Goal: Transaction & Acquisition: Purchase product/service

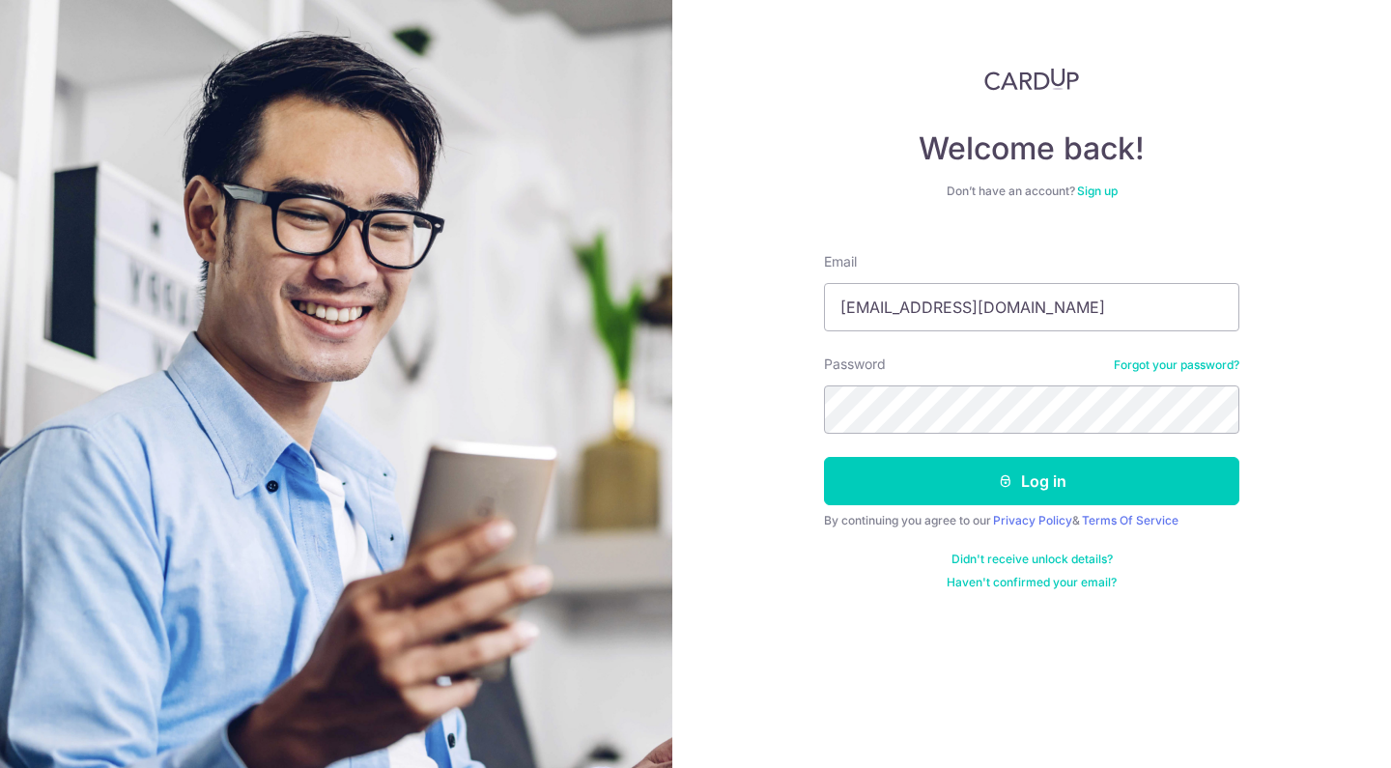
type input "[EMAIL_ADDRESS][DOMAIN_NAME]"
click at [1032, 481] on button "Log in" at bounding box center [1031, 481] width 415 height 48
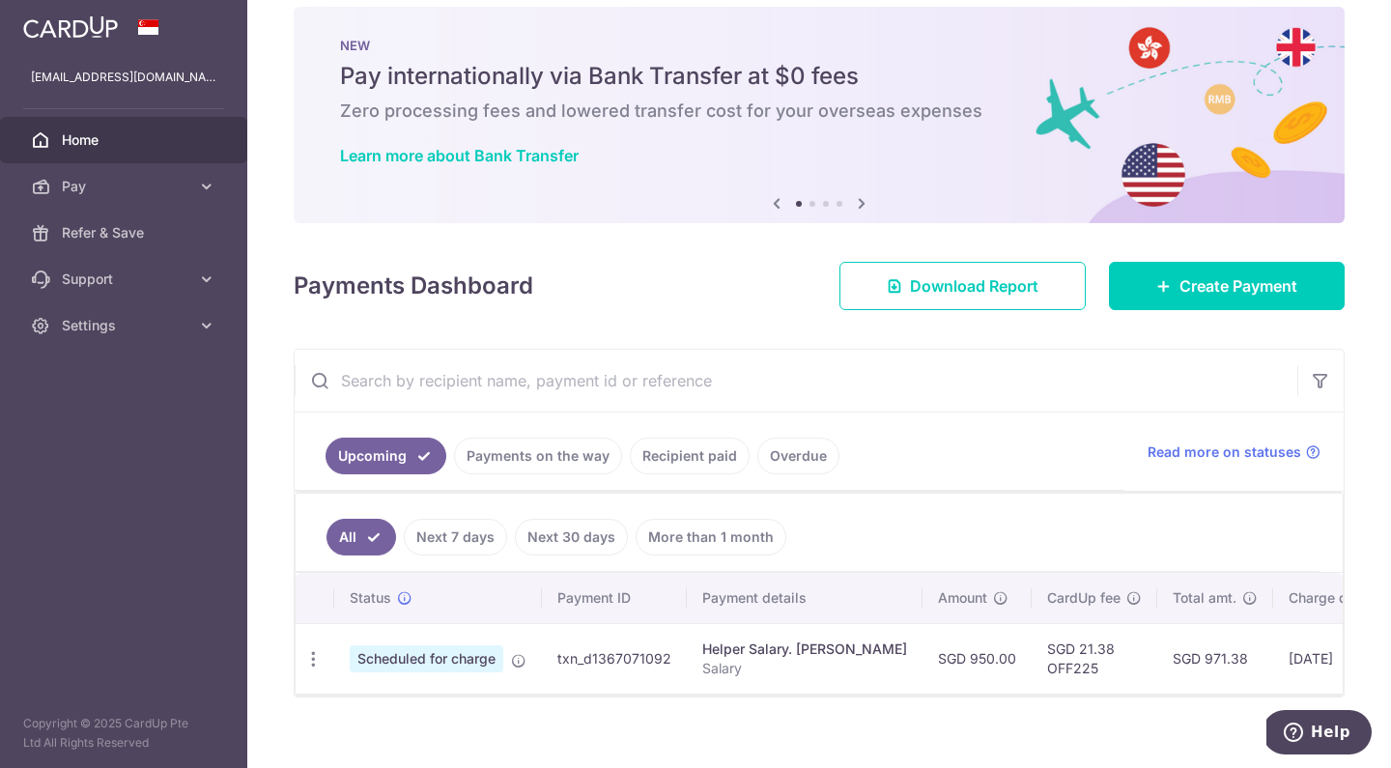
scroll to position [55, 0]
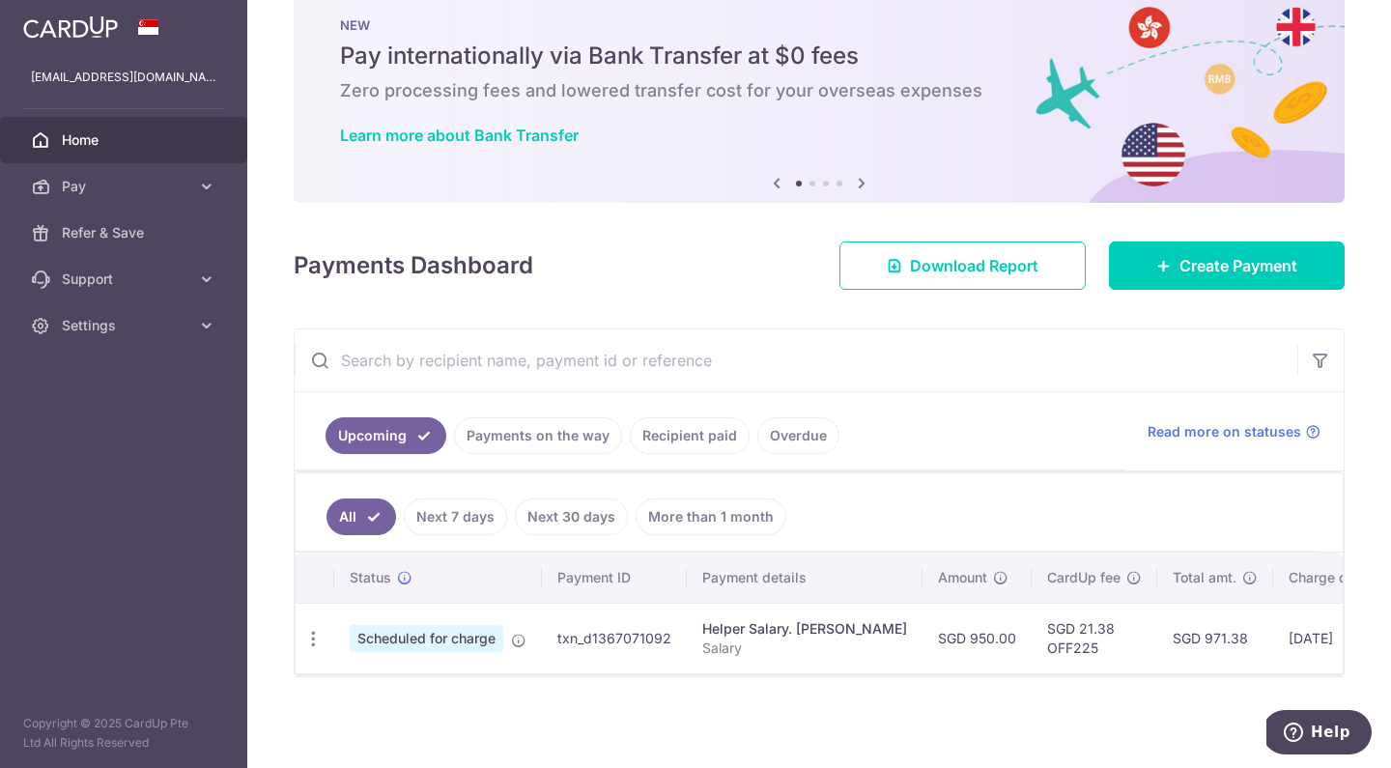
click at [475, 512] on link "Next 7 days" at bounding box center [455, 516] width 103 height 37
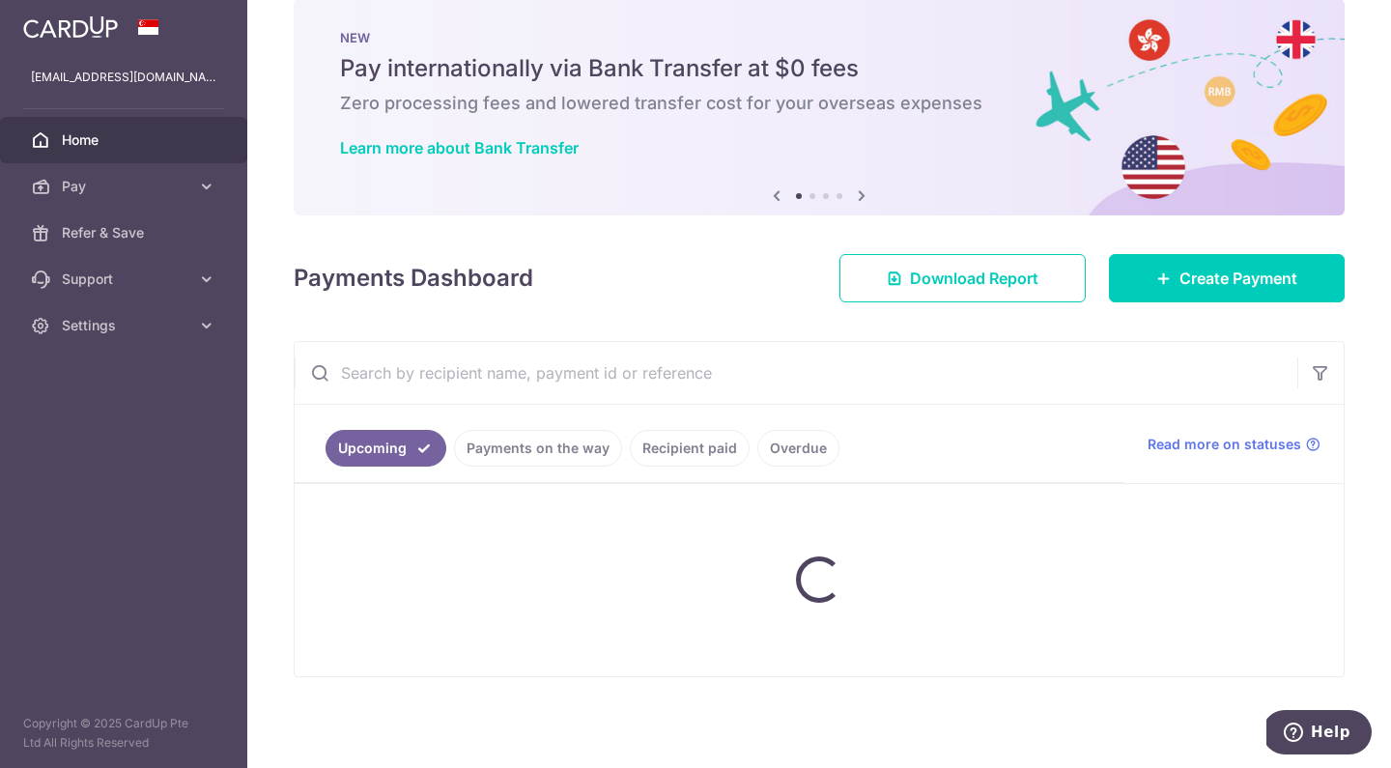
scroll to position [32, 0]
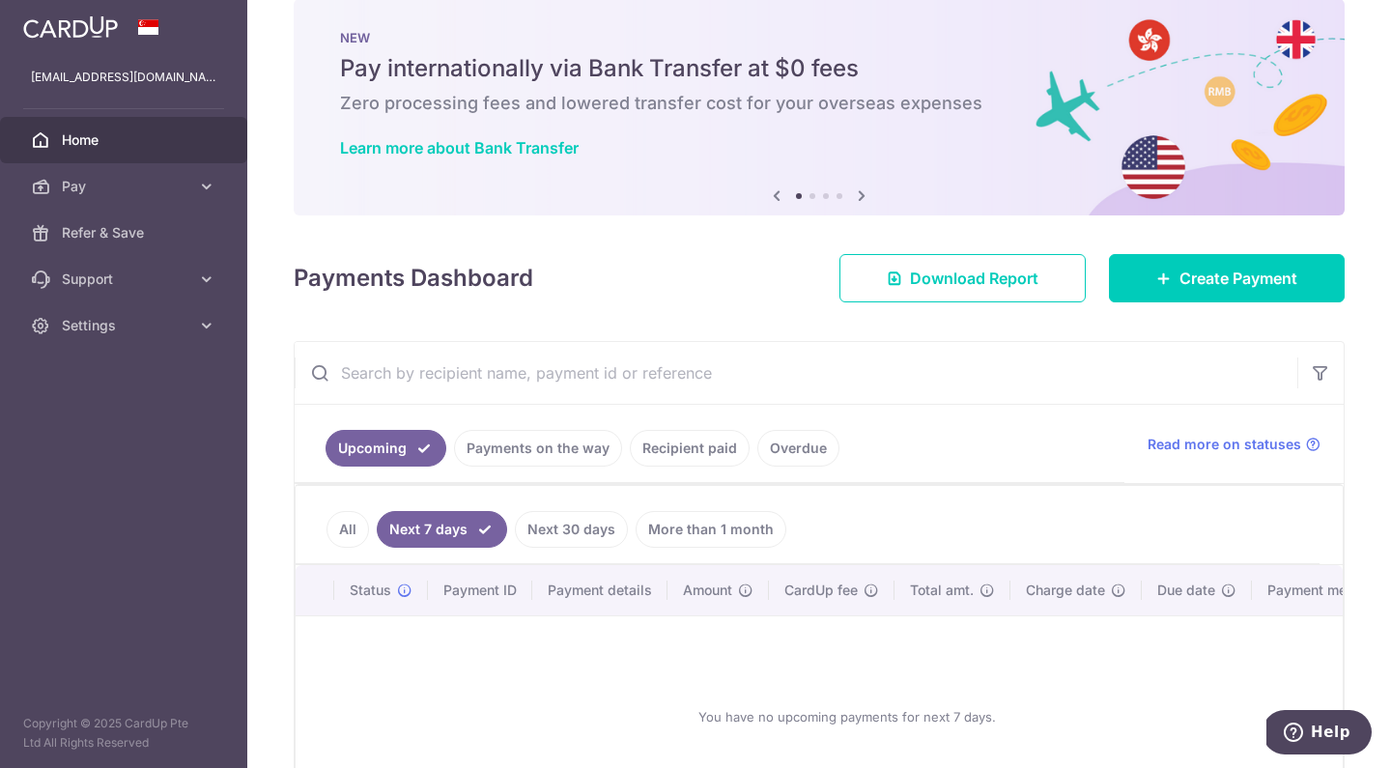
click at [342, 531] on link "All" at bounding box center [347, 529] width 42 height 37
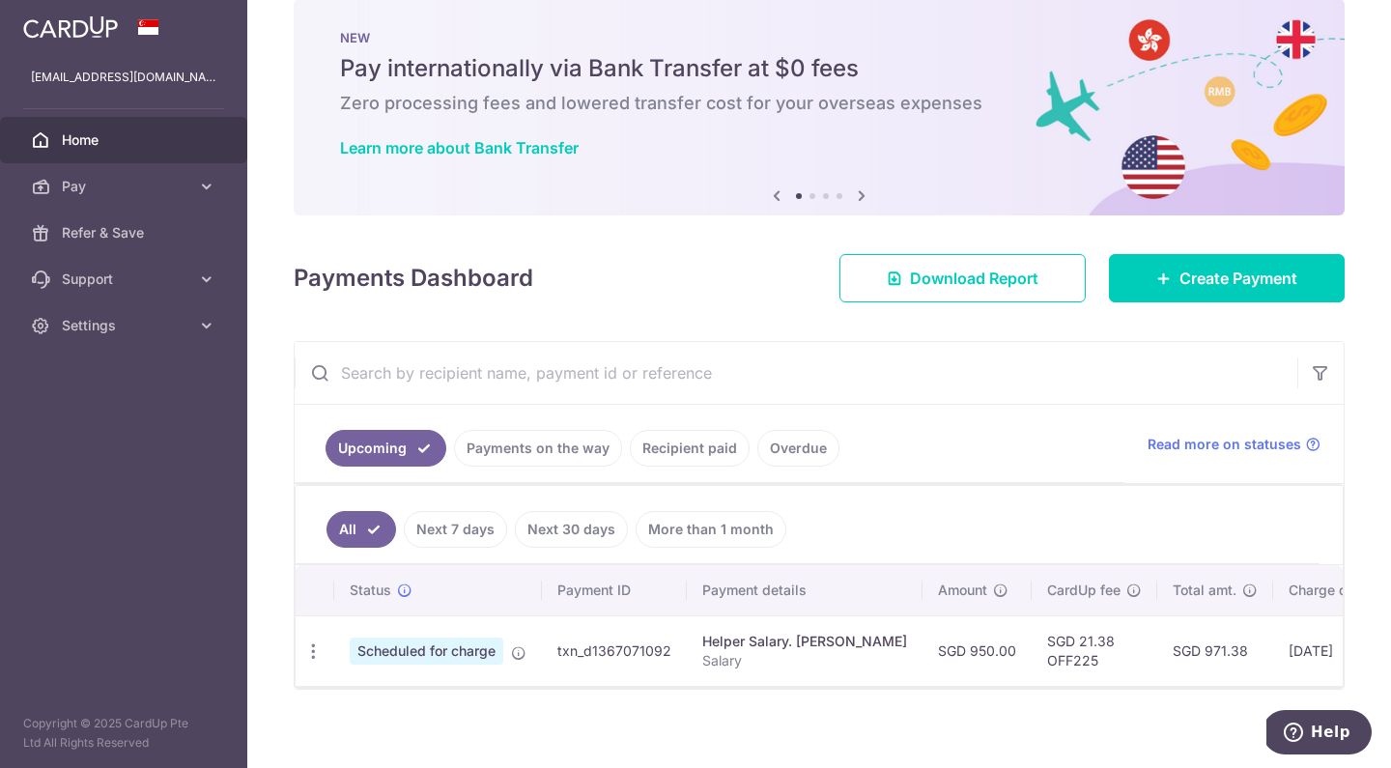
click at [722, 533] on link "More than 1 month" at bounding box center [711, 529] width 151 height 37
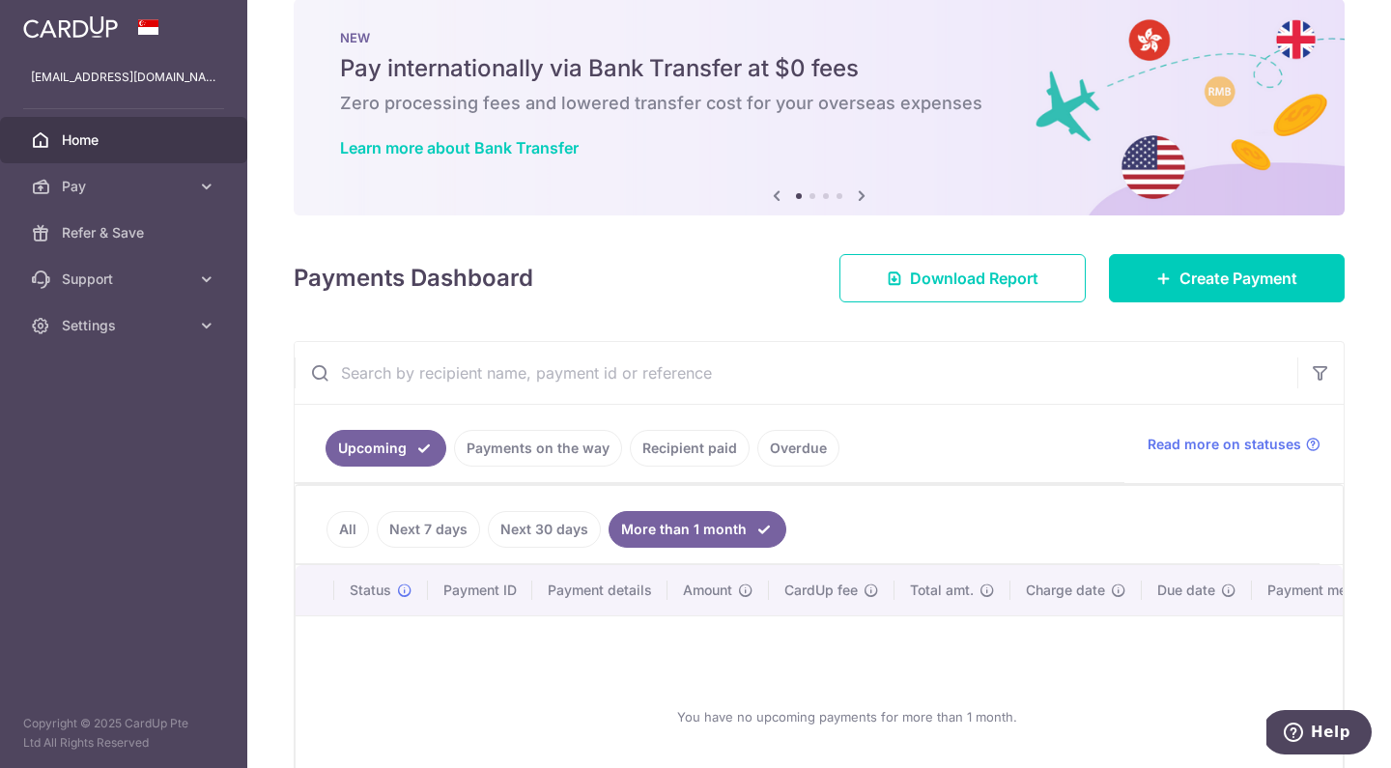
click at [339, 531] on link "All" at bounding box center [347, 529] width 42 height 37
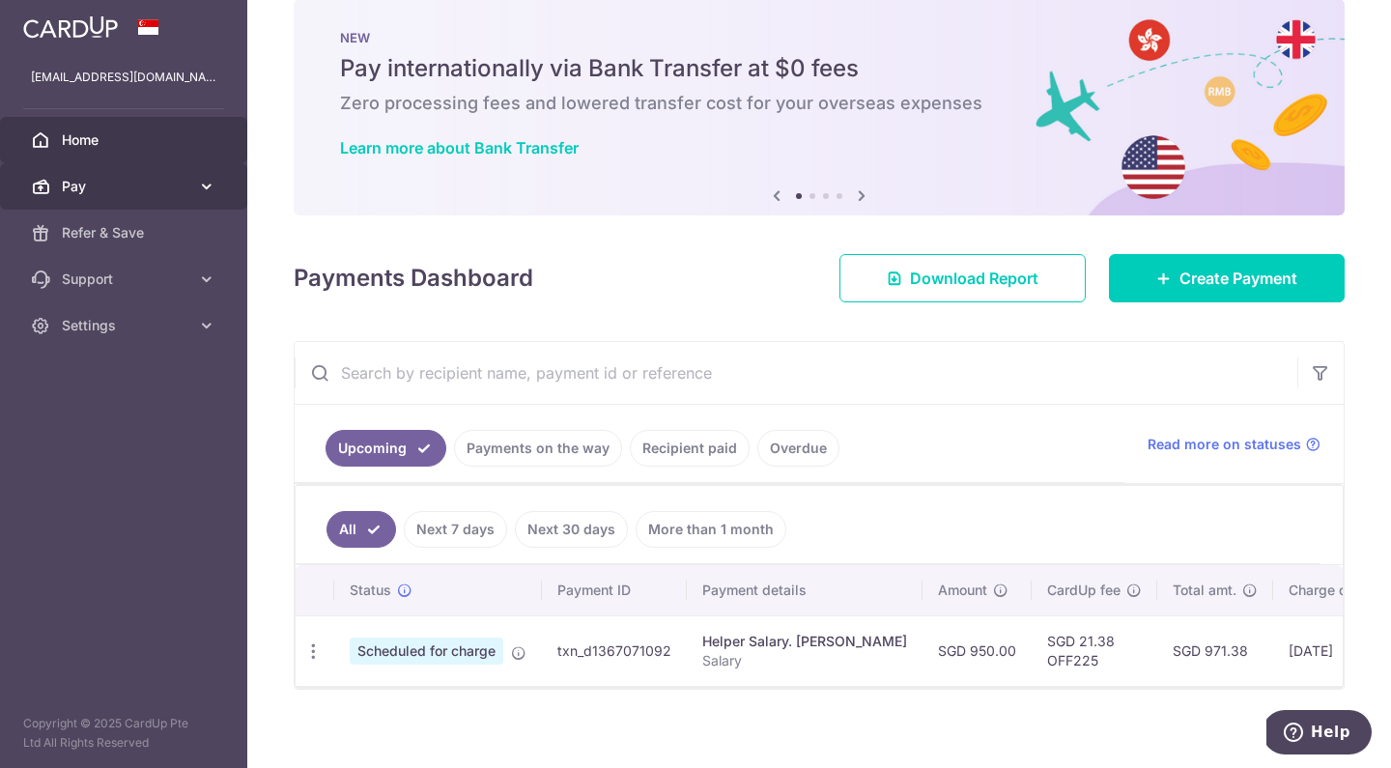
click at [113, 192] on span "Pay" at bounding box center [125, 186] width 127 height 19
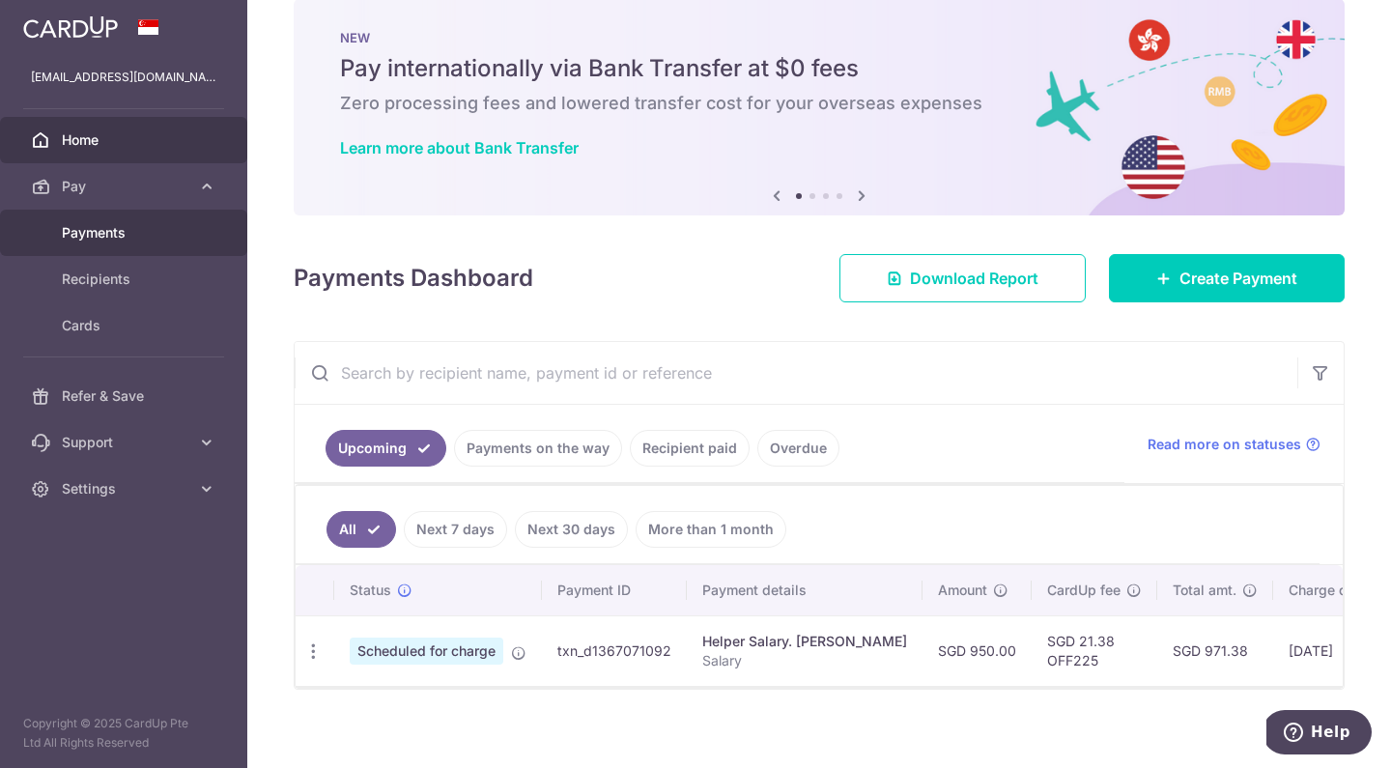
click at [105, 242] on link "Payments" at bounding box center [123, 233] width 247 height 46
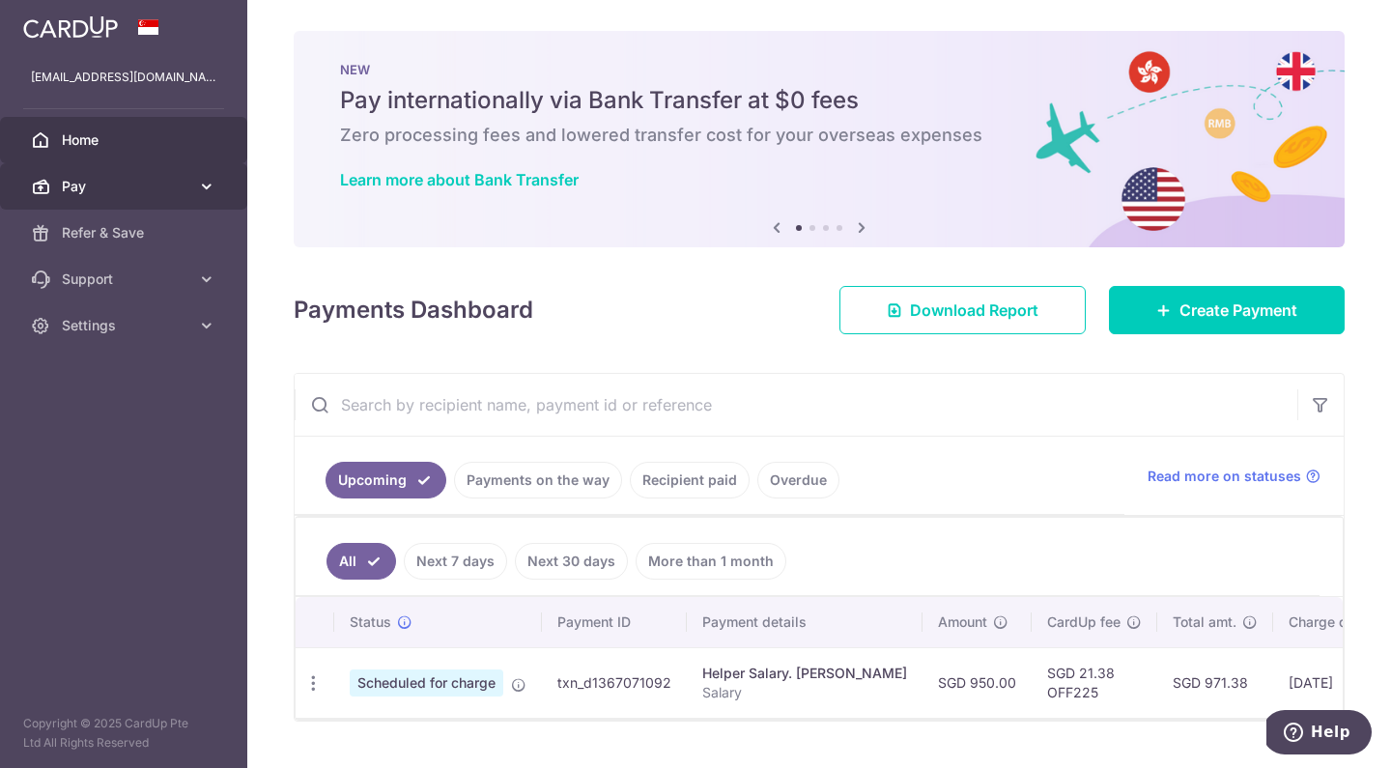
click at [194, 189] on link "Pay" at bounding box center [123, 186] width 247 height 46
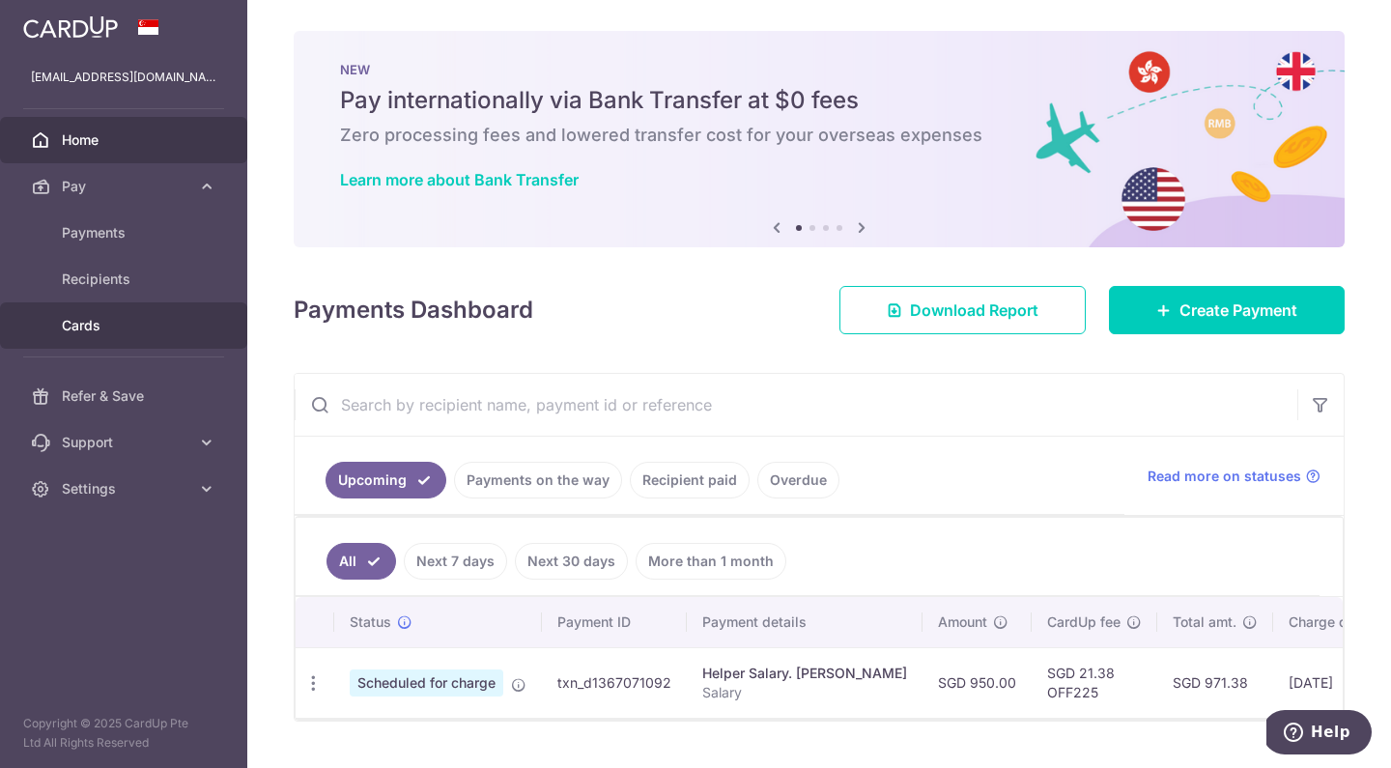
click at [129, 322] on span "Cards" at bounding box center [125, 325] width 127 height 19
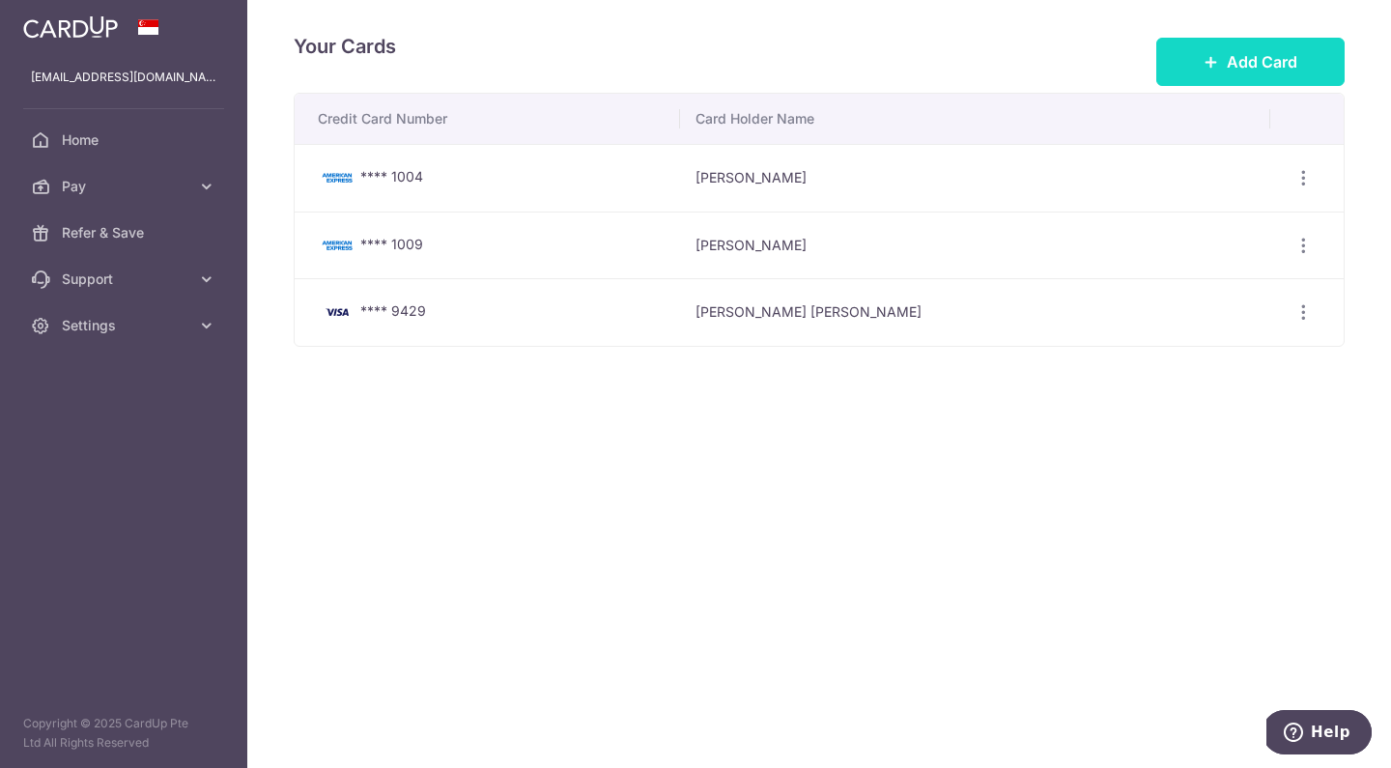
click at [1231, 62] on span "Add Card" at bounding box center [1262, 61] width 71 height 23
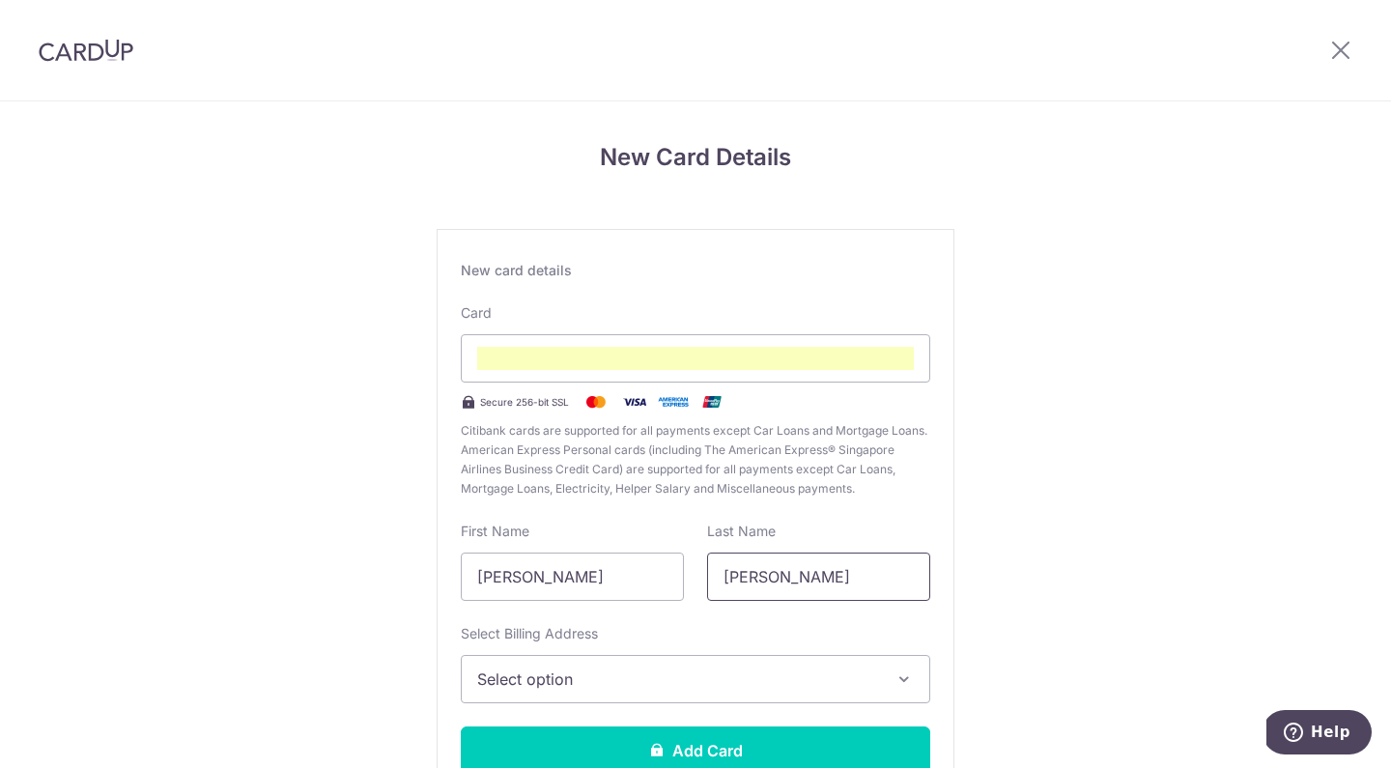
click at [826, 578] on input "[PERSON_NAME]" at bounding box center [818, 576] width 223 height 48
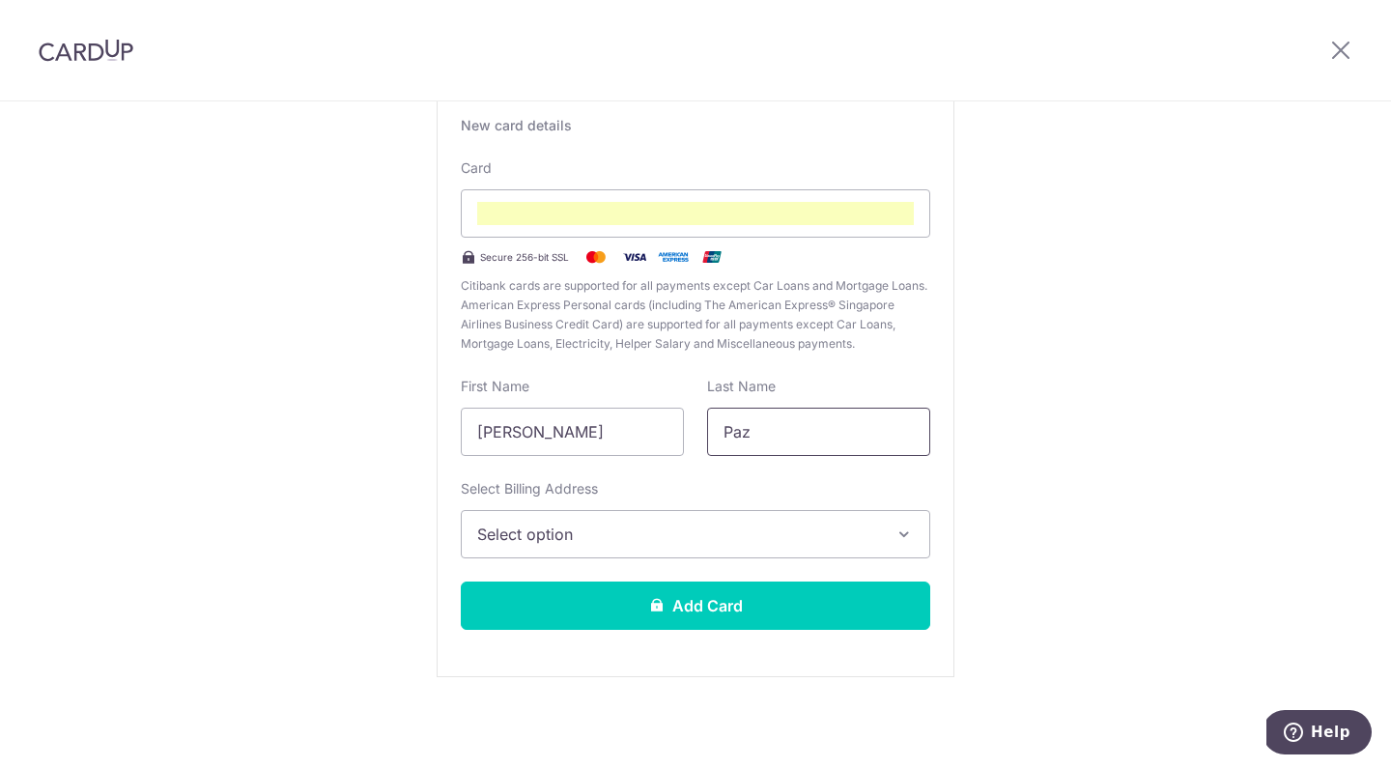
type input "Paz"
click at [894, 531] on icon "button" at bounding box center [903, 533] width 19 height 19
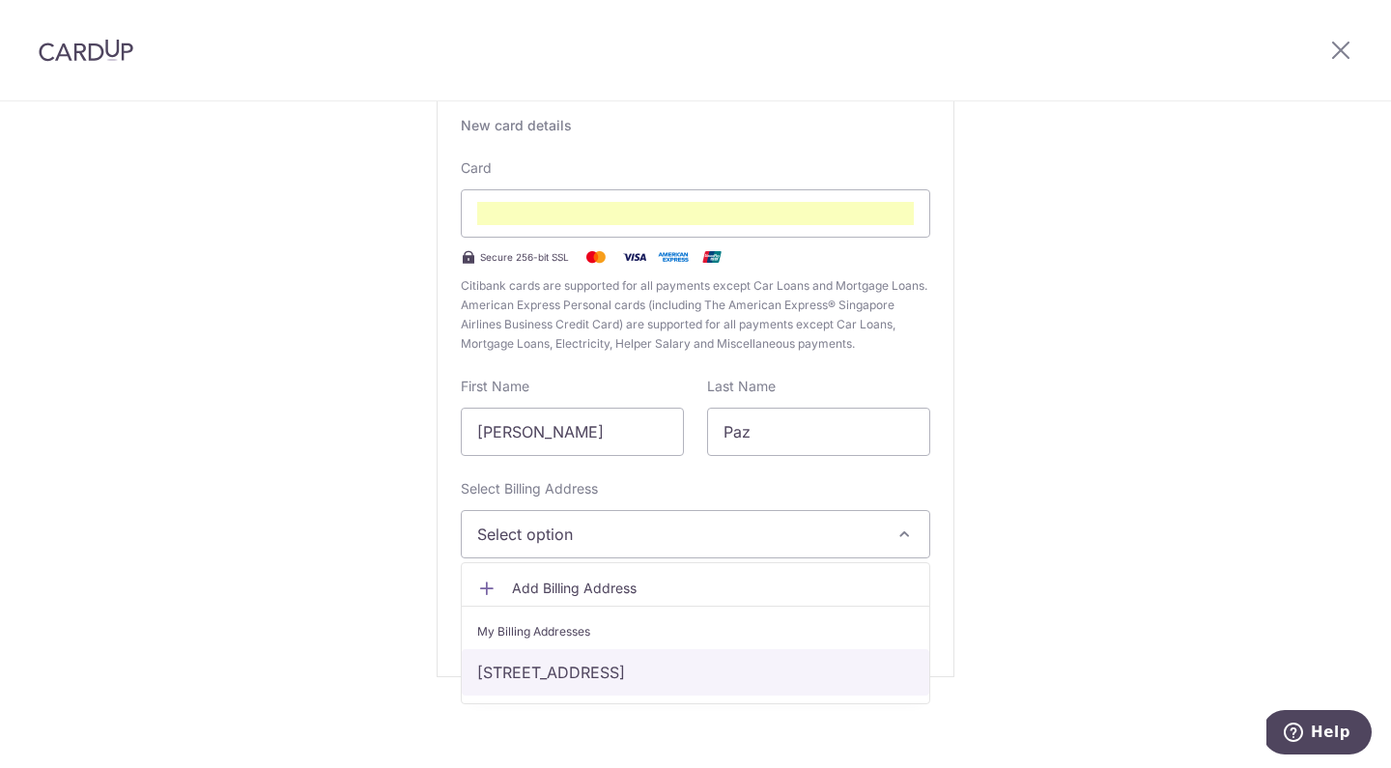
click at [636, 672] on link "#01-70, 11 Holland Link, Singapore, Singapore, Singapore-275764" at bounding box center [695, 672] width 467 height 46
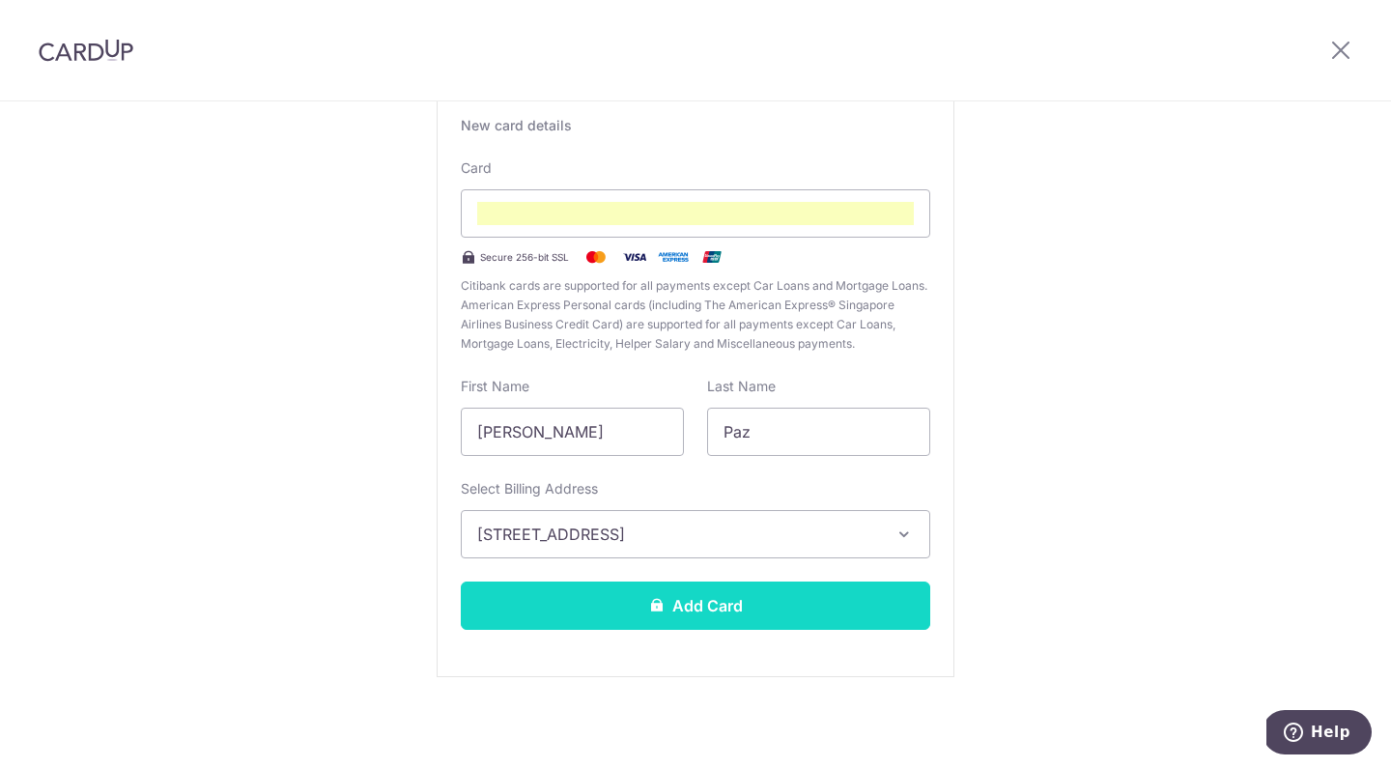
click at [677, 603] on button "Add Card" at bounding box center [695, 605] width 469 height 48
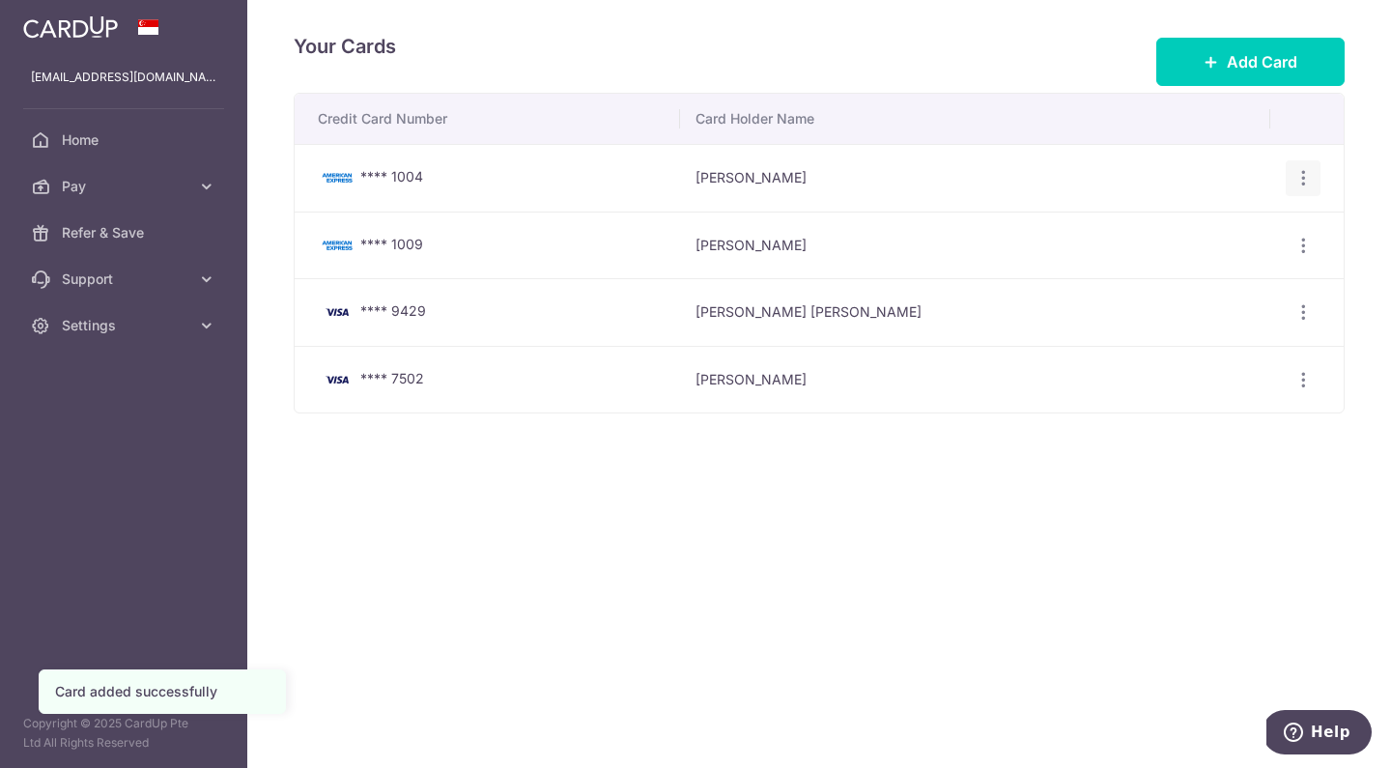
click at [1298, 174] on icon "button" at bounding box center [1303, 178] width 20 height 20
click at [1194, 275] on span "Delete" at bounding box center [1238, 278] width 131 height 23
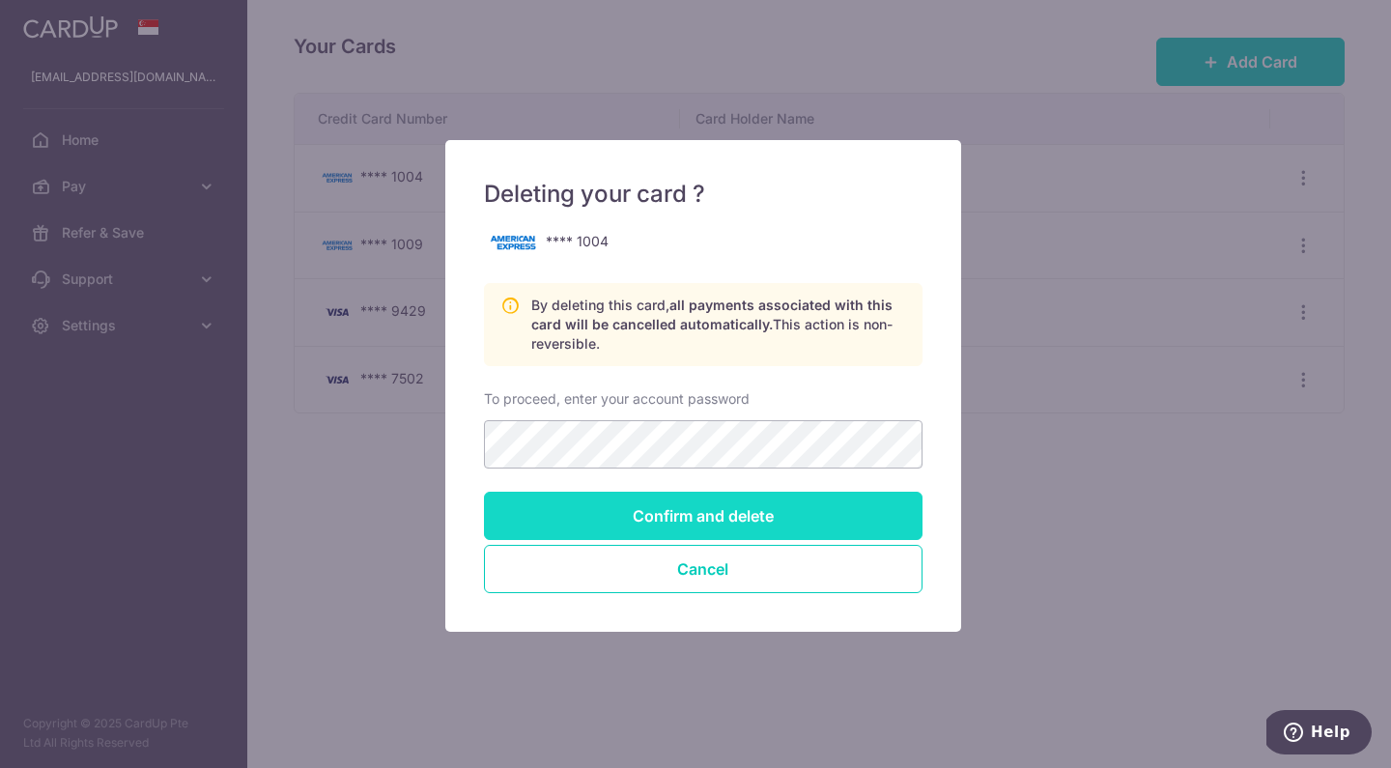
click at [726, 519] on input "Confirm and delete" at bounding box center [703, 516] width 438 height 48
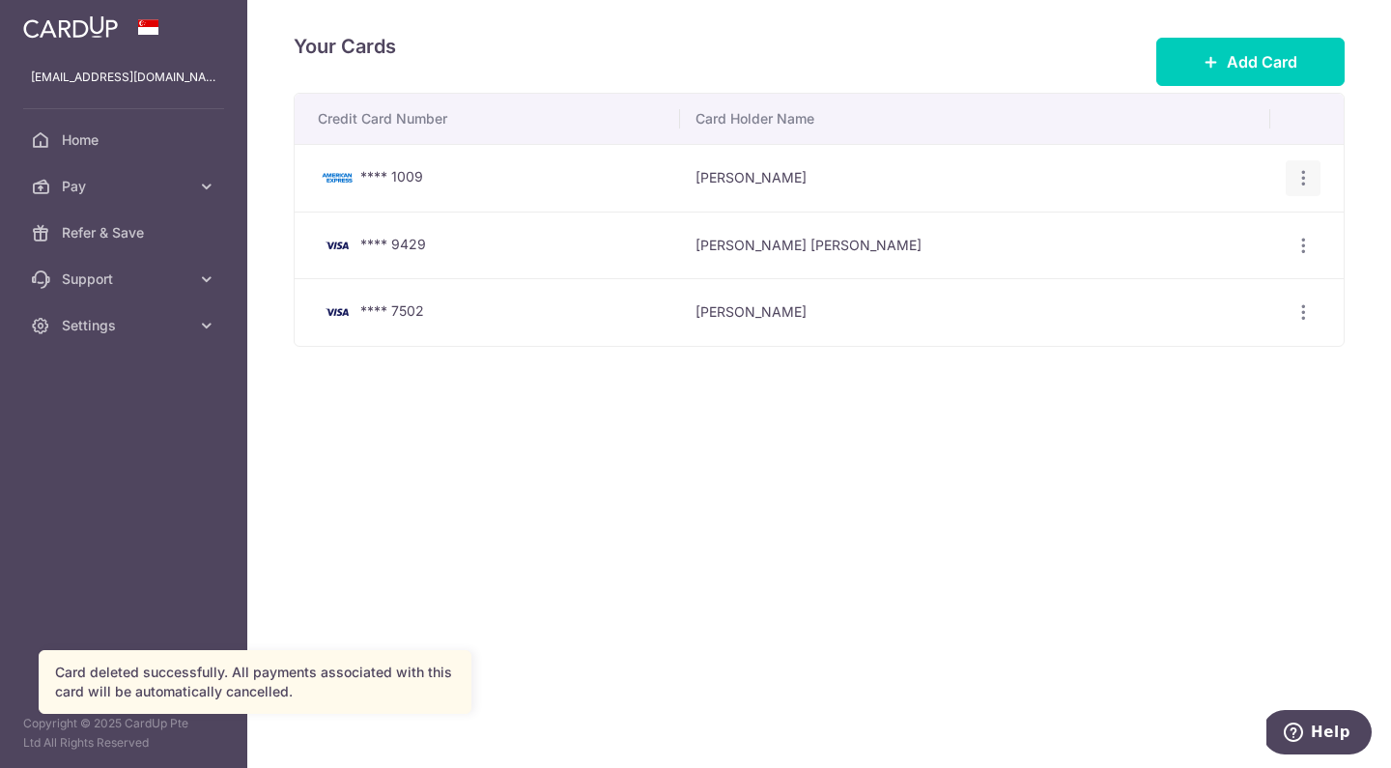
click at [1305, 175] on icon "button" at bounding box center [1303, 178] width 20 height 20
click at [1189, 277] on span "Delete" at bounding box center [1238, 278] width 131 height 23
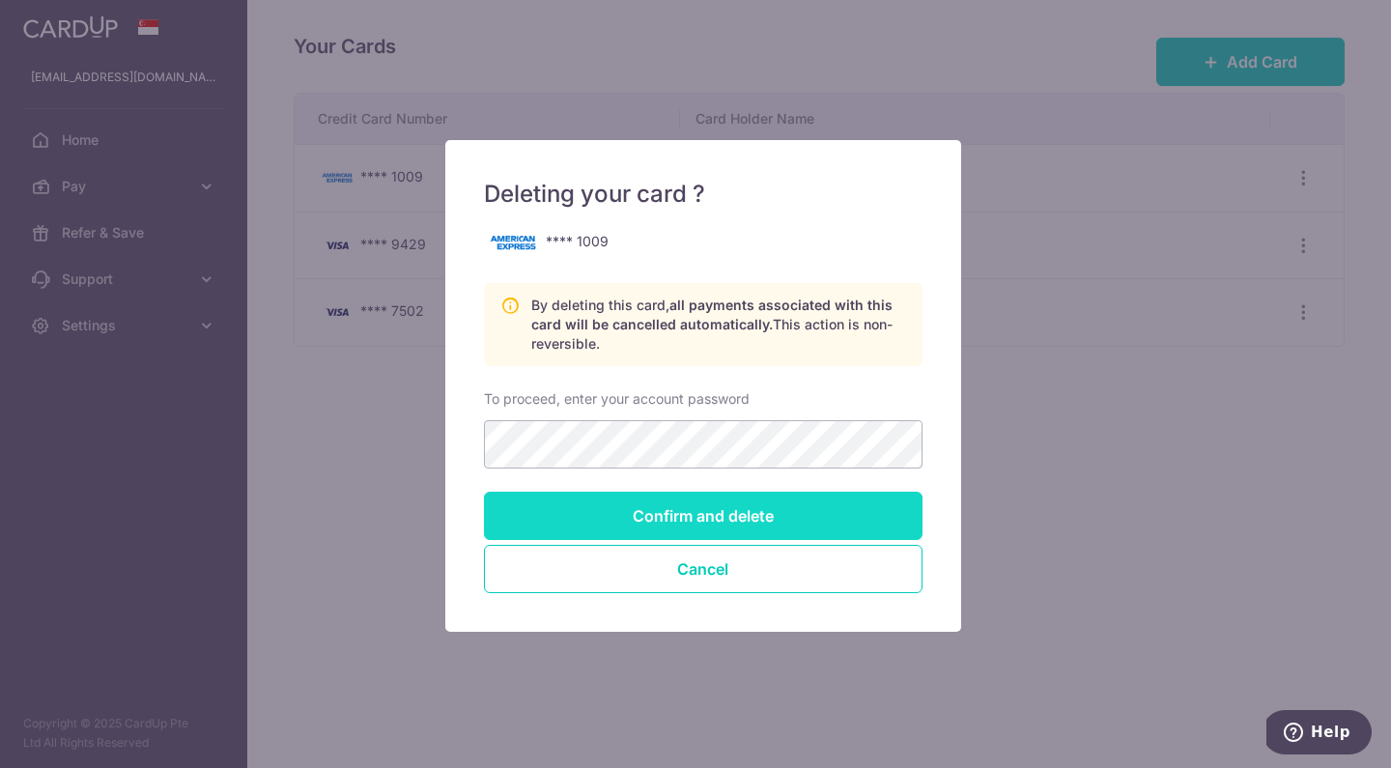
click at [796, 517] on input "Confirm and delete" at bounding box center [703, 516] width 438 height 48
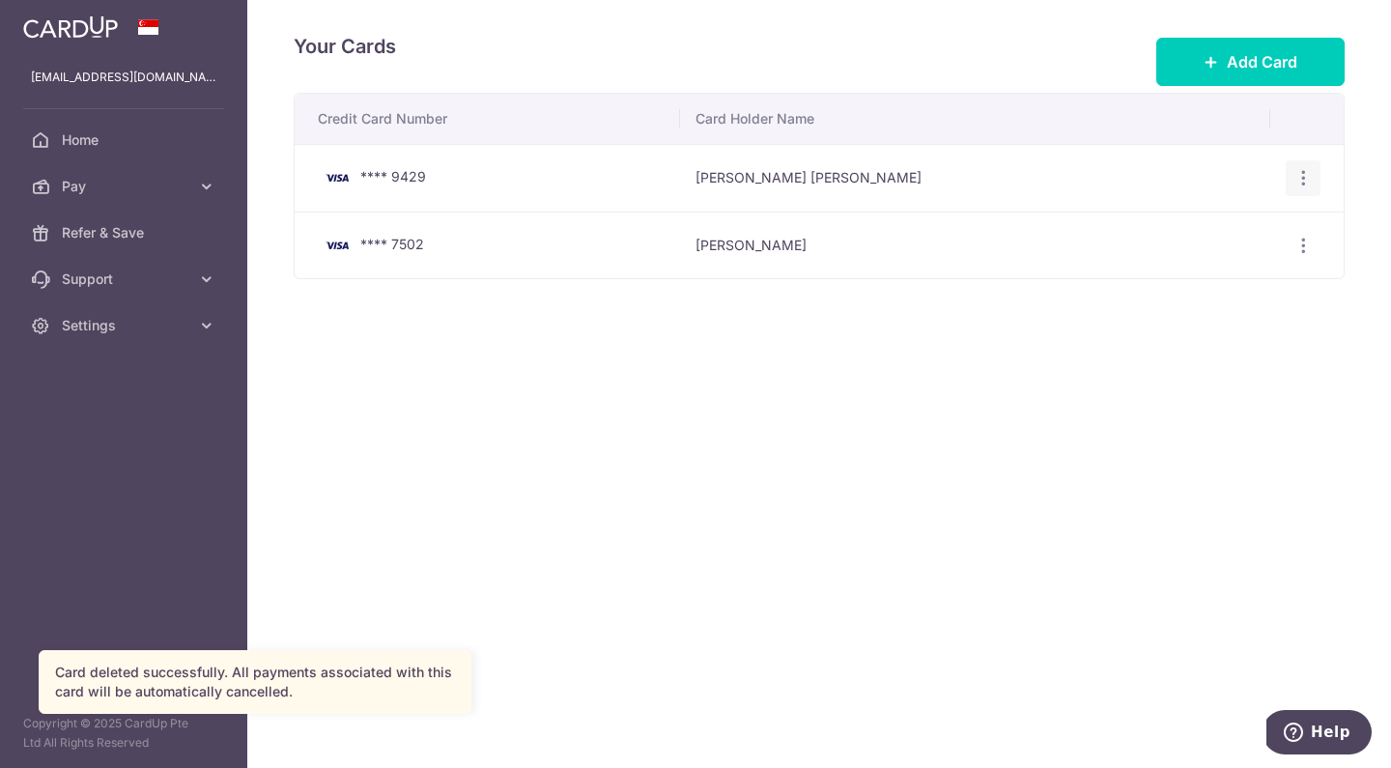
click at [1304, 180] on icon "button" at bounding box center [1303, 178] width 20 height 20
click at [1202, 231] on span "View/Edit" at bounding box center [1238, 231] width 131 height 23
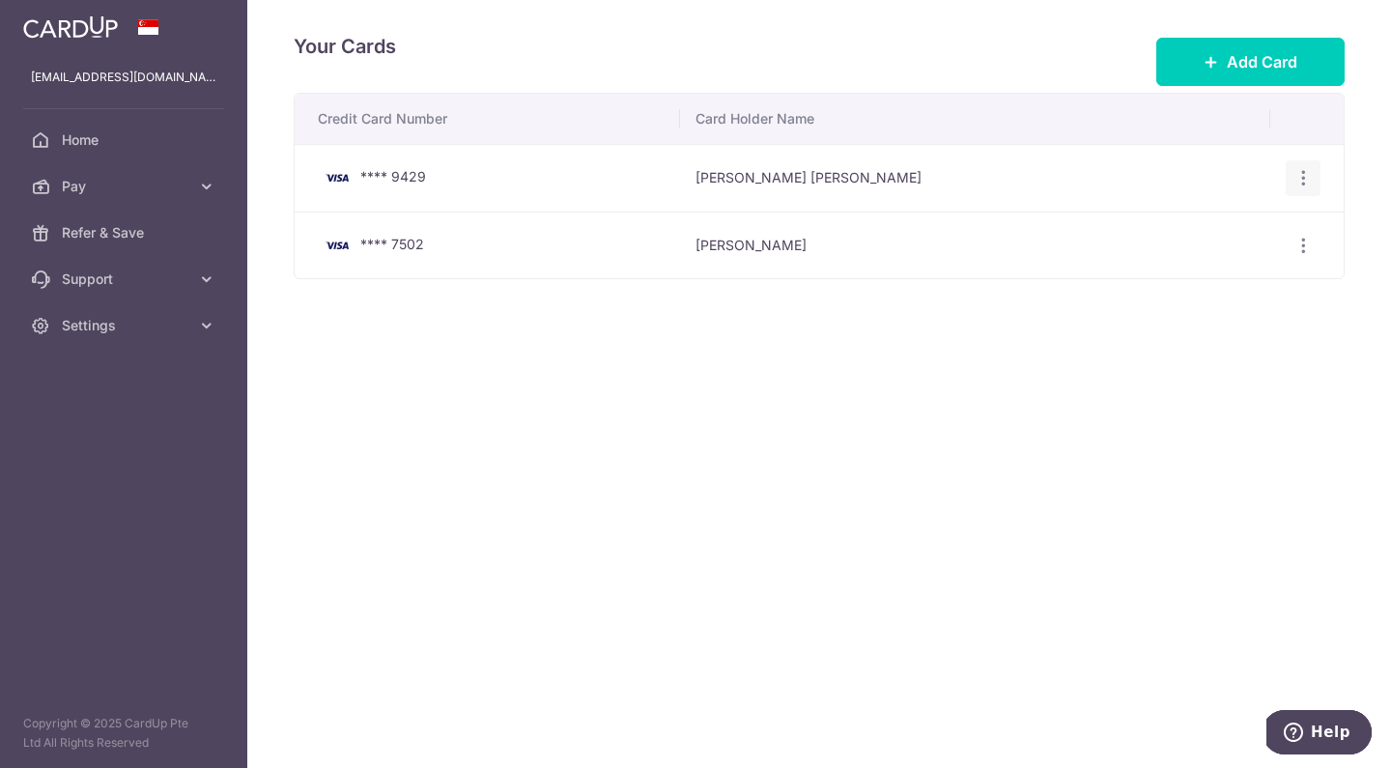
click at [1302, 175] on icon "button" at bounding box center [1303, 178] width 20 height 20
click at [1202, 282] on span "Delete" at bounding box center [1238, 278] width 131 height 23
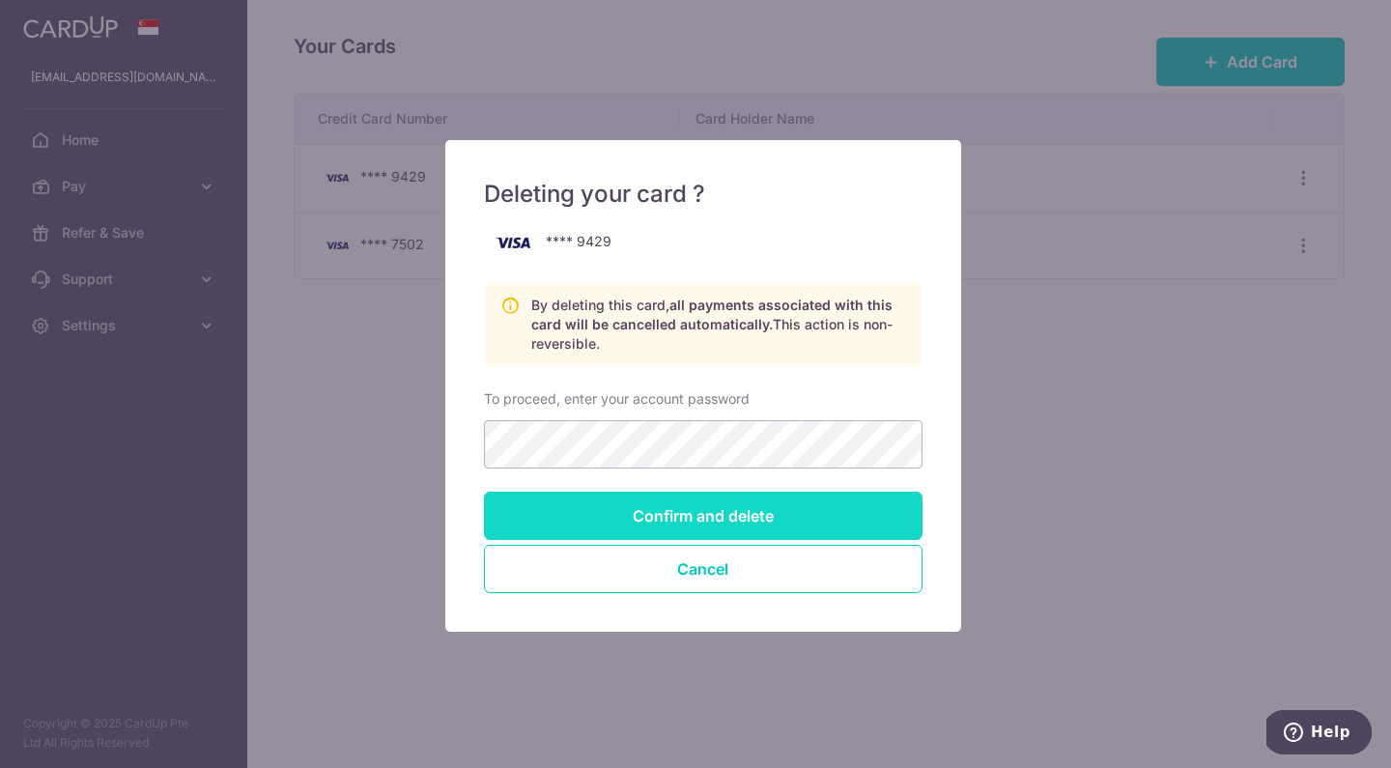
click at [674, 506] on input "Confirm and delete" at bounding box center [703, 516] width 438 height 48
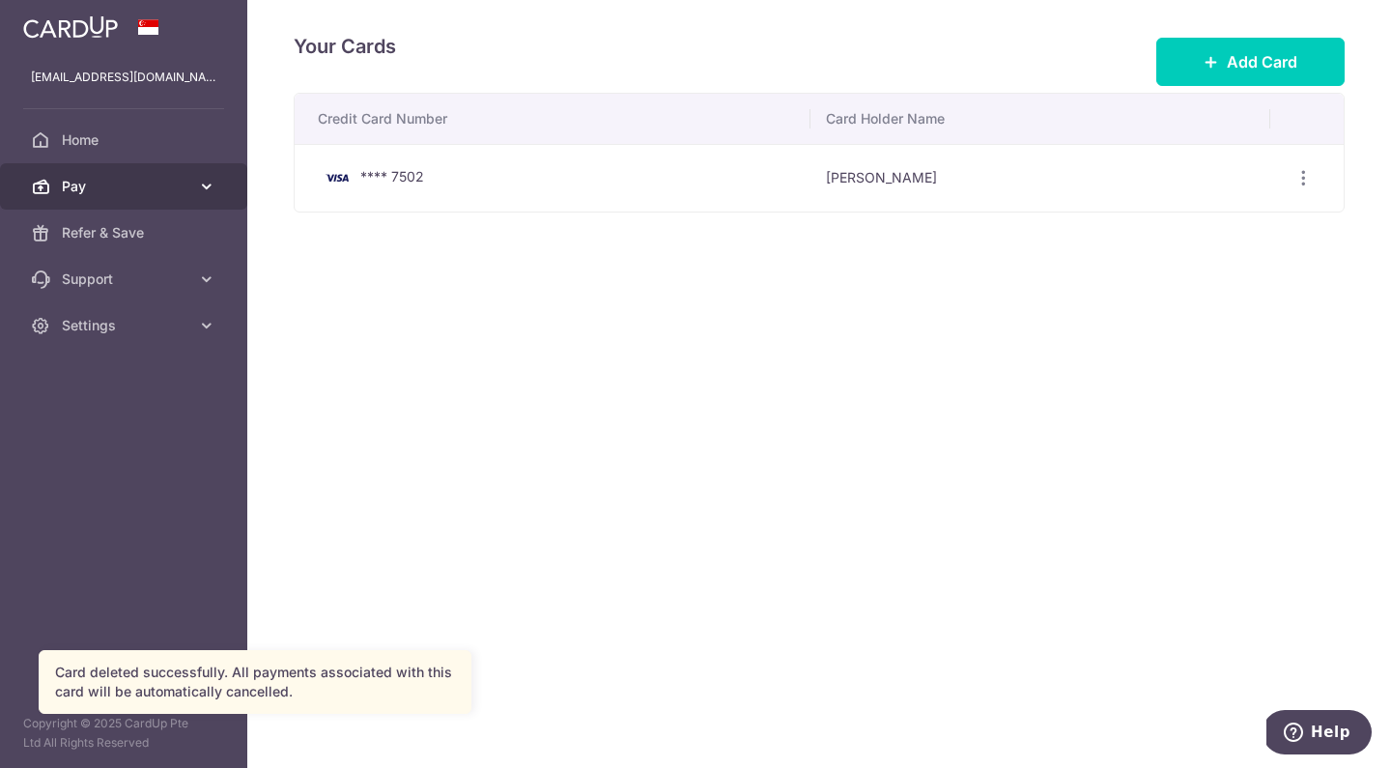
click at [110, 190] on span "Pay" at bounding box center [125, 186] width 127 height 19
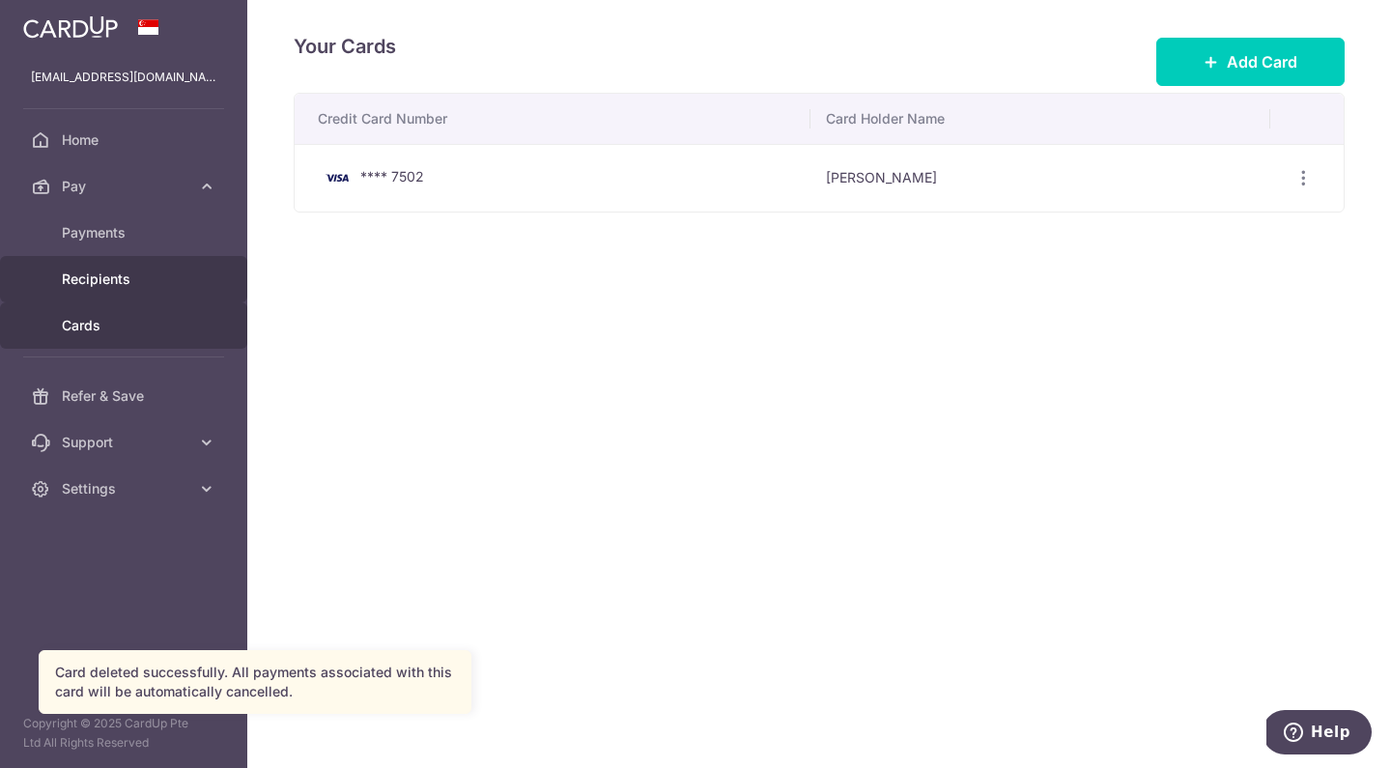
click at [106, 285] on span "Recipients" at bounding box center [125, 278] width 127 height 19
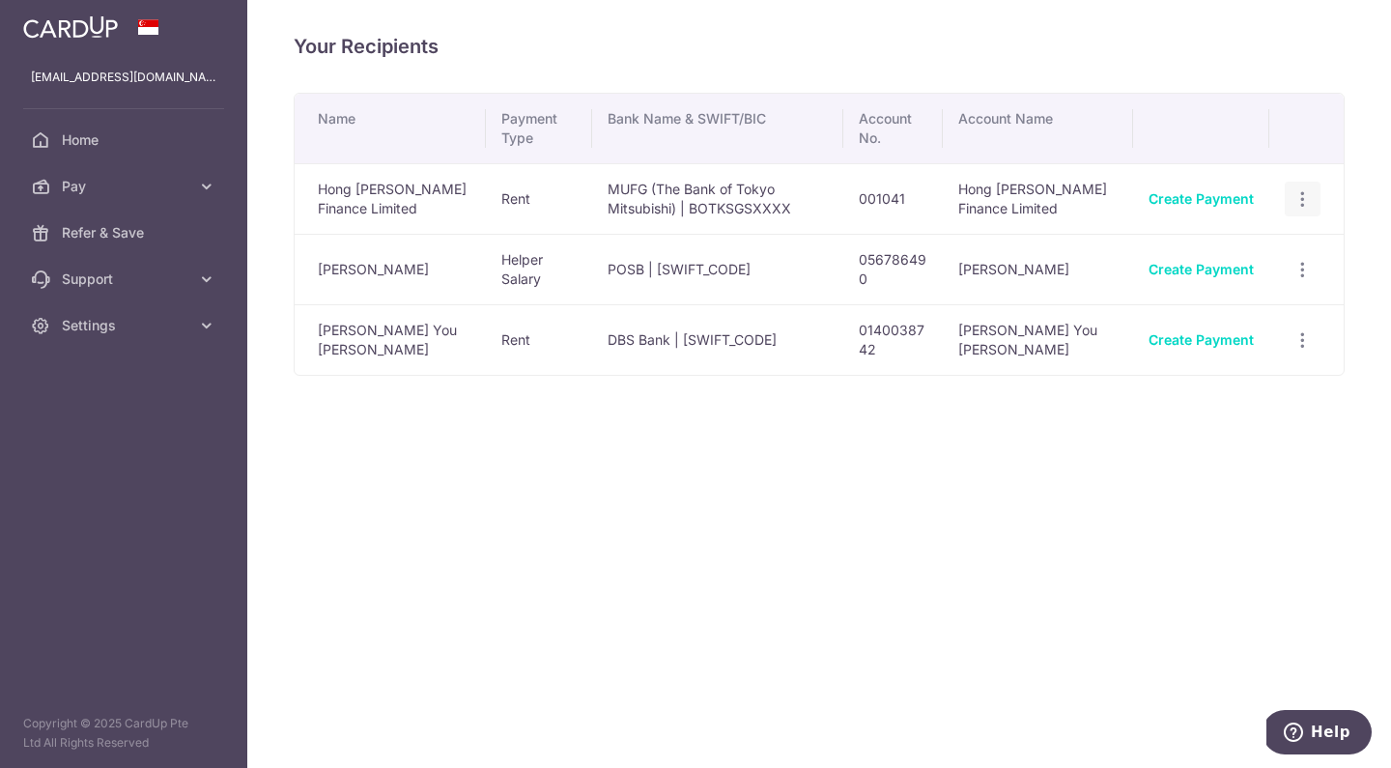
click at [1308, 200] on icon "button" at bounding box center [1302, 199] width 20 height 20
click at [1200, 252] on span "View/Edit" at bounding box center [1238, 251] width 131 height 23
click at [493, 193] on td "Rent" at bounding box center [539, 198] width 106 height 71
click at [1298, 190] on icon "button" at bounding box center [1302, 199] width 20 height 20
click at [1103, 498] on div "Your Recipients Name Payment Type Bank Name & SWIFT/BIC Account No. Account Nam…" at bounding box center [819, 384] width 1144 height 768
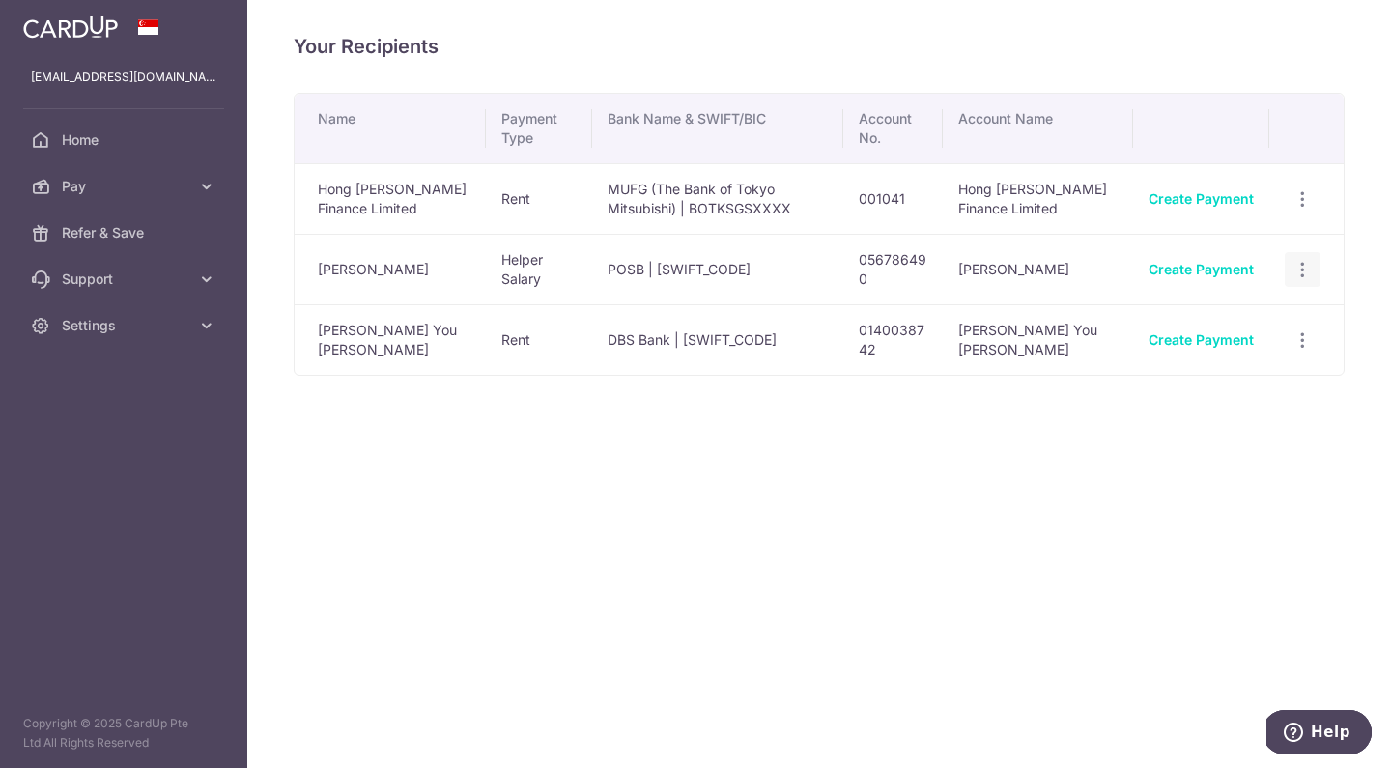
click at [1306, 278] on icon "button" at bounding box center [1302, 270] width 20 height 20
click at [1204, 378] on span "Linked Payments" at bounding box center [1235, 368] width 124 height 19
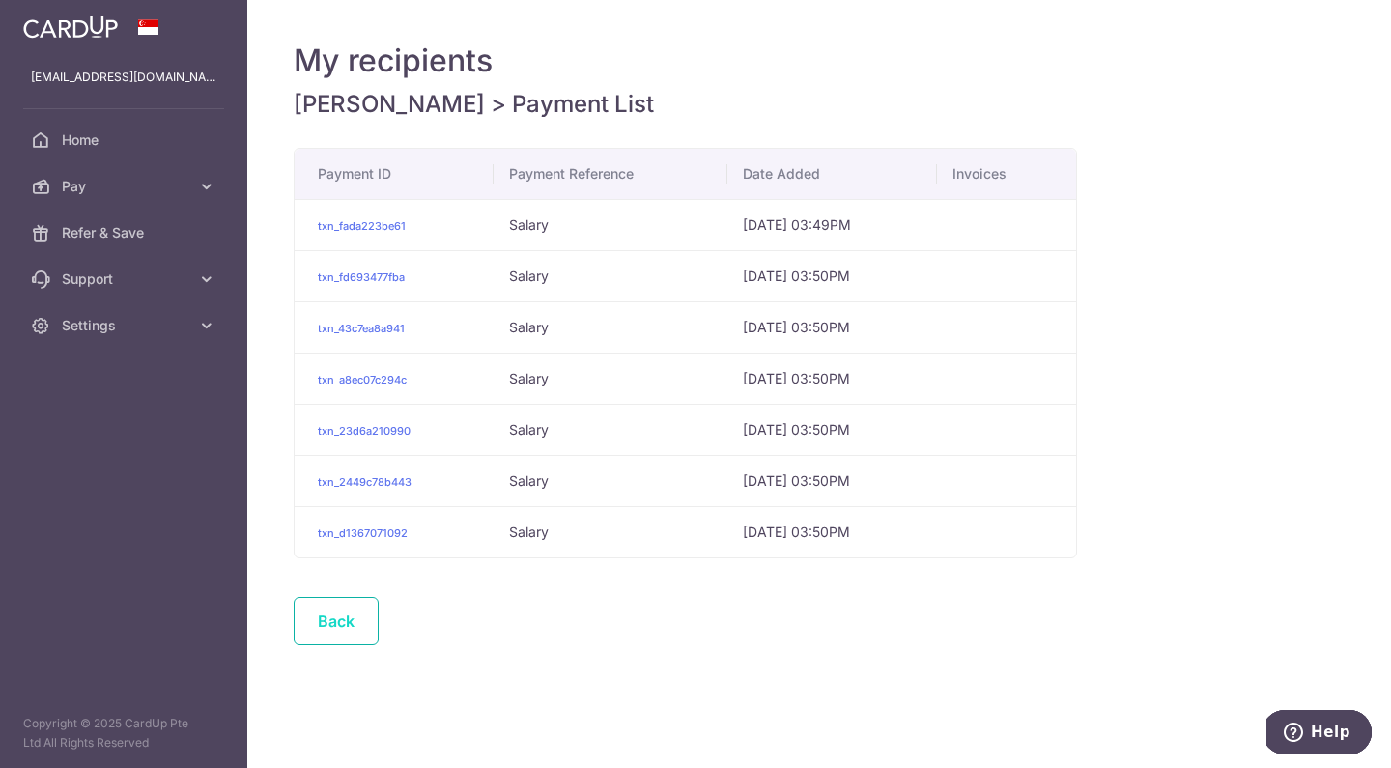
click at [344, 630] on link "Back" at bounding box center [336, 621] width 85 height 48
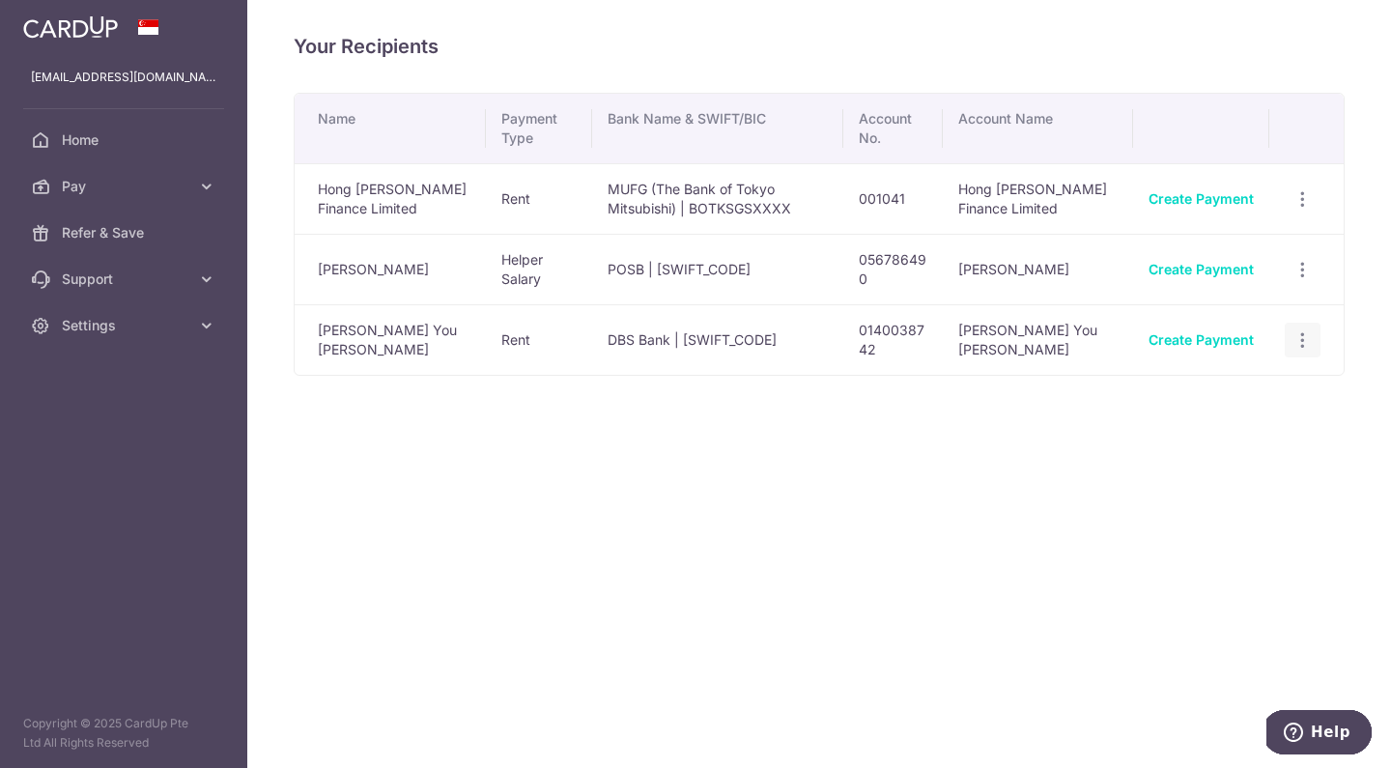
click at [1297, 333] on icon "button" at bounding box center [1302, 340] width 20 height 20
click at [1204, 438] on span "Linked Payments" at bounding box center [1235, 439] width 124 height 19
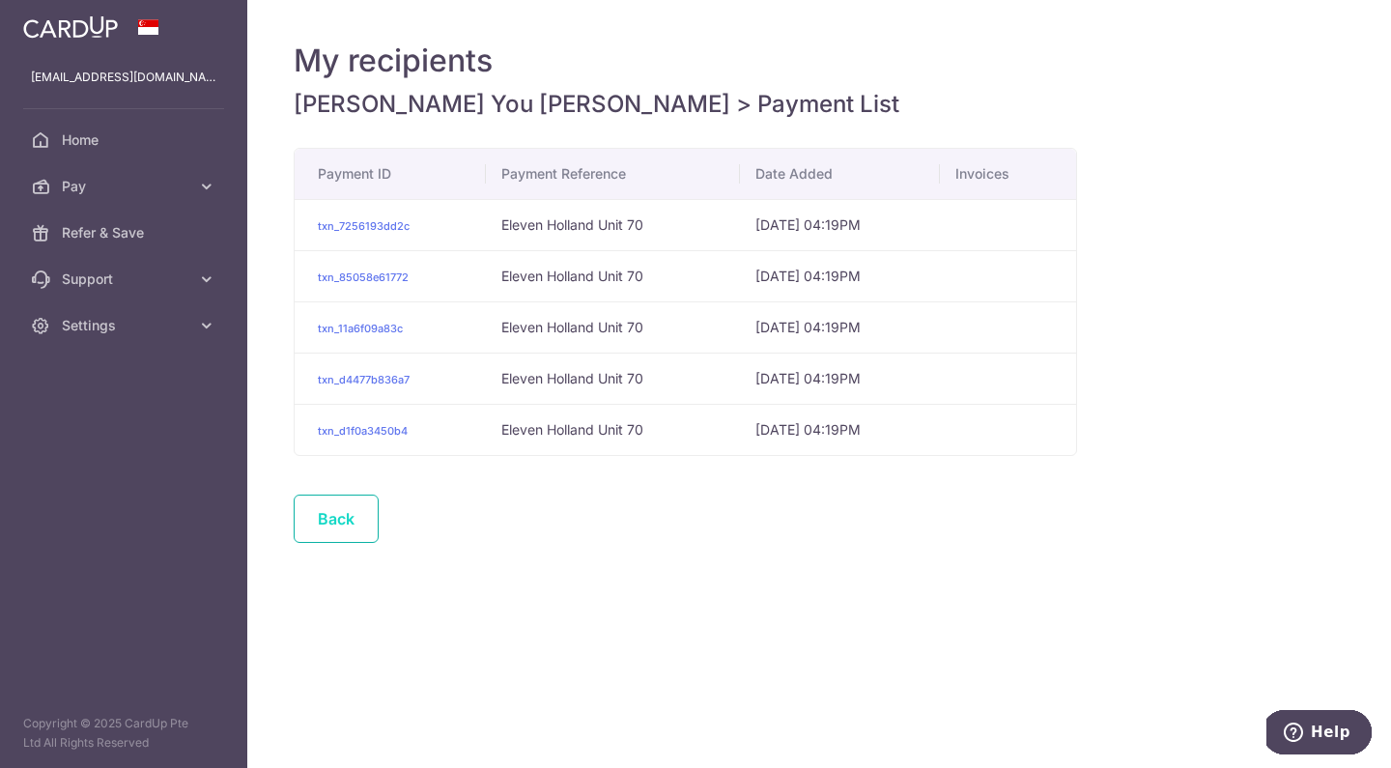
click at [347, 512] on link "Back" at bounding box center [336, 519] width 85 height 48
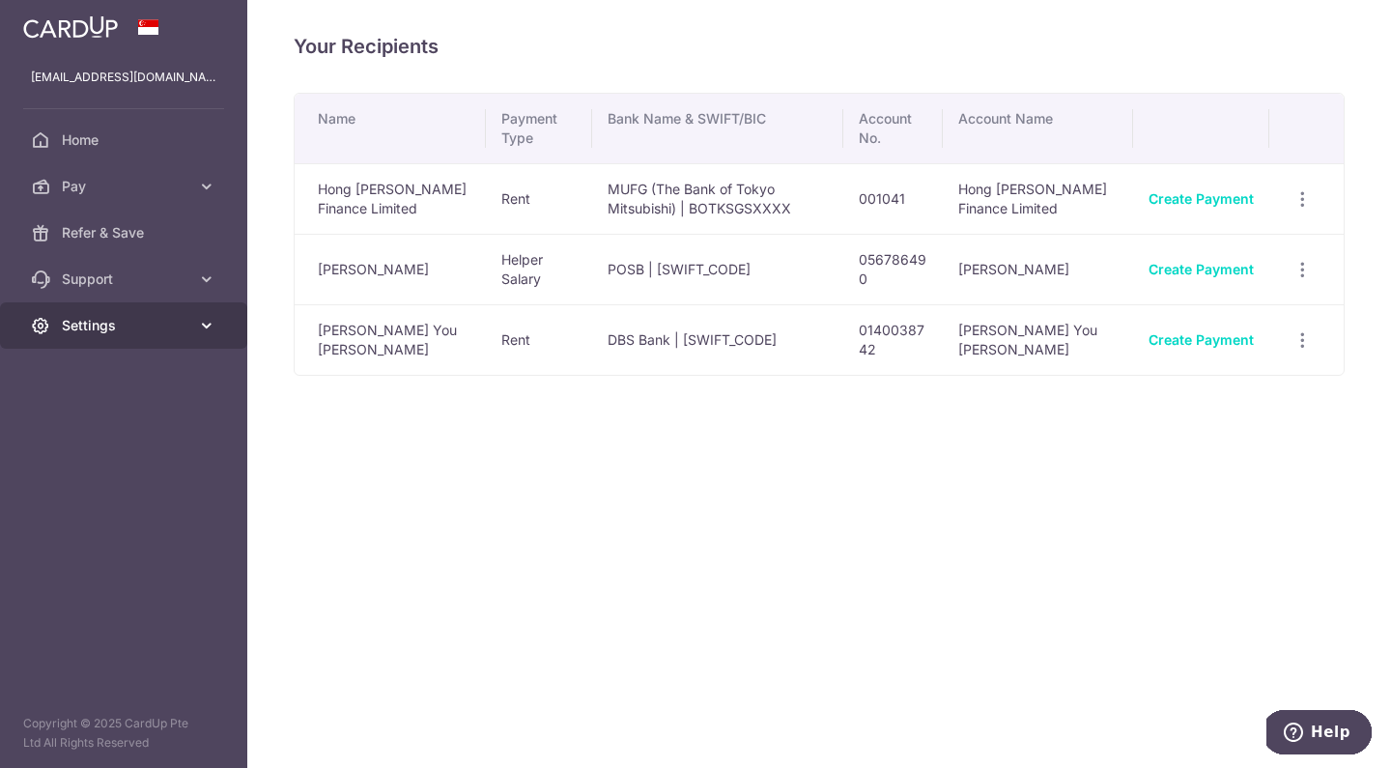
click at [119, 332] on span "Settings" at bounding box center [125, 325] width 127 height 19
click at [124, 330] on span "Settings" at bounding box center [125, 325] width 127 height 19
click at [1176, 266] on link "Create Payment" at bounding box center [1200, 269] width 105 height 16
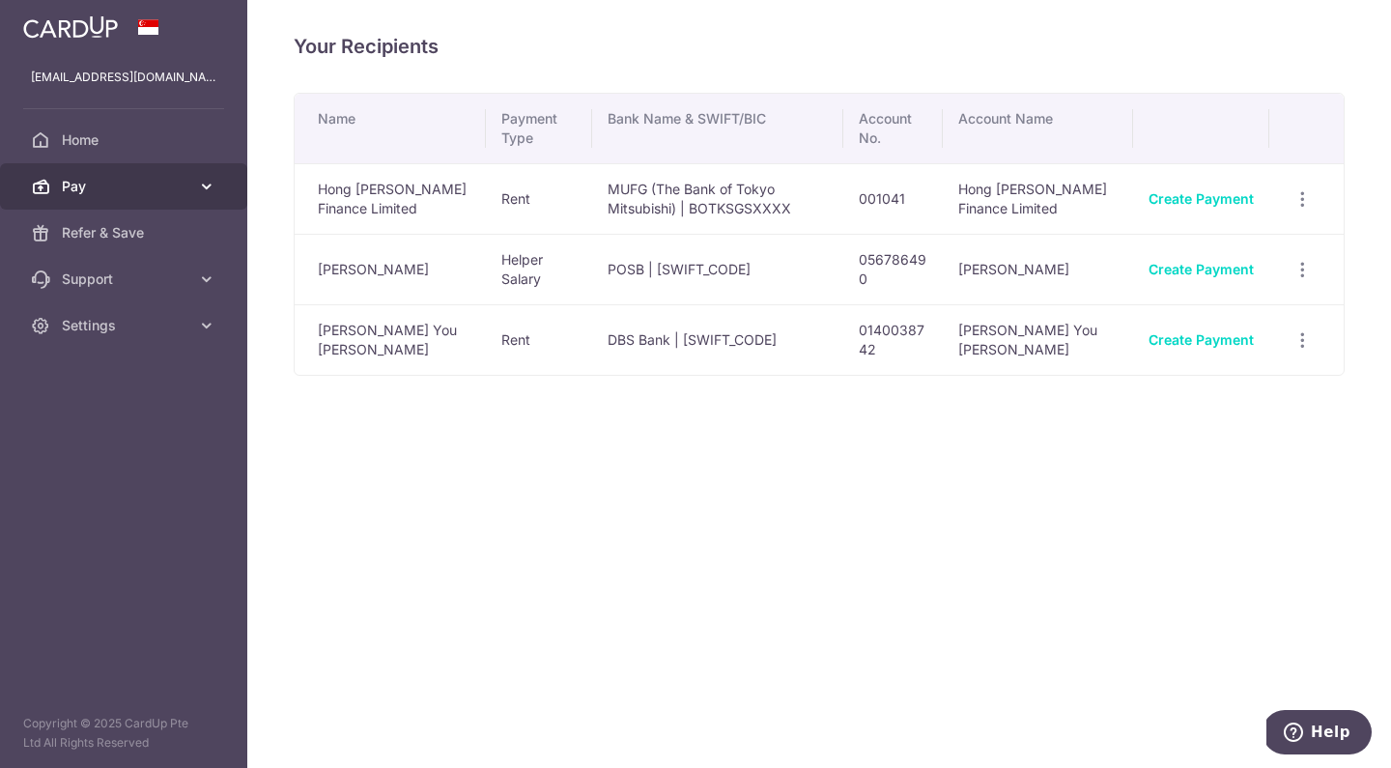
click at [145, 194] on span "Pay" at bounding box center [125, 186] width 127 height 19
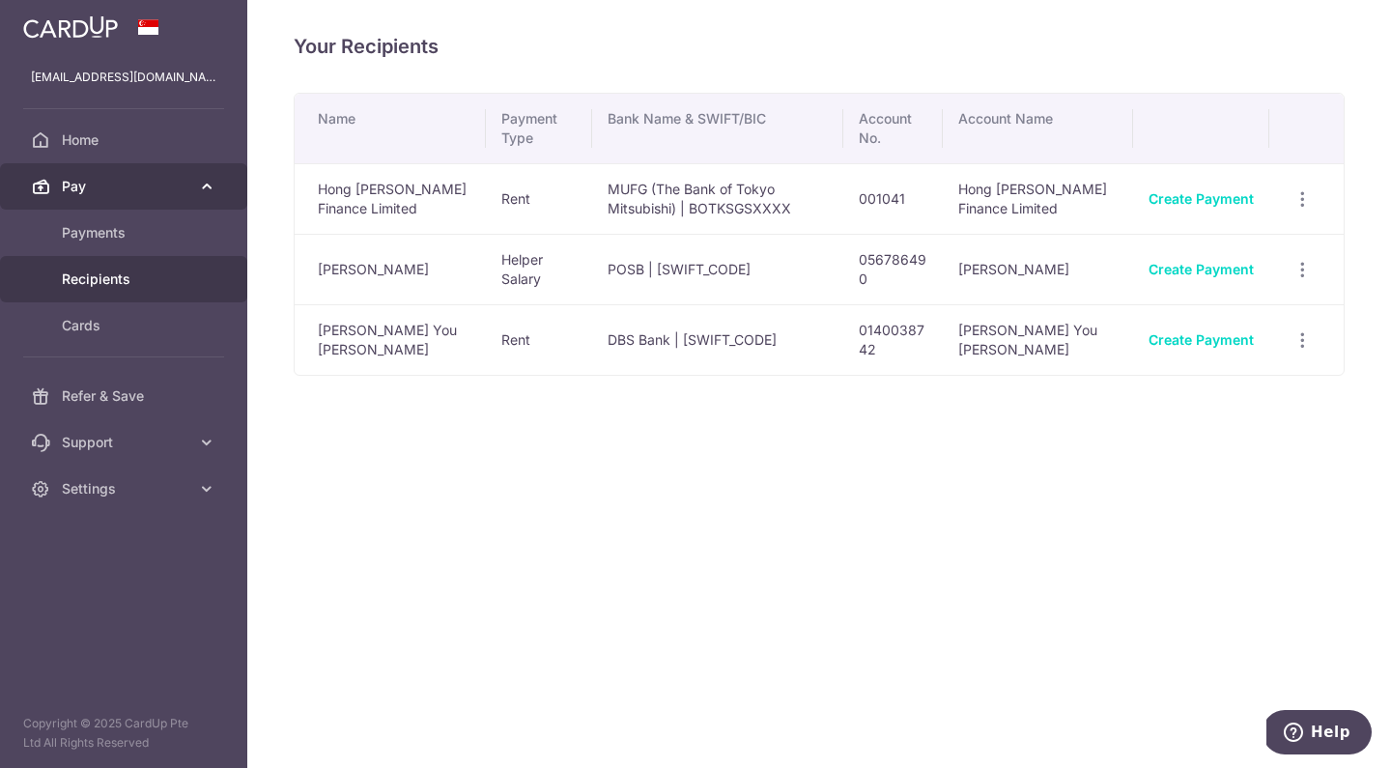
click at [145, 194] on span "Pay" at bounding box center [125, 186] width 127 height 19
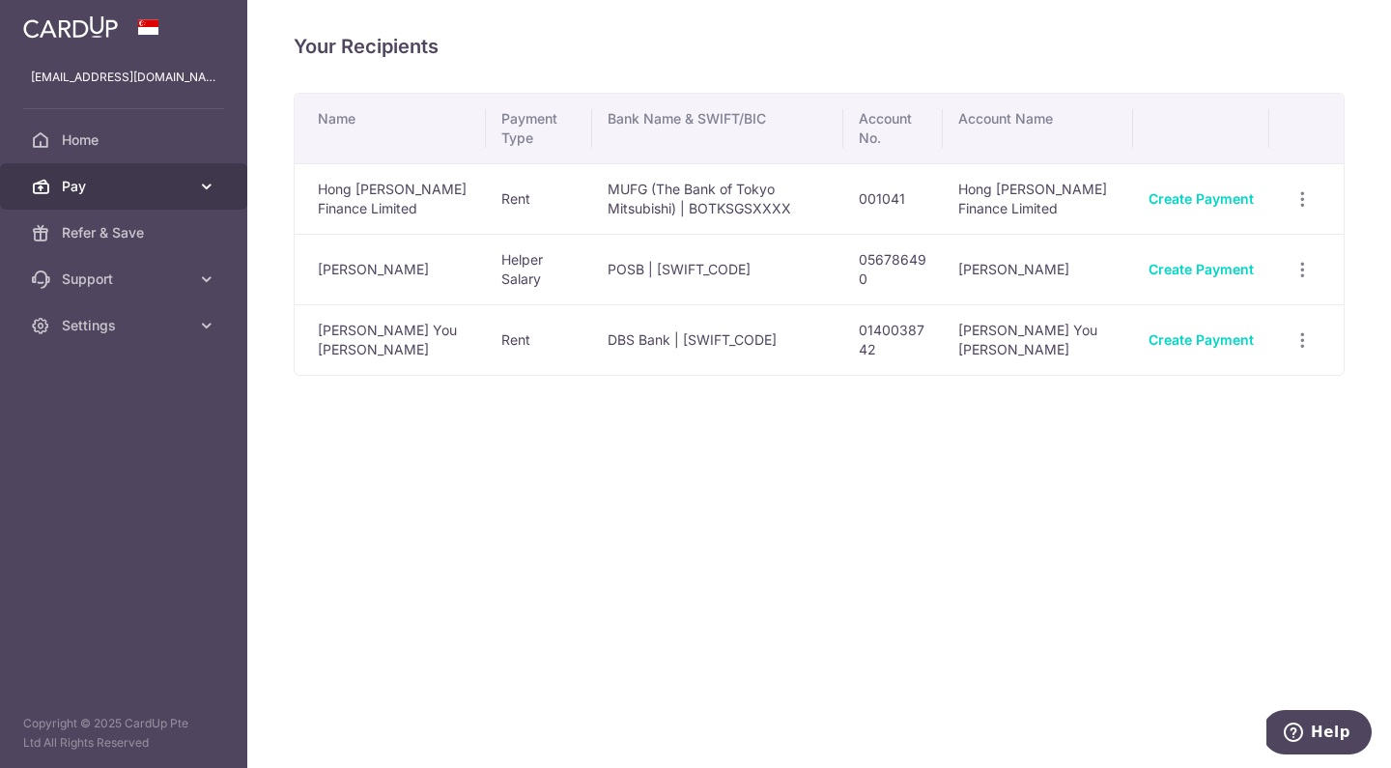
click at [145, 194] on span "Pay" at bounding box center [125, 186] width 127 height 19
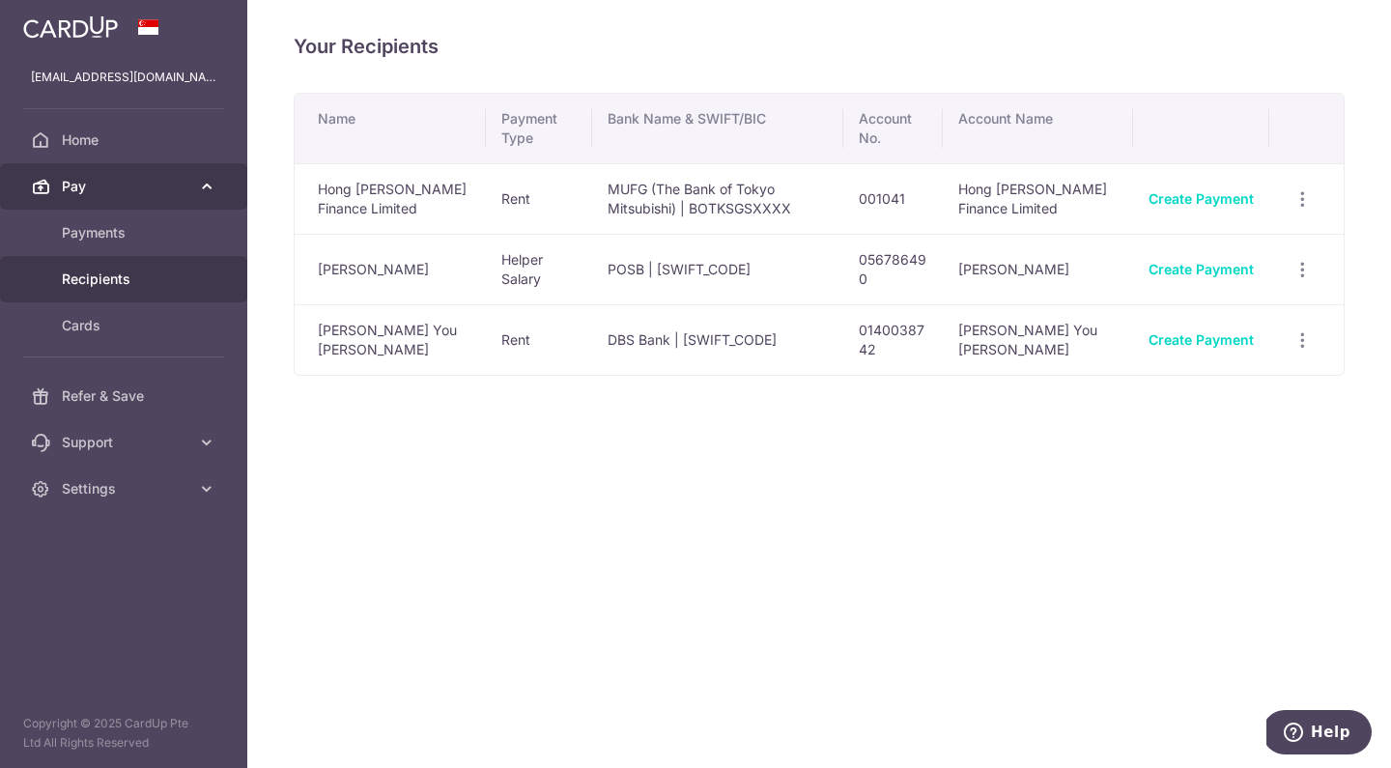
click at [145, 194] on span "Pay" at bounding box center [125, 186] width 127 height 19
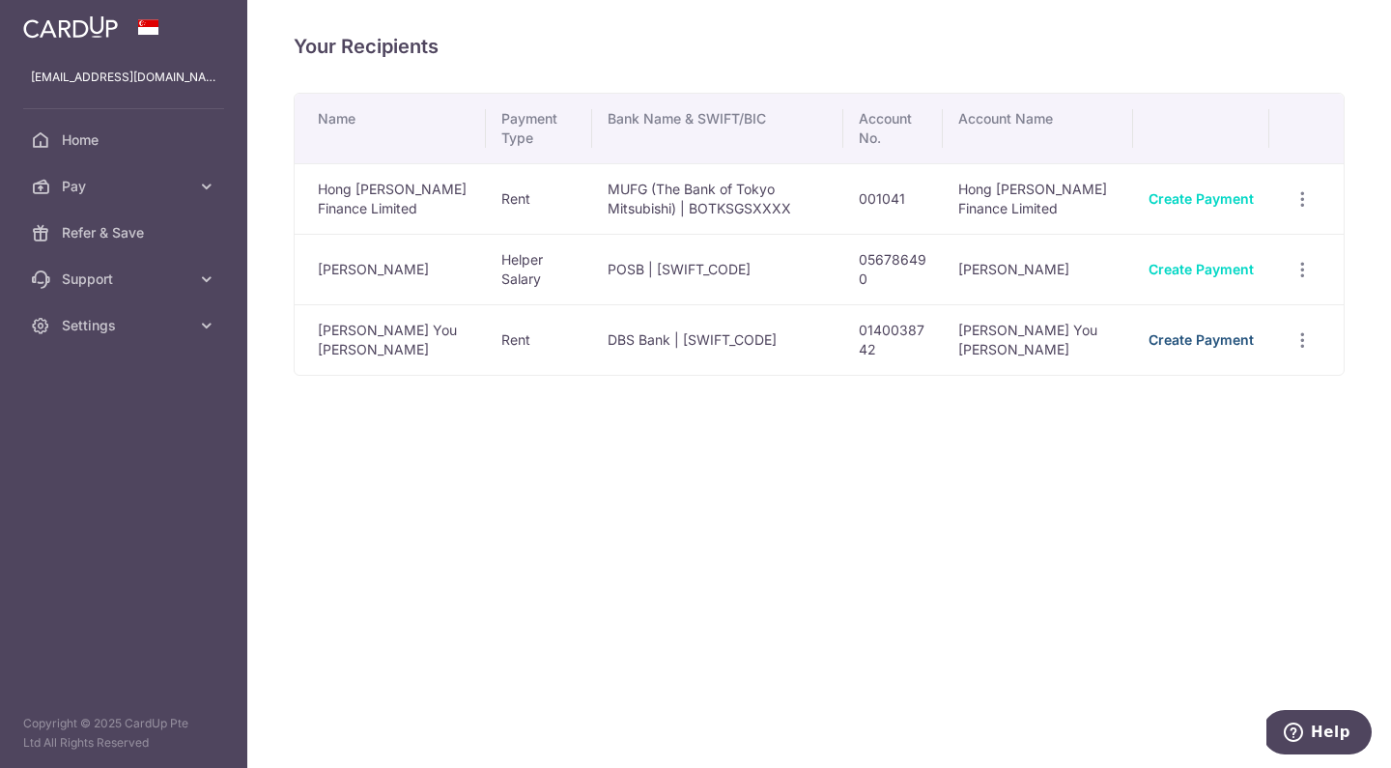
click at [1192, 341] on link "Create Payment" at bounding box center [1200, 339] width 105 height 16
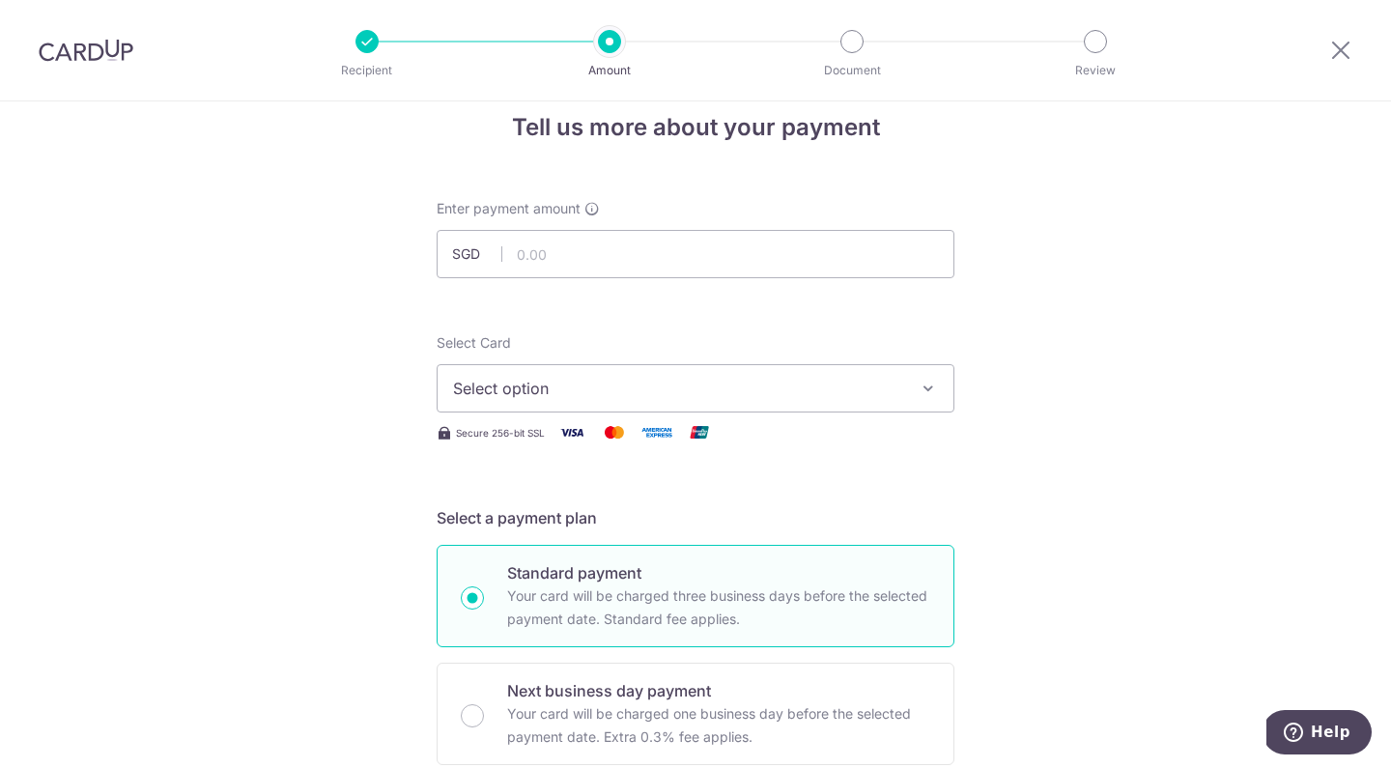
scroll to position [125, 0]
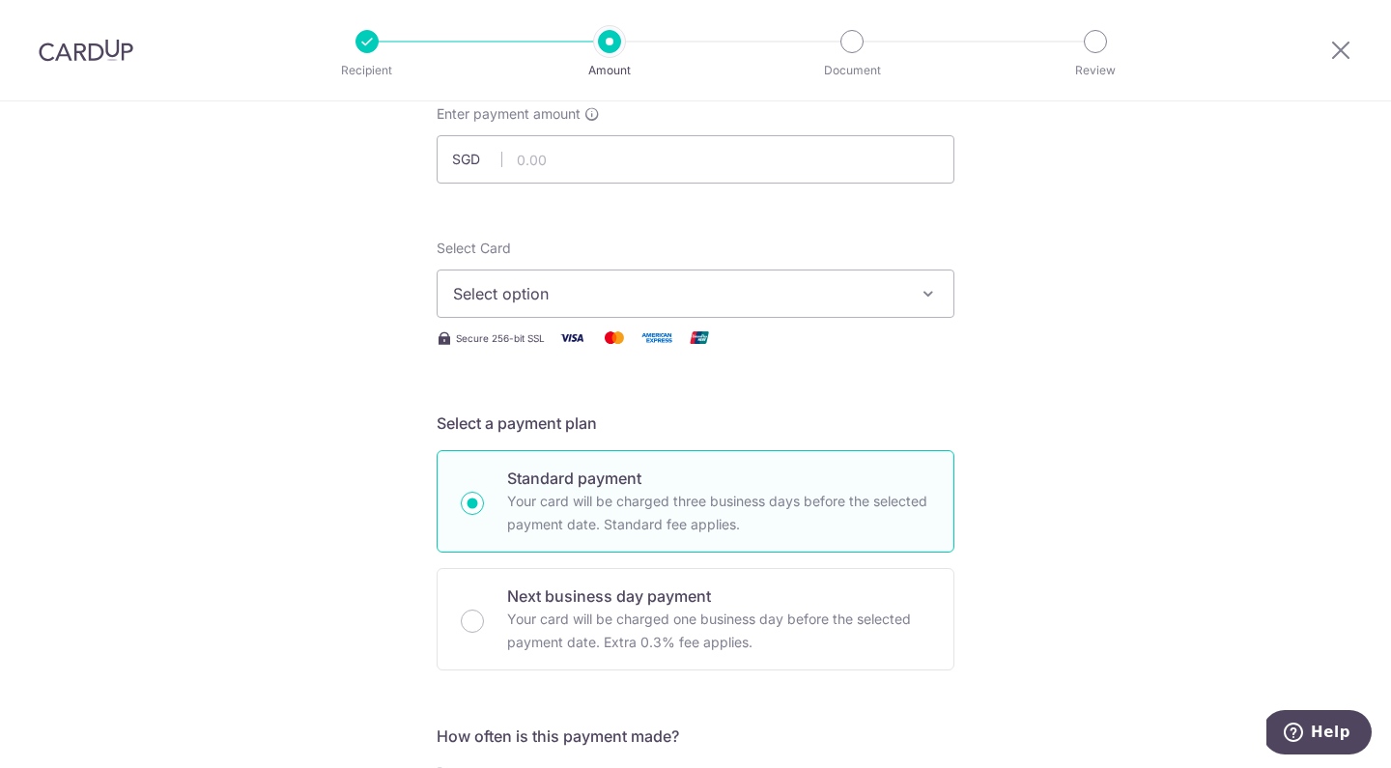
click at [917, 306] on button "Select option" at bounding box center [696, 293] width 518 height 48
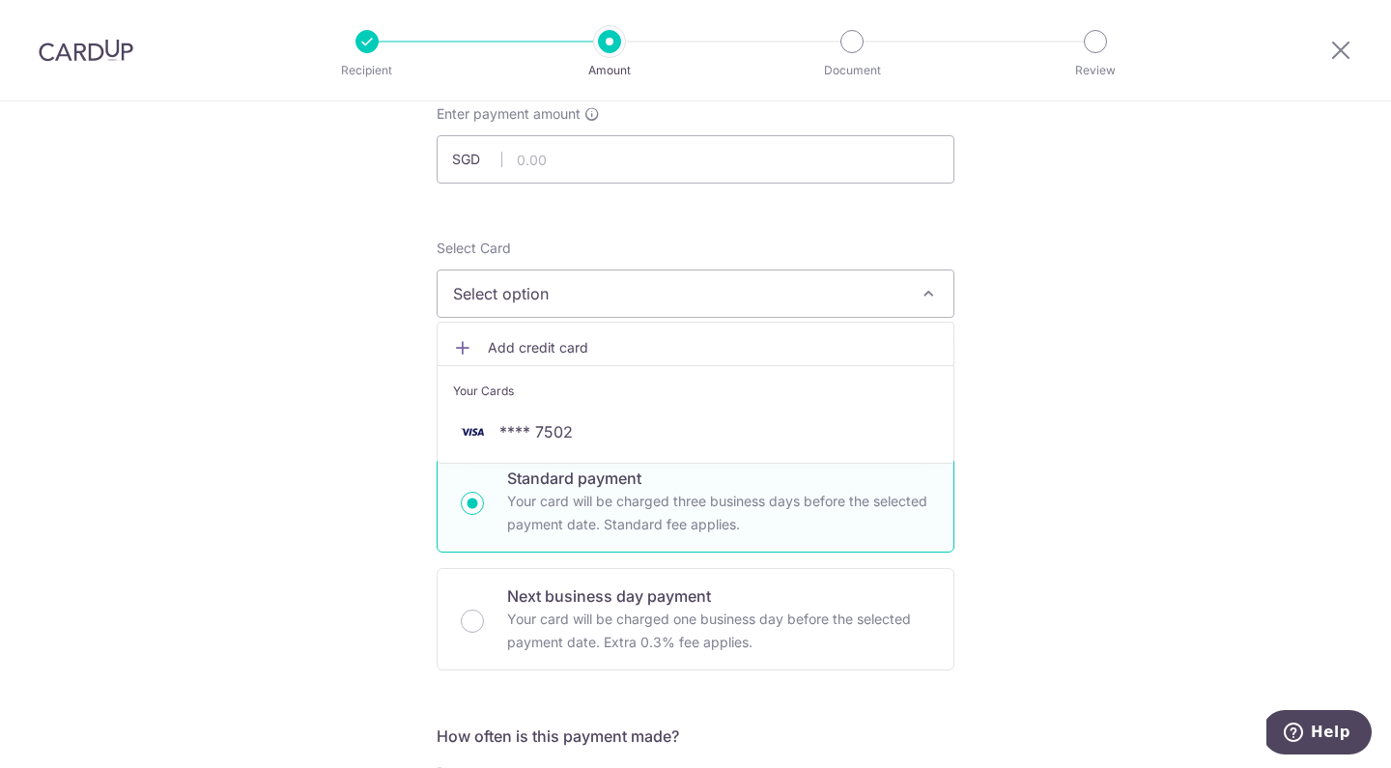
click at [917, 306] on button "Select option" at bounding box center [696, 293] width 518 height 48
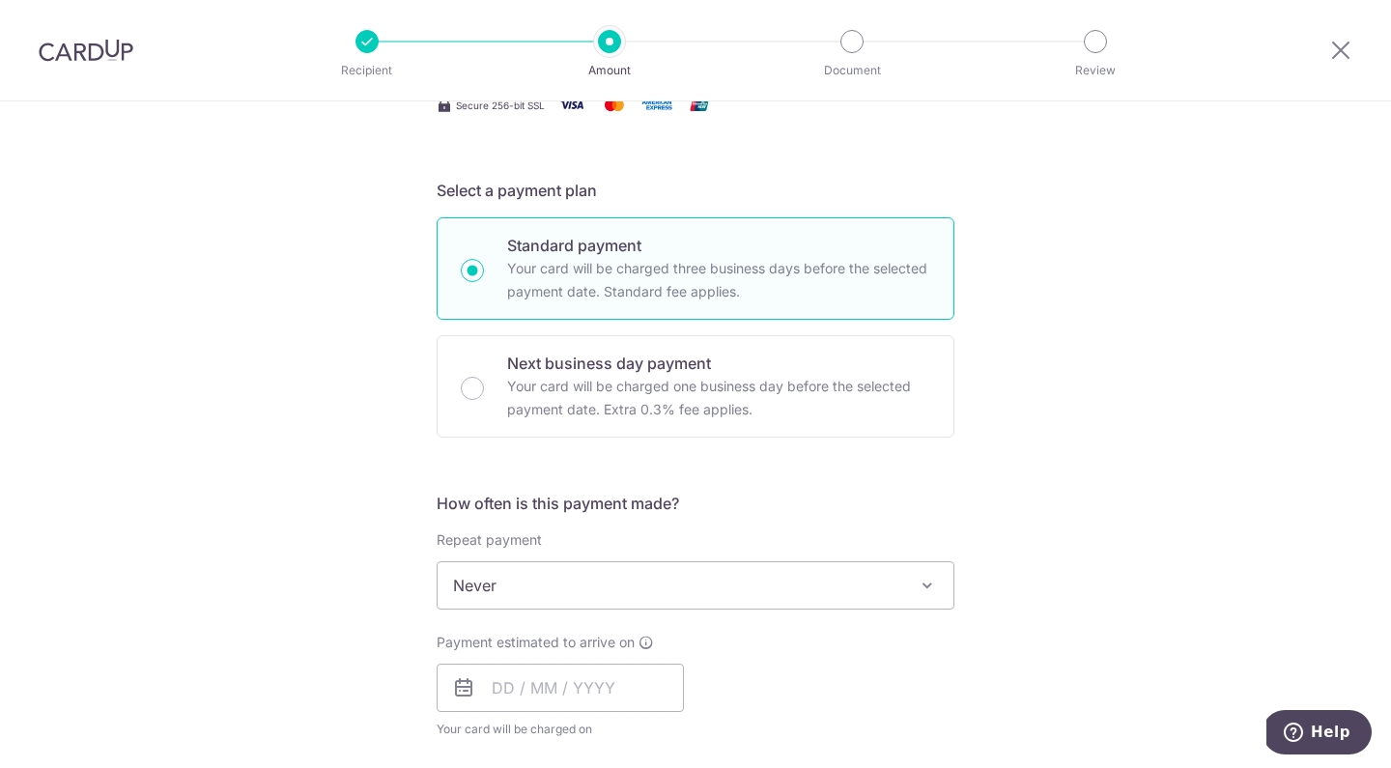
scroll to position [531, 0]
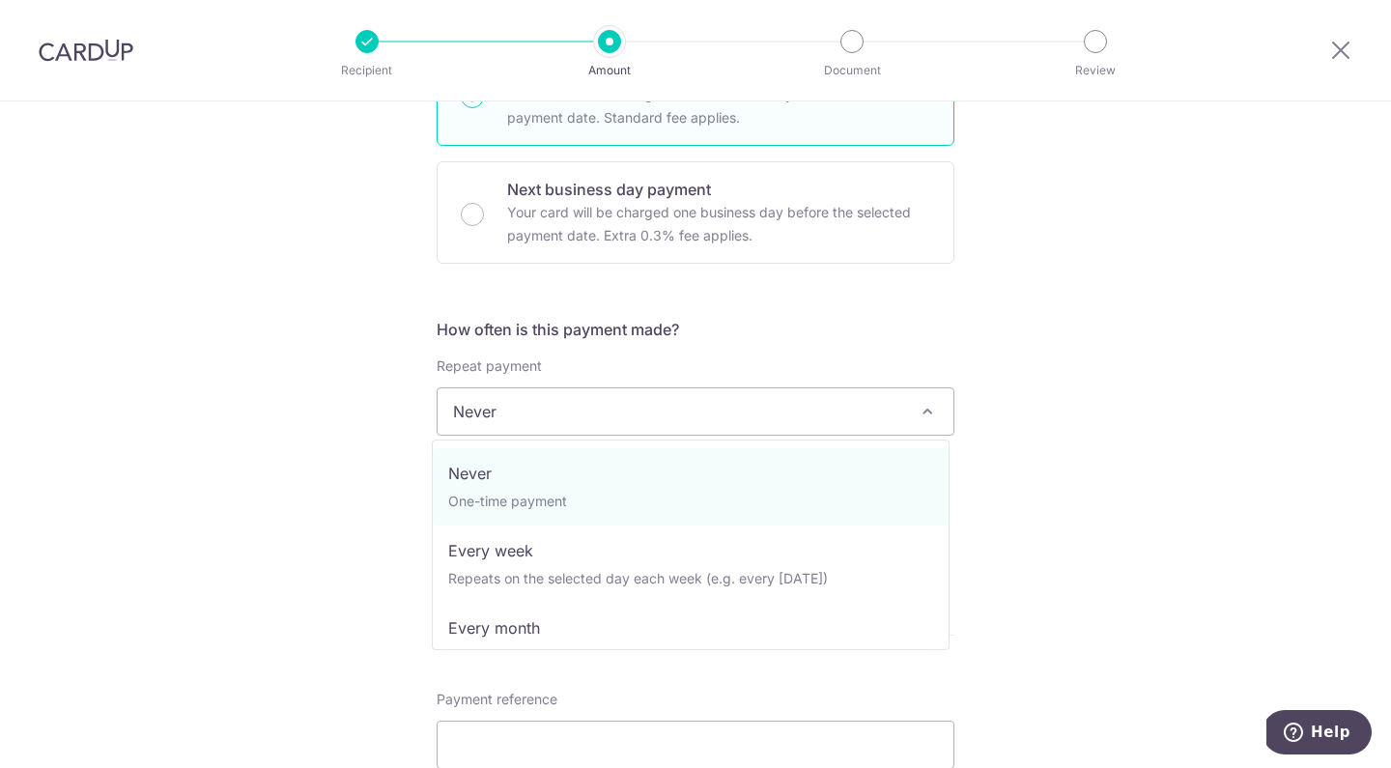
click at [540, 410] on span "Never" at bounding box center [696, 411] width 516 height 46
click at [1167, 347] on div "Tell us more about your payment Enter payment amount SGD Select Card Select opt…" at bounding box center [695, 443] width 1391 height 1747
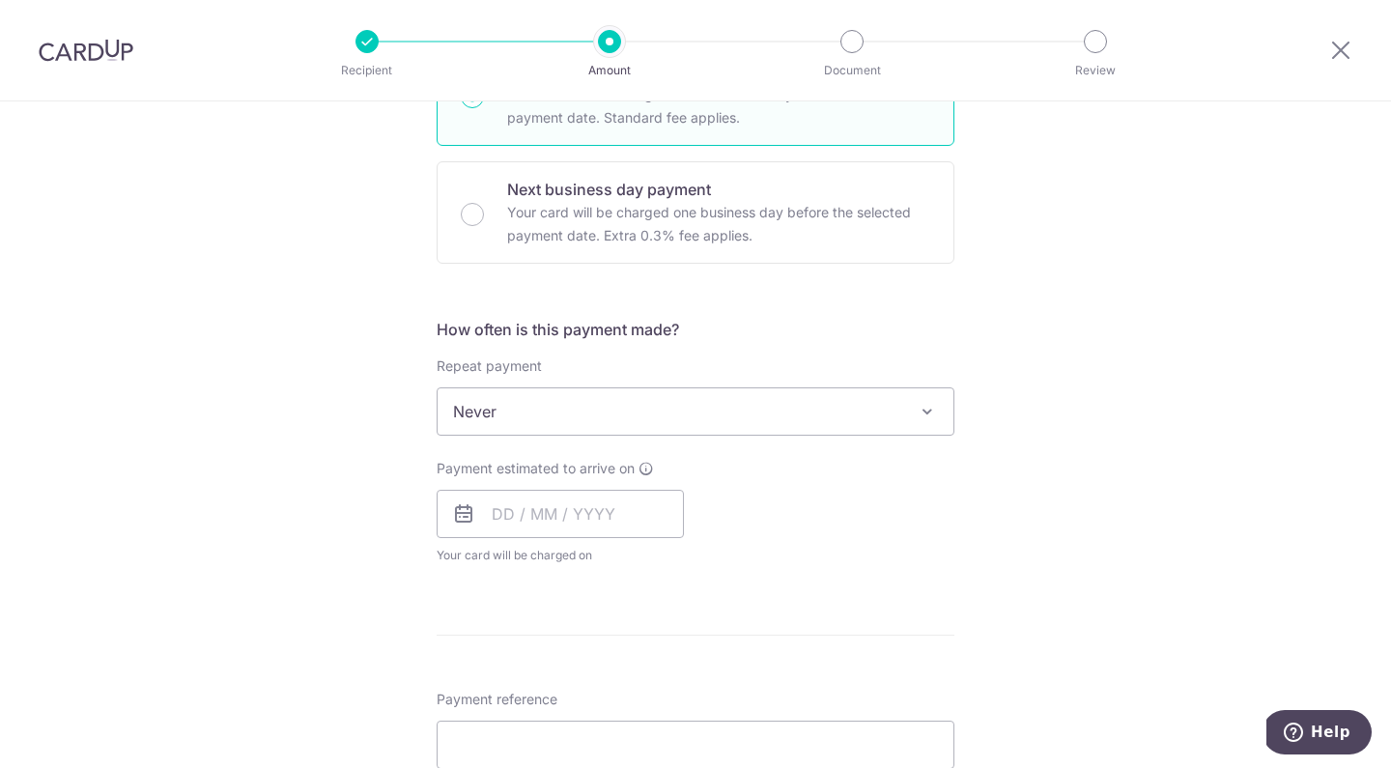
scroll to position [0, 0]
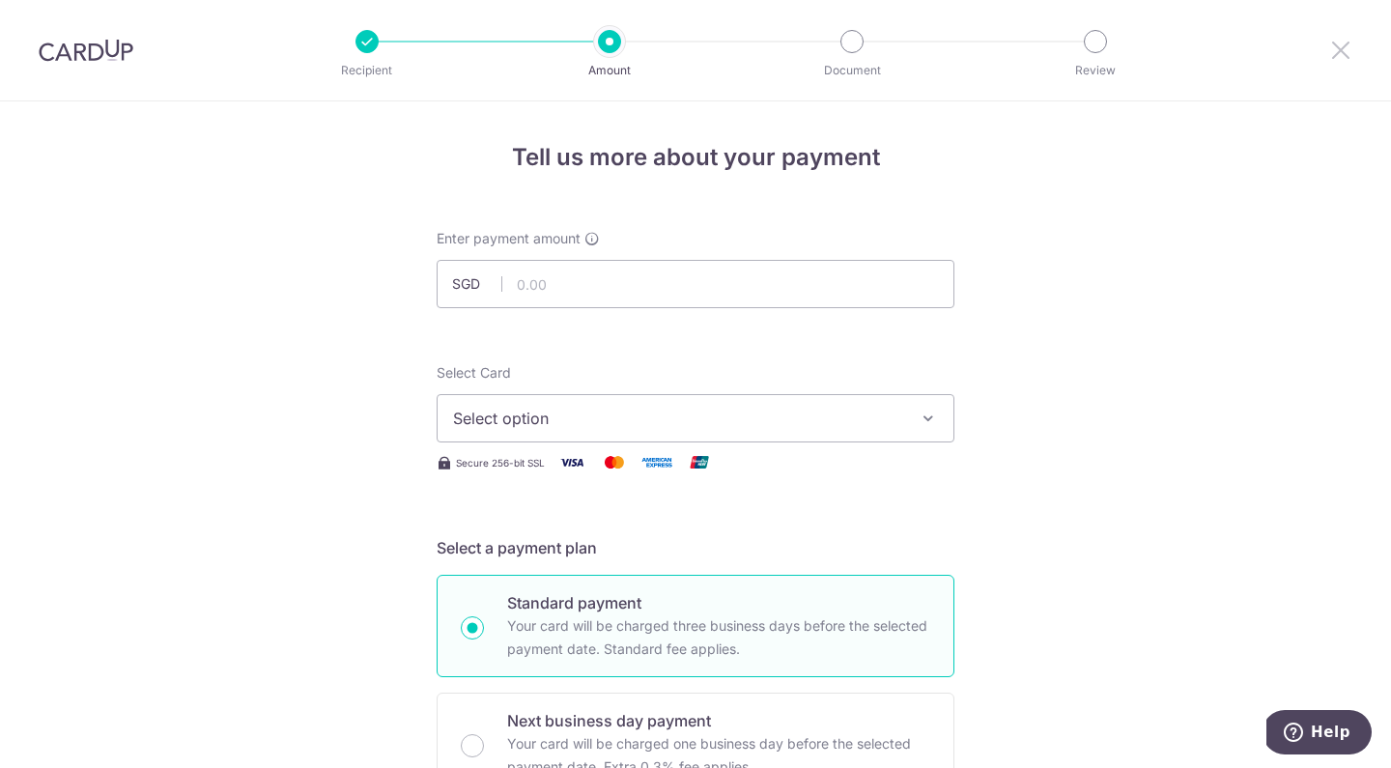
click at [1344, 57] on icon at bounding box center [1340, 50] width 23 height 24
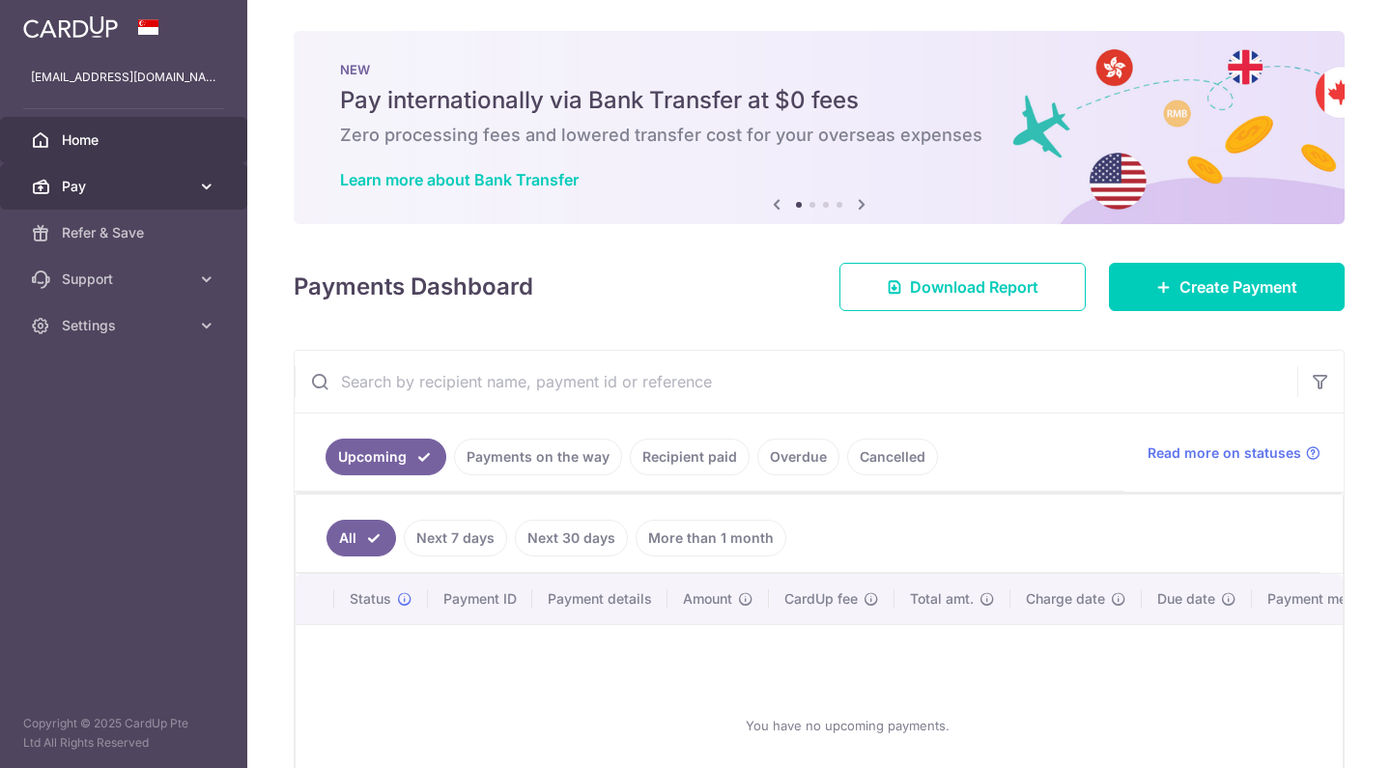
click at [94, 181] on span "Pay" at bounding box center [125, 186] width 127 height 19
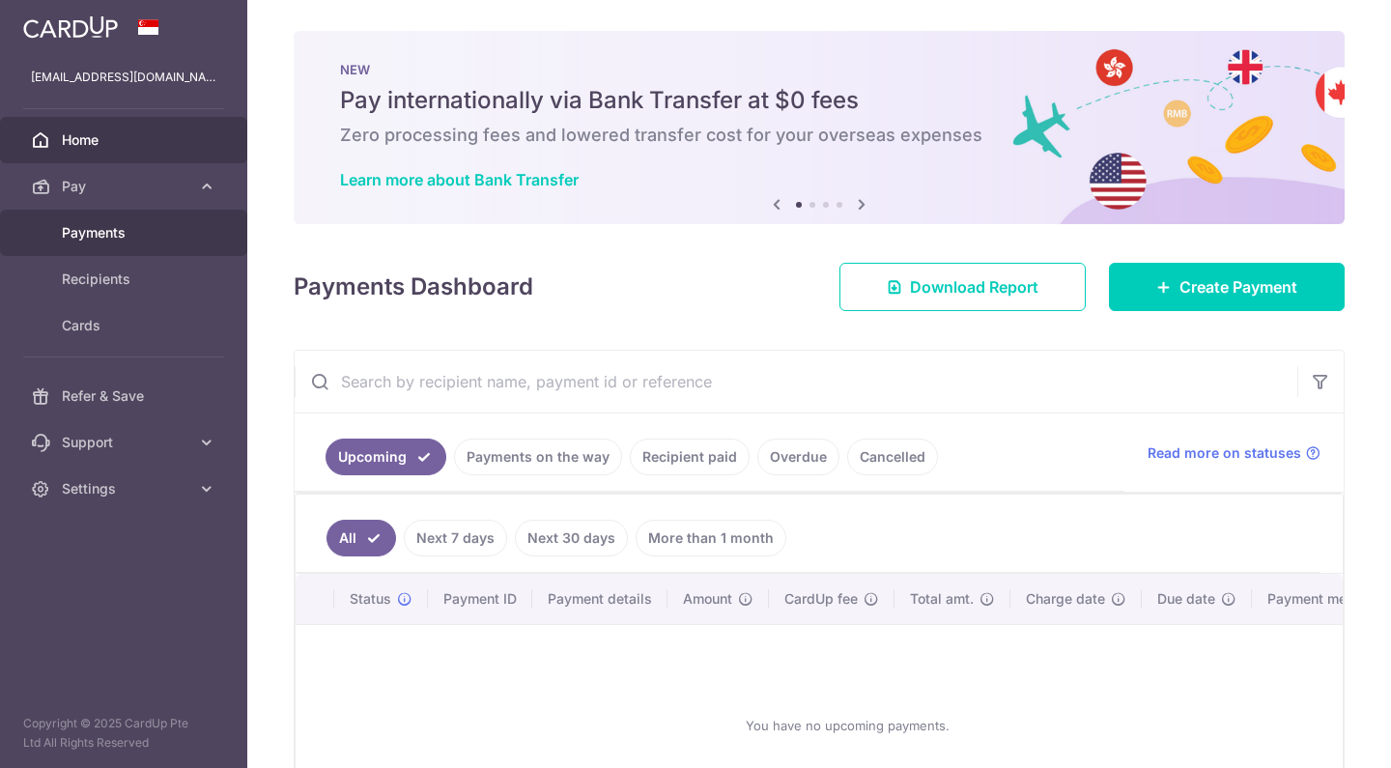
click at [92, 225] on span "Payments" at bounding box center [125, 232] width 127 height 19
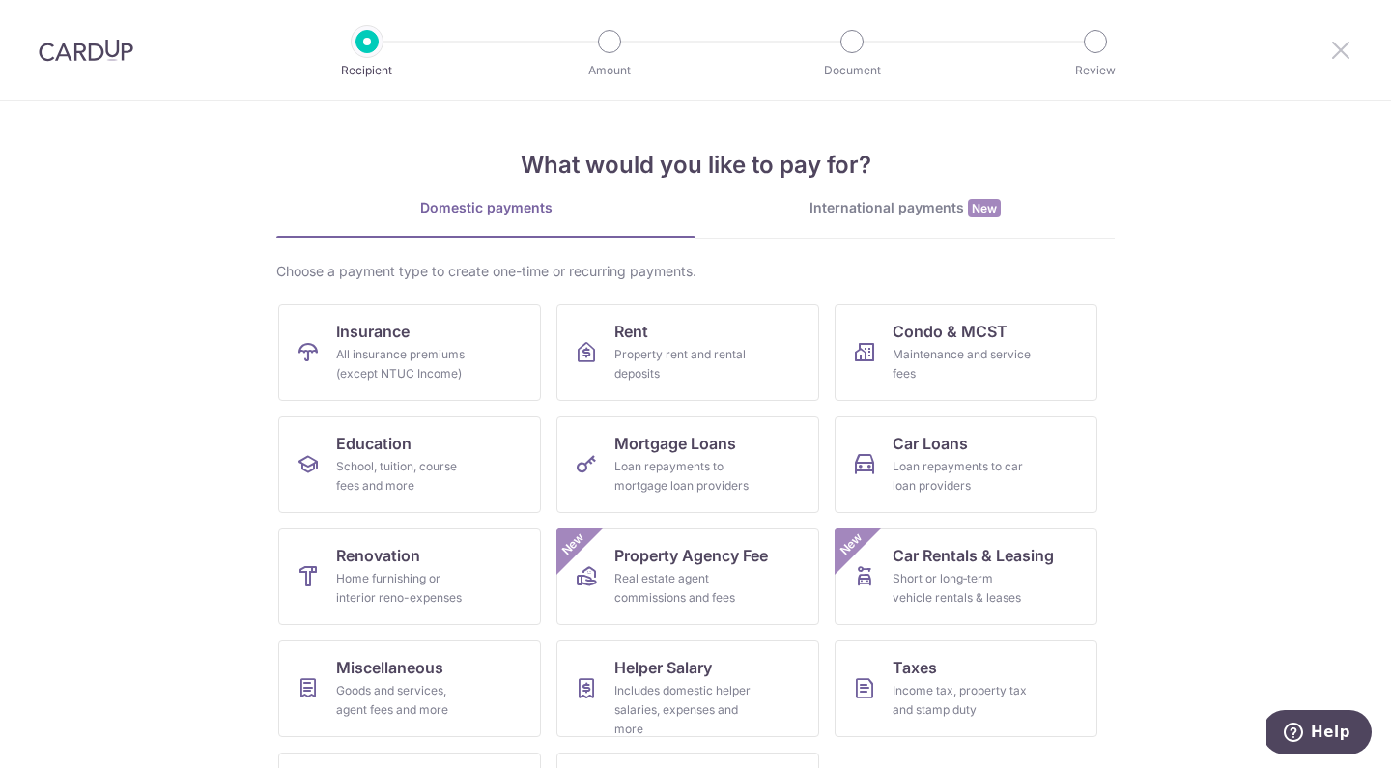
click at [1336, 57] on icon at bounding box center [1340, 50] width 23 height 24
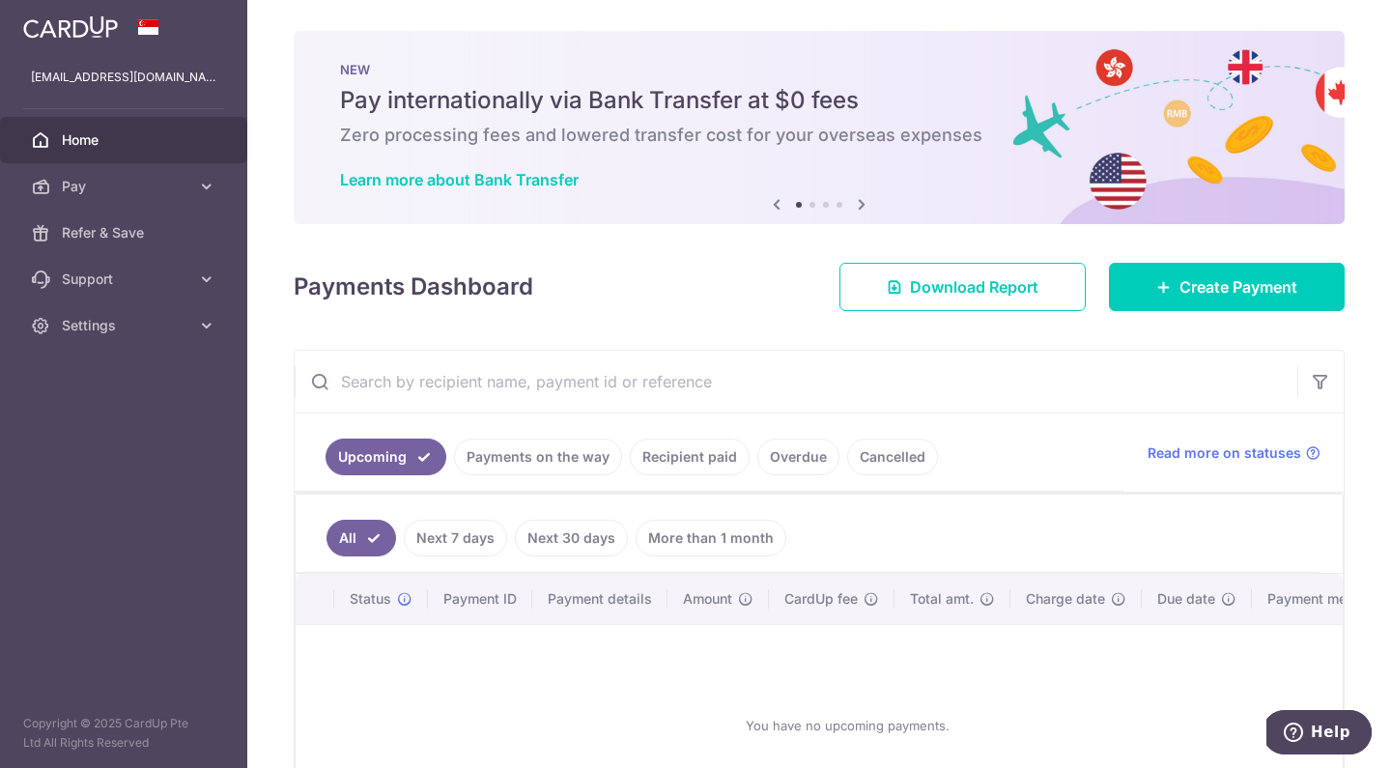
scroll to position [132, 0]
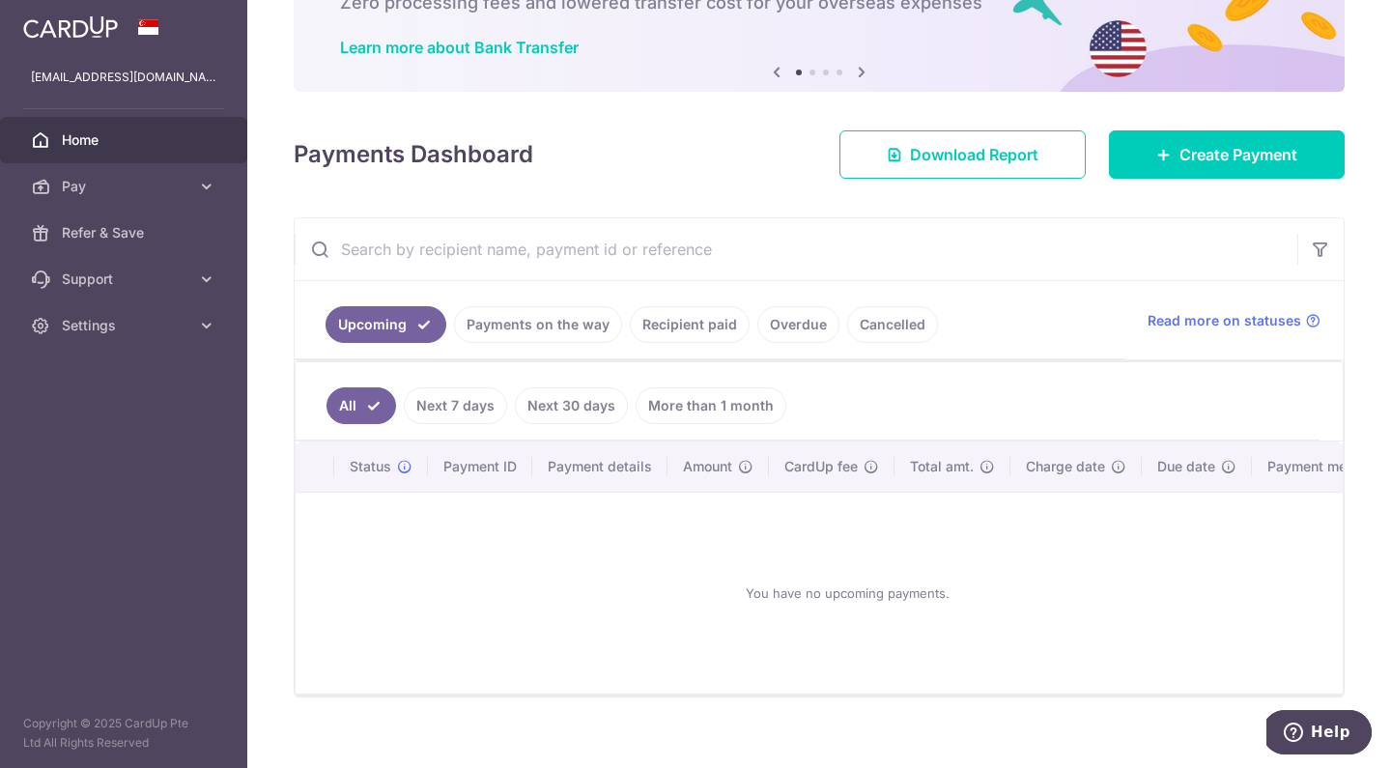
click at [528, 330] on link "Payments on the way" at bounding box center [538, 324] width 168 height 37
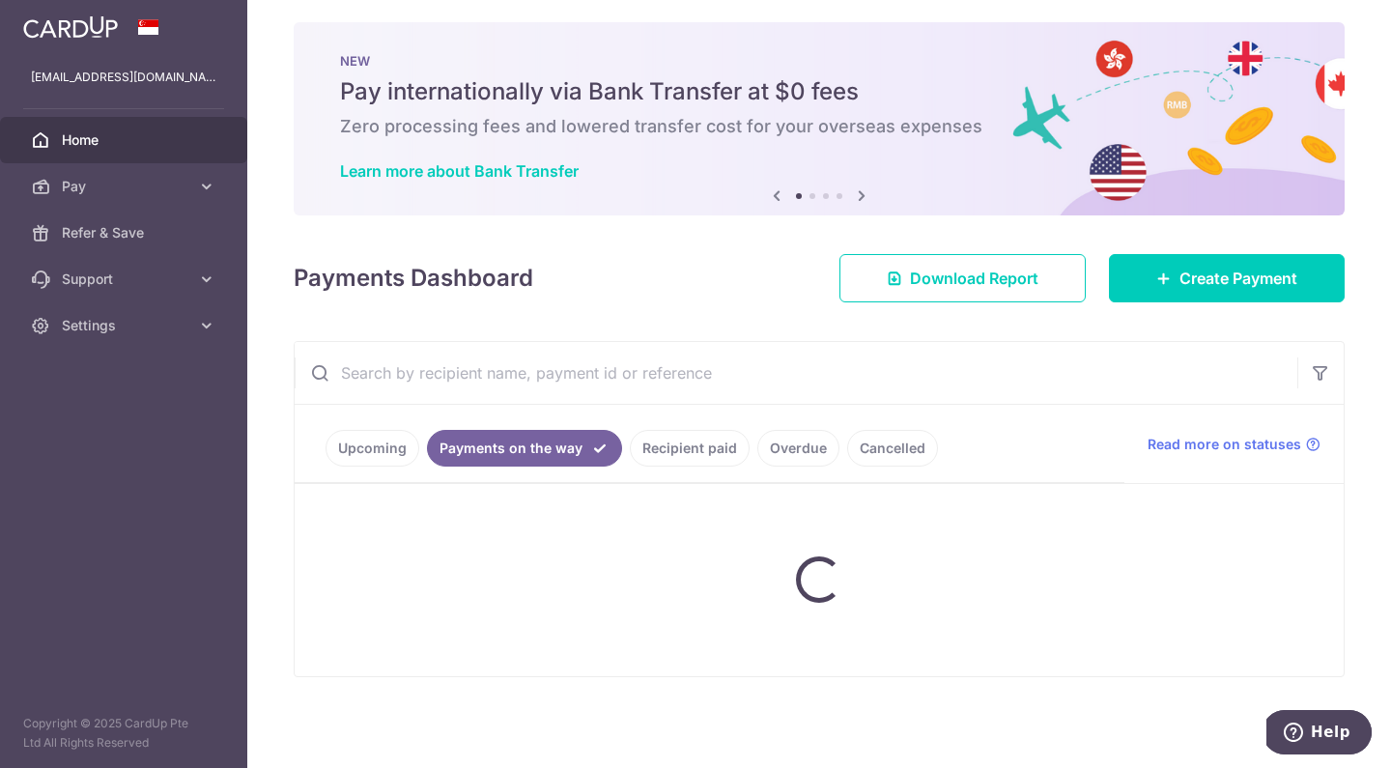
scroll to position [0, 0]
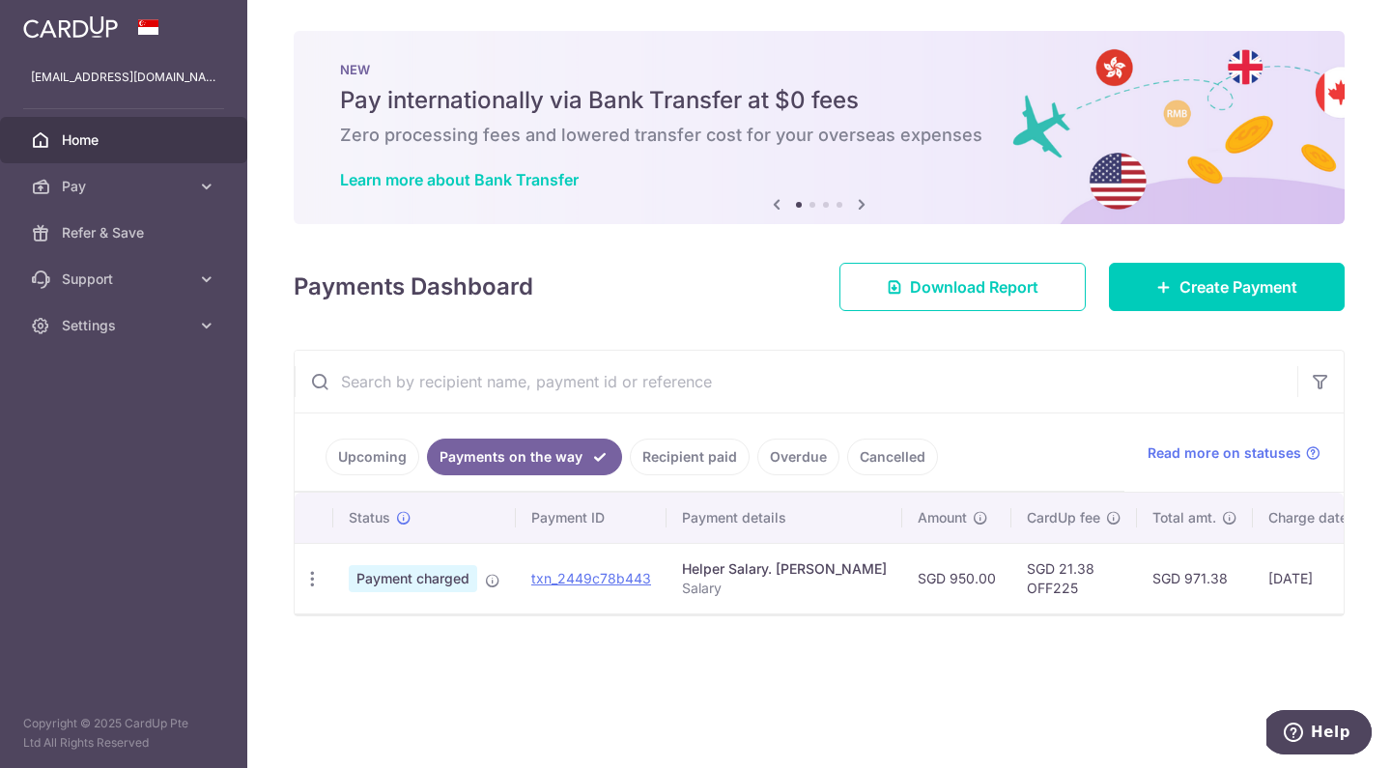
click at [384, 463] on link "Upcoming" at bounding box center [372, 456] width 94 height 37
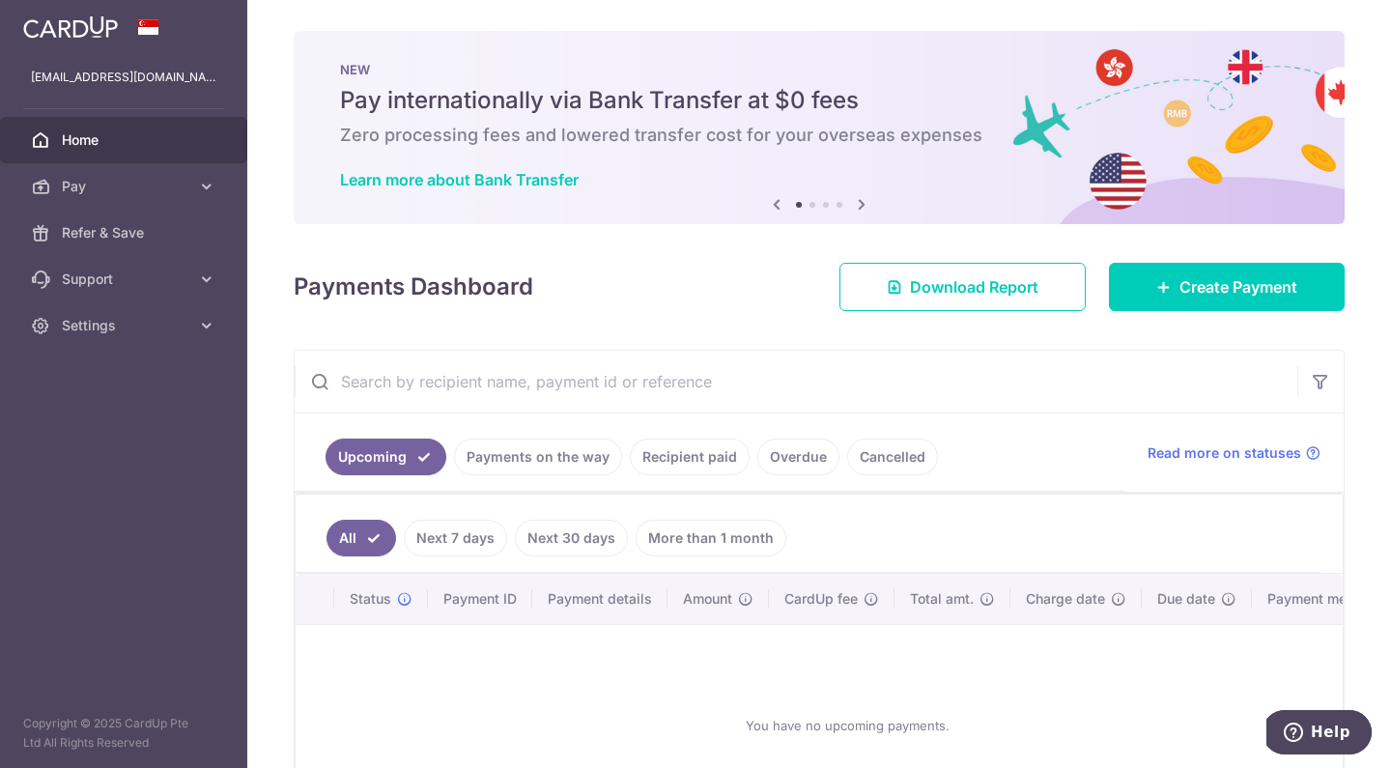
scroll to position [153, 0]
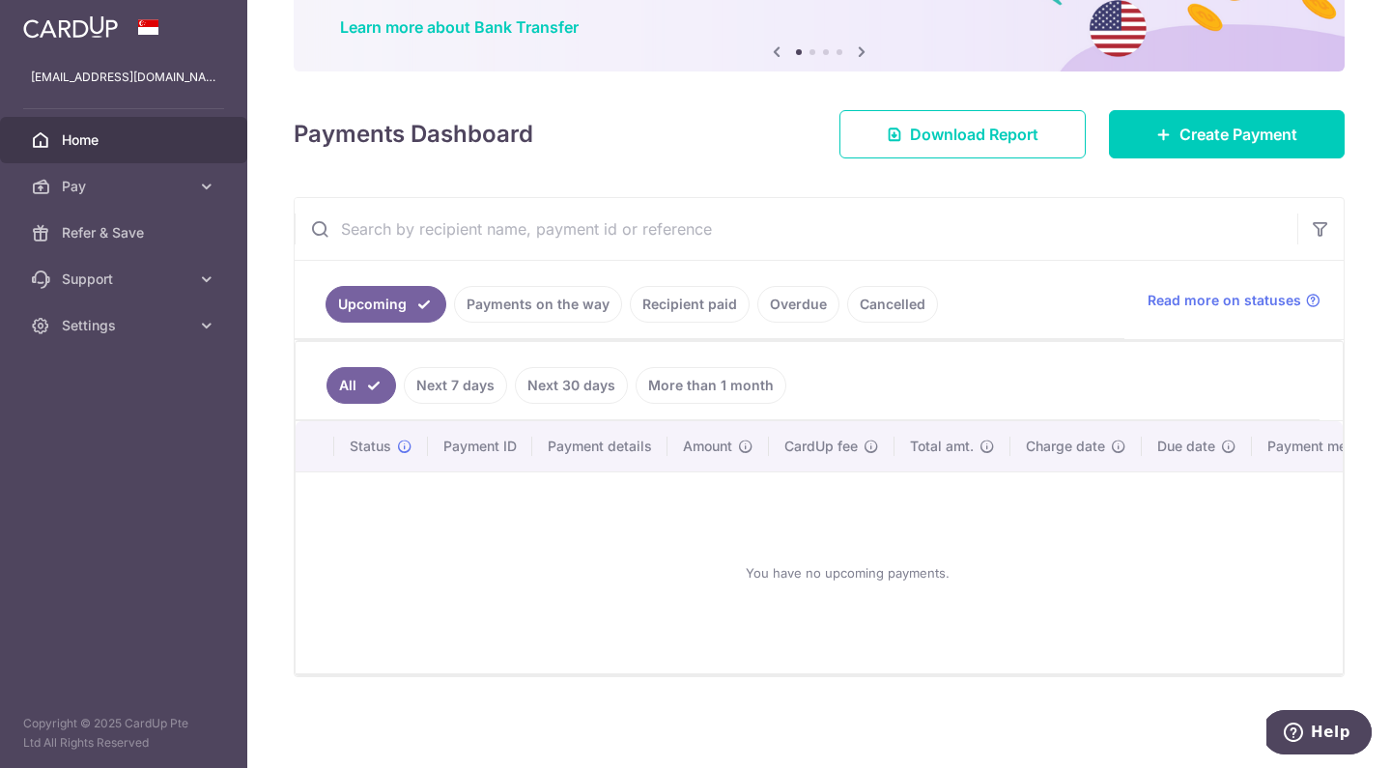
click at [544, 321] on link "Payments on the way" at bounding box center [538, 304] width 168 height 37
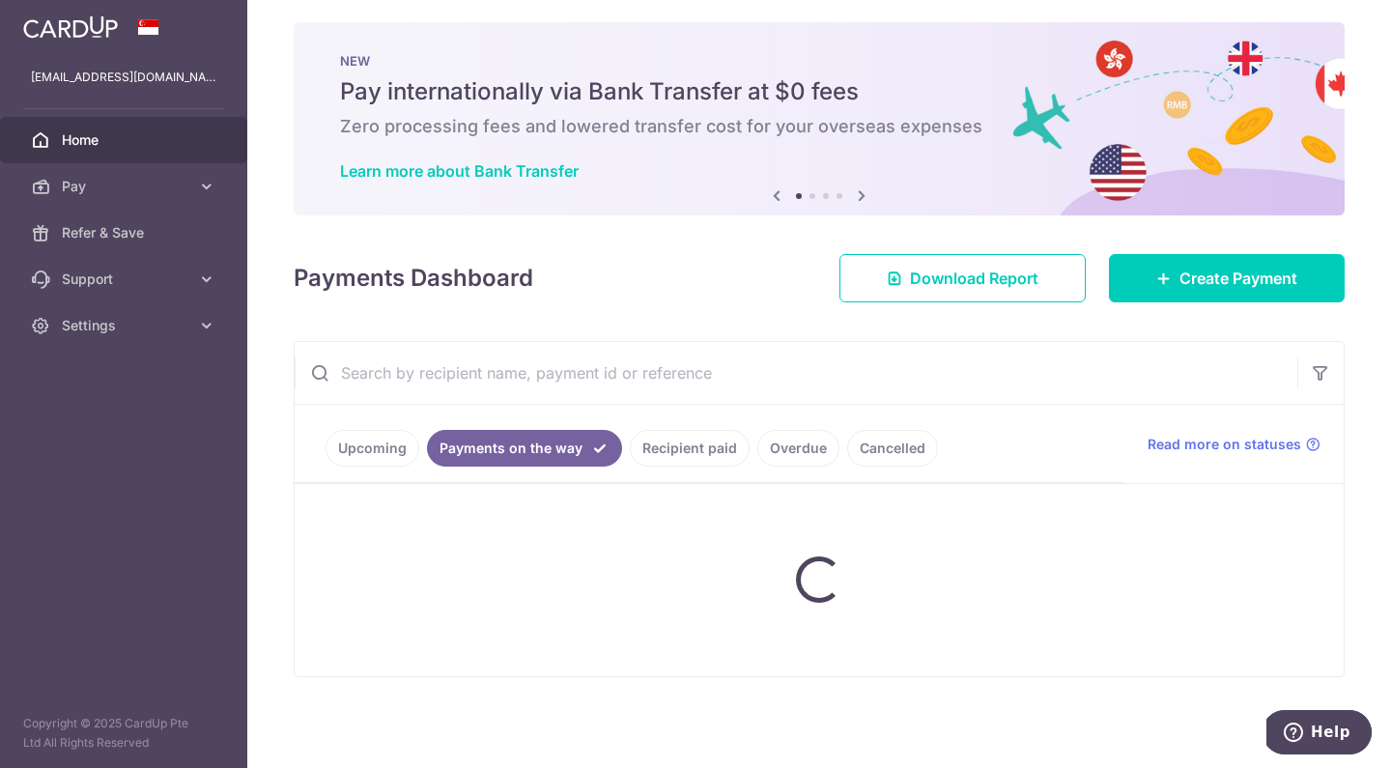
scroll to position [0, 0]
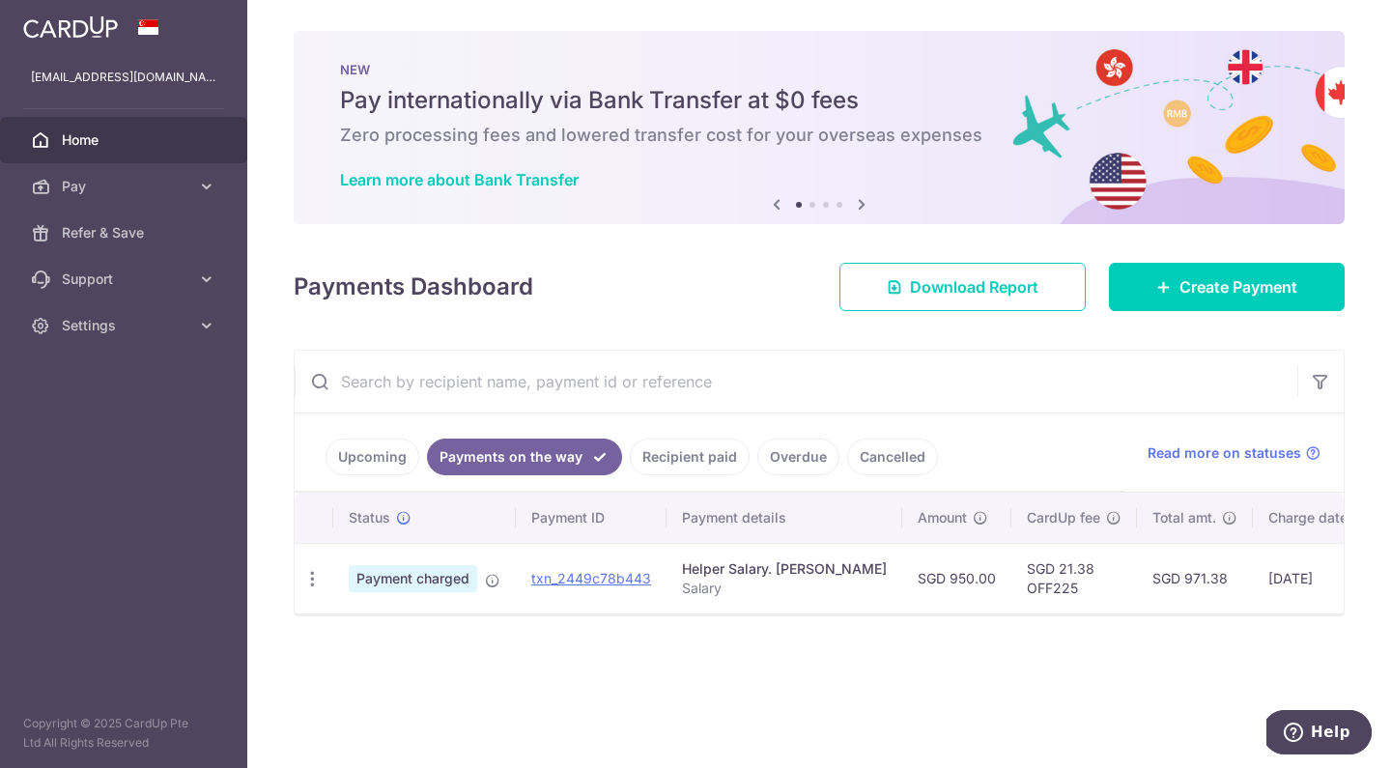
click at [686, 460] on link "Recipient paid" at bounding box center [690, 456] width 120 height 37
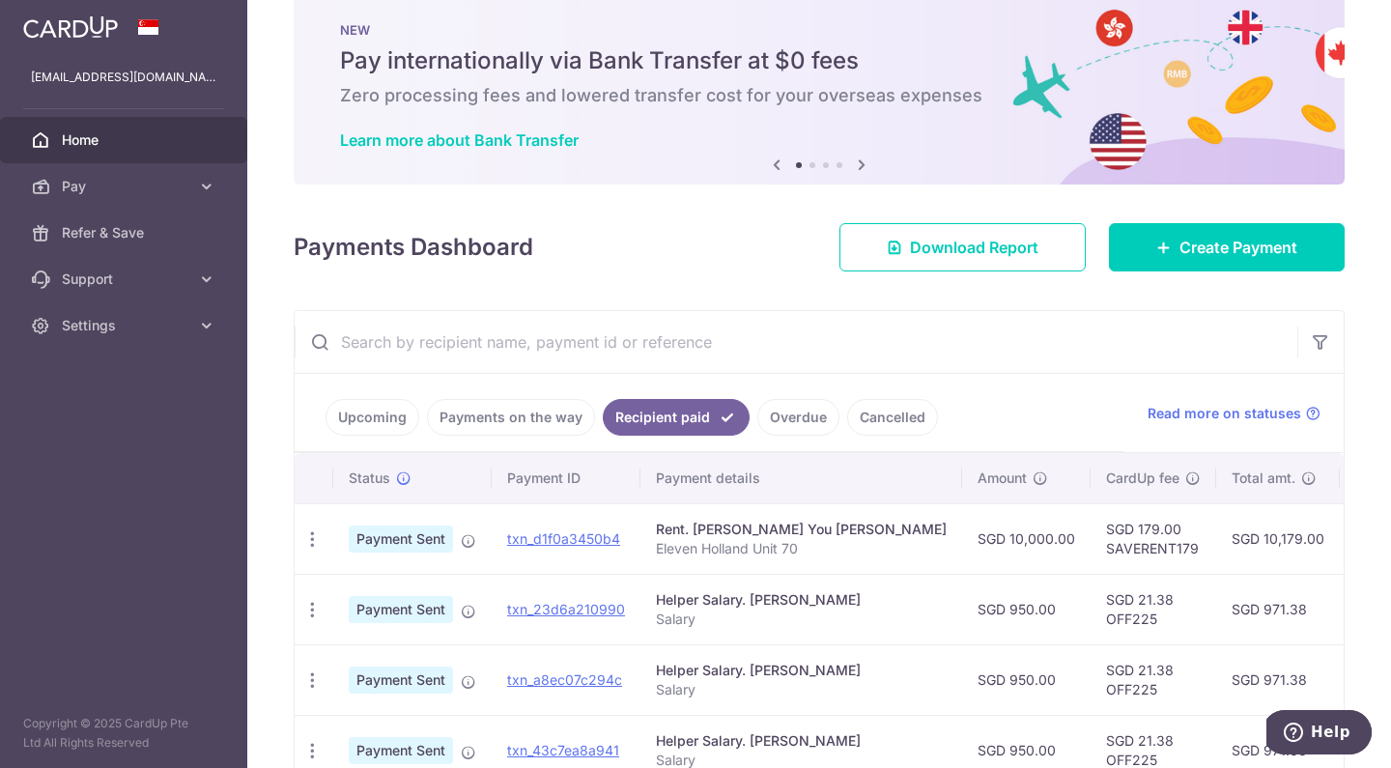
scroll to position [292, 0]
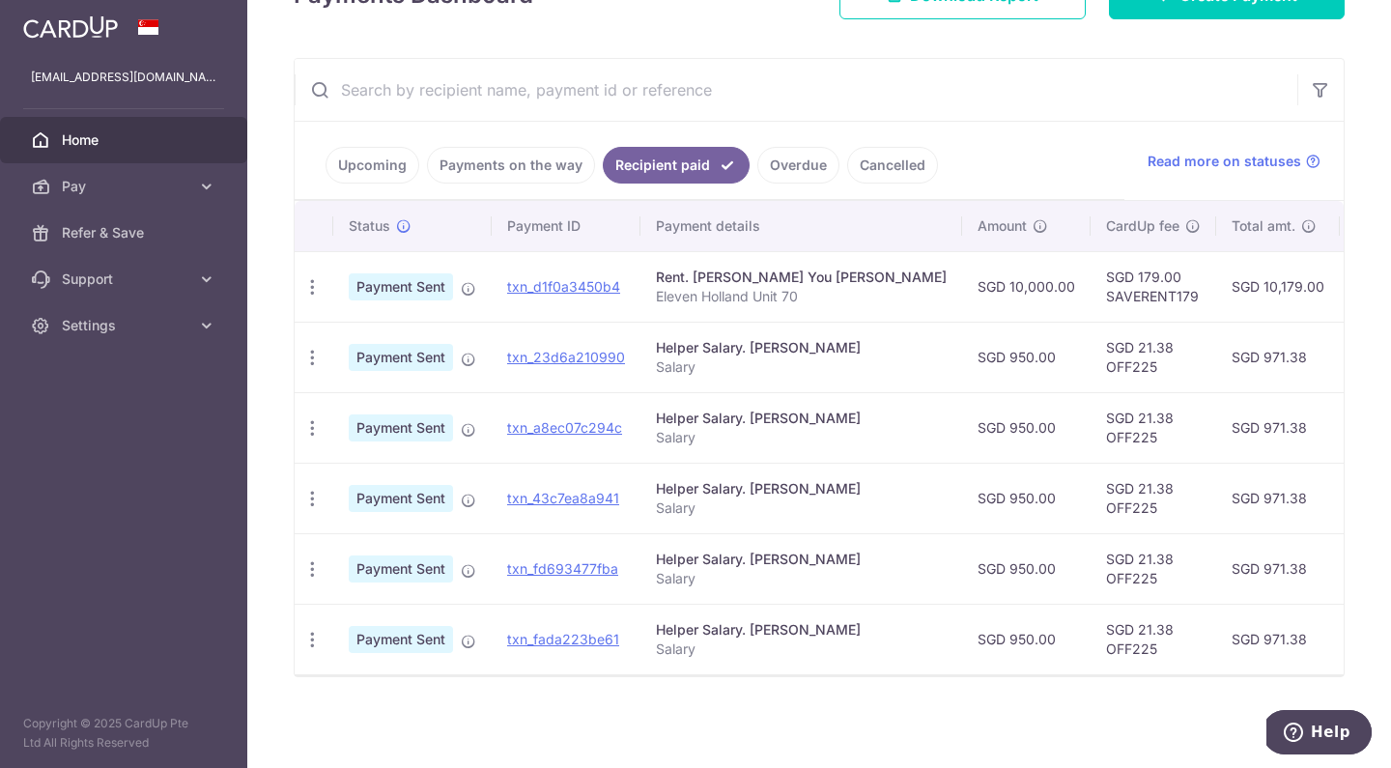
click at [370, 169] on link "Upcoming" at bounding box center [372, 165] width 94 height 37
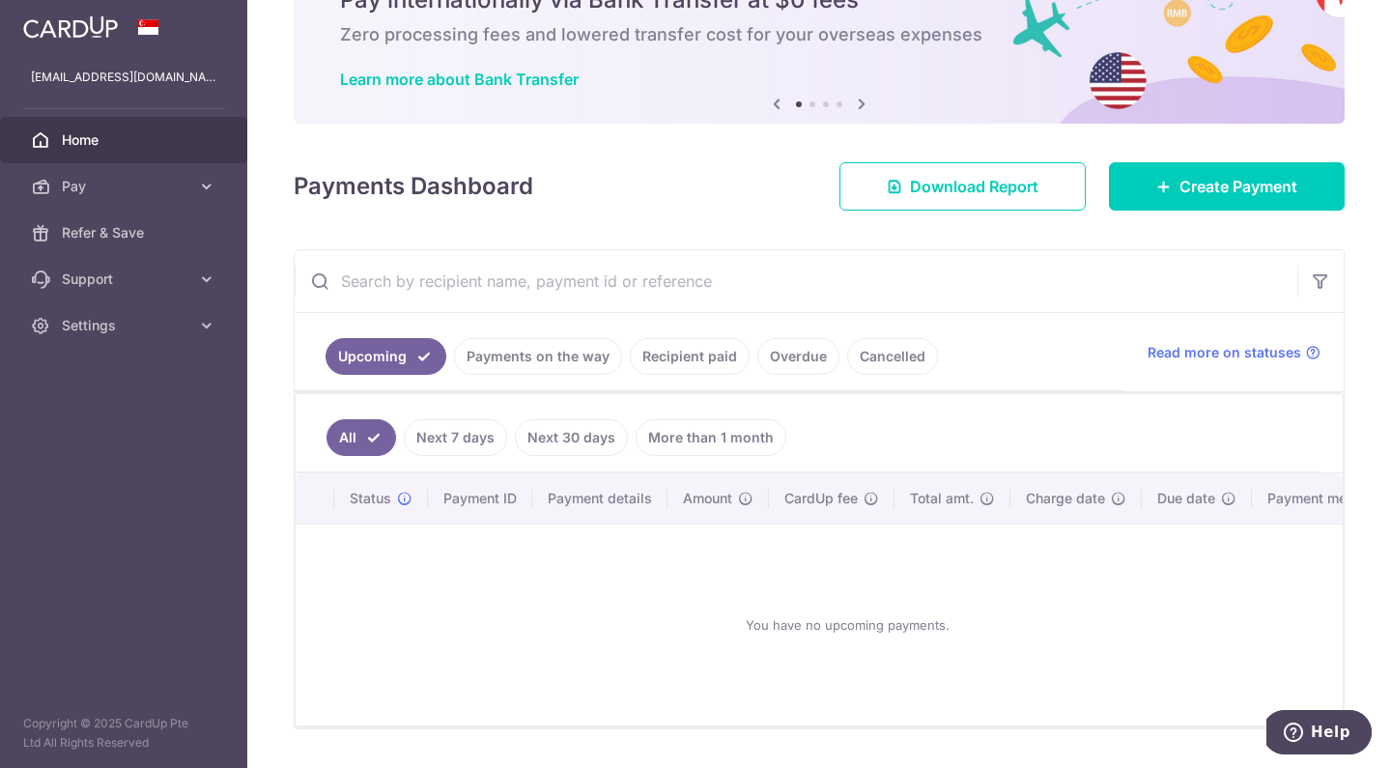
scroll to position [67, 0]
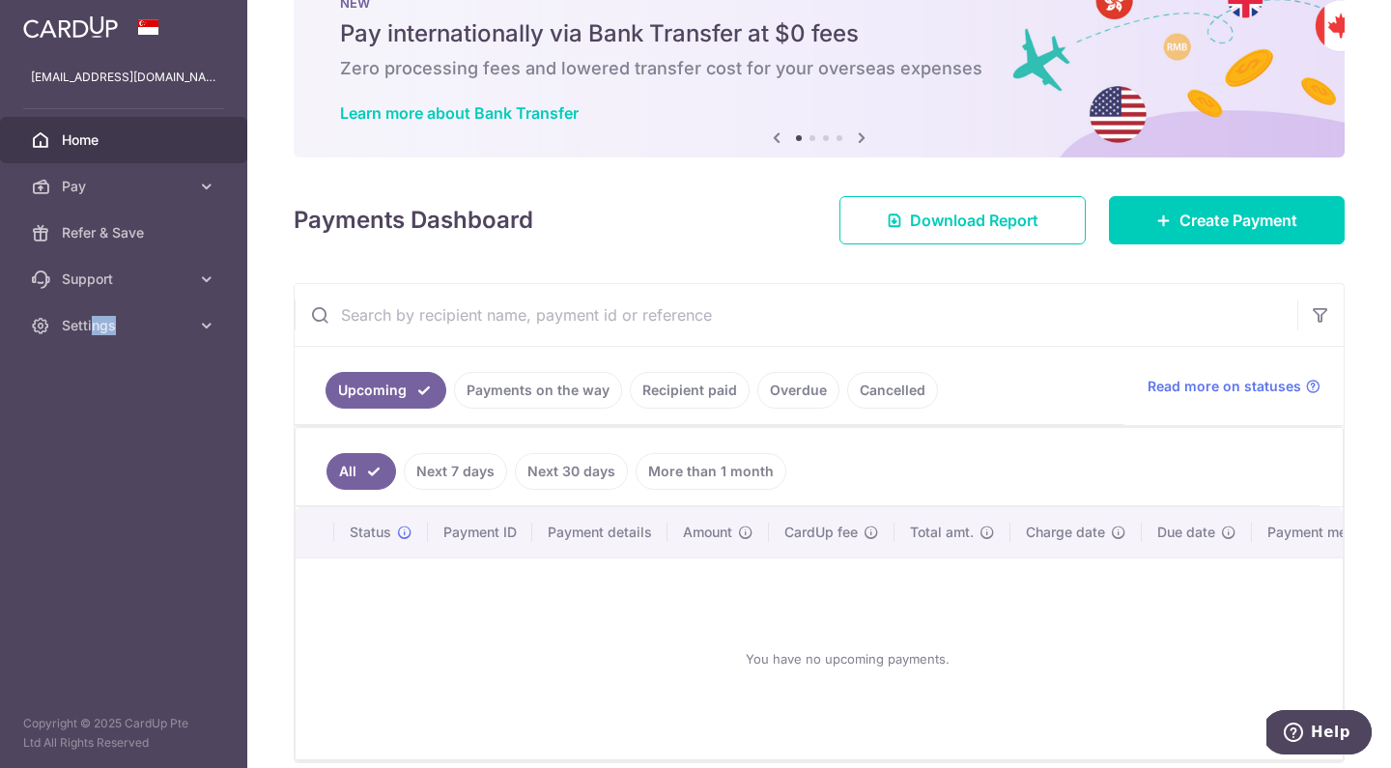
drag, startPoint x: 90, startPoint y: 325, endPoint x: 74, endPoint y: 471, distance: 147.6
click at [78, 476] on aside "[EMAIL_ADDRESS][DOMAIN_NAME] Home Pay Payments Recipients Cards Refer & Save Su…" at bounding box center [123, 384] width 247 height 768
click at [185, 184] on span "Pay" at bounding box center [125, 186] width 127 height 19
click at [712, 396] on link "Recipient paid" at bounding box center [690, 390] width 120 height 37
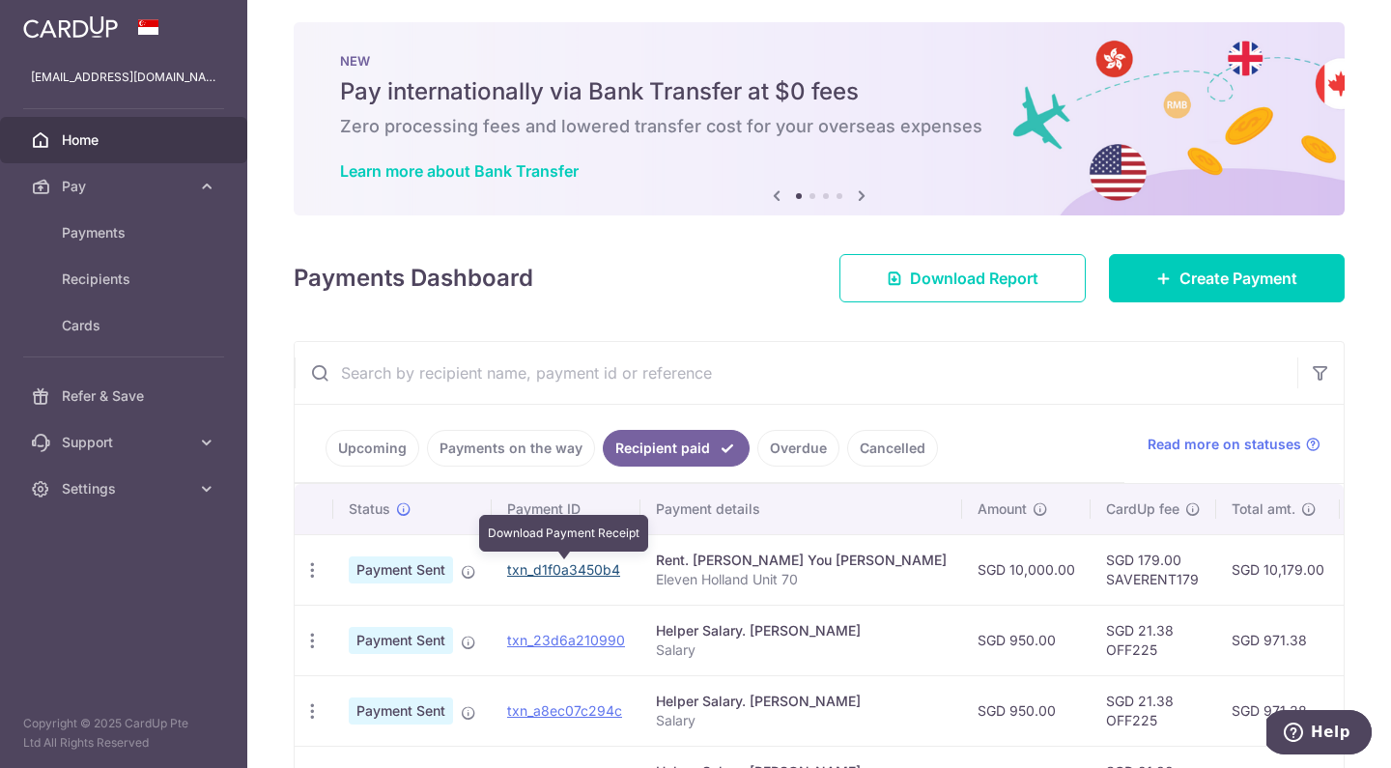
click at [584, 573] on link "txn_d1f0a3450b4" at bounding box center [563, 569] width 113 height 16
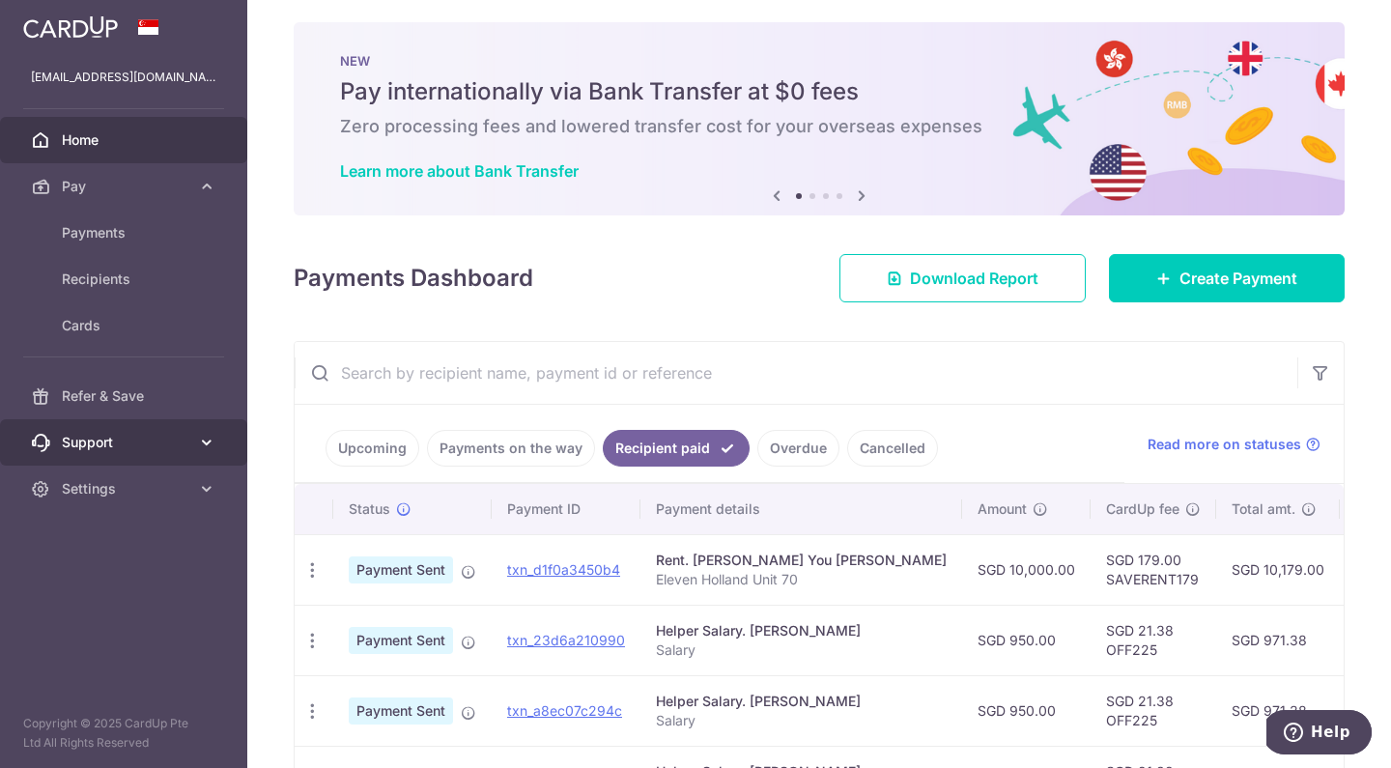
click at [165, 444] on span "Support" at bounding box center [125, 442] width 127 height 19
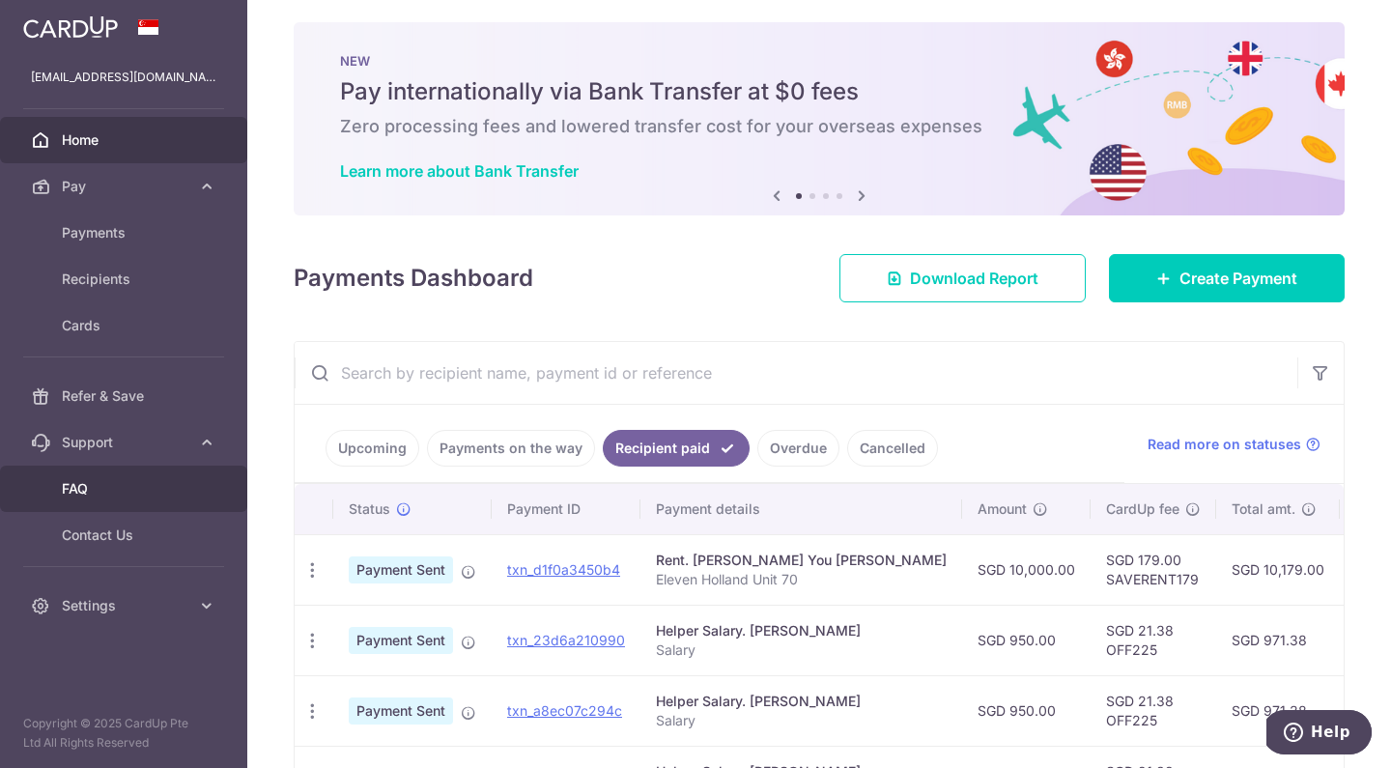
click at [98, 489] on span "FAQ" at bounding box center [125, 488] width 127 height 19
click at [98, 143] on span "Home" at bounding box center [125, 139] width 127 height 19
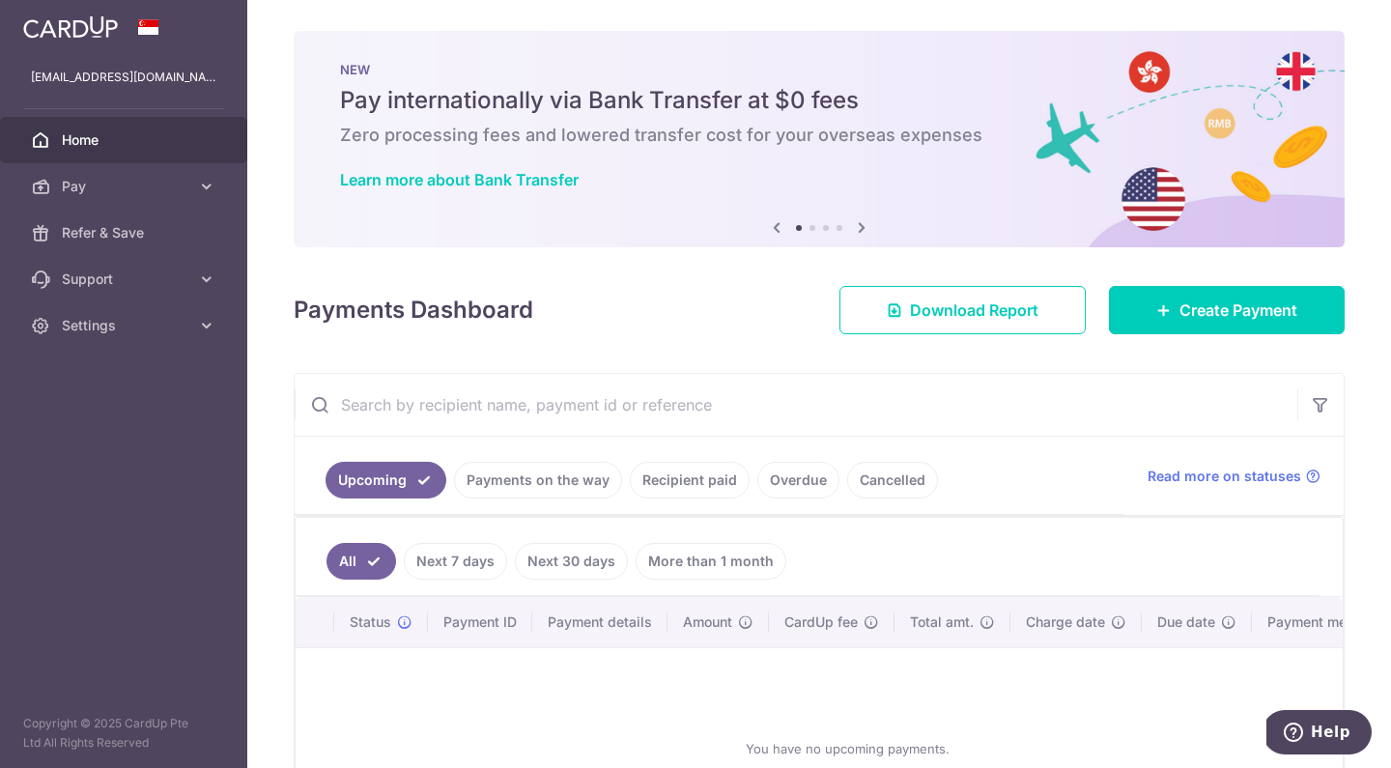
scroll to position [186, 0]
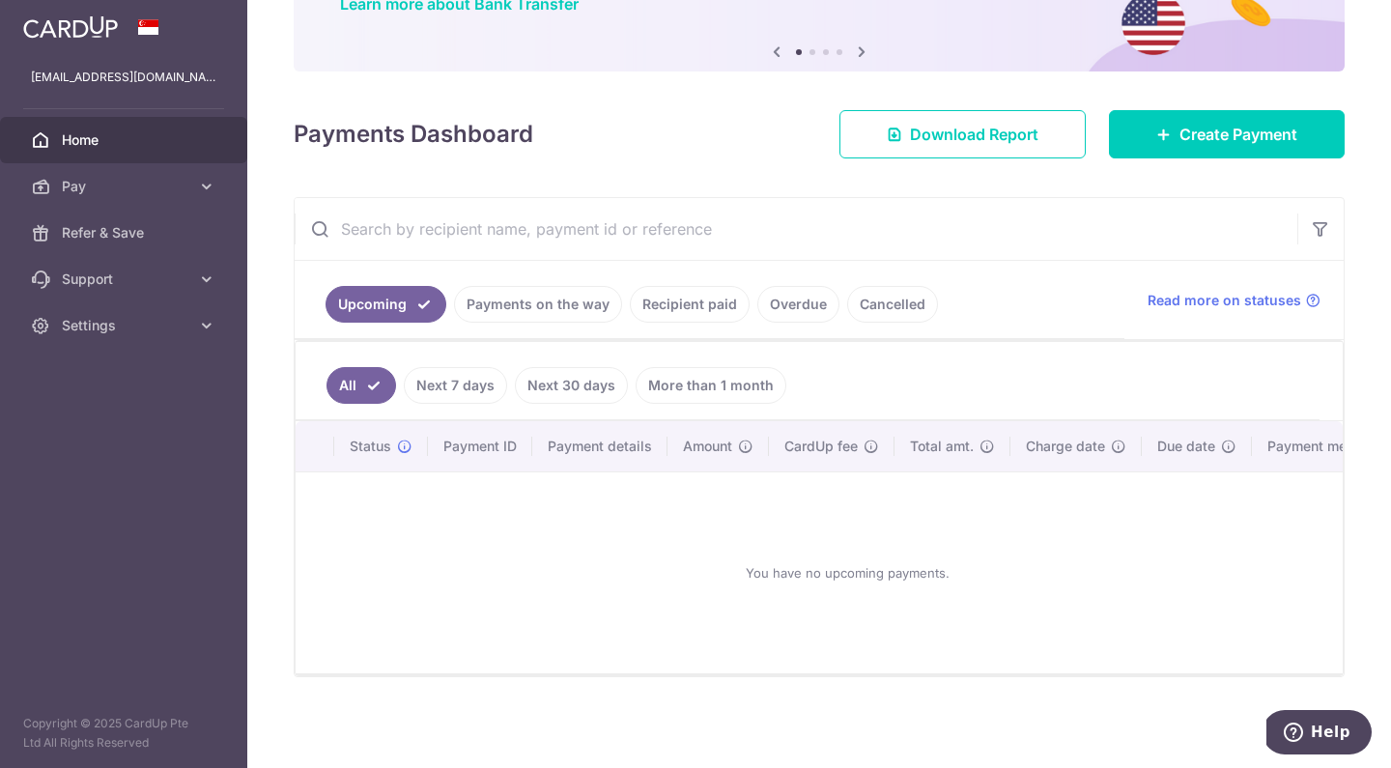
click at [707, 384] on link "More than 1 month" at bounding box center [711, 385] width 151 height 37
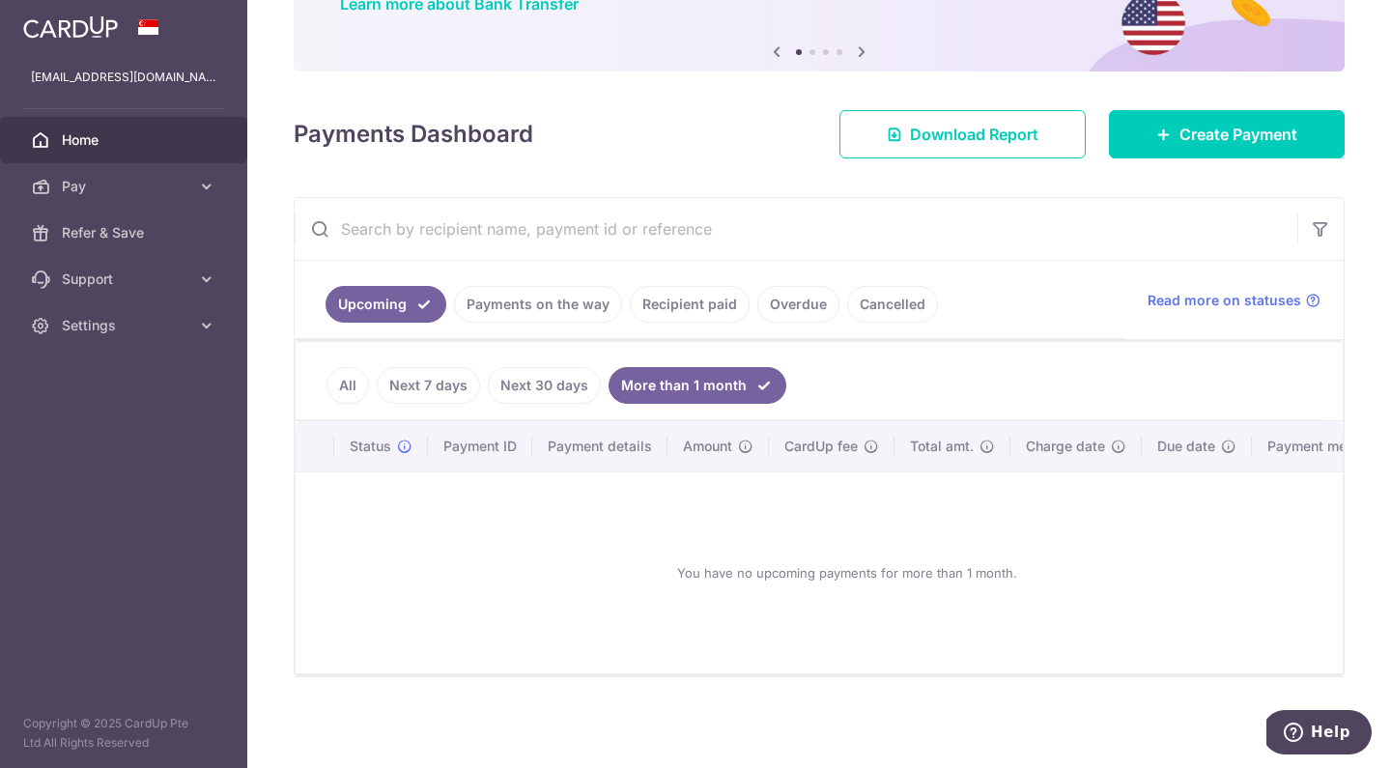
scroll to position [32, 0]
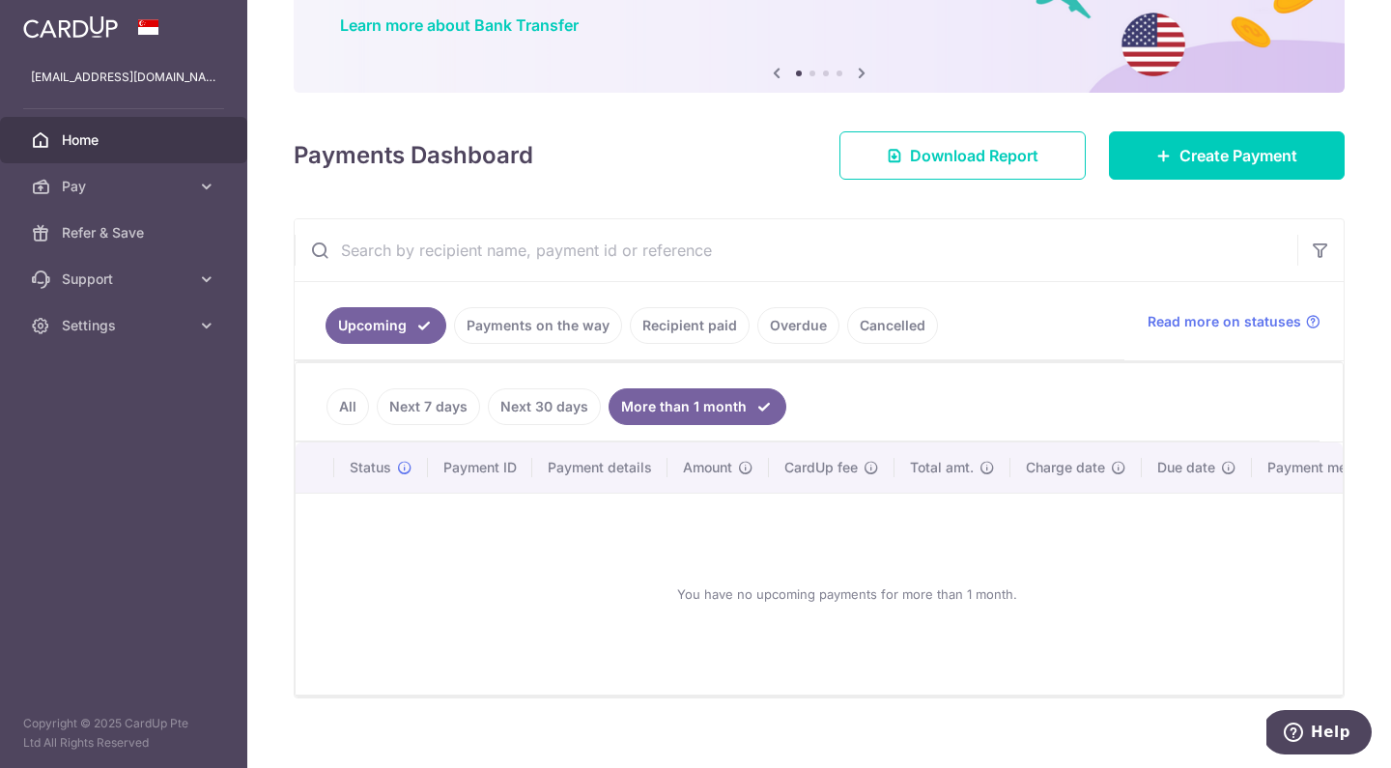
click at [558, 419] on link "Next 30 days" at bounding box center [544, 406] width 113 height 37
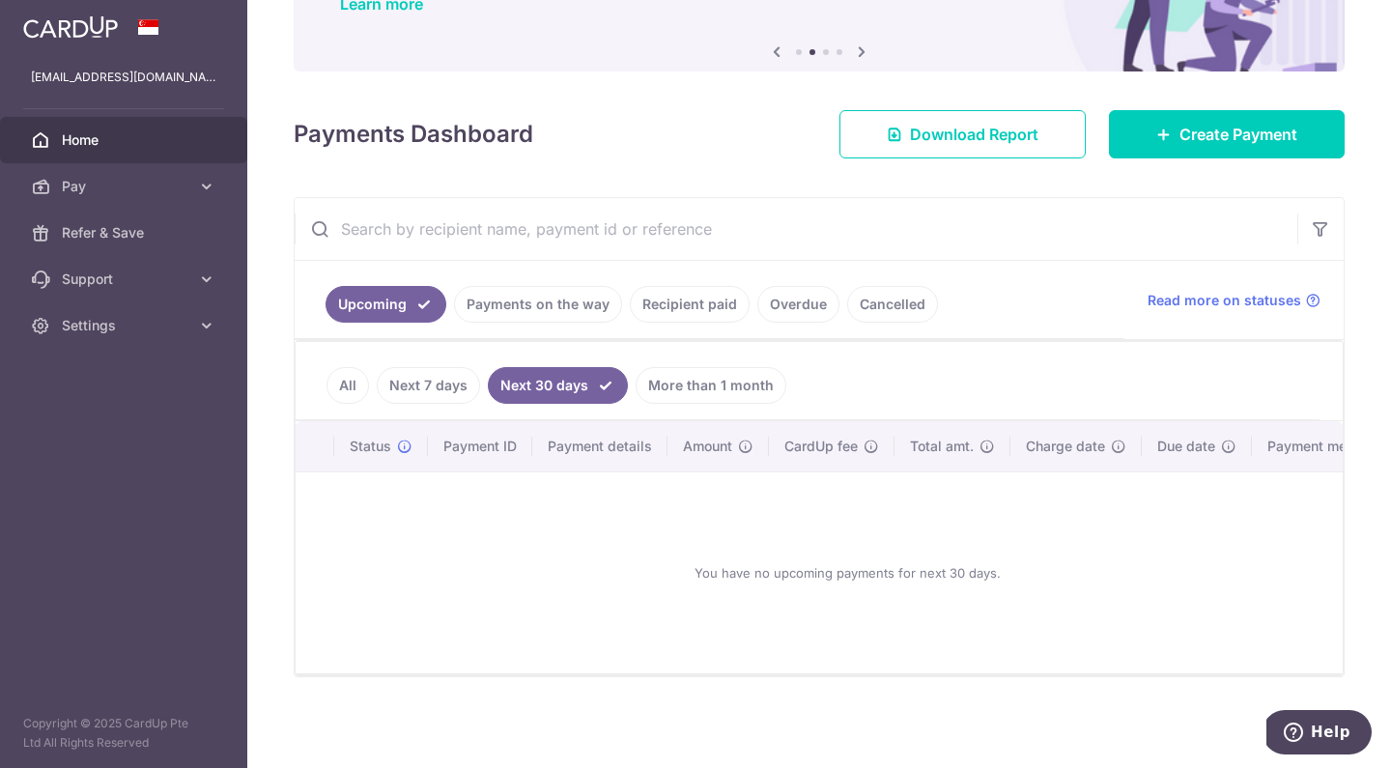
click at [453, 400] on link "Next 7 days" at bounding box center [428, 385] width 103 height 37
click at [339, 396] on link "All" at bounding box center [347, 385] width 42 height 37
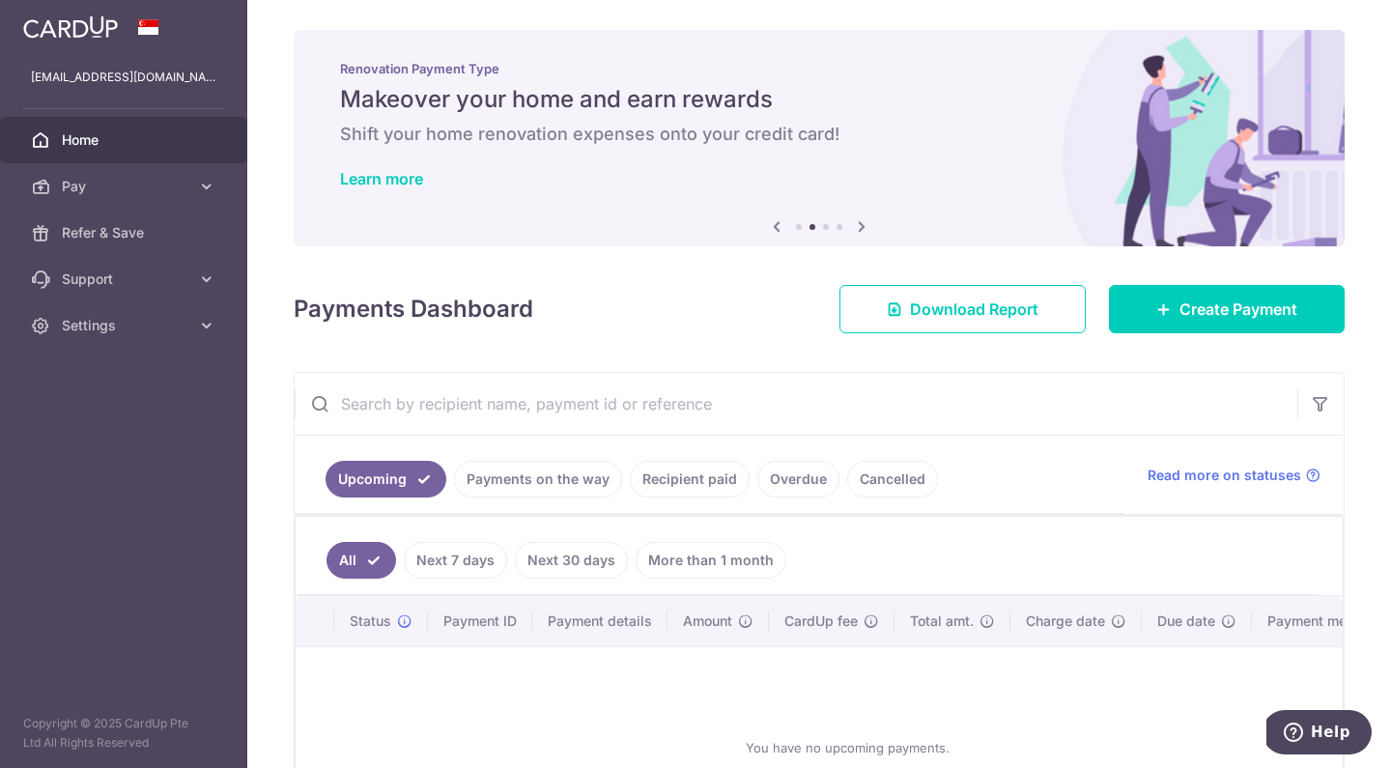
scroll to position [0, 0]
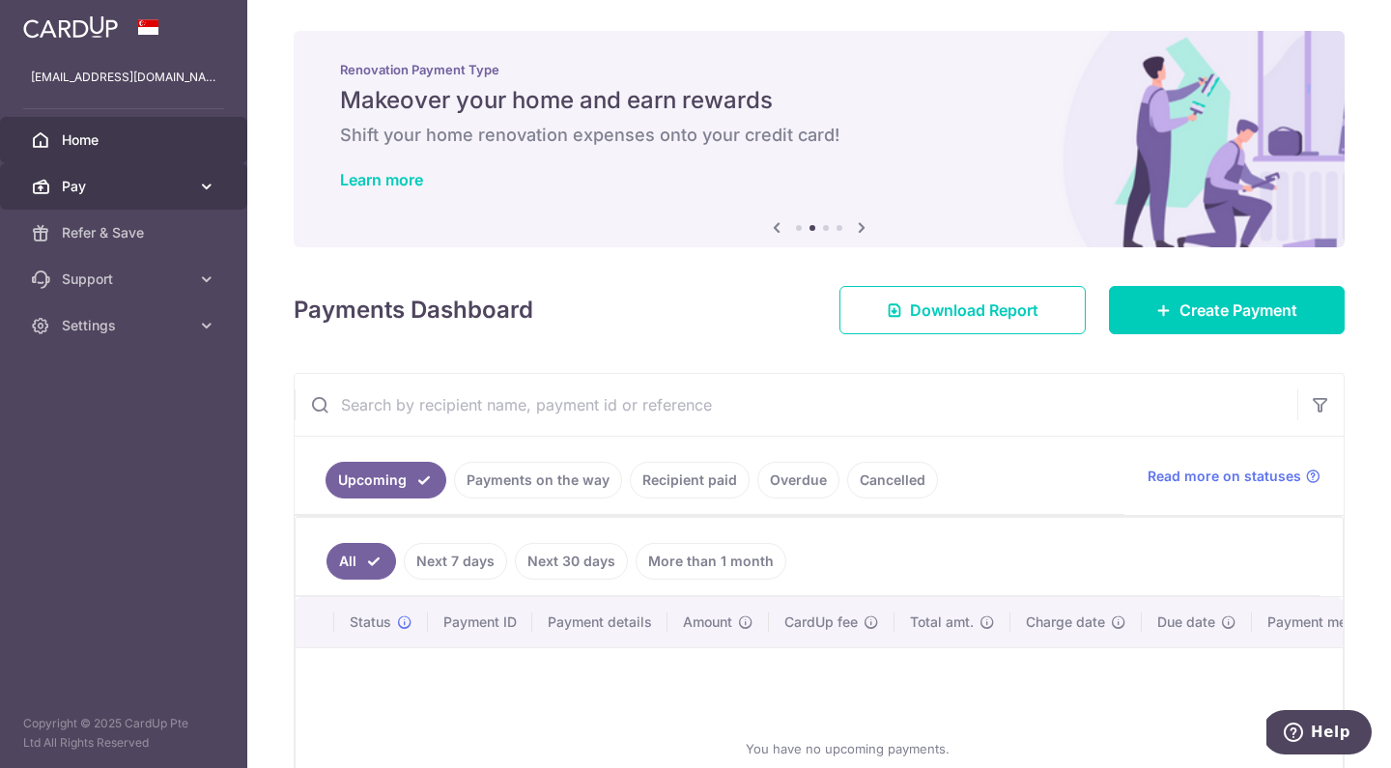
click at [99, 195] on span "Pay" at bounding box center [125, 186] width 127 height 19
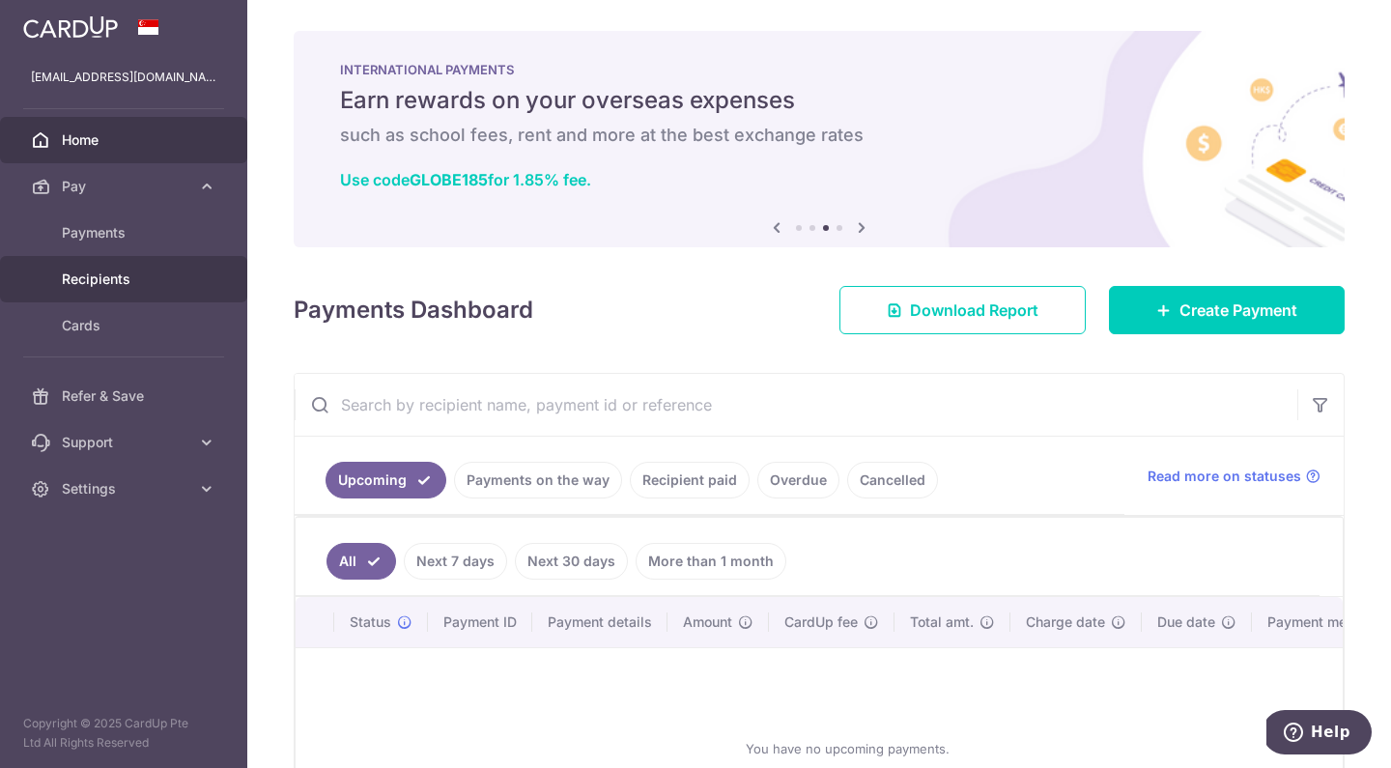
click at [124, 272] on span "Recipients" at bounding box center [125, 278] width 127 height 19
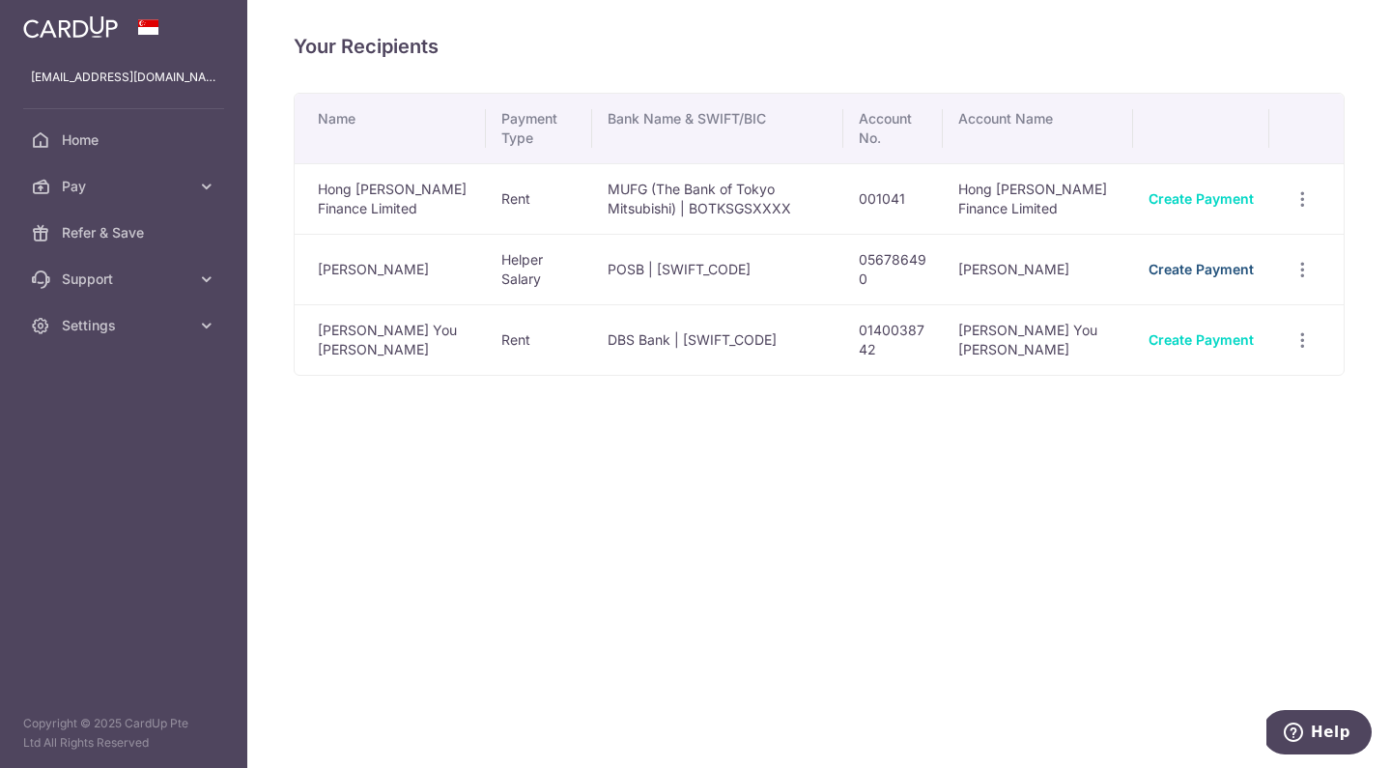
click at [1216, 270] on link "Create Payment" at bounding box center [1200, 269] width 105 height 16
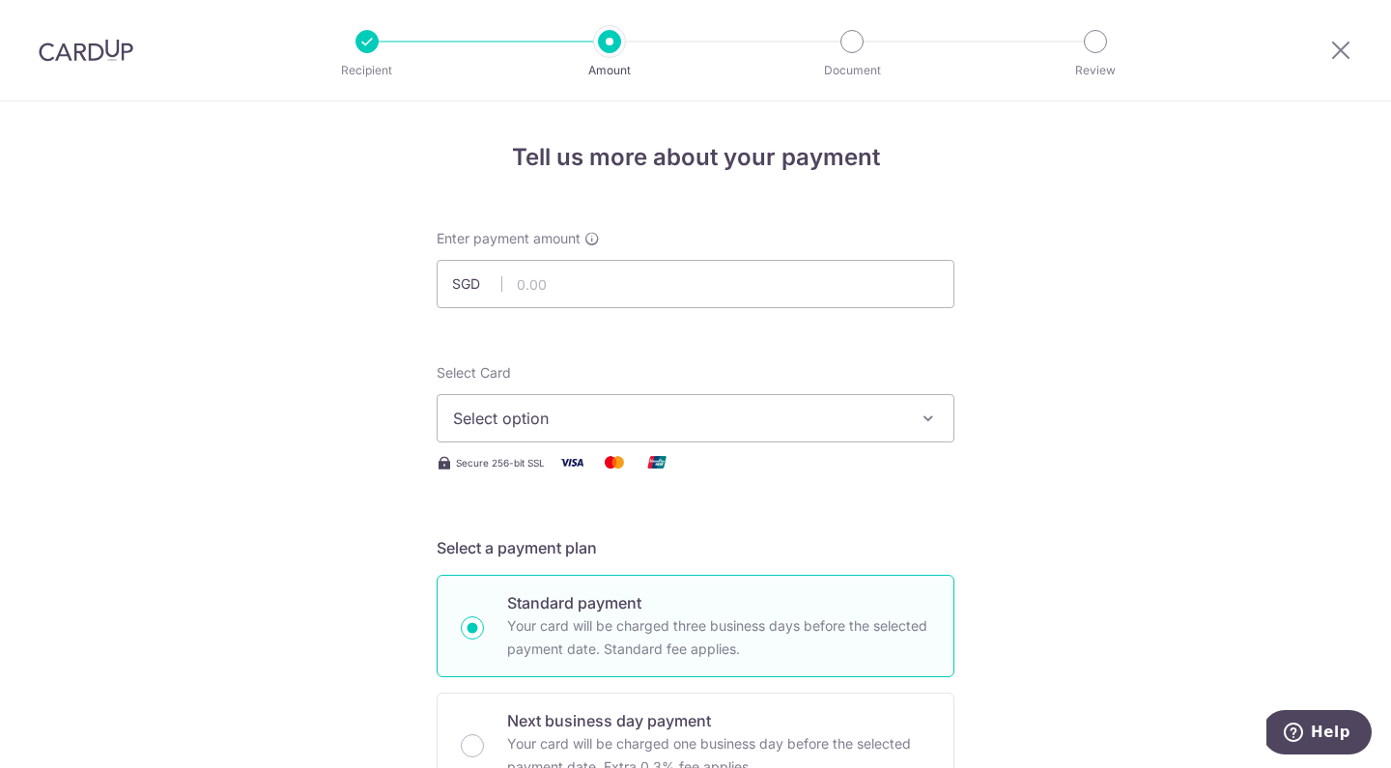
scroll to position [4, 0]
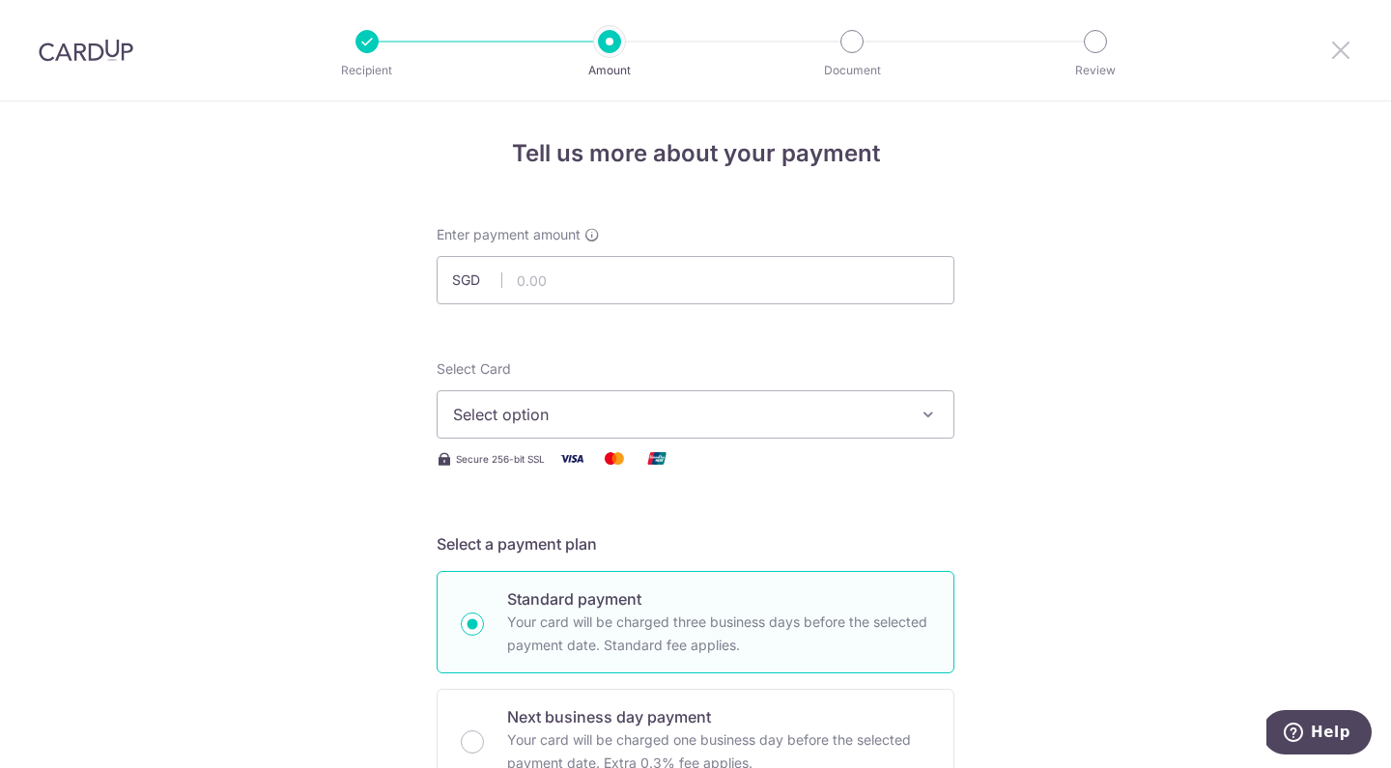
click at [1344, 42] on icon at bounding box center [1340, 50] width 23 height 24
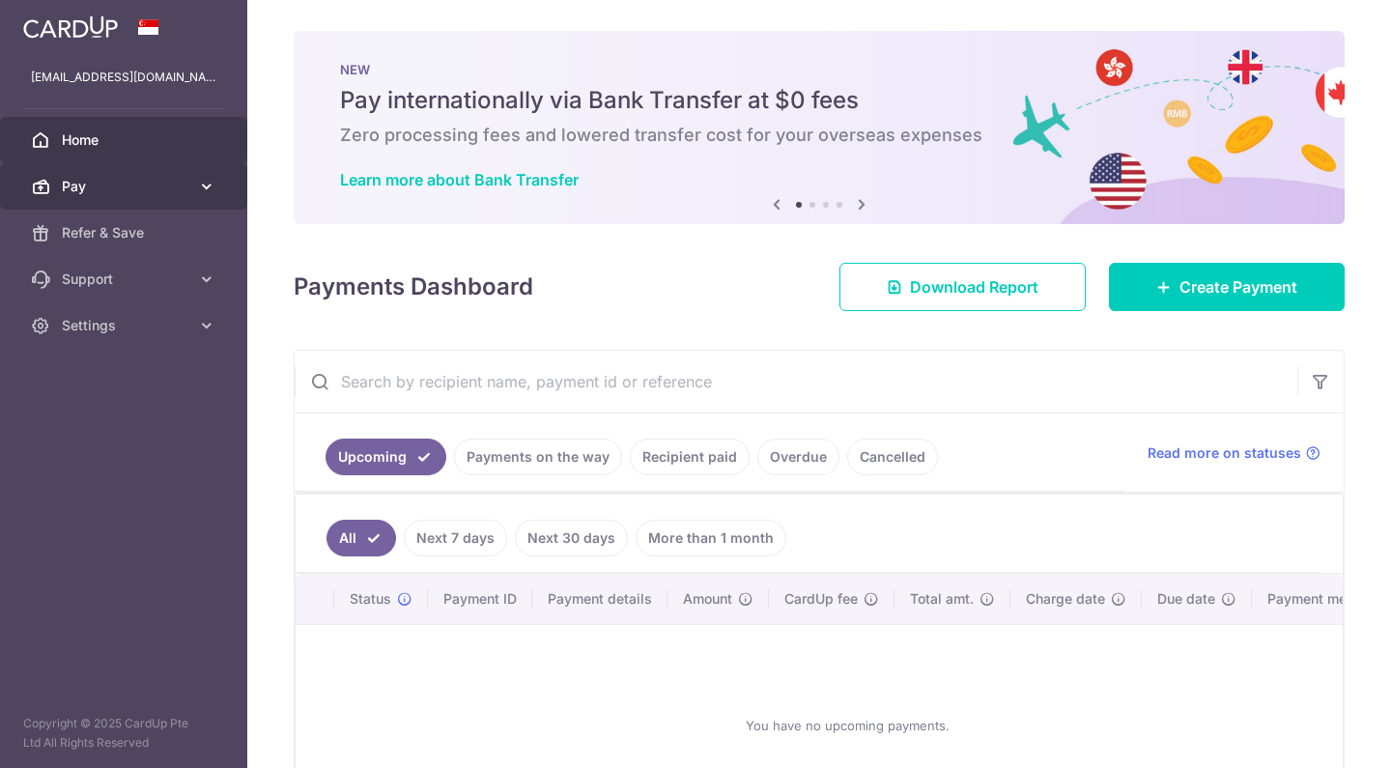
click at [99, 193] on span "Pay" at bounding box center [125, 186] width 127 height 19
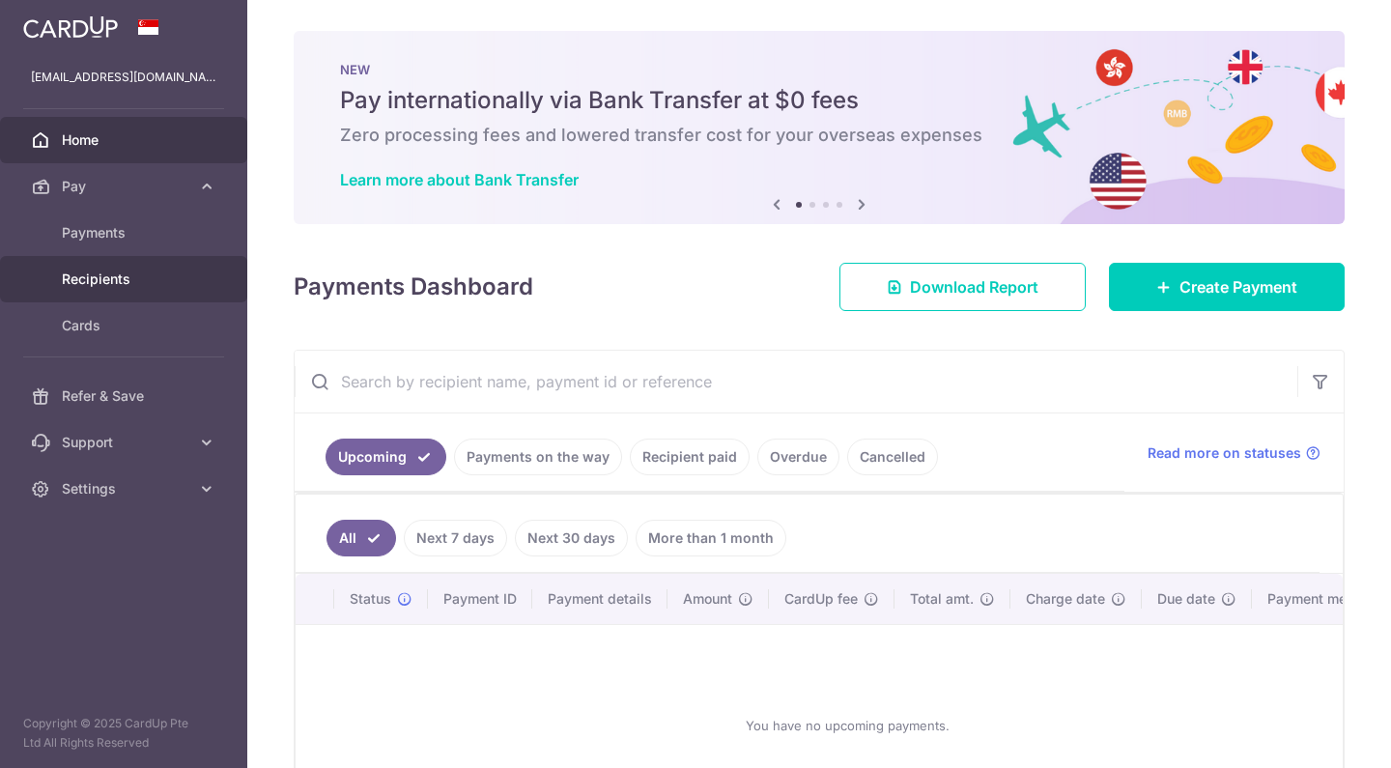
click at [99, 276] on span "Recipients" at bounding box center [125, 278] width 127 height 19
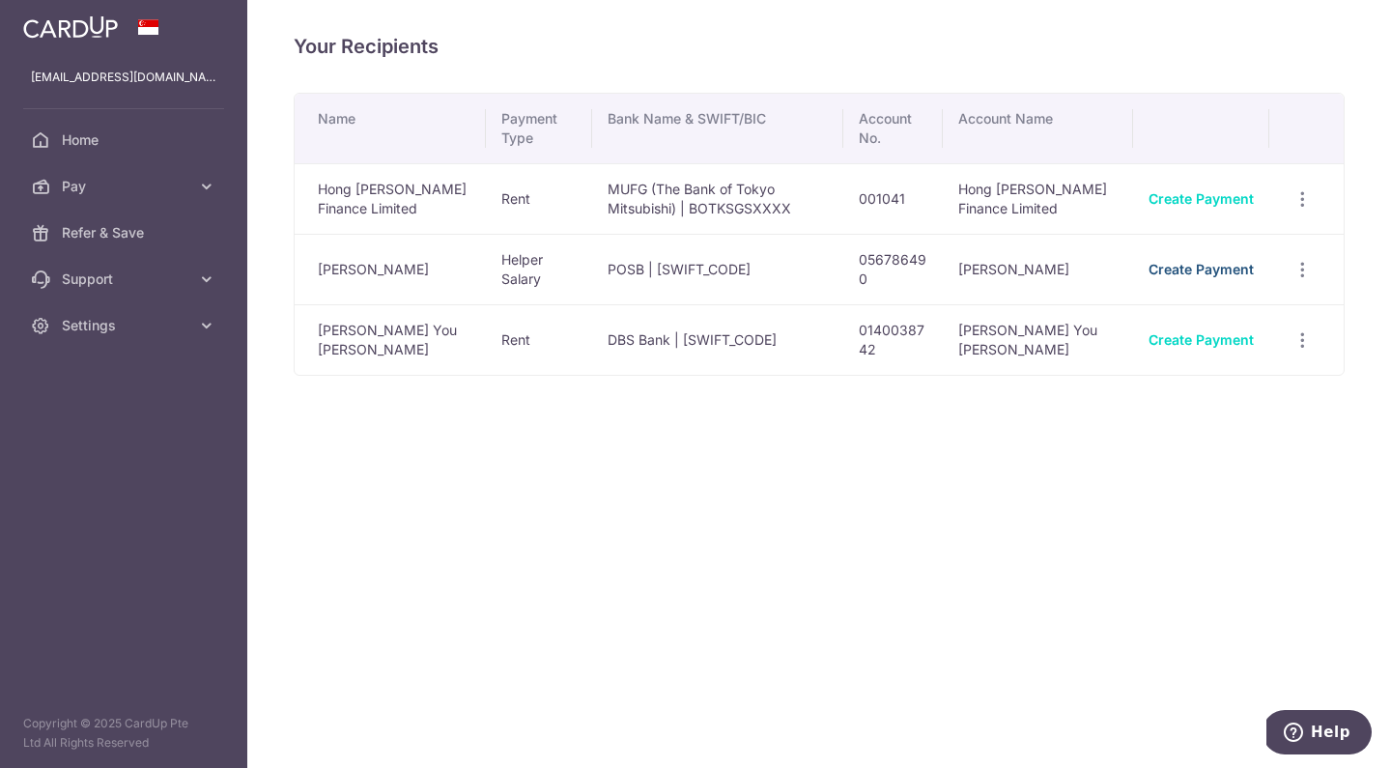
click at [1210, 273] on link "Create Payment" at bounding box center [1200, 269] width 105 height 16
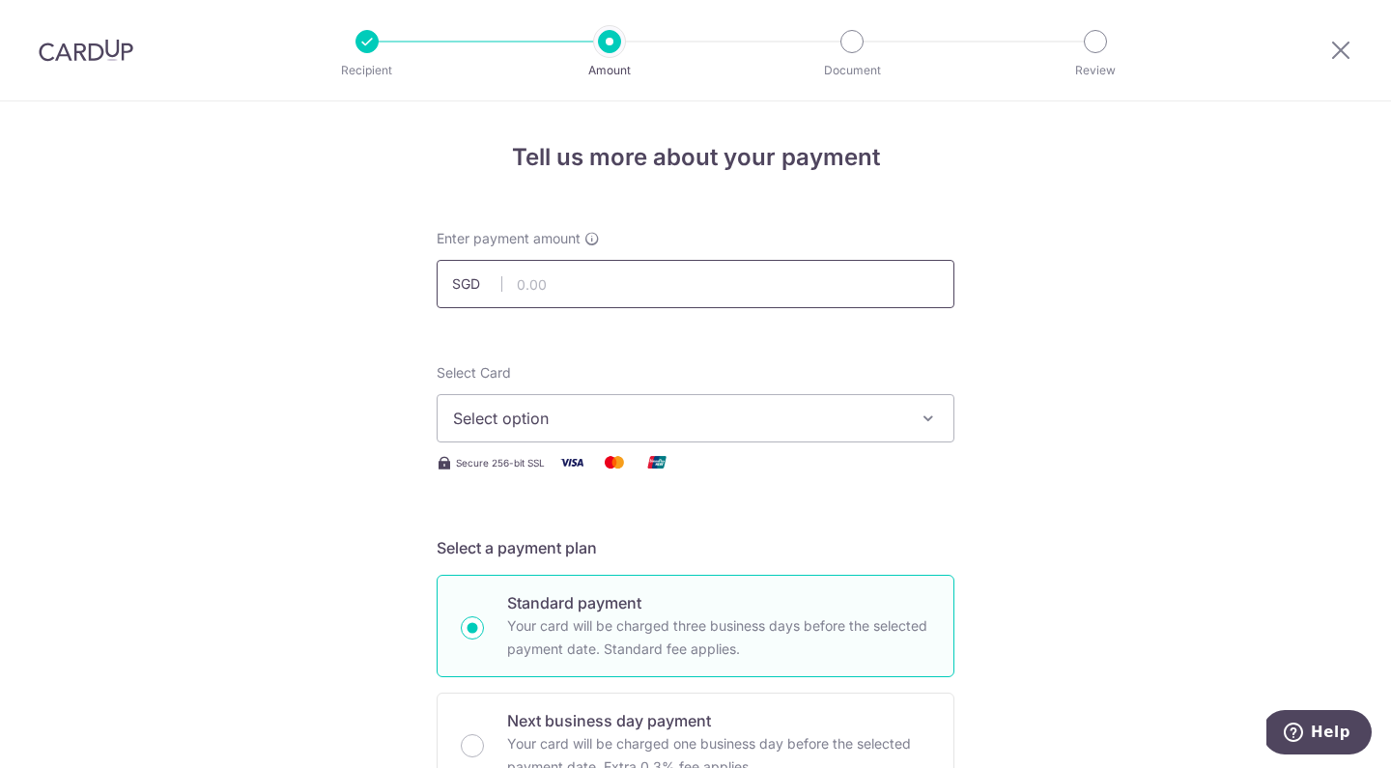
click at [698, 272] on input "text" at bounding box center [696, 284] width 518 height 48
type input "950.00"
click at [723, 416] on span "Select option" at bounding box center [678, 418] width 450 height 23
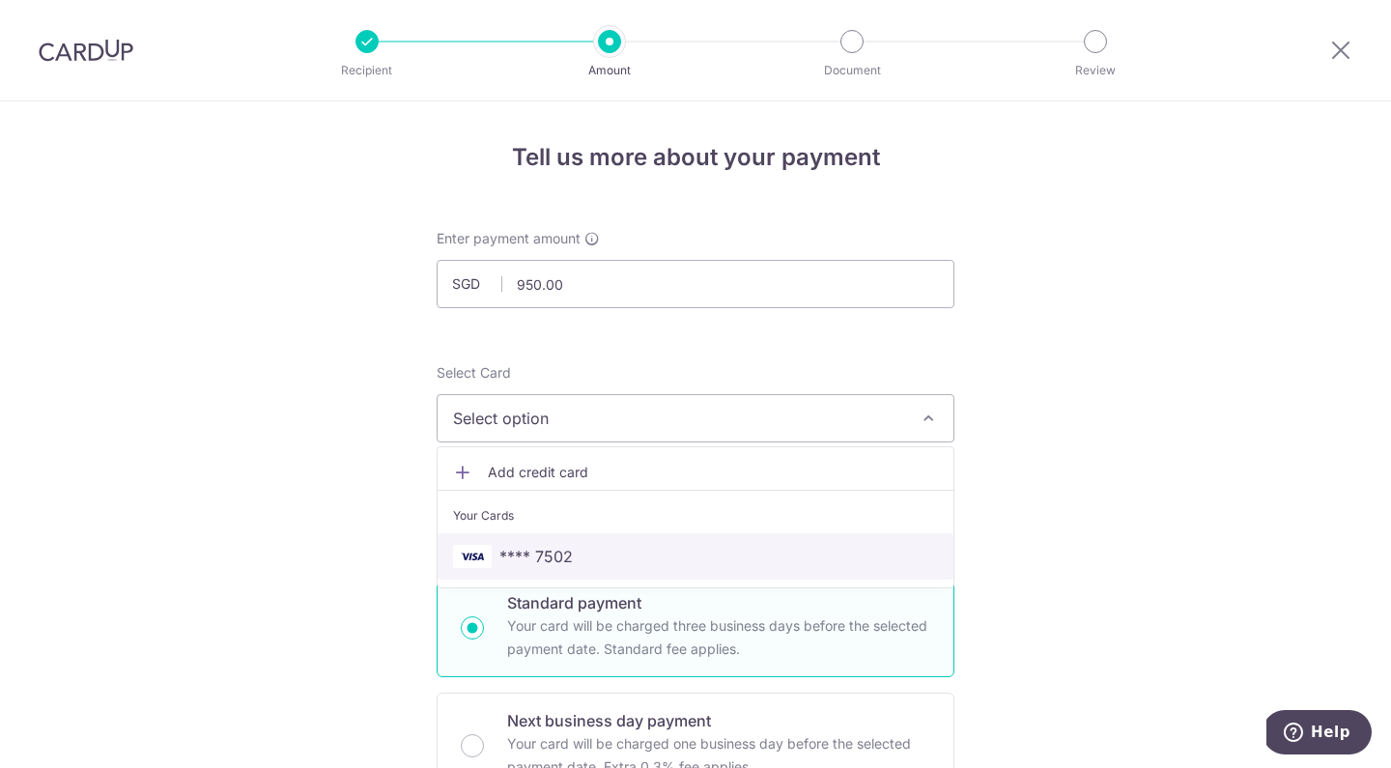
click at [523, 557] on span "**** 7502" at bounding box center [535, 556] width 73 height 23
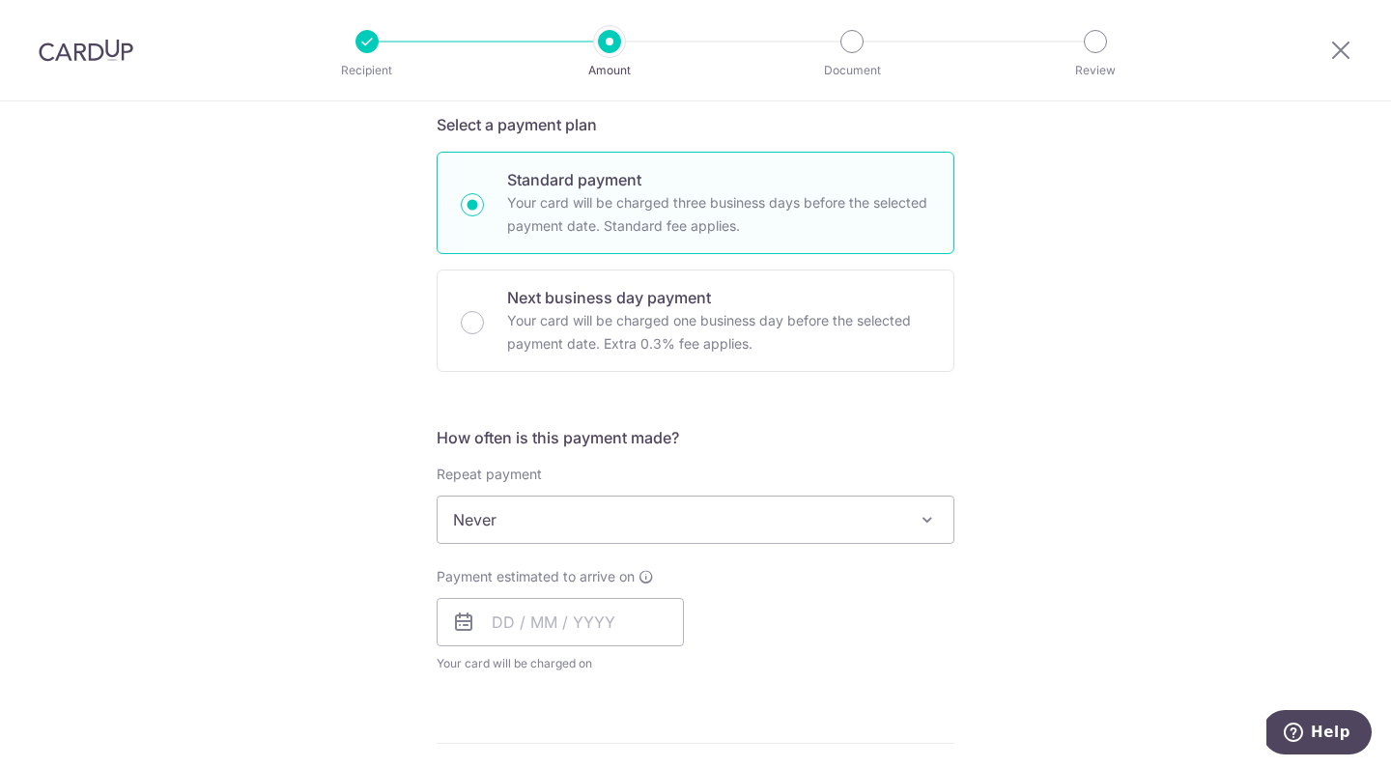
scroll to position [503, 0]
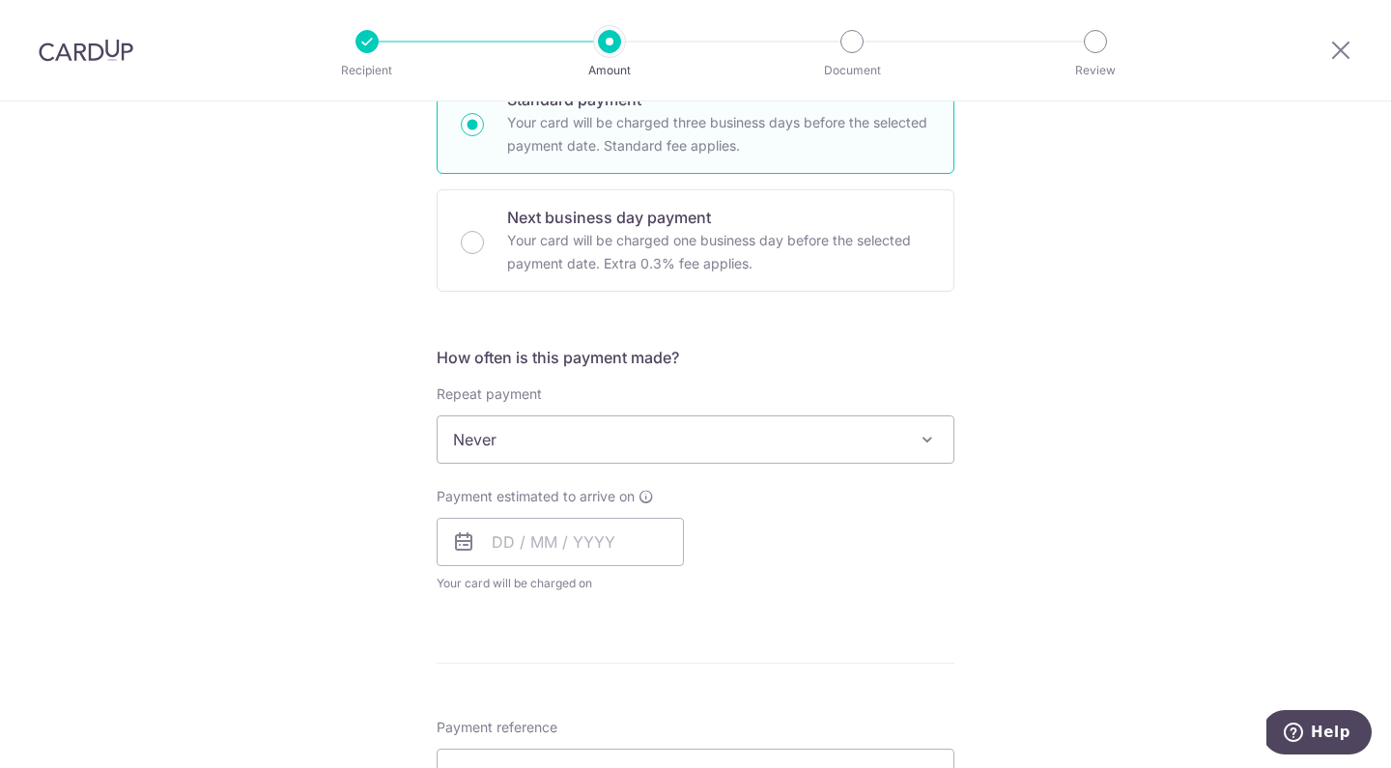
click at [839, 451] on span "Never" at bounding box center [696, 439] width 516 height 46
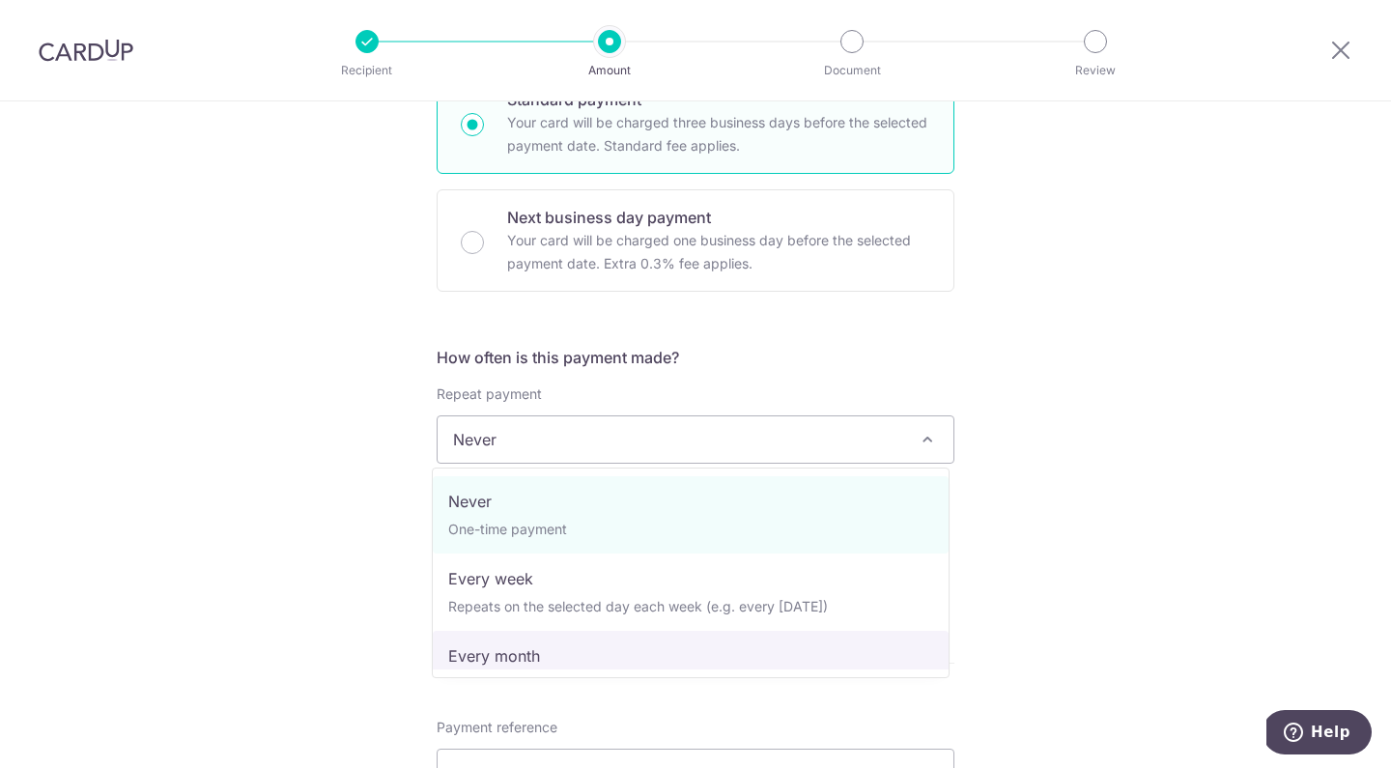
select select "3"
type input "01/12/2025"
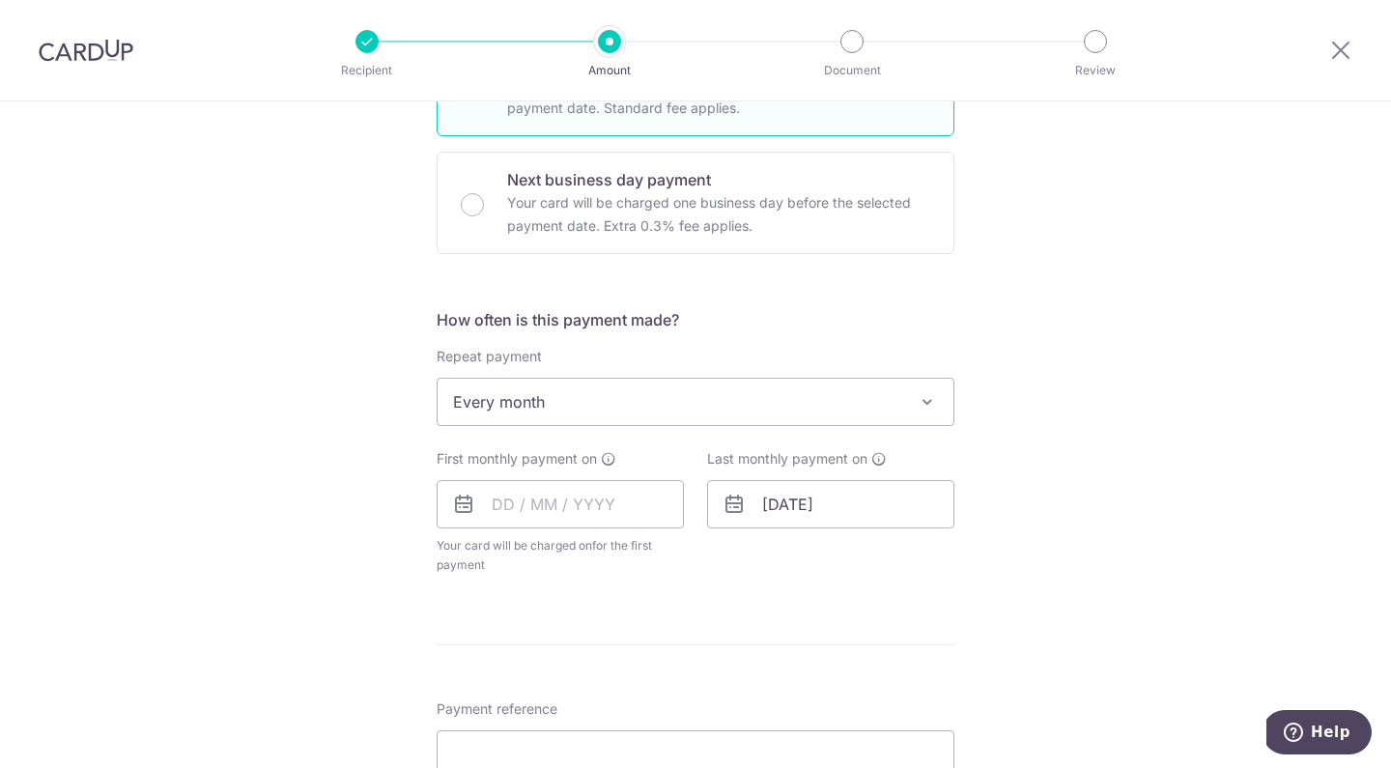
scroll to position [635, 0]
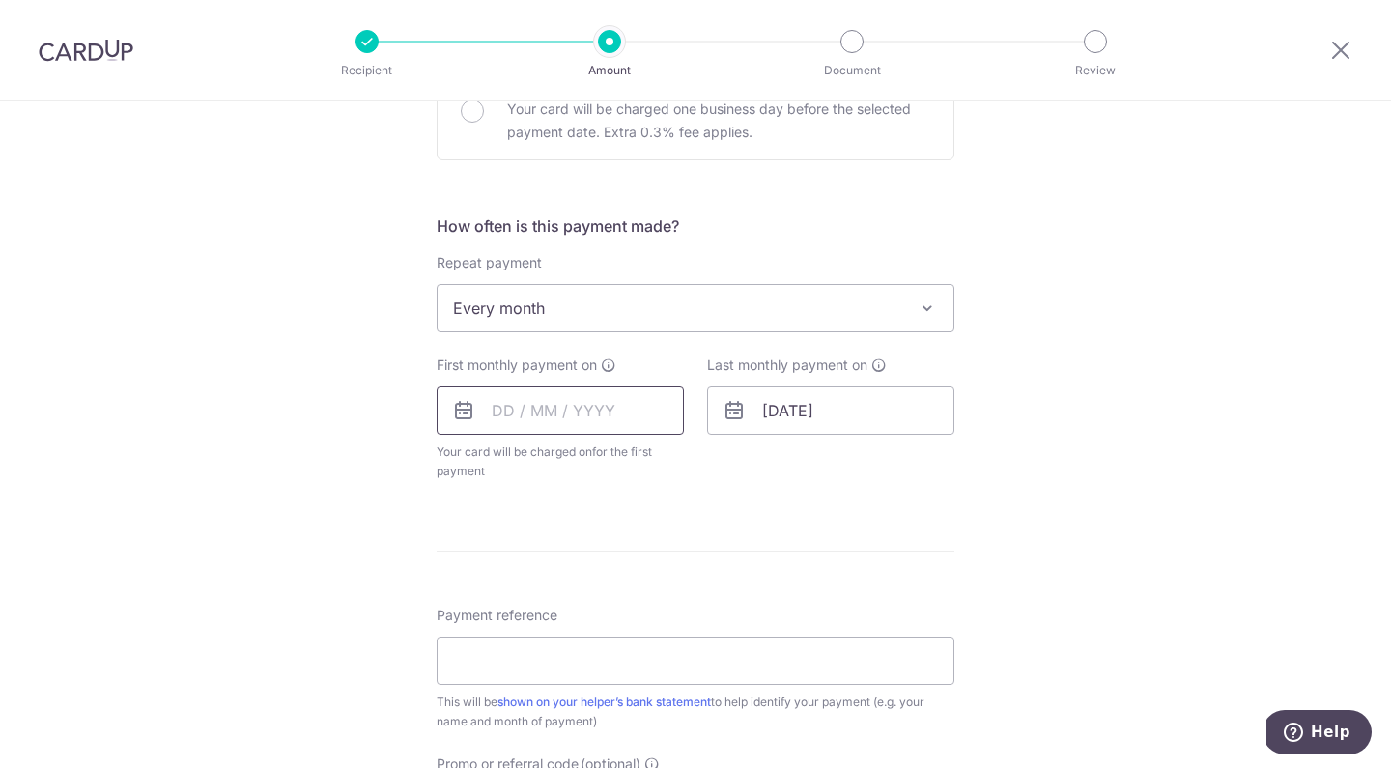
click at [497, 406] on input "text" at bounding box center [560, 410] width 247 height 48
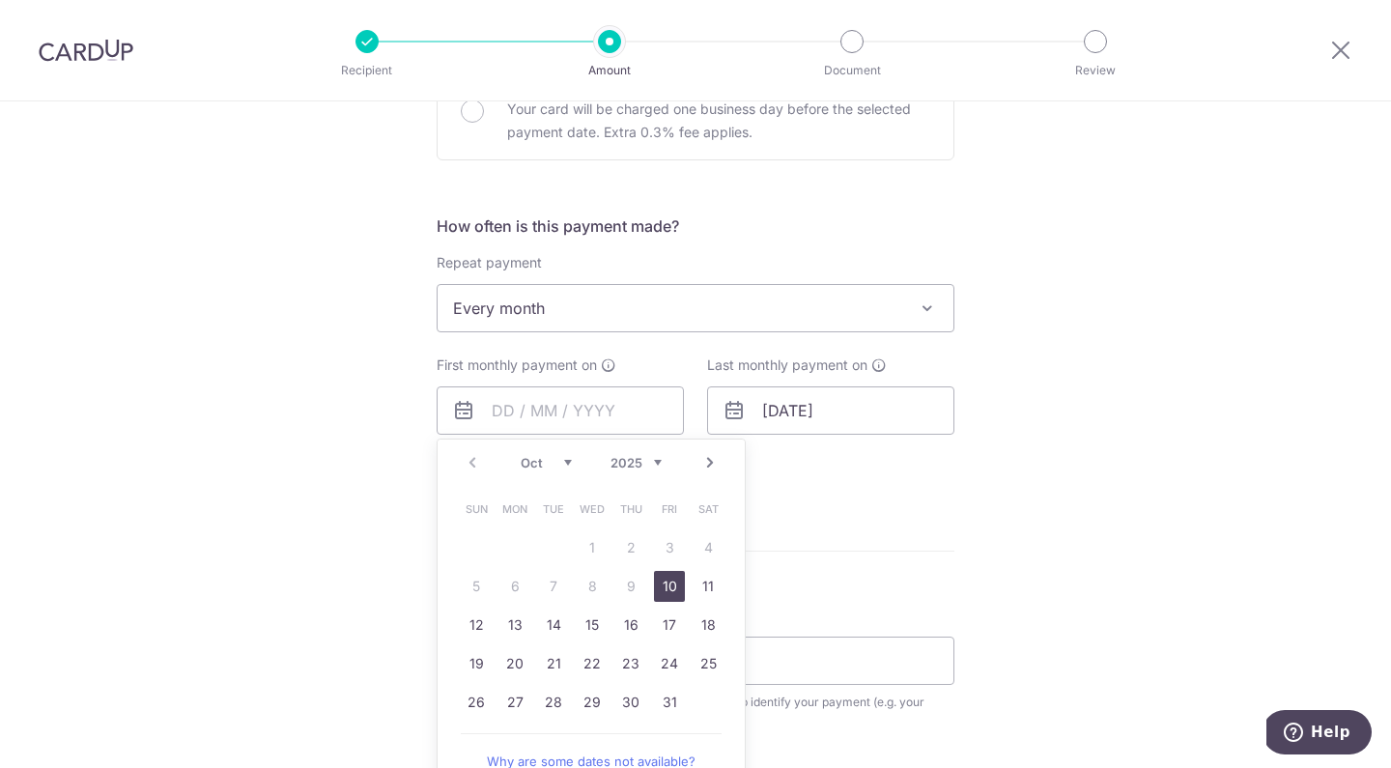
click at [709, 462] on link "Next" at bounding box center [709, 462] width 23 height 23
click at [547, 586] on link "4" at bounding box center [553, 586] width 31 height 31
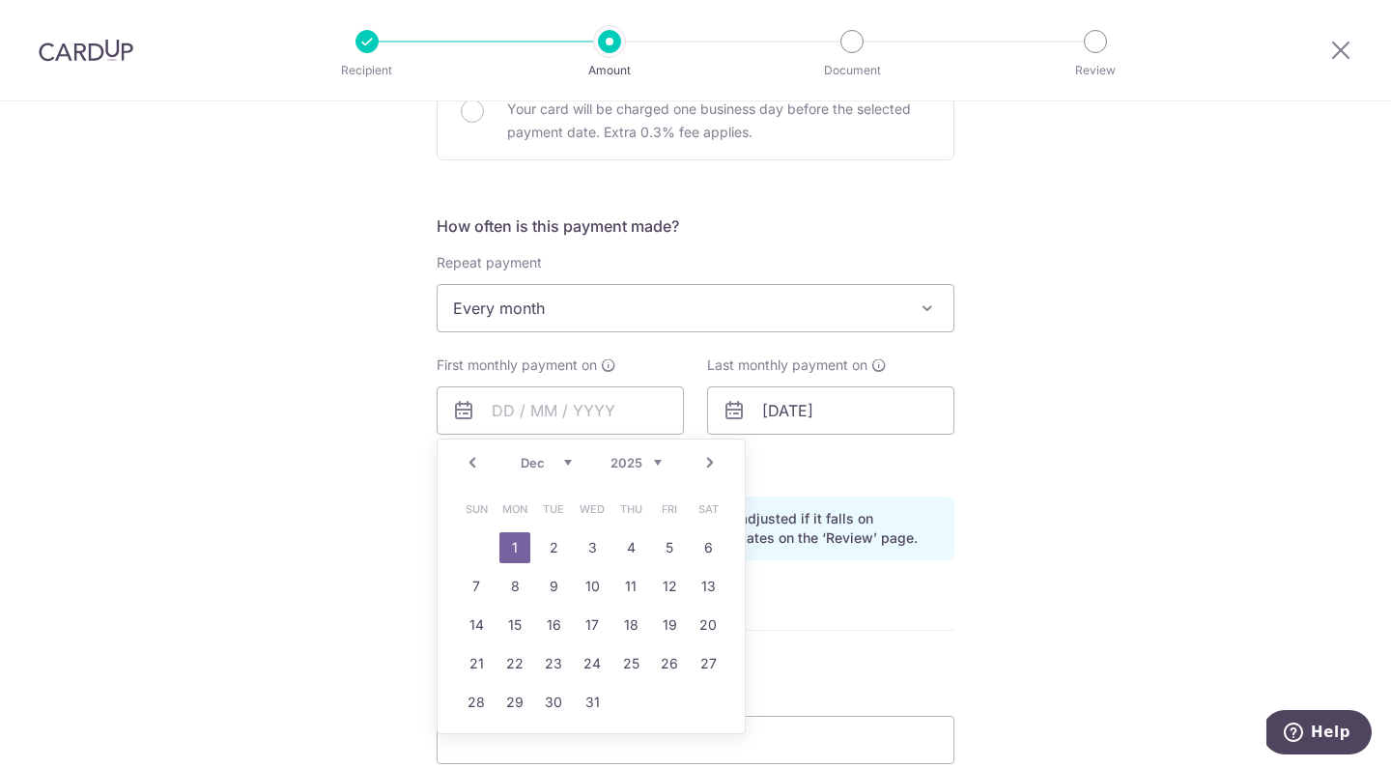
type input "04/11/2025"
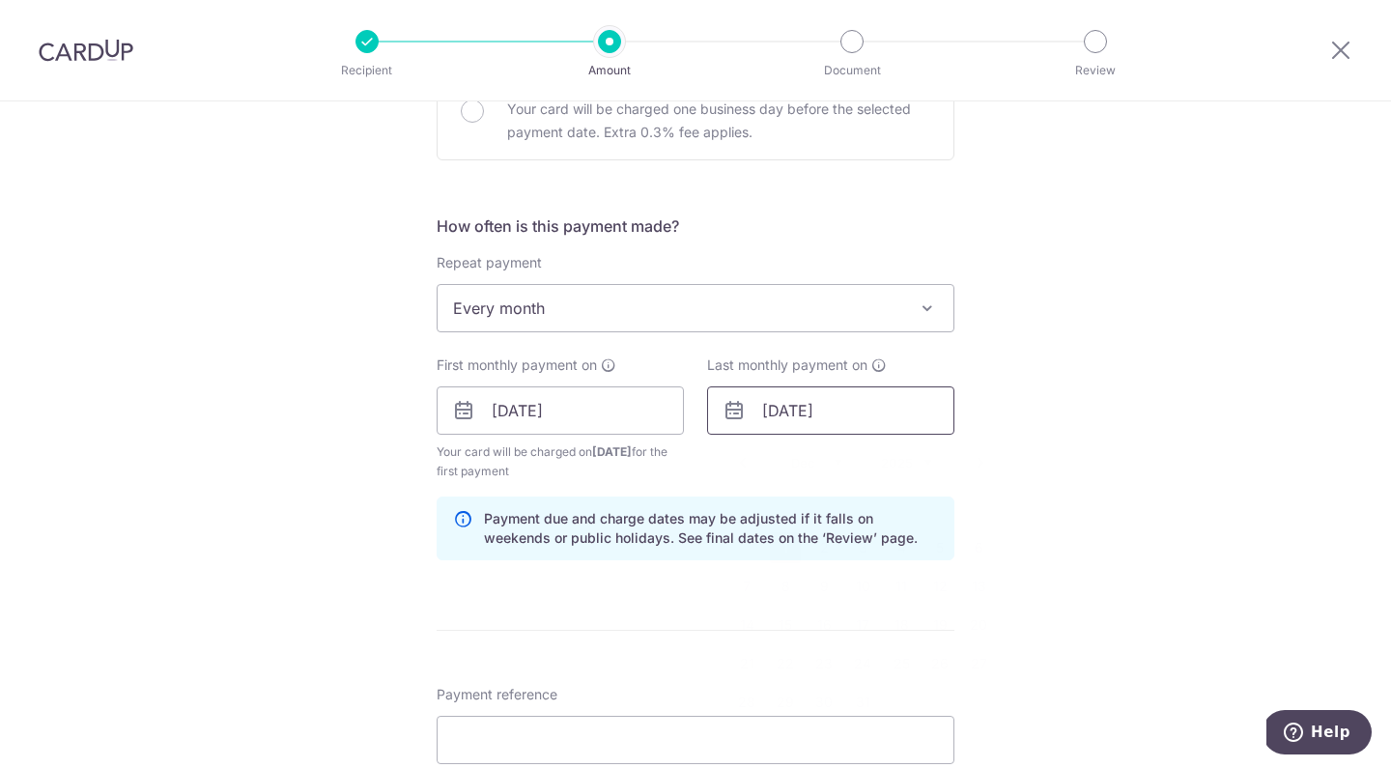
click at [805, 412] on input "[DATE]" at bounding box center [830, 410] width 247 height 48
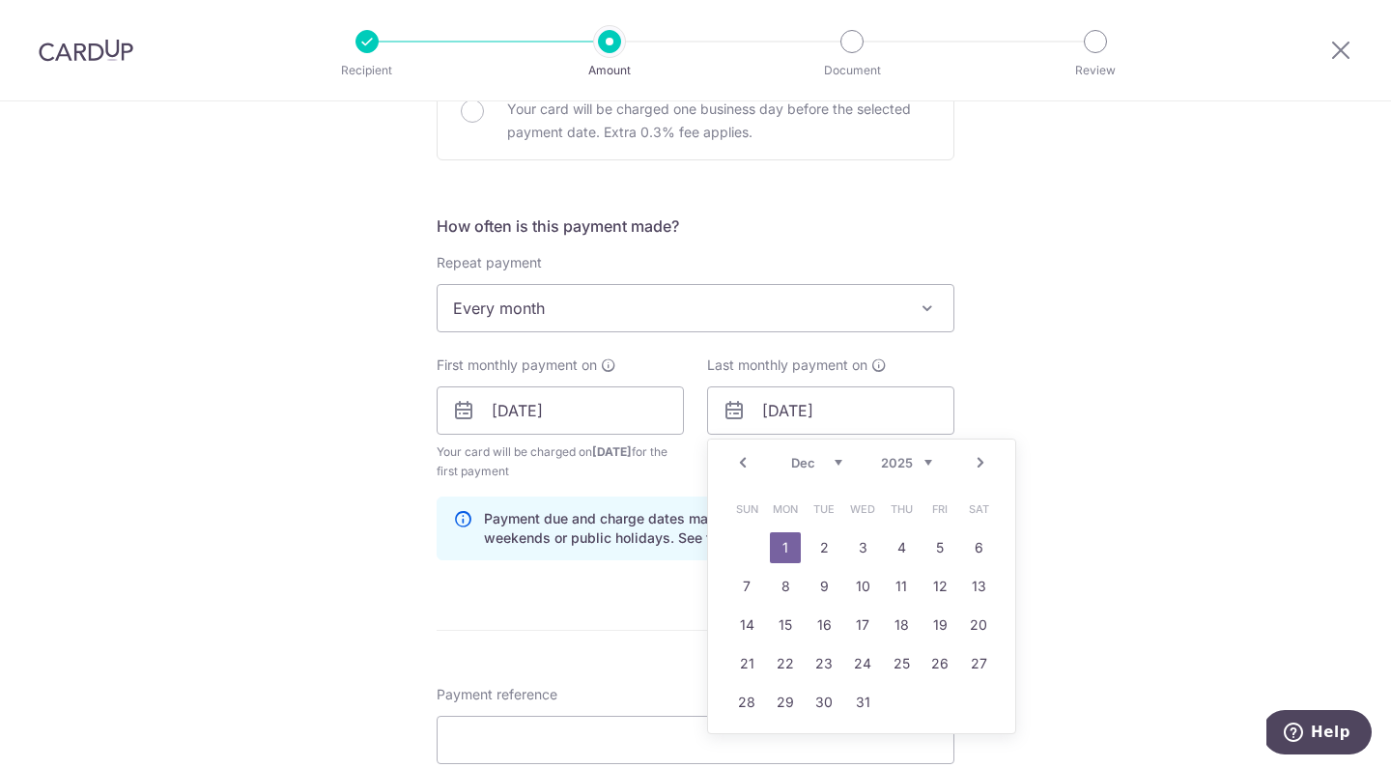
click at [975, 461] on link "Next" at bounding box center [980, 462] width 23 height 23
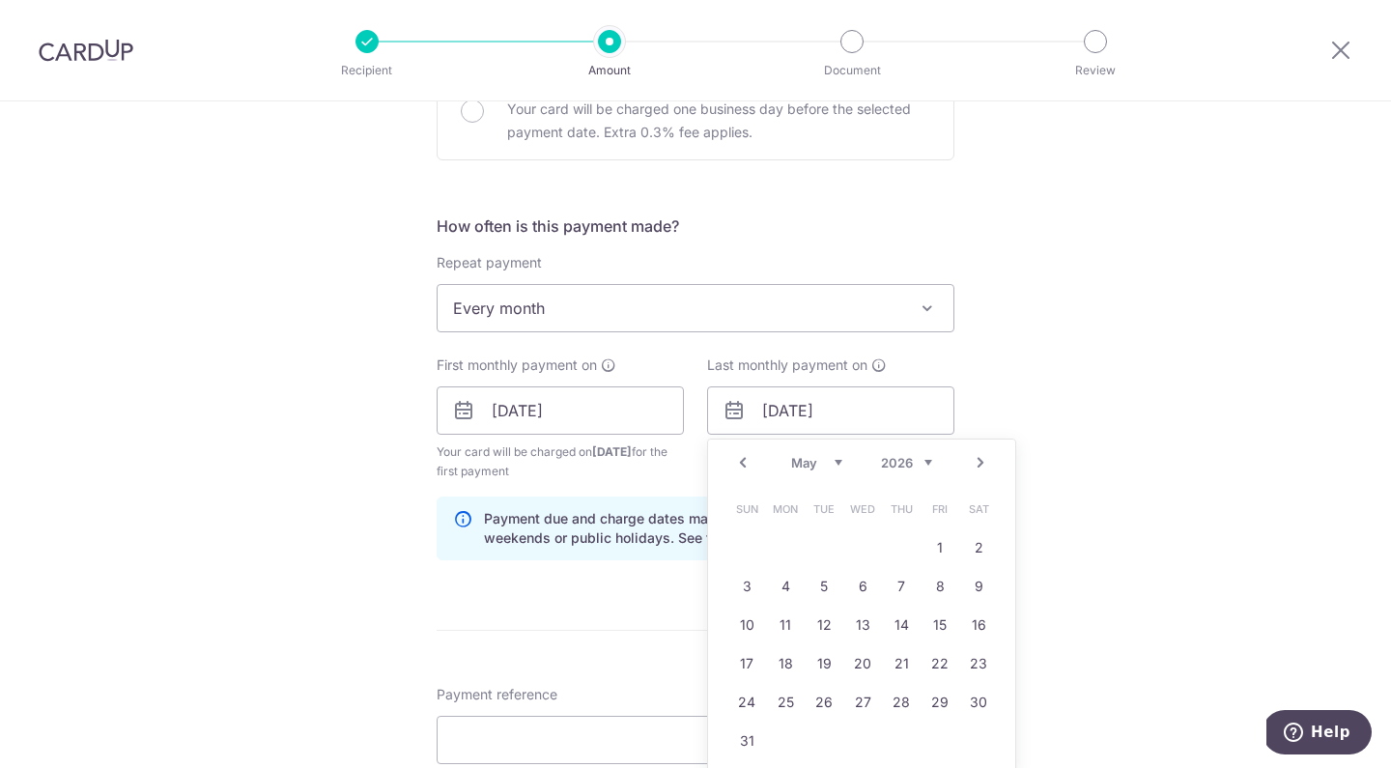
click at [975, 461] on link "Next" at bounding box center [980, 462] width 23 height 23
click at [893, 552] on link "4" at bounding box center [901, 547] width 31 height 31
type input "04/06/2026"
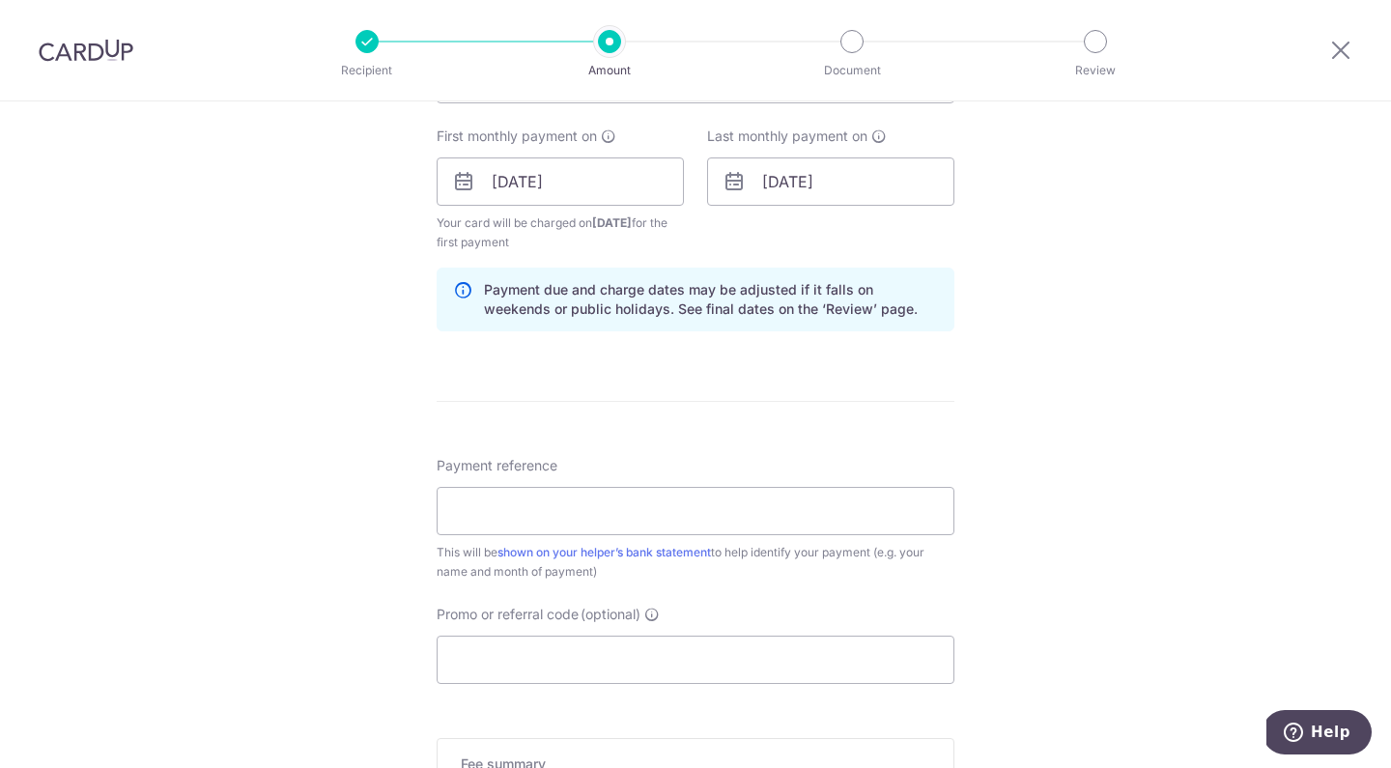
scroll to position [1040, 0]
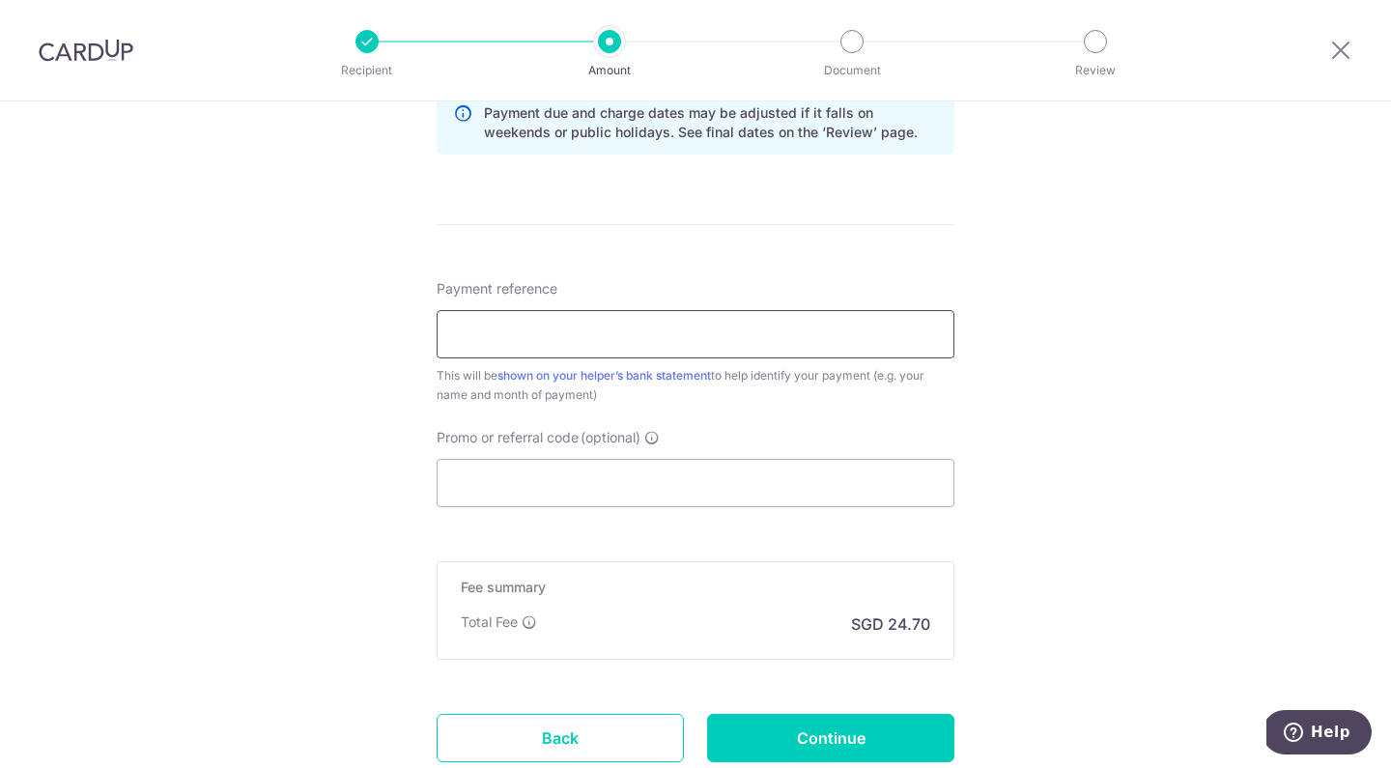
drag, startPoint x: 626, startPoint y: 345, endPoint x: 723, endPoint y: 318, distance: 101.2
click at [626, 345] on input "Payment reference" at bounding box center [696, 334] width 518 height 48
type input "Monthly"
click at [676, 480] on input "Promo or referral code (optional)" at bounding box center [696, 483] width 518 height 48
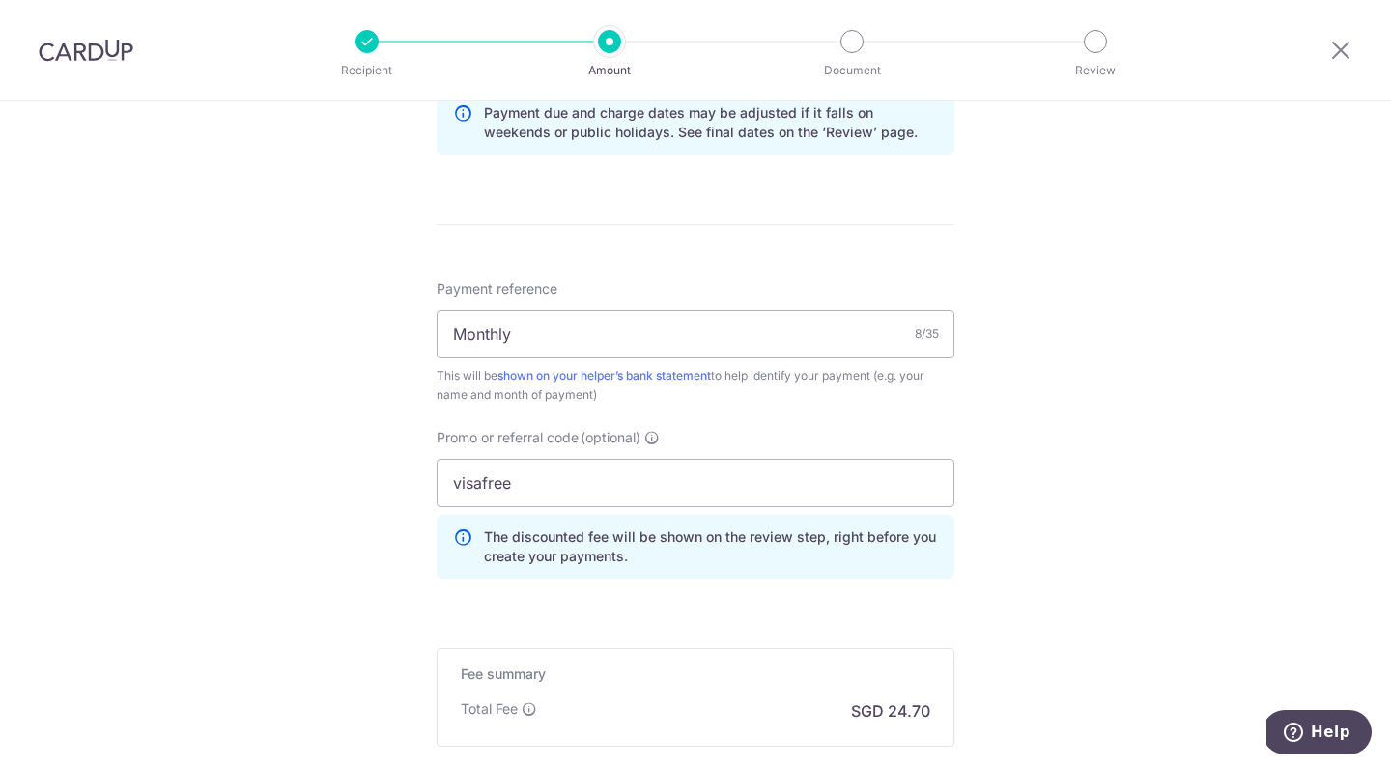
click at [454, 540] on icon at bounding box center [462, 546] width 19 height 39
click at [562, 494] on input "visafree" at bounding box center [696, 483] width 518 height 48
drag, startPoint x: 607, startPoint y: 491, endPoint x: 318, endPoint y: 467, distance: 289.8
click at [318, 467] on div "Tell us more about your payment Enter payment amount SGD 950.00 950.00 Select C…" at bounding box center [695, 27] width 1391 height 1933
click at [459, 541] on icon at bounding box center [462, 546] width 19 height 39
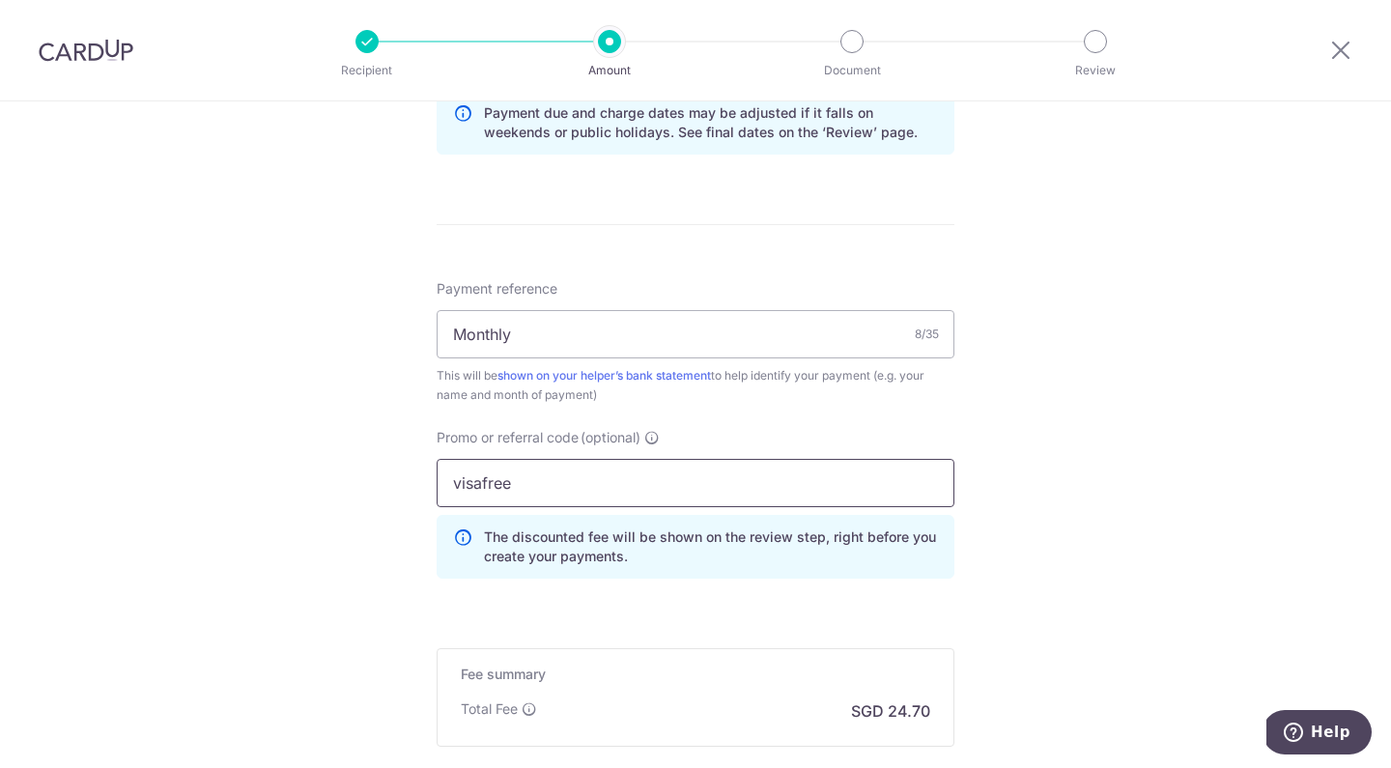
click at [530, 495] on input "visafree" at bounding box center [696, 483] width 518 height 48
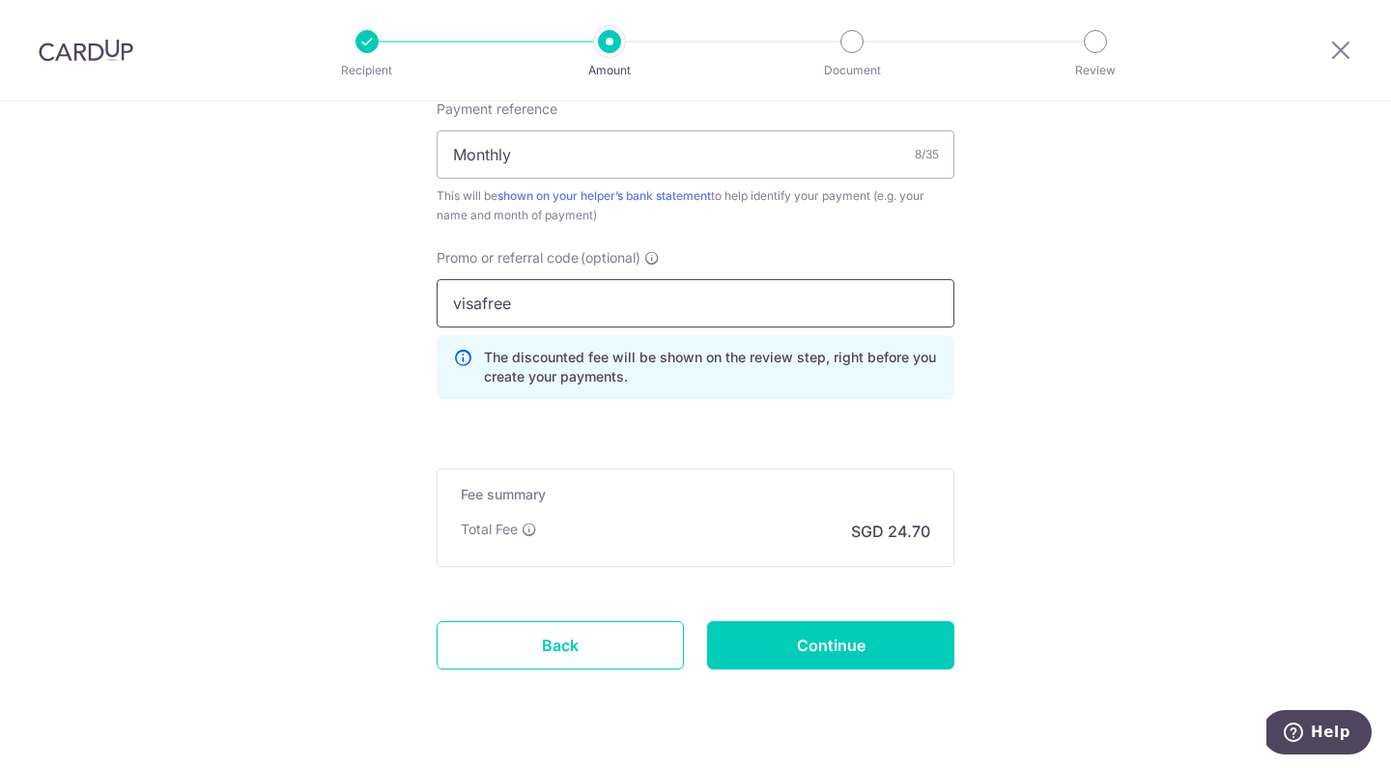
scroll to position [1266, 0]
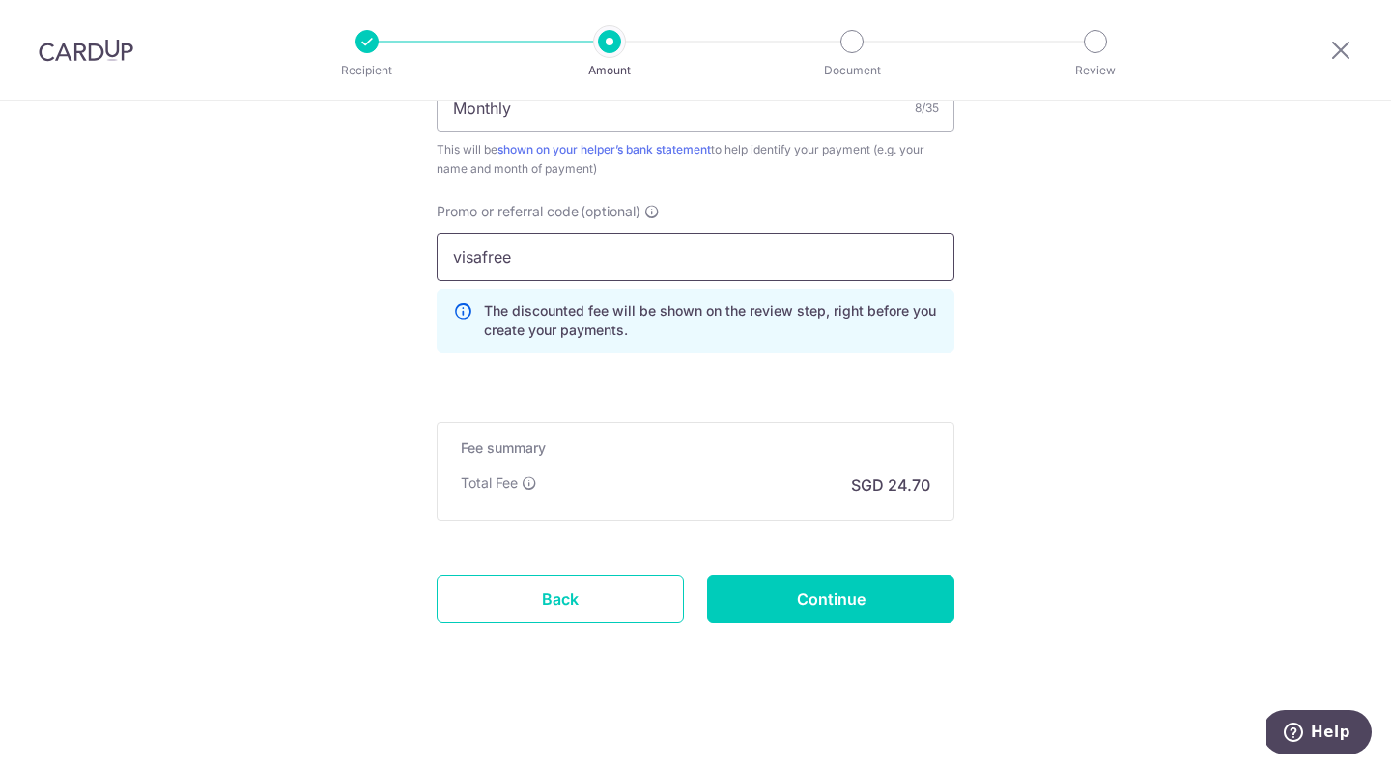
click at [543, 264] on input "visafree" at bounding box center [696, 257] width 518 height 48
drag, startPoint x: 558, startPoint y: 261, endPoint x: 400, endPoint y: 254, distance: 158.5
type input "rec185"
click button "Add Card" at bounding box center [0, 0] width 0 height 0
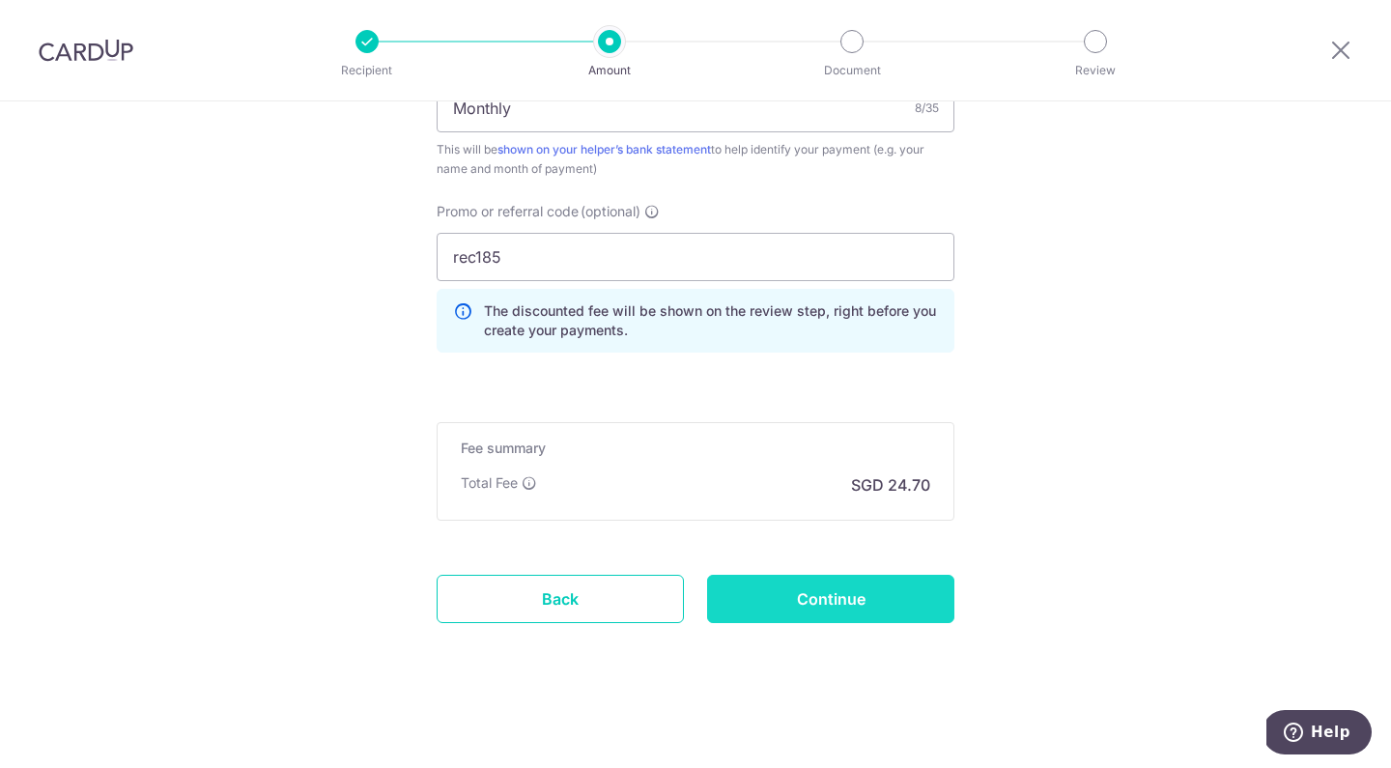
click at [819, 601] on input "Continue" at bounding box center [830, 599] width 247 height 48
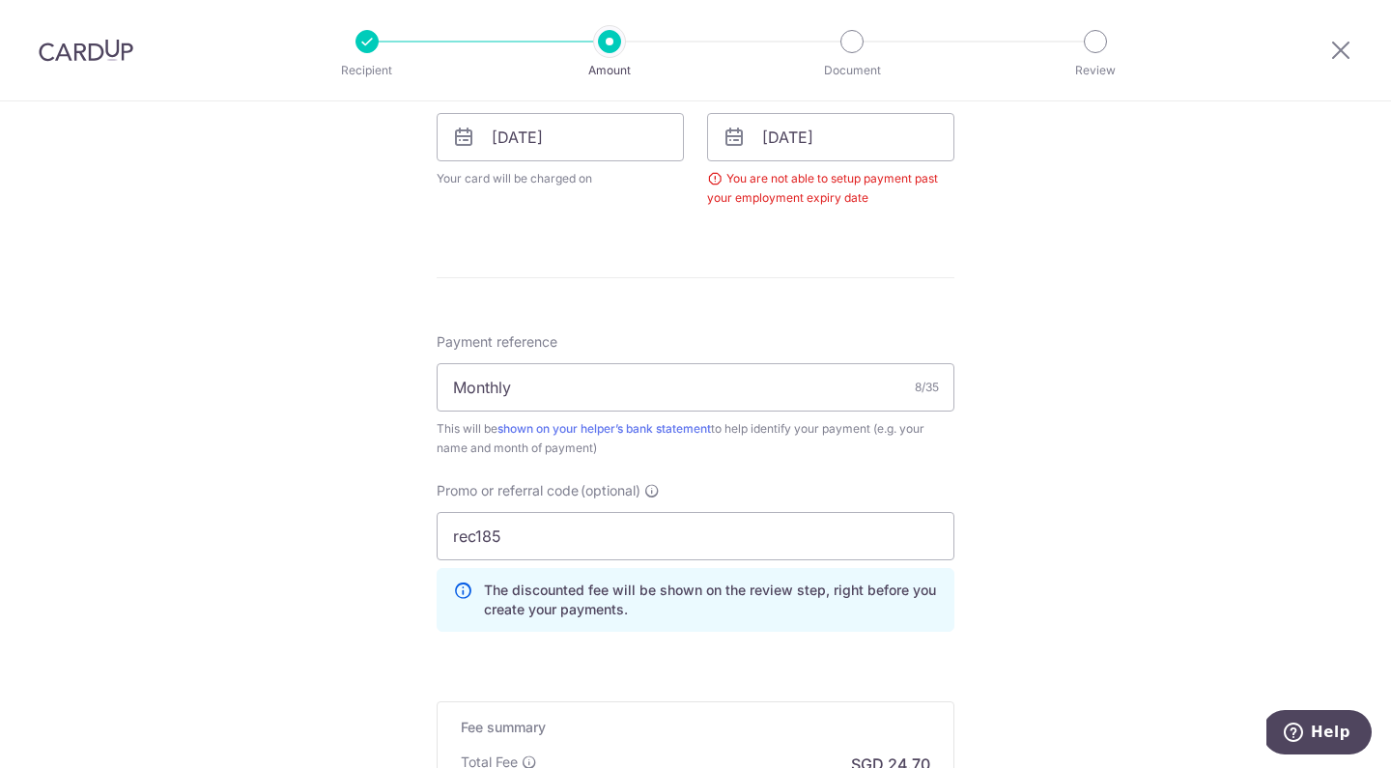
scroll to position [836, 0]
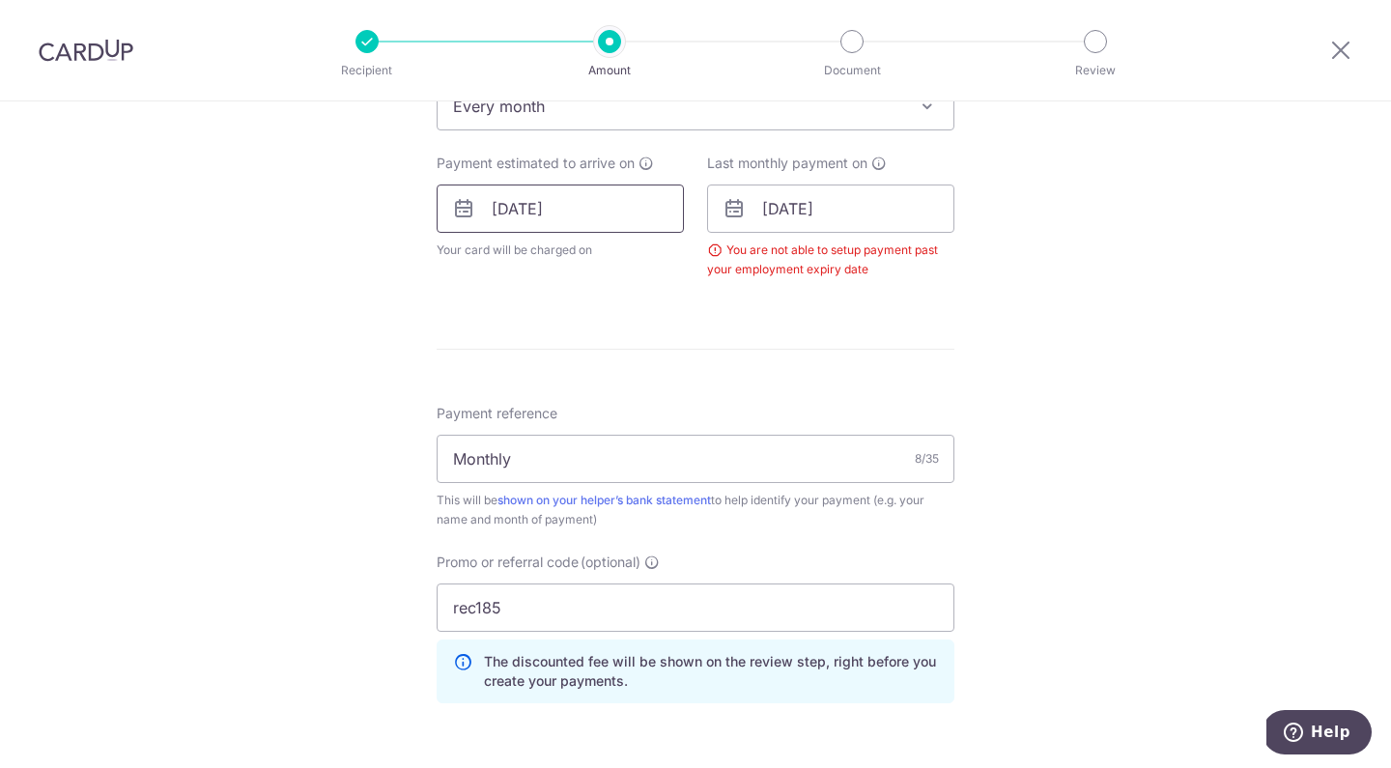
click at [493, 210] on input "04/11/2025" at bounding box center [560, 208] width 247 height 48
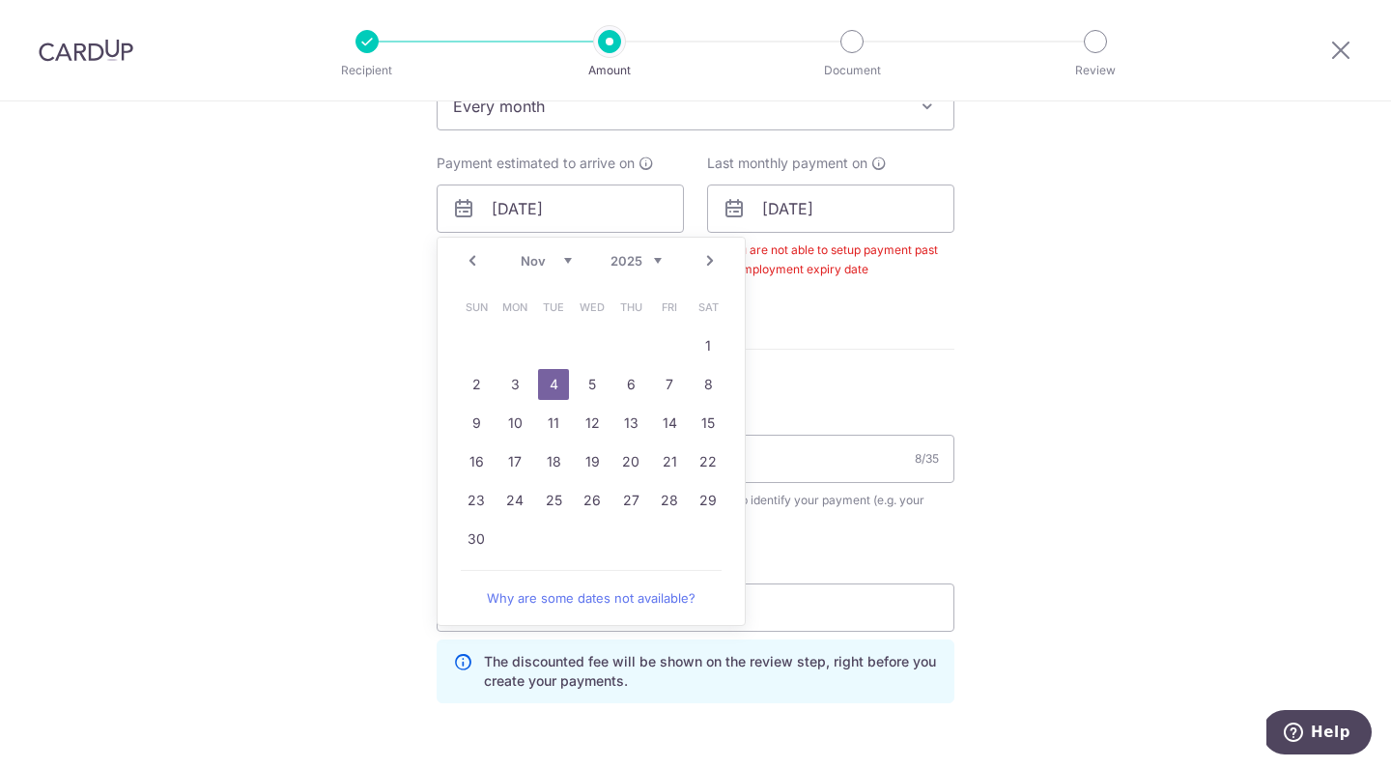
click at [1105, 305] on div "Tell us more about your payment Enter payment amount SGD 950.00 950.00 Select C…" at bounding box center [695, 191] width 1391 height 1853
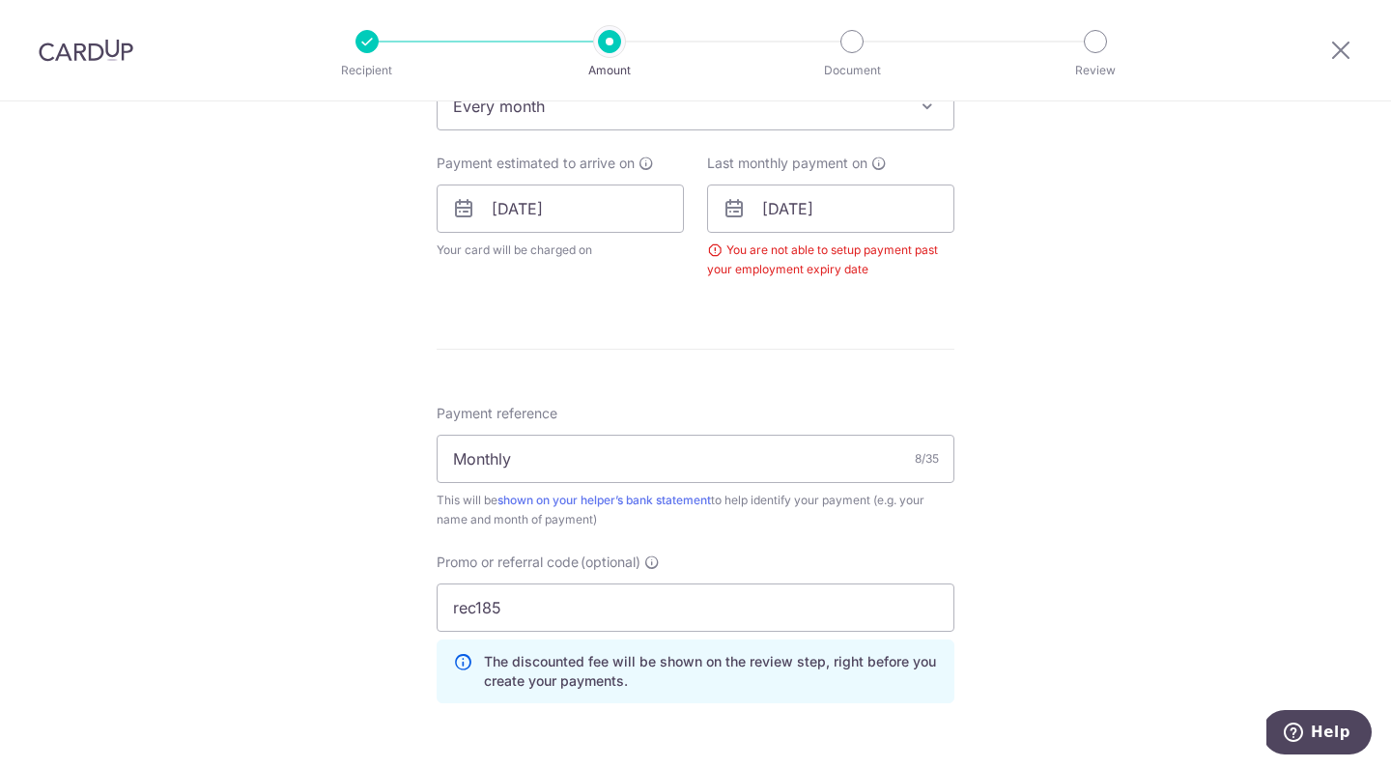
scroll to position [0, 0]
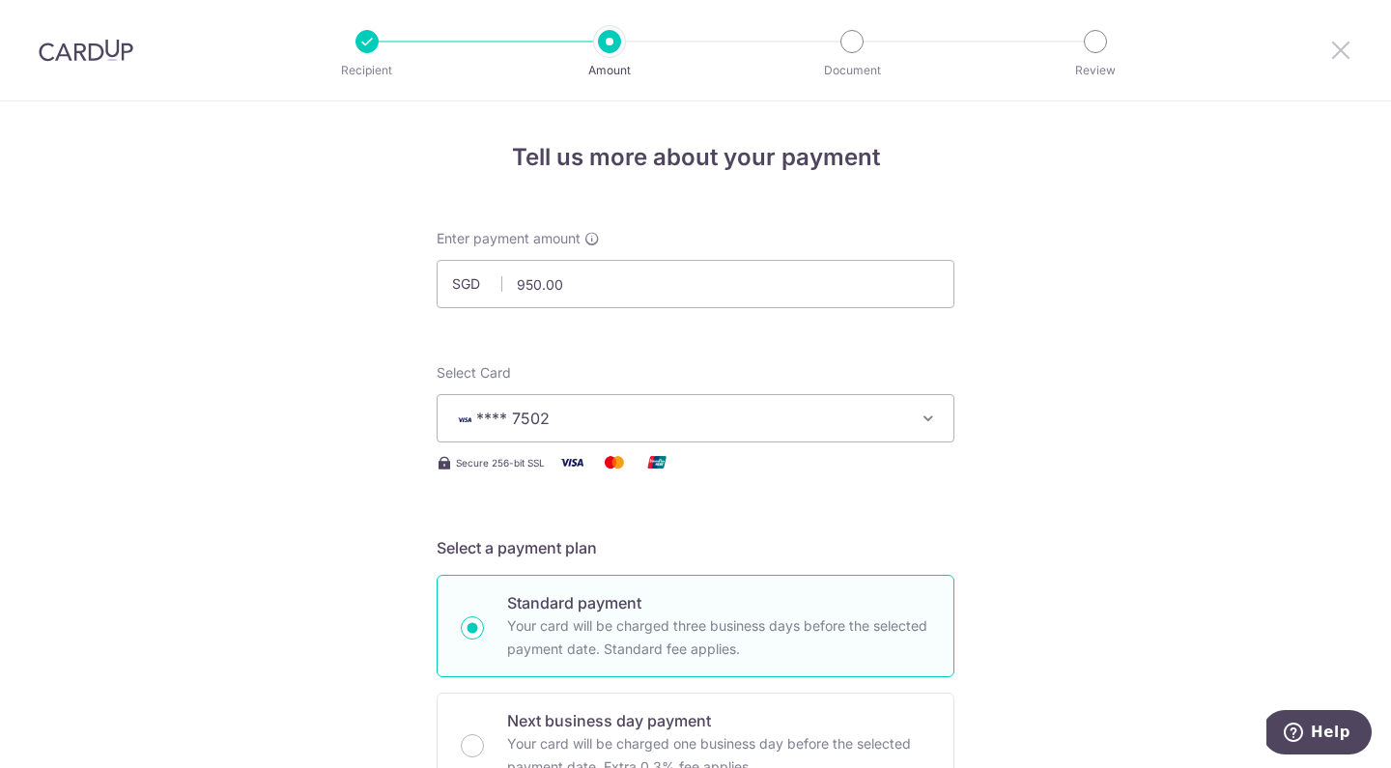
click at [1339, 56] on icon at bounding box center [1340, 50] width 23 height 24
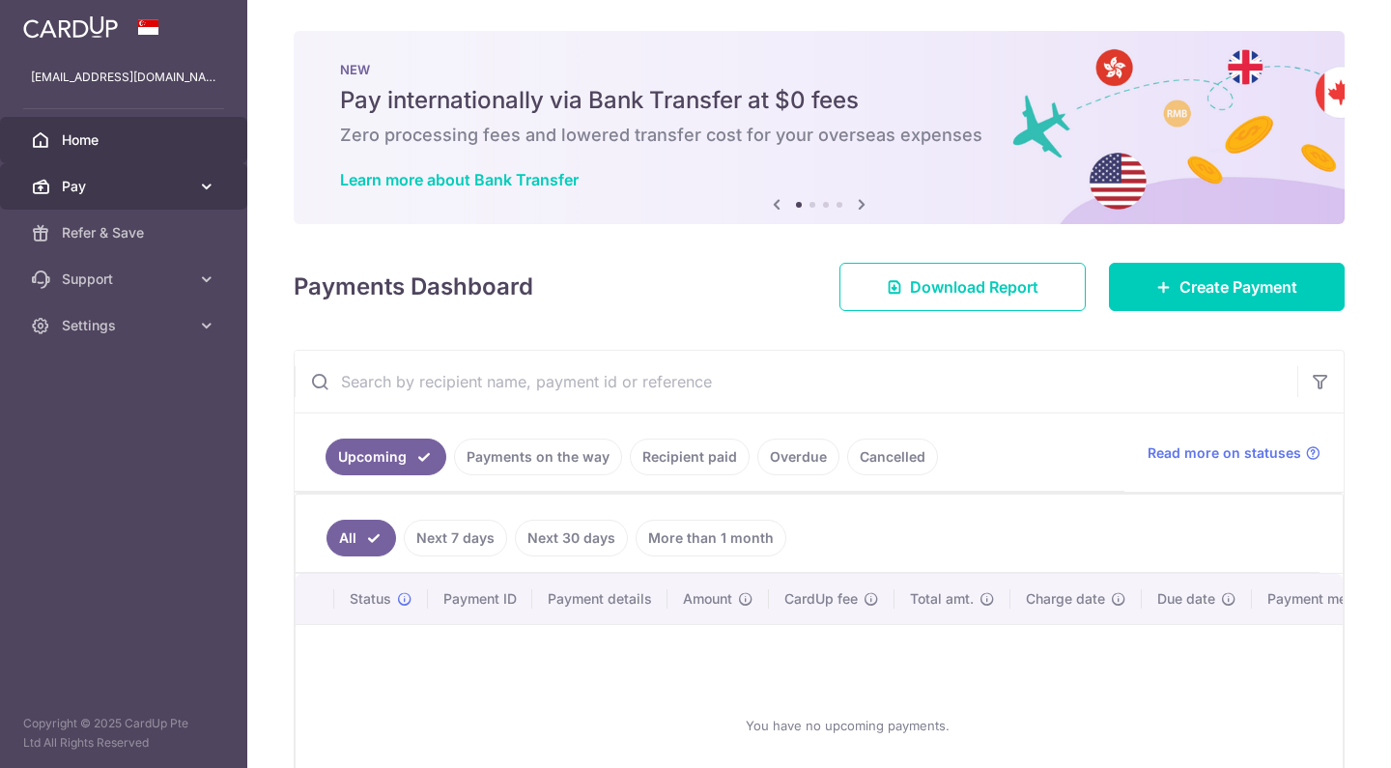
click at [86, 190] on span "Pay" at bounding box center [125, 186] width 127 height 19
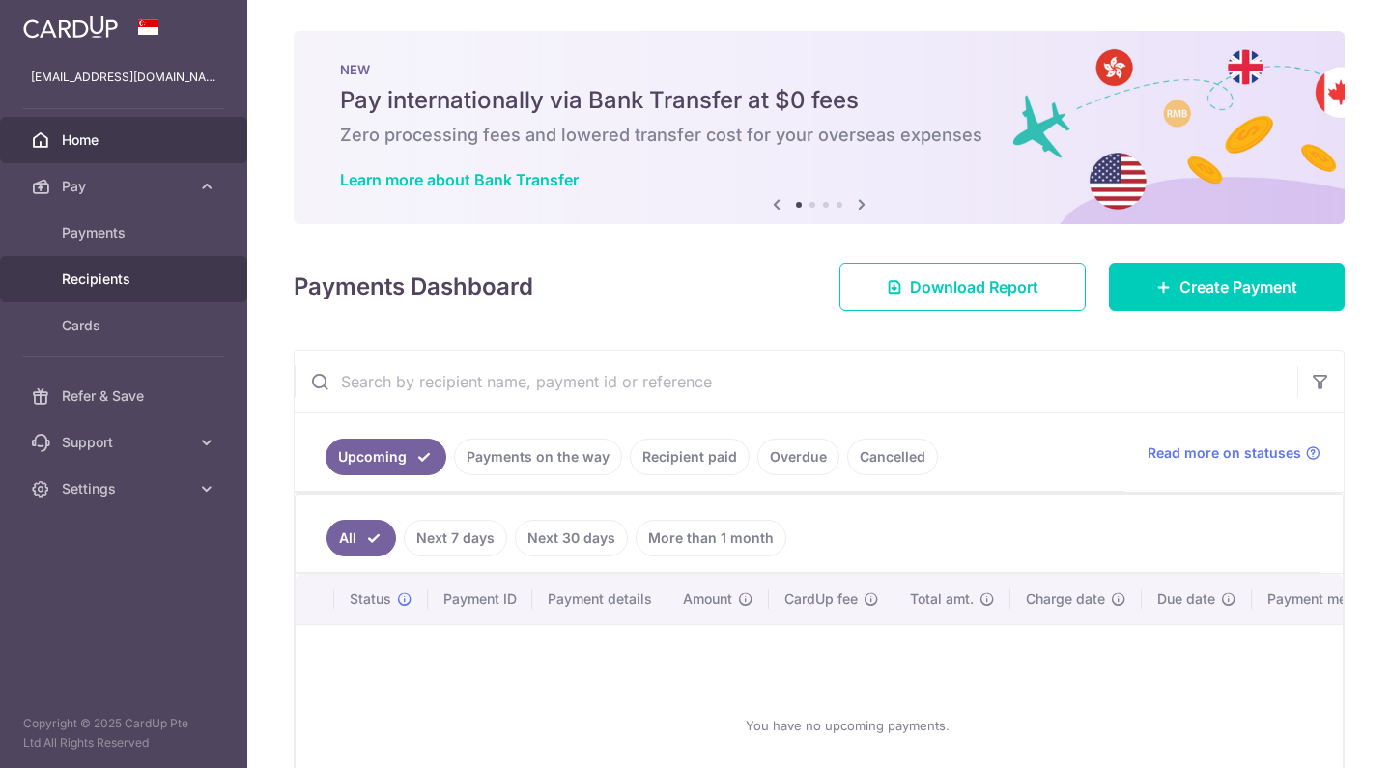
click at [104, 281] on span "Recipients" at bounding box center [125, 278] width 127 height 19
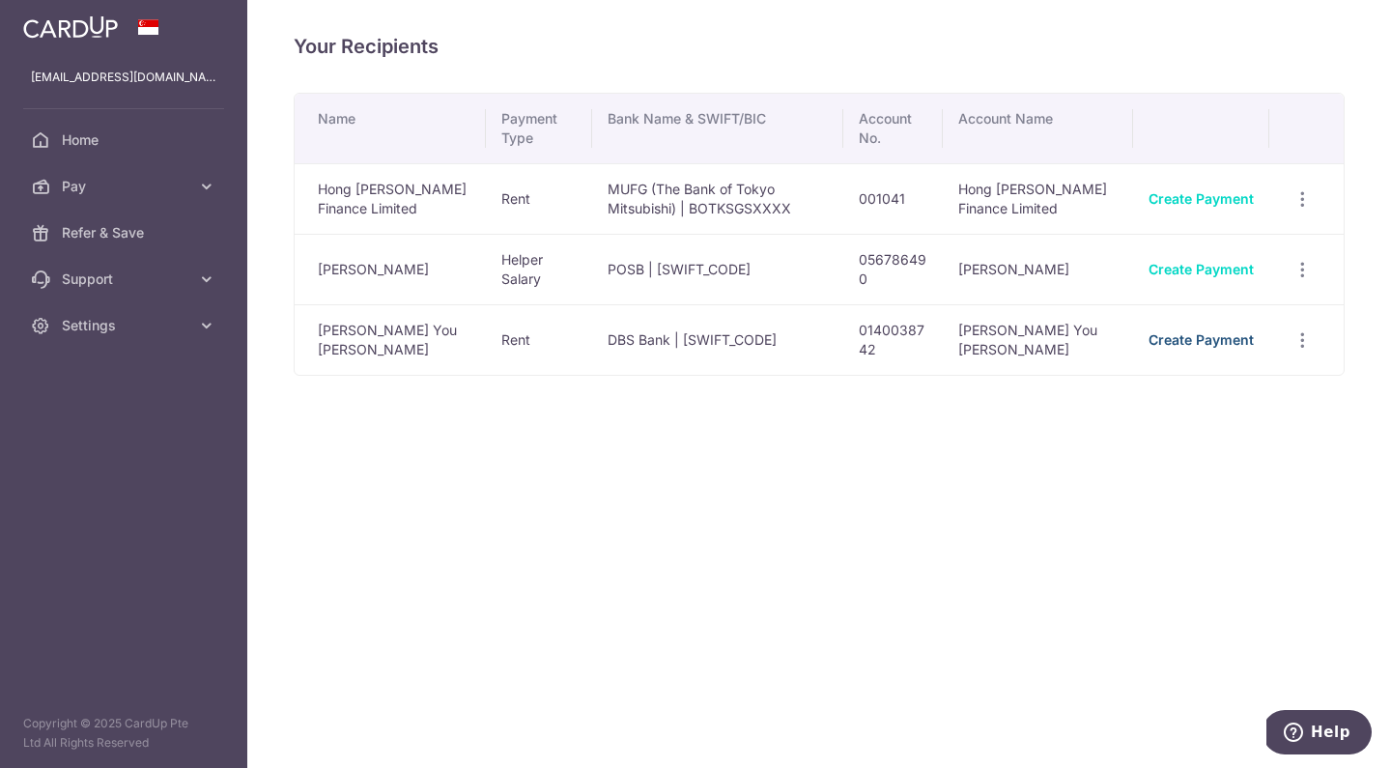
click at [1230, 343] on link "Create Payment" at bounding box center [1200, 339] width 105 height 16
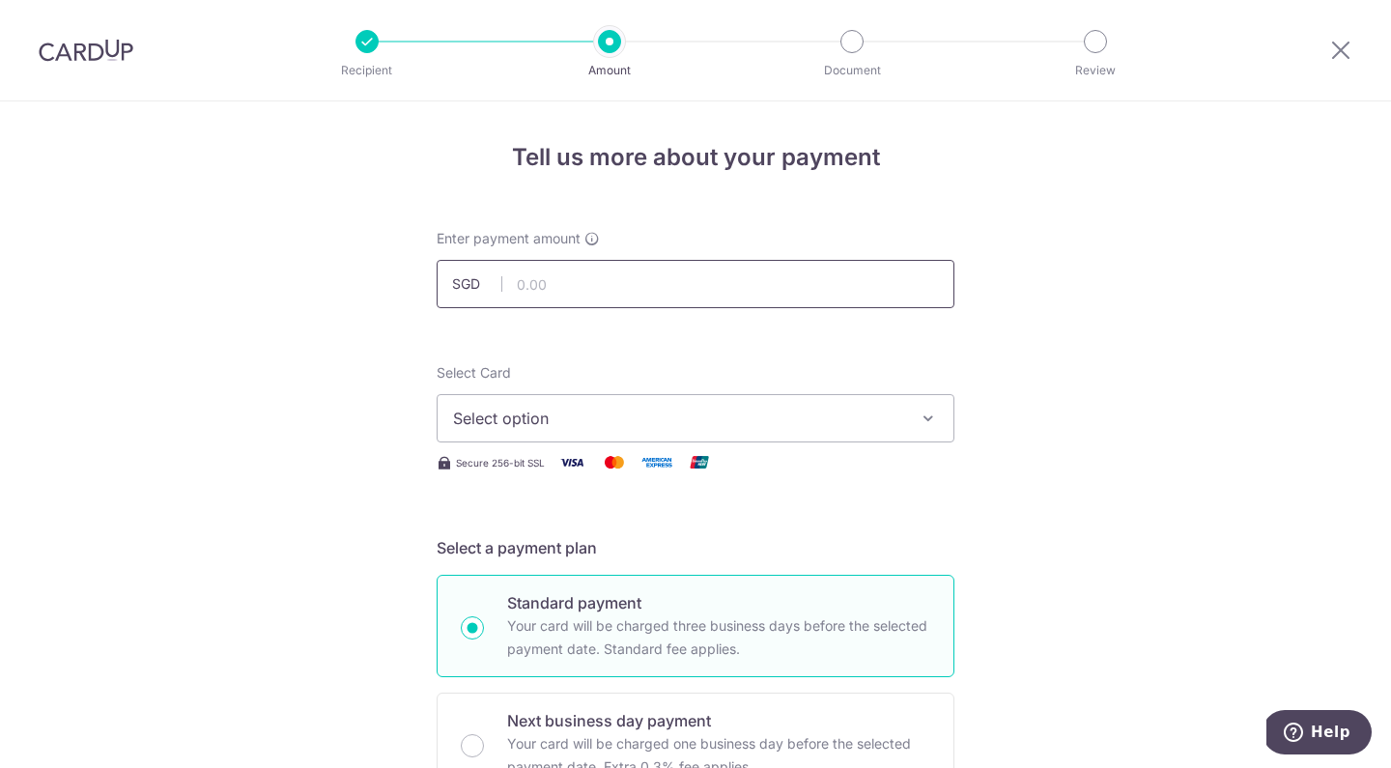
click at [569, 287] on input "text" at bounding box center [696, 284] width 518 height 48
type input "10,000.00"
click at [610, 408] on span "Select option" at bounding box center [678, 418] width 450 height 23
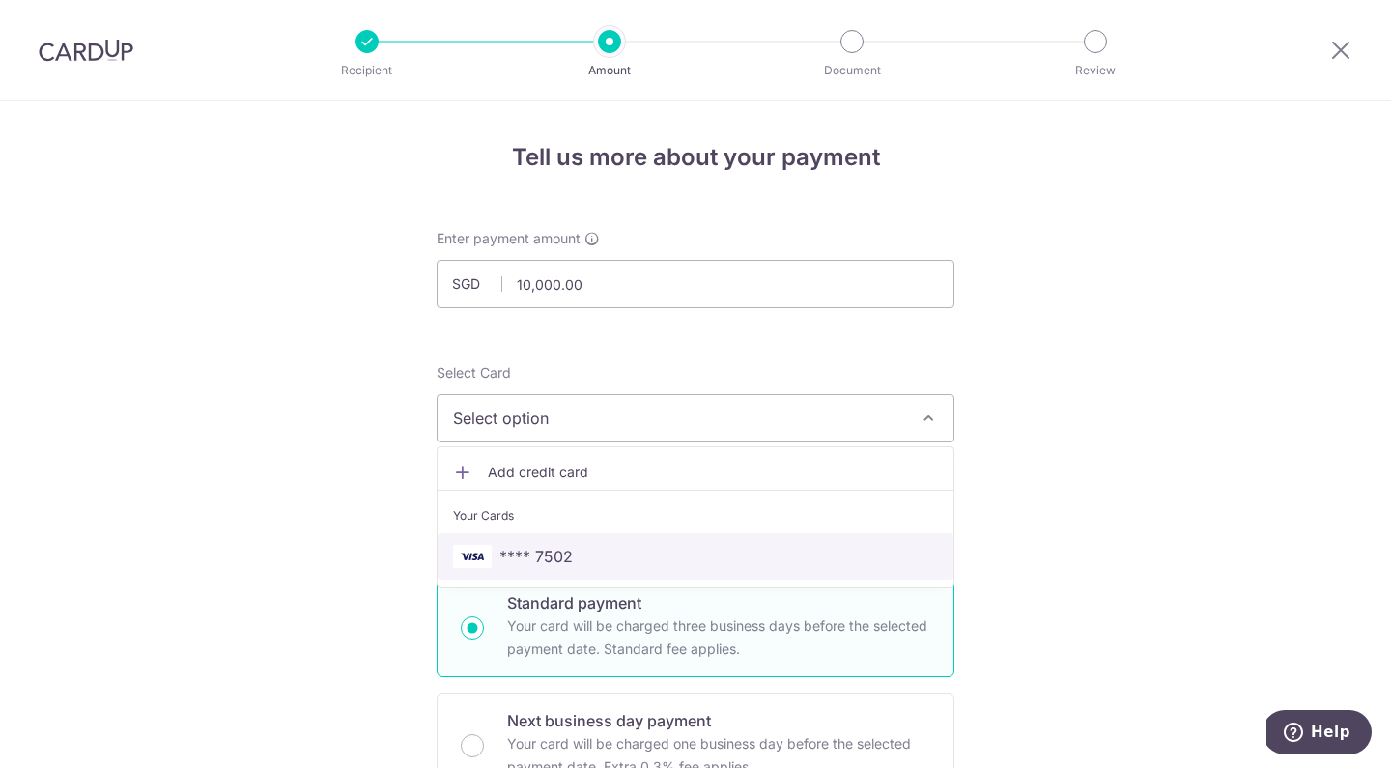
click at [508, 570] on link "**** 7502" at bounding box center [696, 556] width 516 height 46
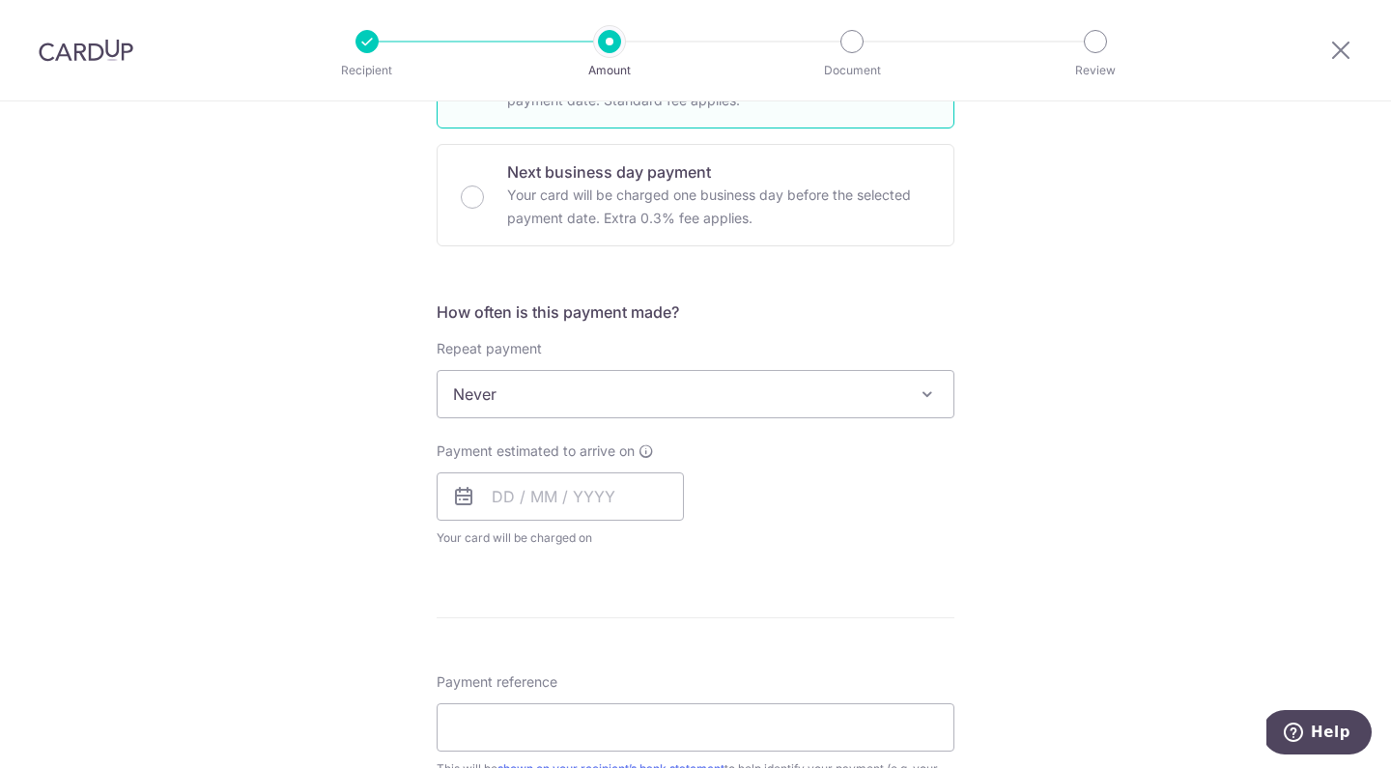
scroll to position [683, 0]
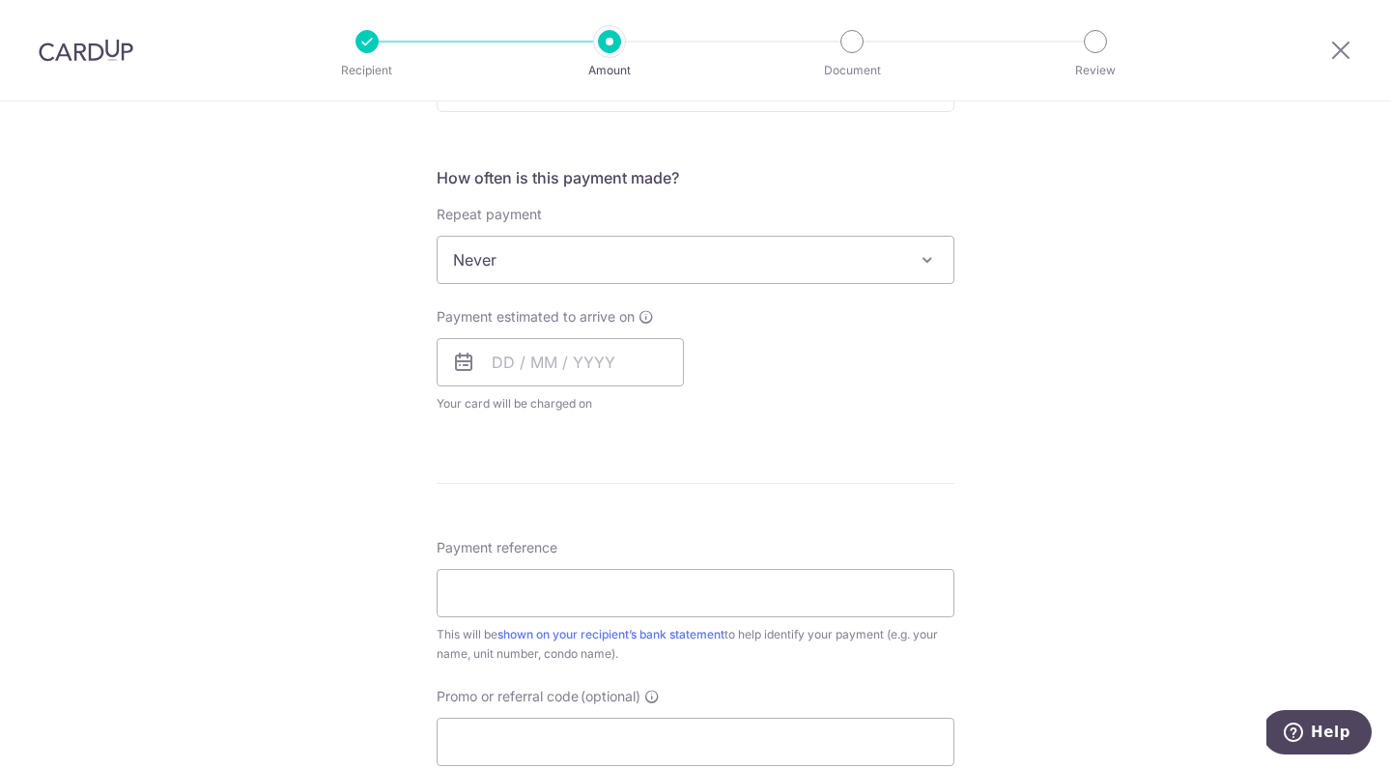
click at [908, 255] on span "Never" at bounding box center [696, 260] width 516 height 46
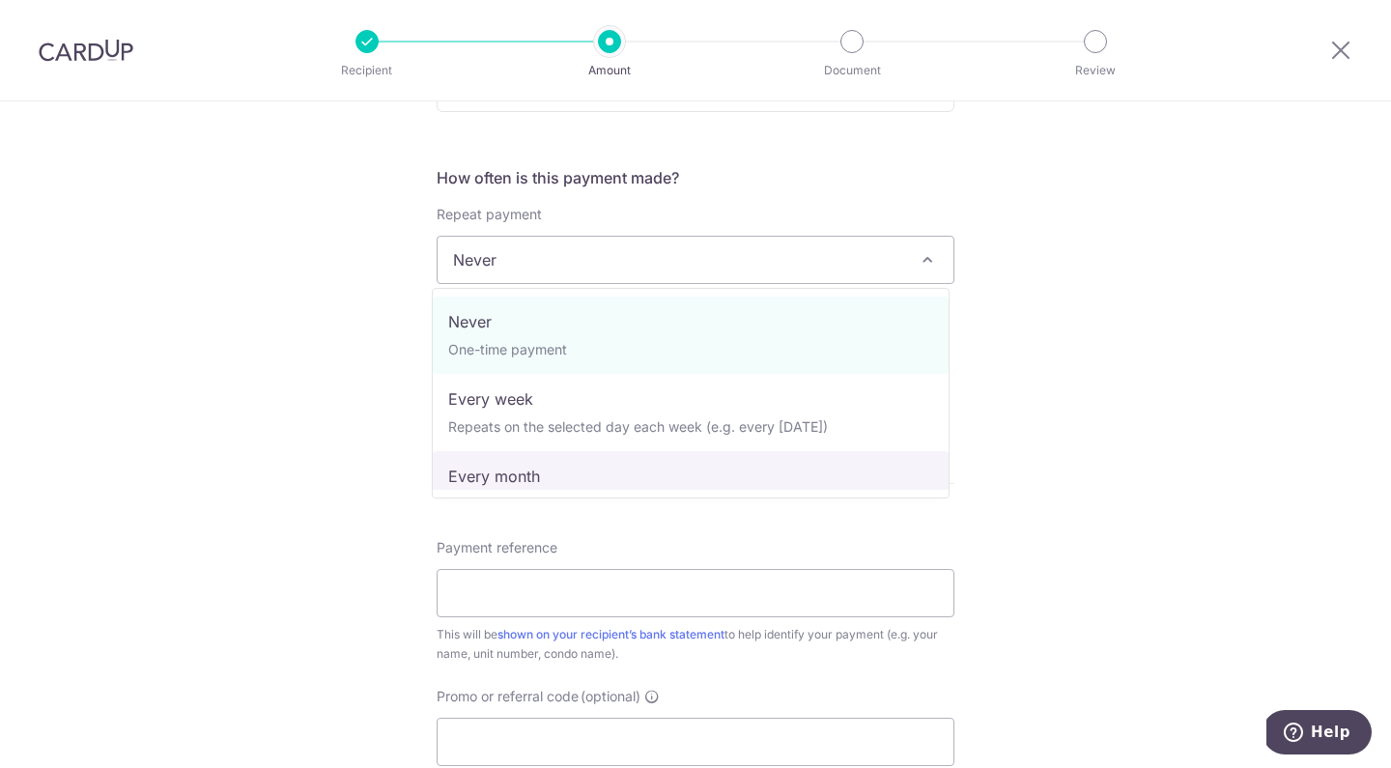
select select "3"
type input "30/06/2026"
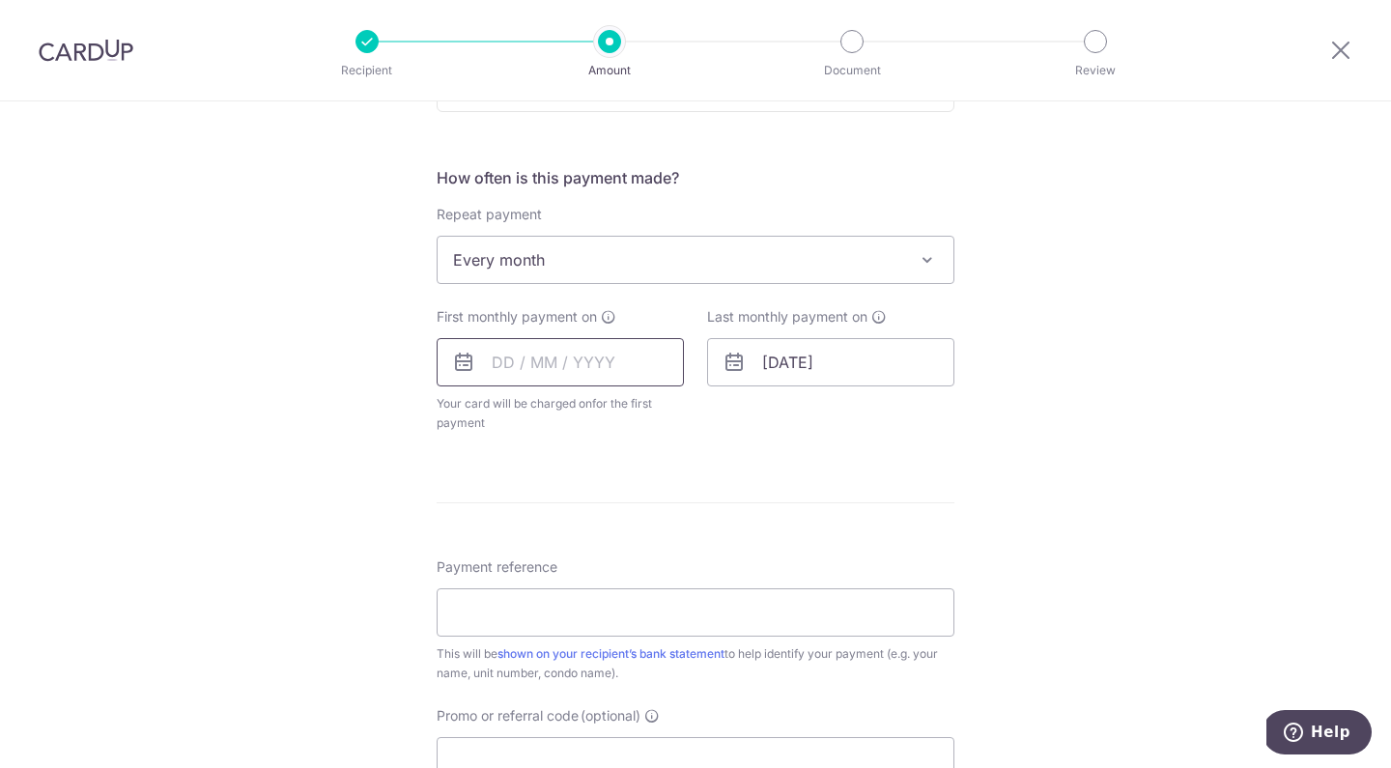
click at [544, 370] on input "text" at bounding box center [560, 362] width 247 height 48
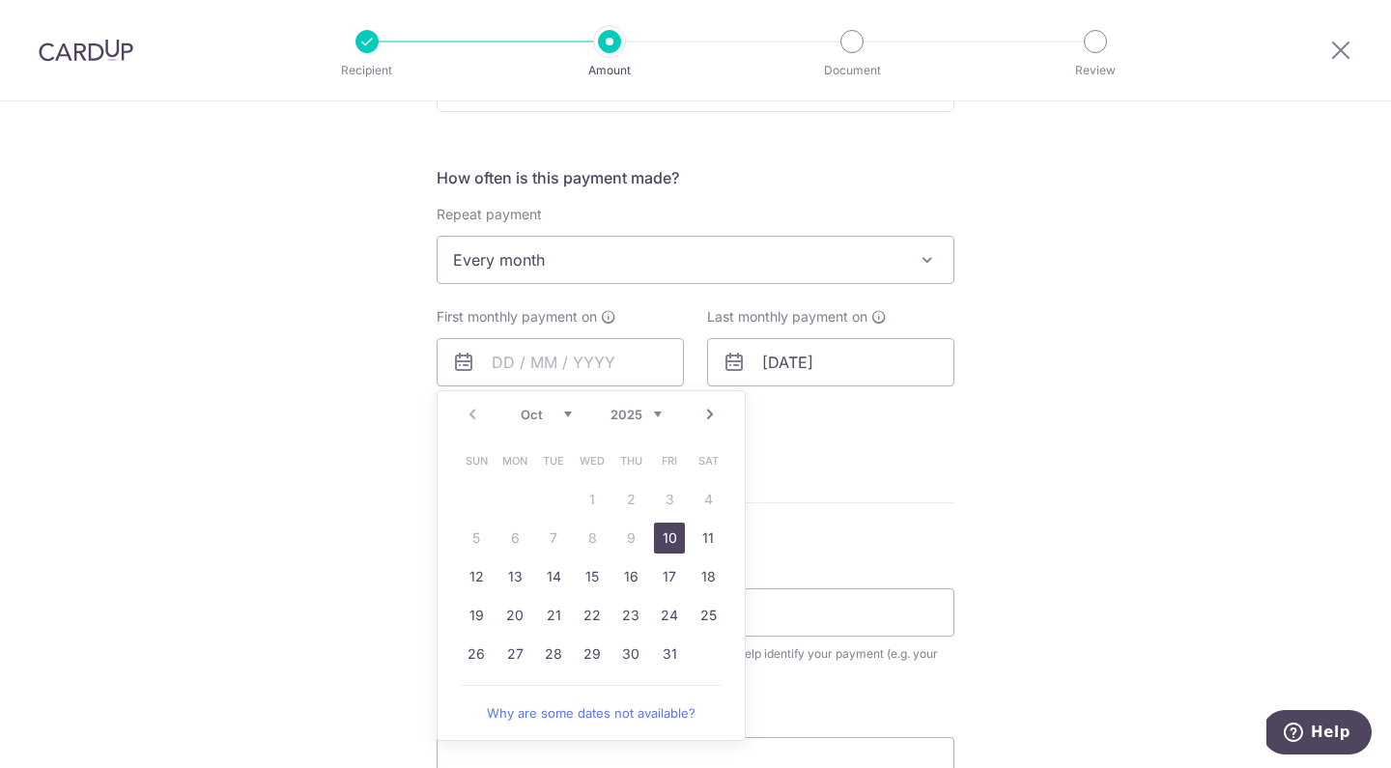
click at [705, 413] on link "Next" at bounding box center [709, 414] width 23 height 23
click at [702, 498] on link "1" at bounding box center [708, 499] width 31 height 31
type input "[DATE]"
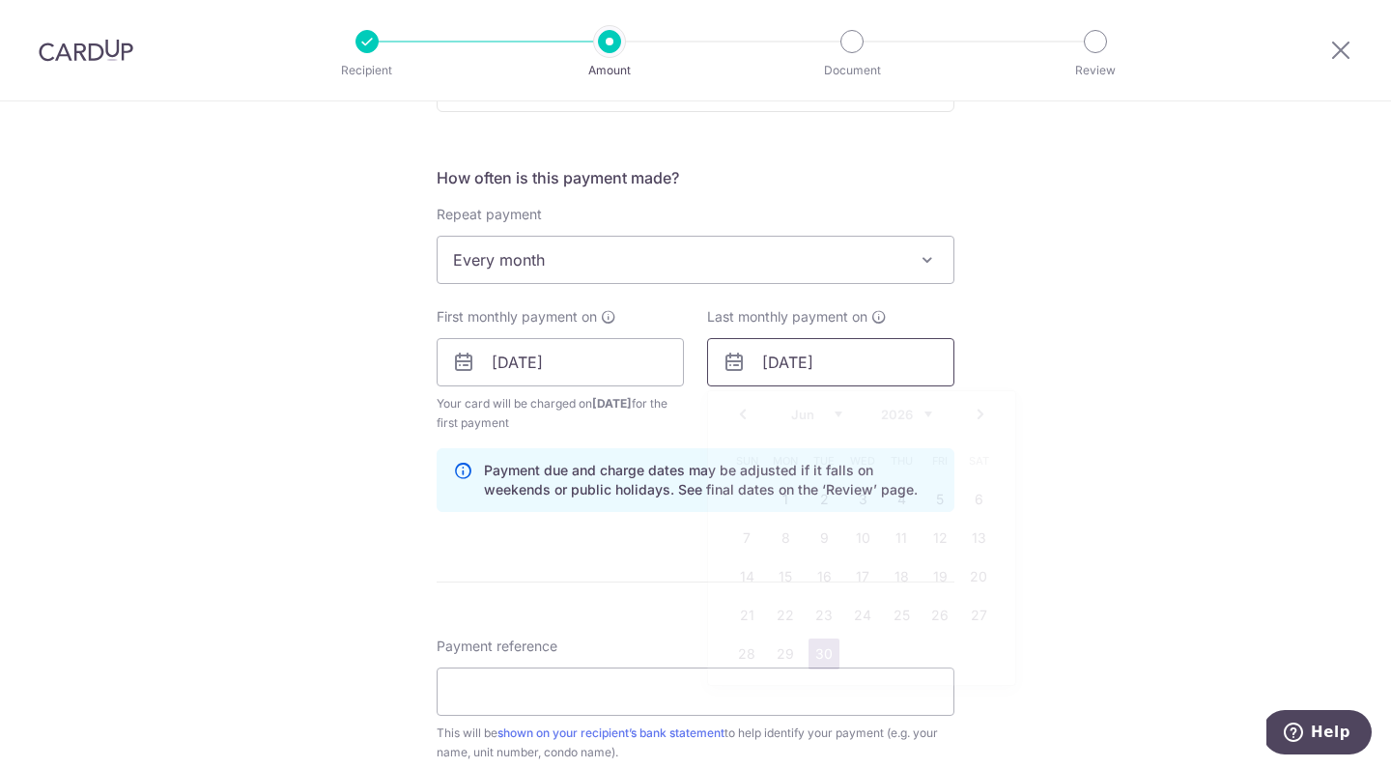
click at [820, 365] on input "30/06/2026" at bounding box center [830, 362] width 247 height 48
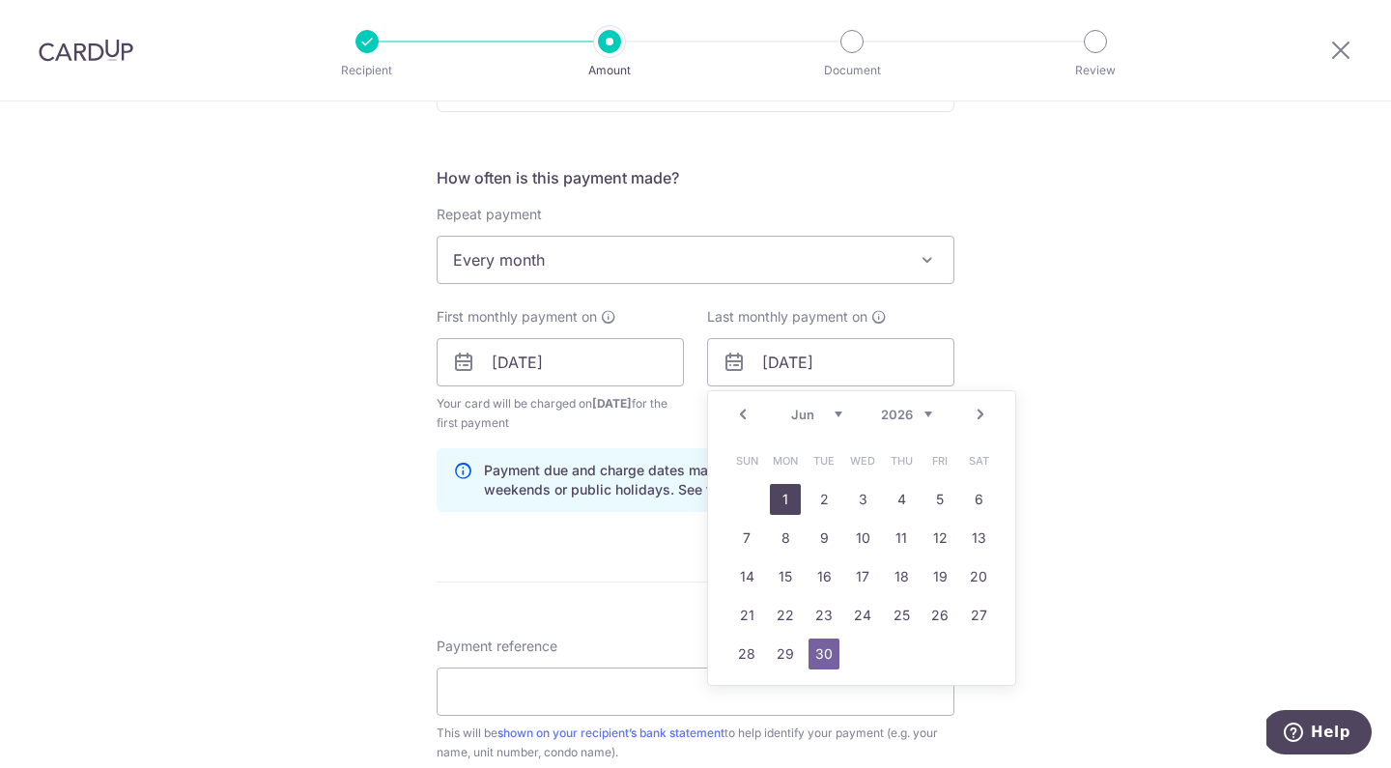
click at [778, 506] on link "1" at bounding box center [785, 499] width 31 height 31
type input "[DATE]"
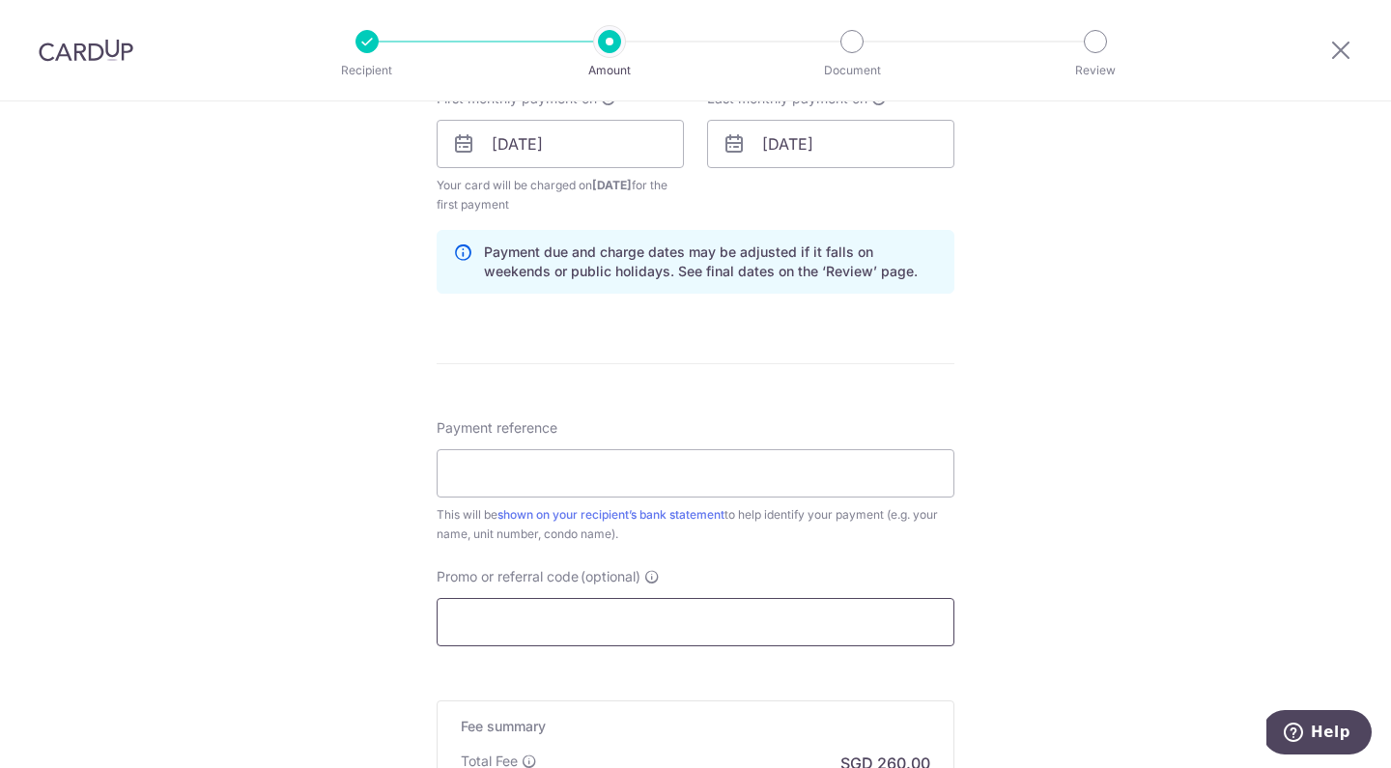
scroll to position [987, 0]
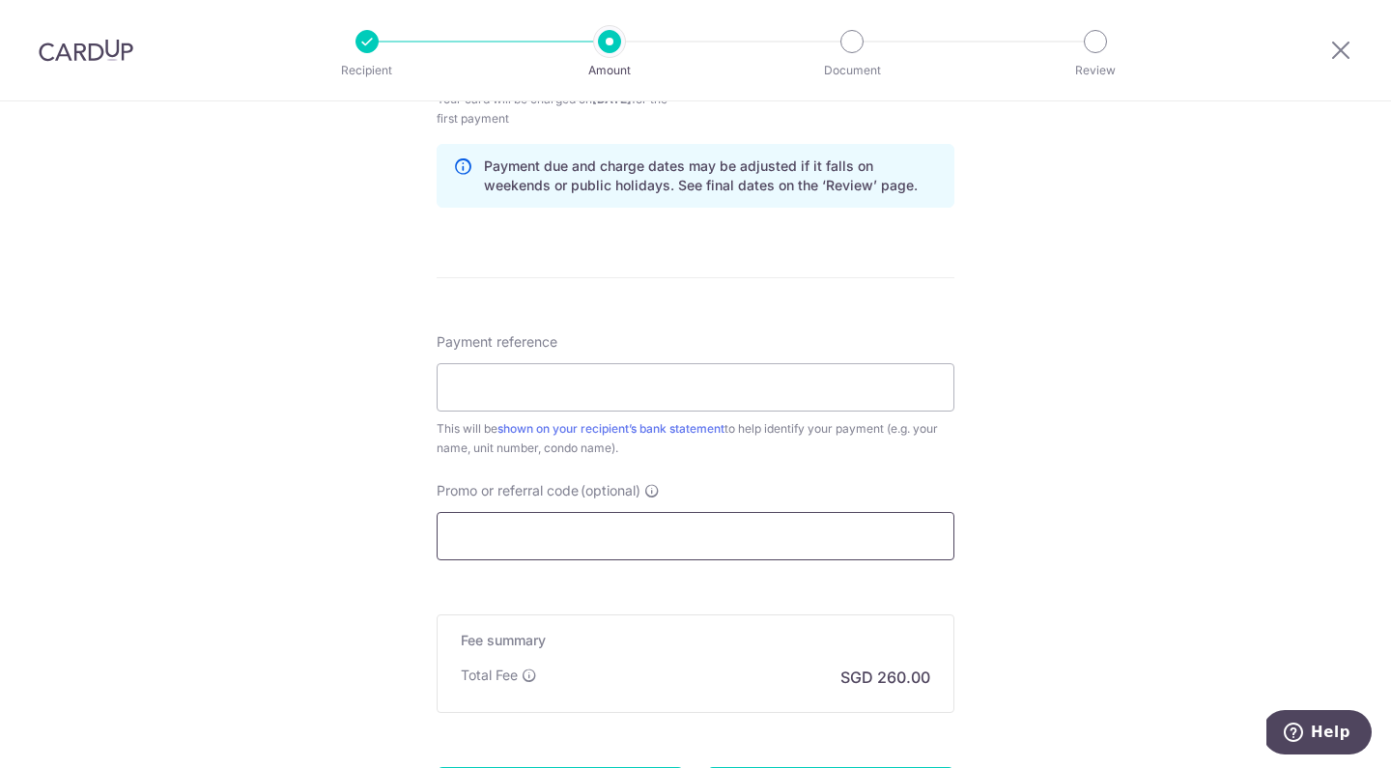
click at [555, 532] on input "Promo or referral code (optional)" at bounding box center [696, 536] width 518 height 48
click at [578, 388] on input "Payment reference" at bounding box center [696, 387] width 518 height 48
type input "E"
click at [562, 392] on input "Alejandro Paz - Unit 70" at bounding box center [696, 387] width 518 height 48
type input "Alejandro Paz Unit 70"
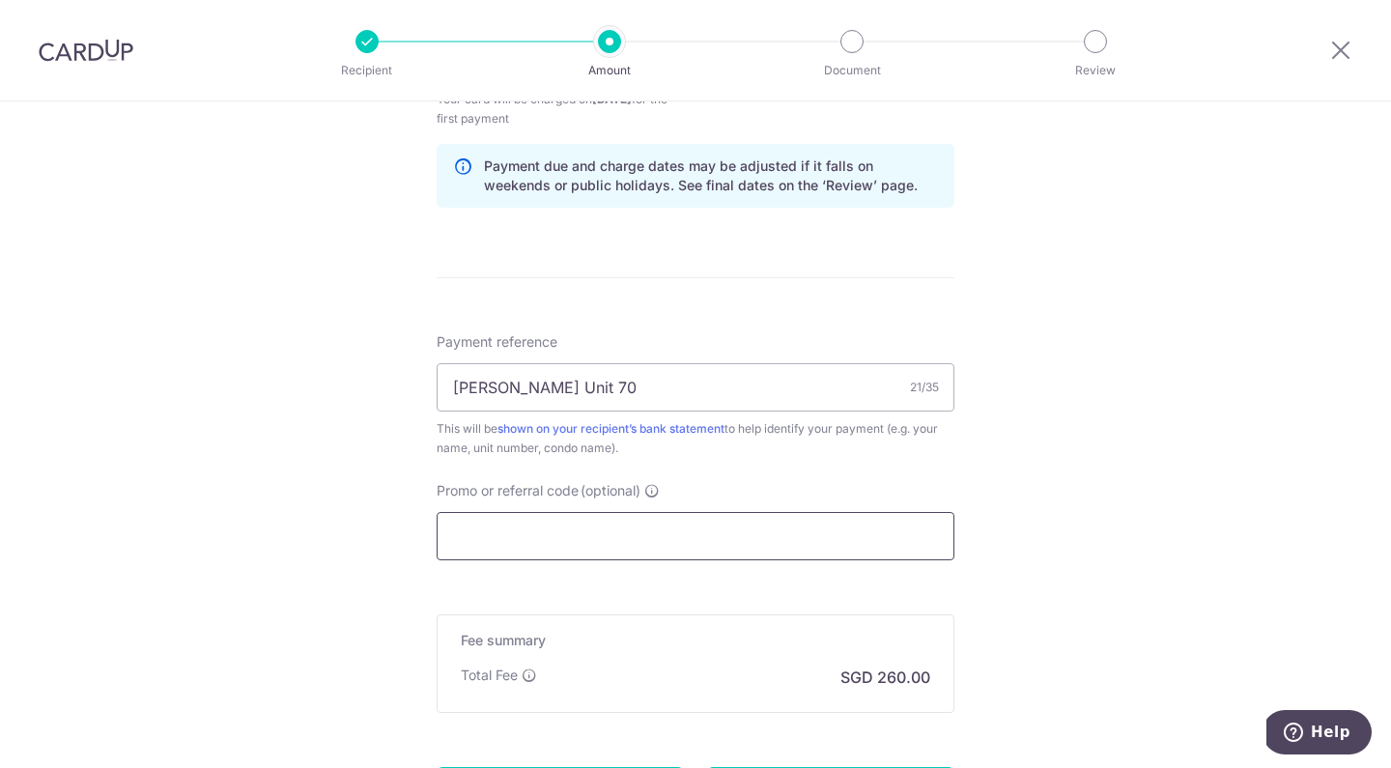
click at [626, 524] on input "Promo or referral code (optional)" at bounding box center [696, 536] width 518 height 48
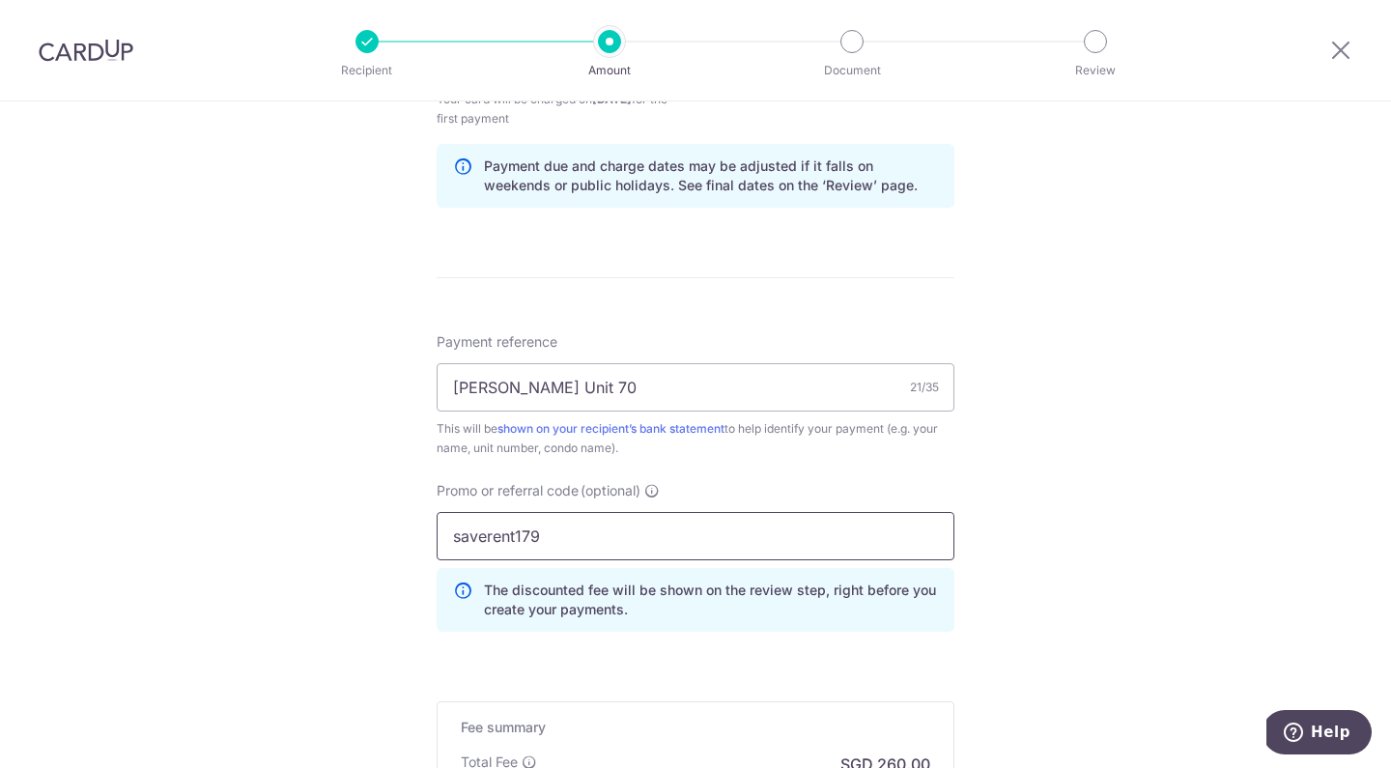
type input "saverent179"
click at [1060, 496] on div "Tell us more about your payment Enter payment amount SGD 10,000.00 10000.00 Sel…" at bounding box center [695, 80] width 1391 height 1933
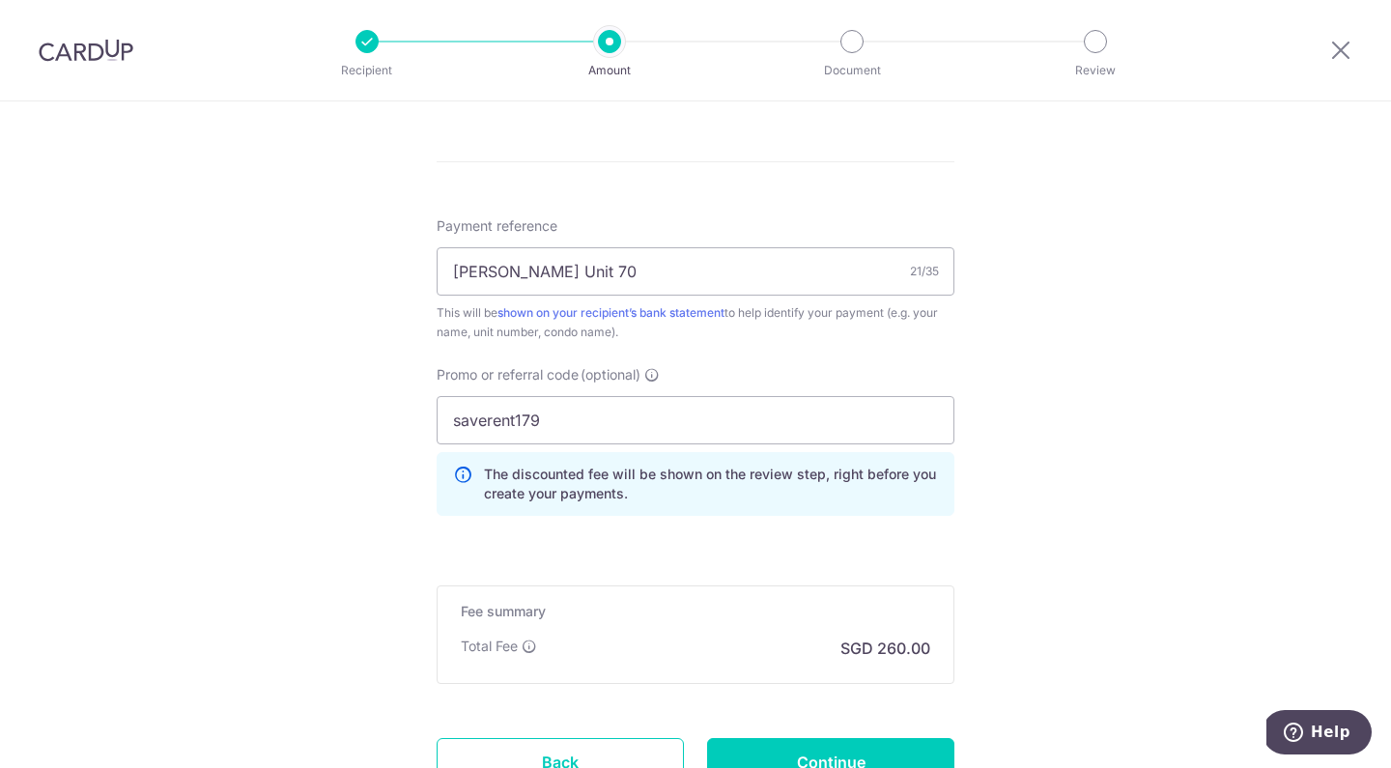
scroll to position [1266, 0]
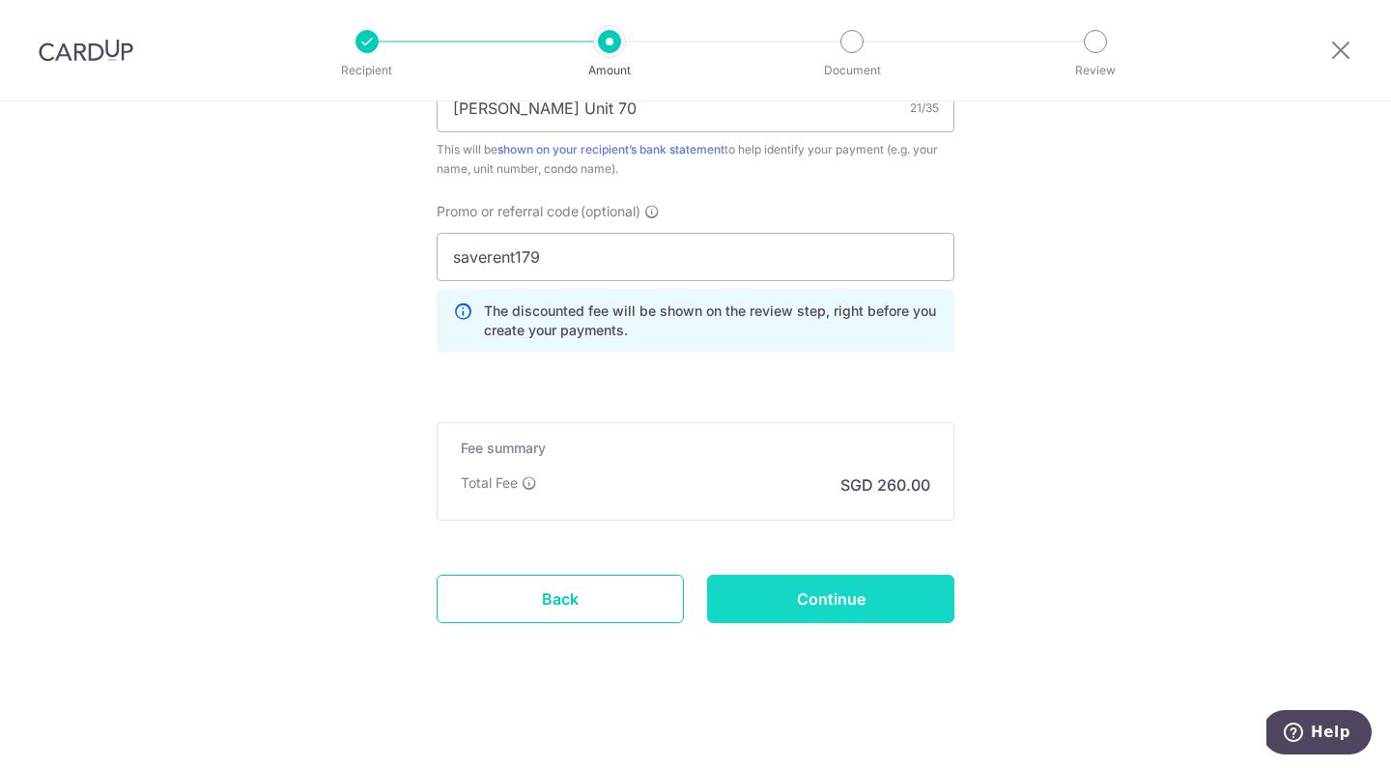
click at [770, 607] on input "Continue" at bounding box center [830, 599] width 247 height 48
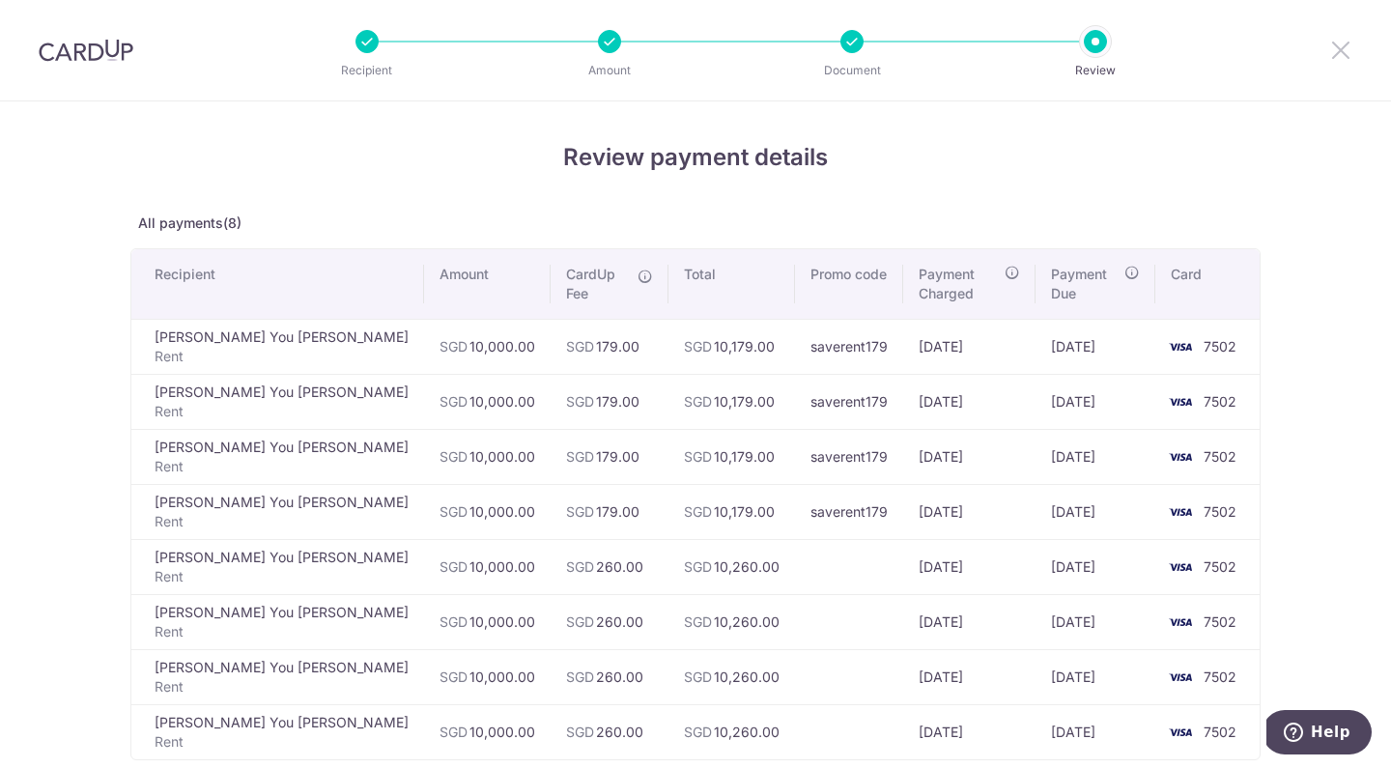
click at [1331, 47] on icon at bounding box center [1340, 50] width 23 height 24
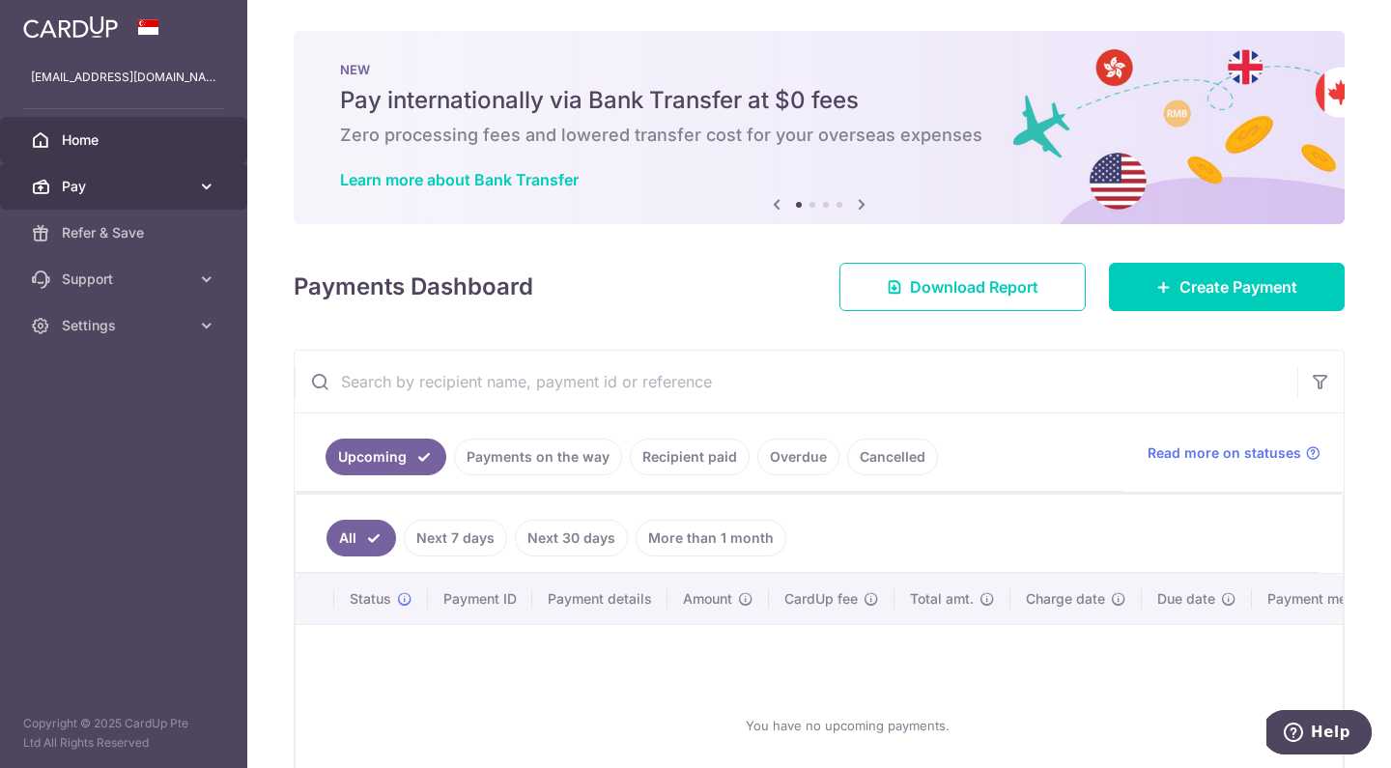
click at [79, 192] on span "Pay" at bounding box center [125, 186] width 127 height 19
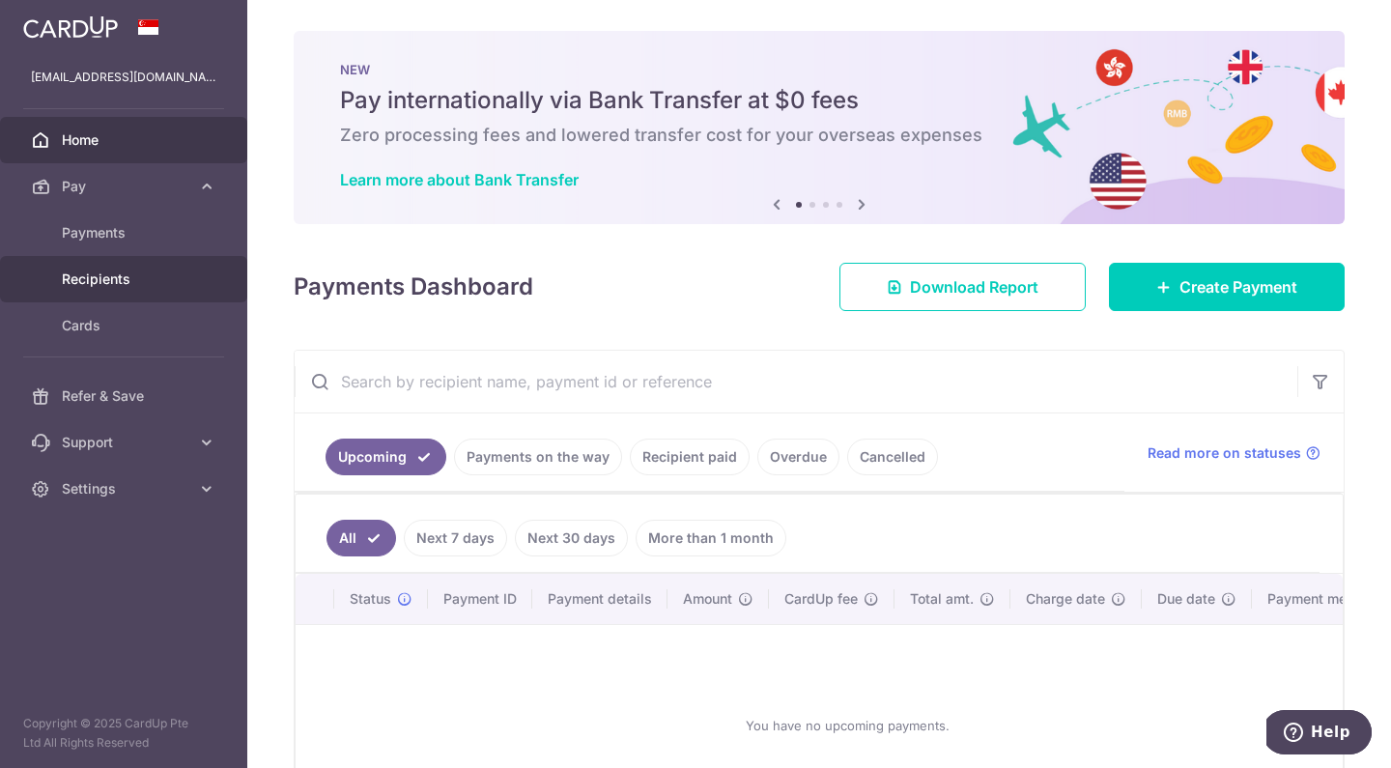
click at [86, 277] on span "Recipients" at bounding box center [125, 278] width 127 height 19
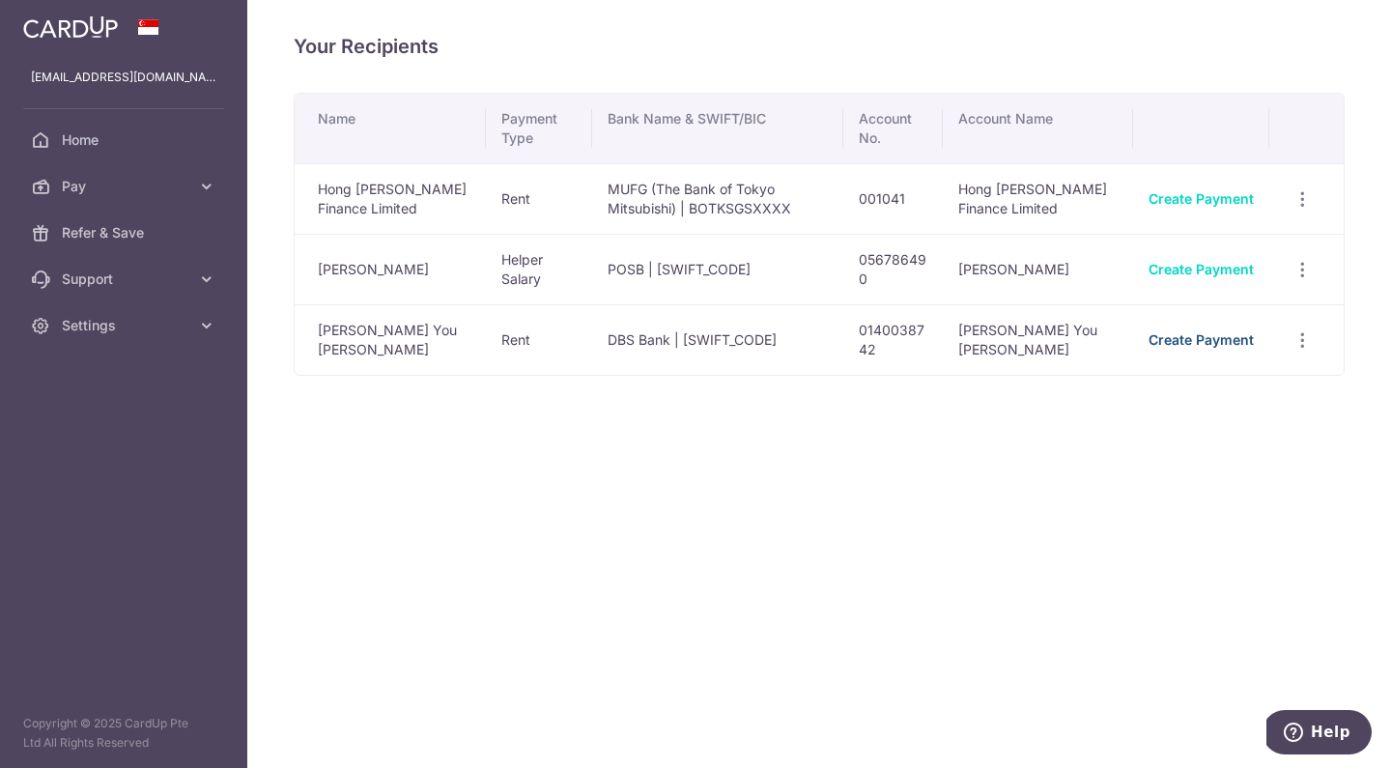
click at [1165, 342] on link "Create Payment" at bounding box center [1200, 339] width 105 height 16
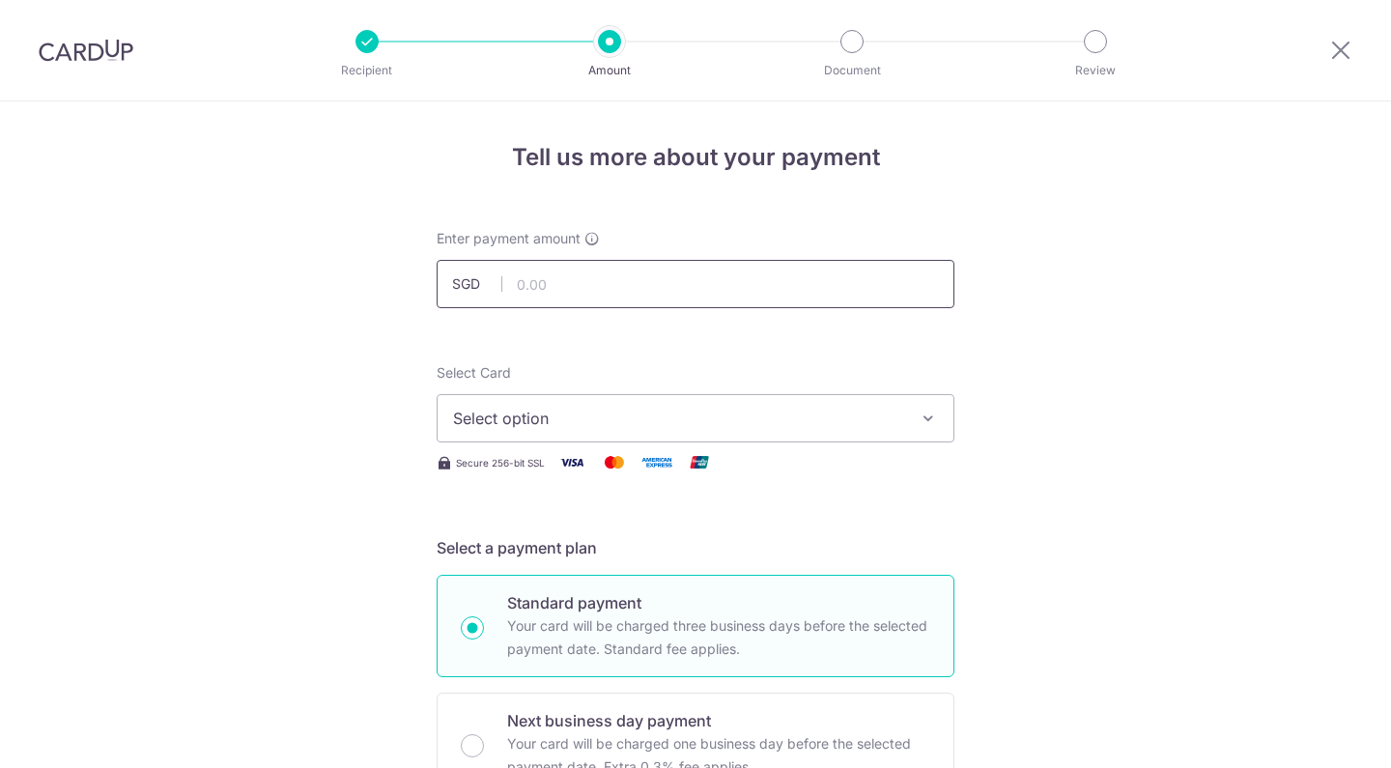
click at [611, 288] on input "text" at bounding box center [696, 284] width 518 height 48
type input "10,000.00"
click at [573, 406] on button "Select option" at bounding box center [696, 418] width 518 height 48
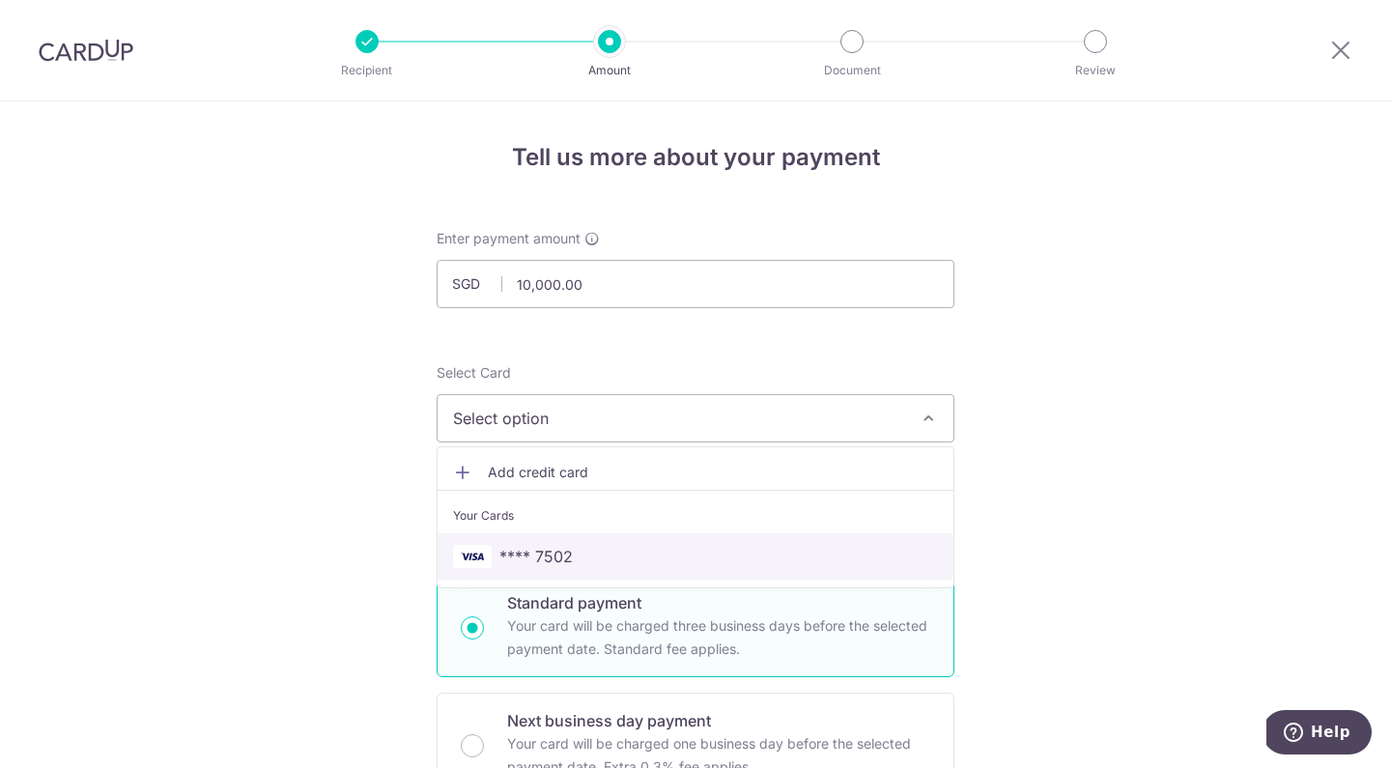
click at [532, 546] on span "**** 7502" at bounding box center [535, 556] width 73 height 23
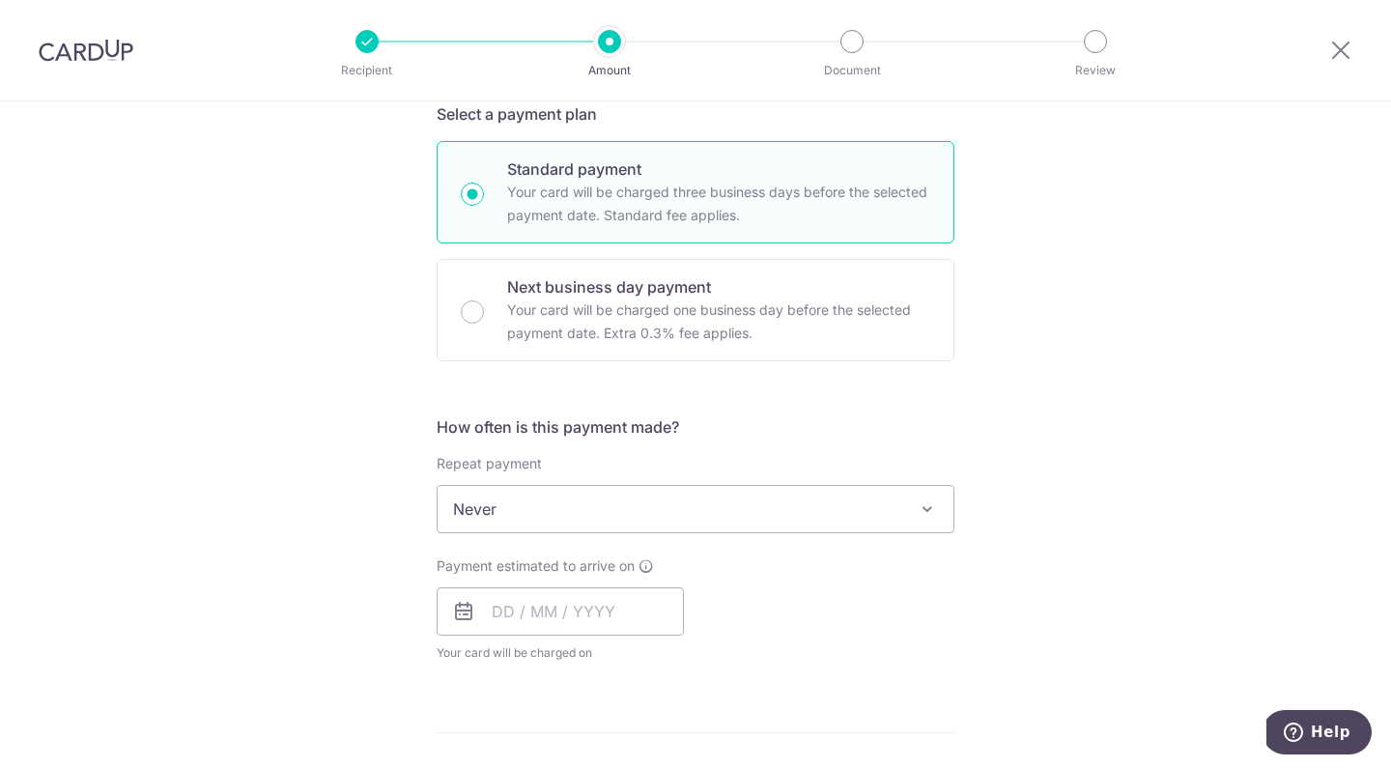
scroll to position [489, 0]
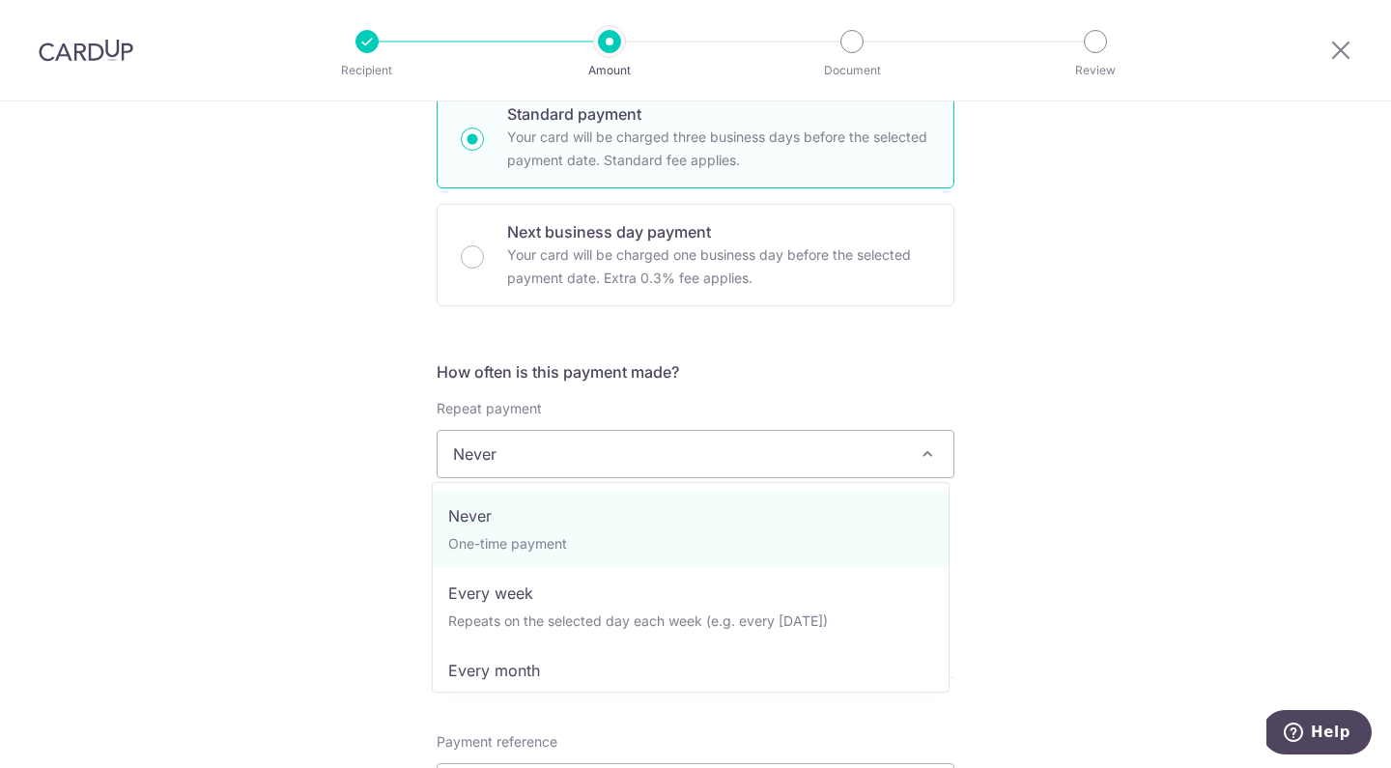
click at [545, 447] on span "Never" at bounding box center [696, 454] width 516 height 46
select select "3"
type input "30/06/2026"
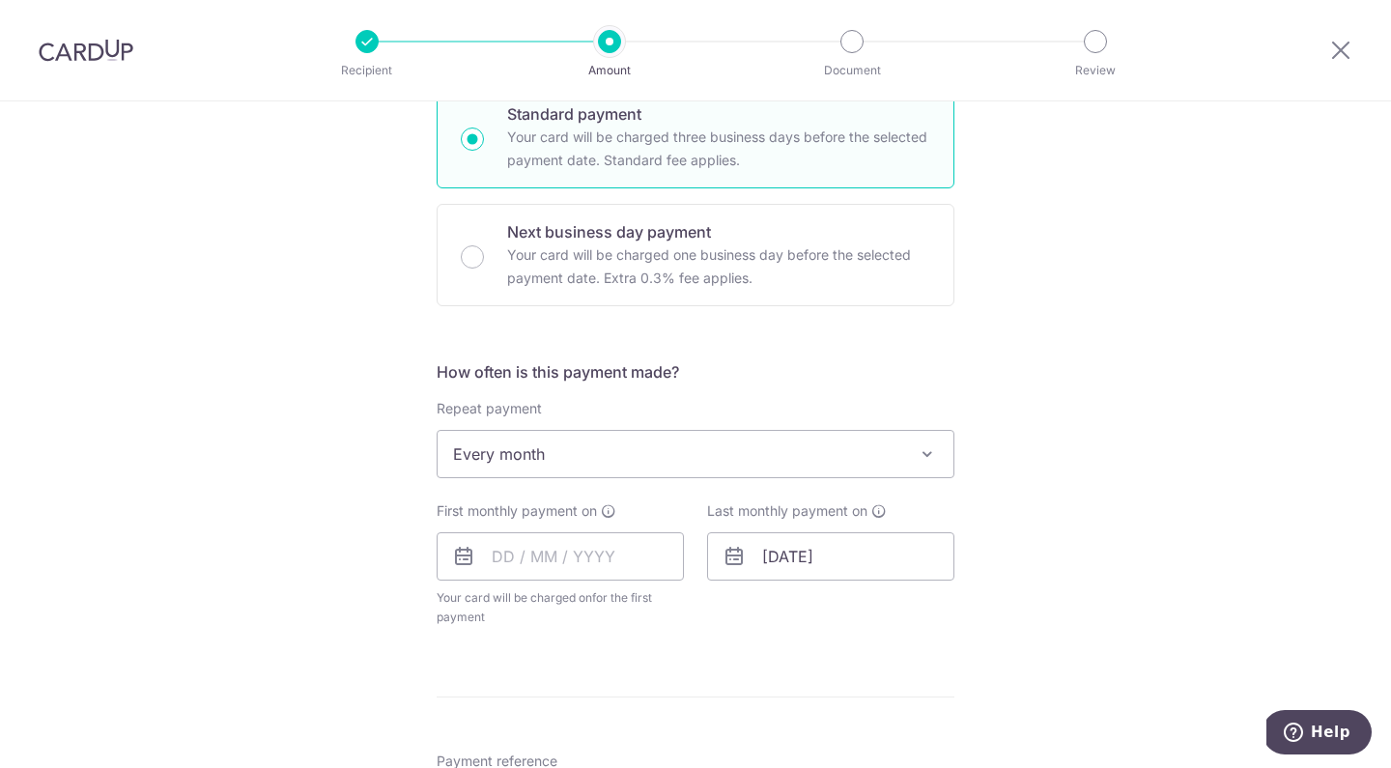
scroll to position [623, 0]
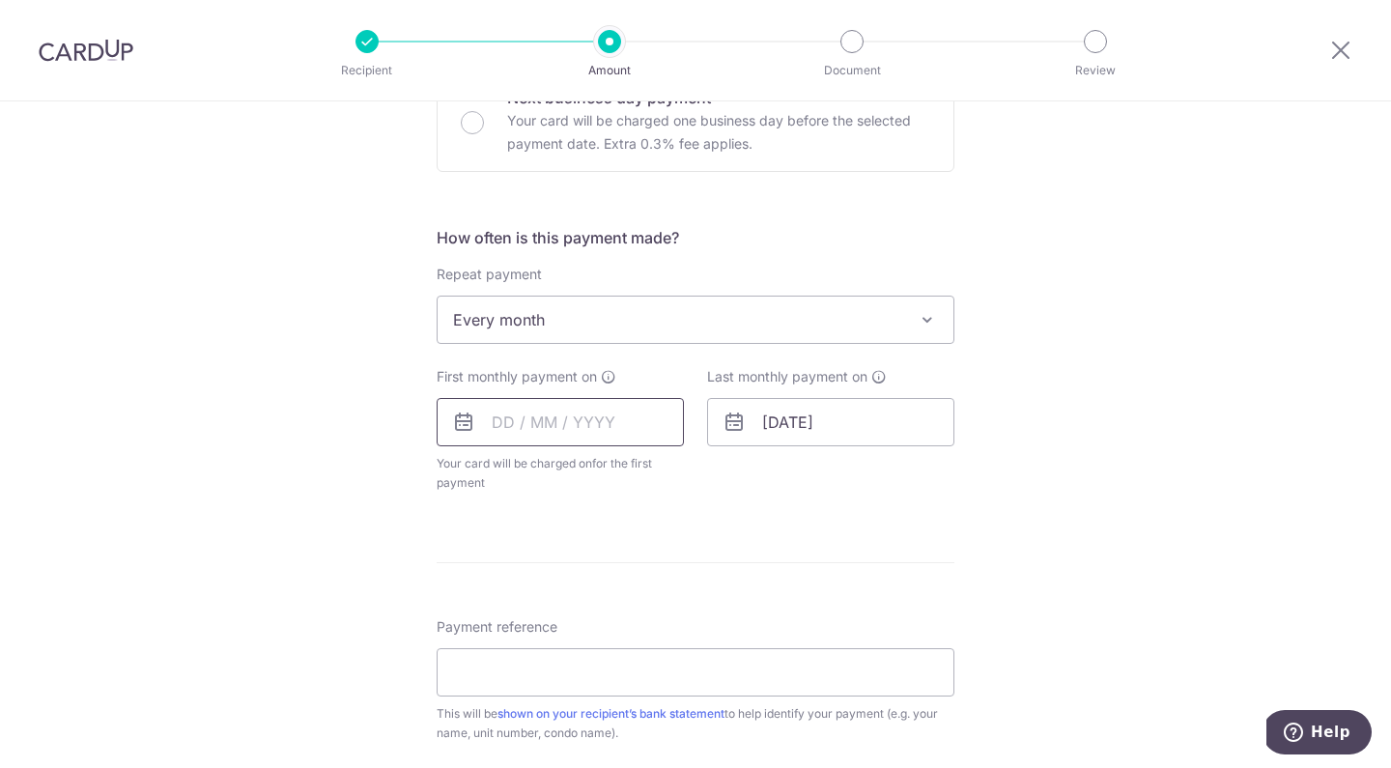
click at [495, 412] on input "text" at bounding box center [560, 422] width 247 height 48
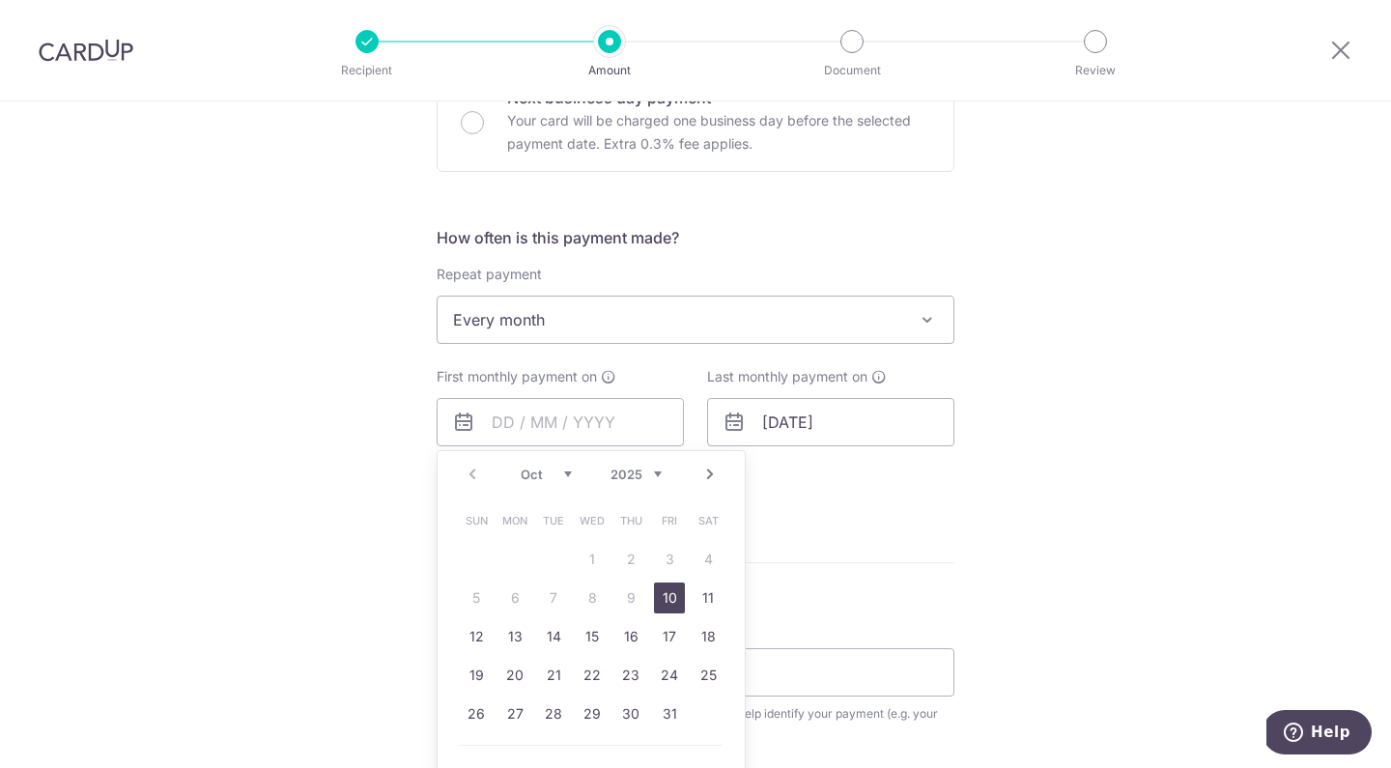
click at [704, 481] on link "Next" at bounding box center [709, 474] width 23 height 23
click at [705, 571] on link "1" at bounding box center [708, 559] width 31 height 31
type input "01/11/2025"
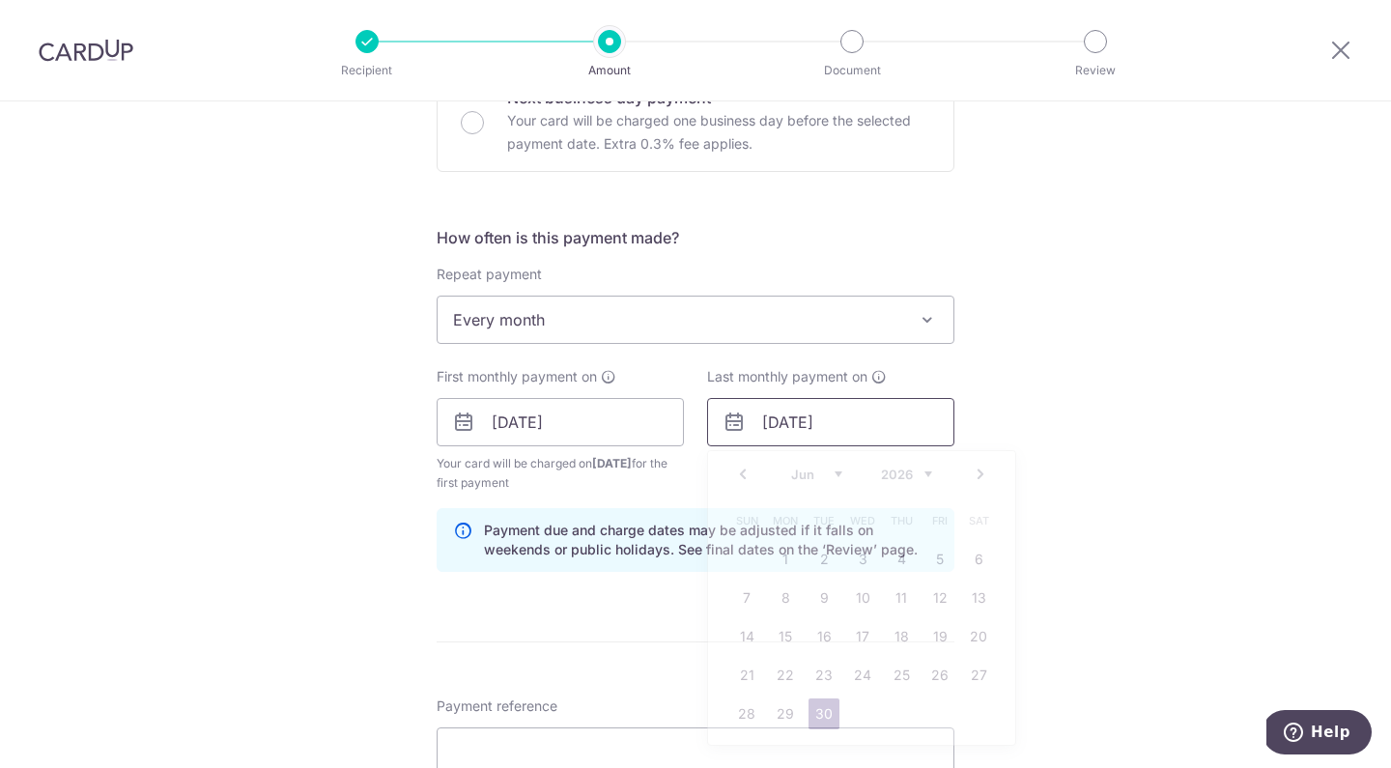
click at [783, 427] on input "30/06/2026" at bounding box center [830, 422] width 247 height 48
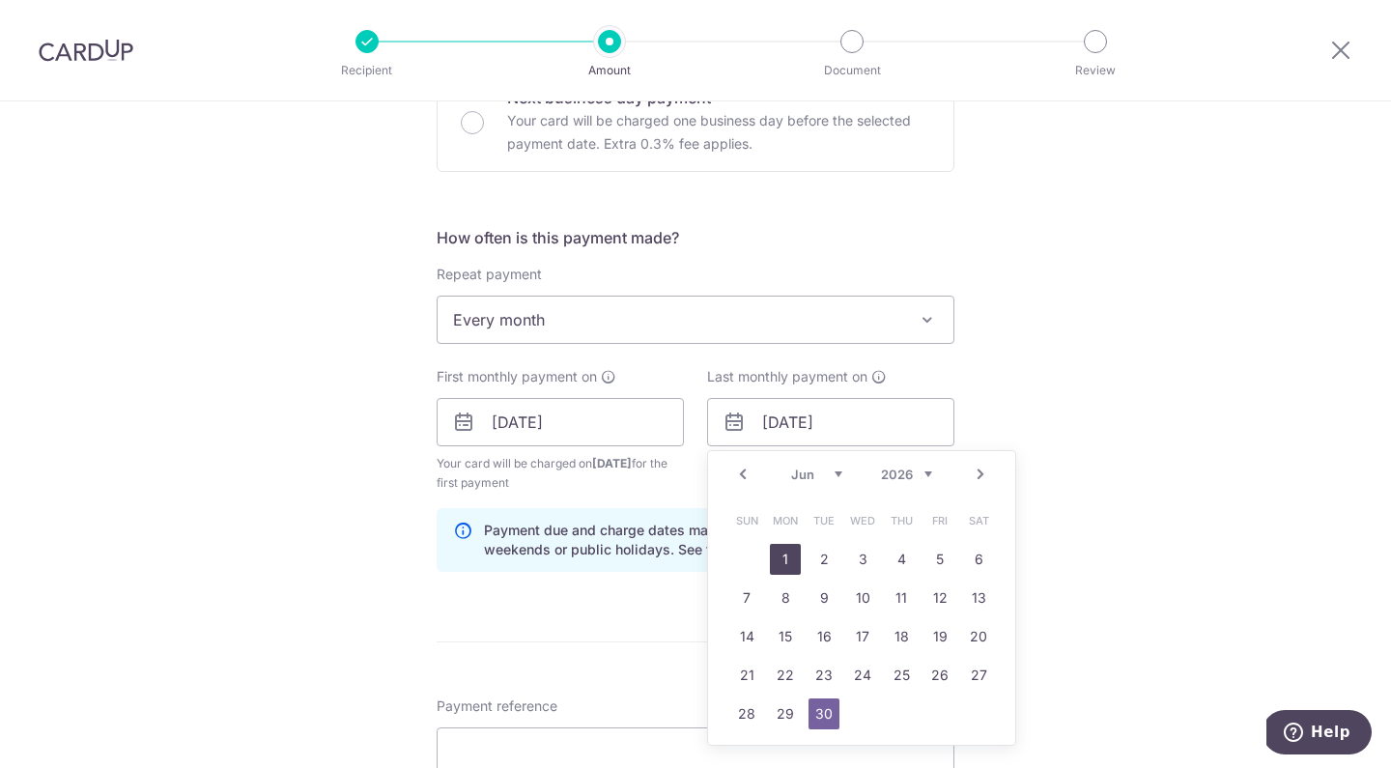
click at [774, 555] on link "1" at bounding box center [785, 559] width 31 height 31
type input "01/06/2026"
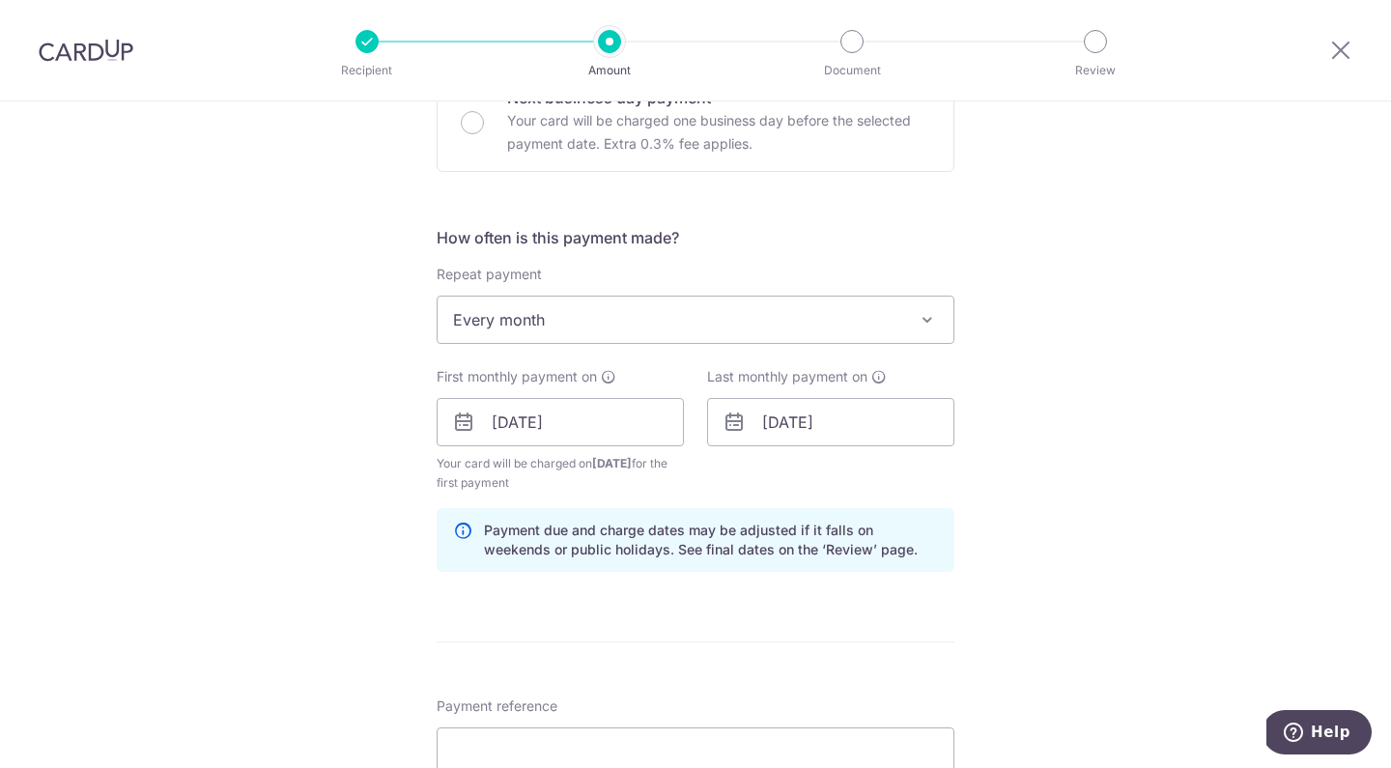
click at [738, 608] on form "Enter payment amount SGD 10,000.00 10000.00 Select Card **** 7502 Add credit ca…" at bounding box center [696, 419] width 518 height 1627
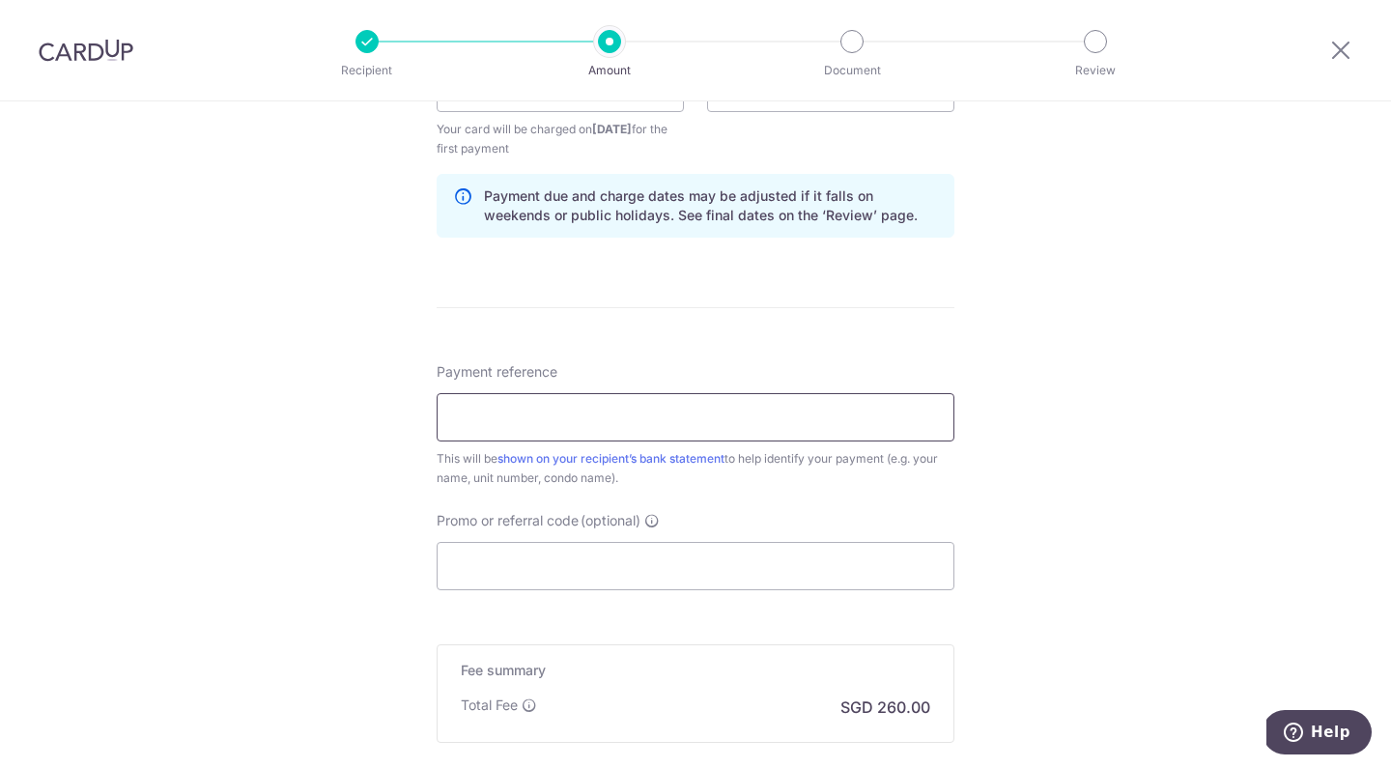
click at [574, 407] on input "Payment reference" at bounding box center [696, 417] width 518 height 48
type input "Alejandro Paz Unit 70"
click at [557, 570] on input "Promo or referral code (optional)" at bounding box center [696, 566] width 518 height 48
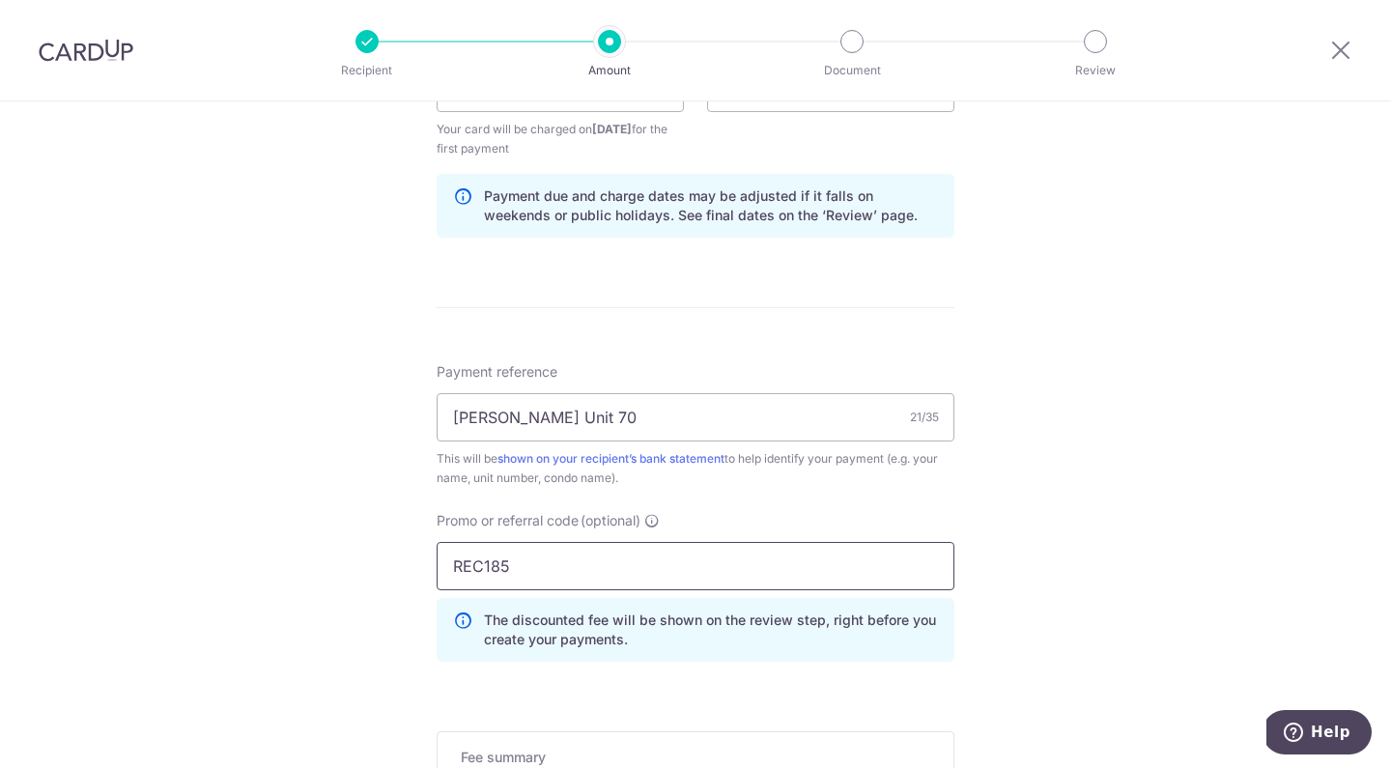
scroll to position [1266, 0]
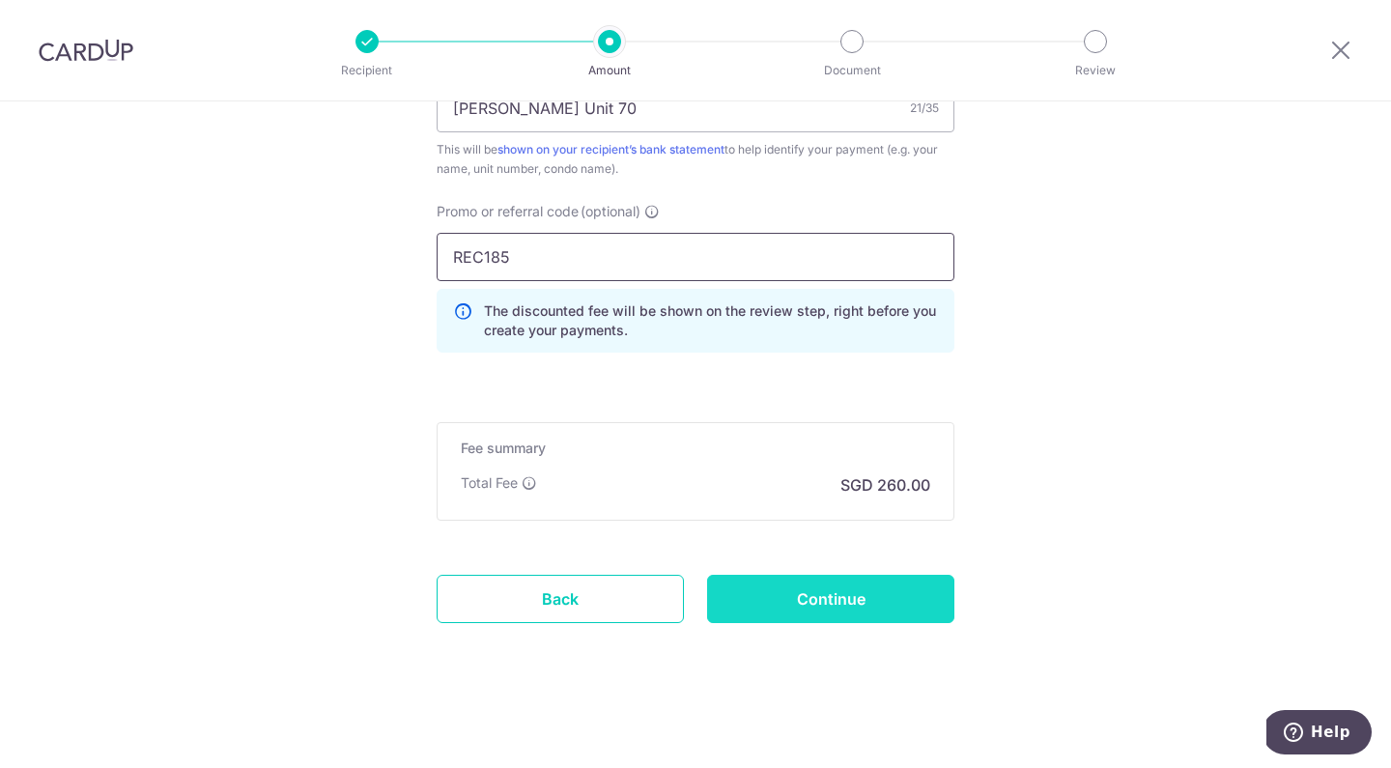
type input "REC185"
click at [806, 596] on input "Continue" at bounding box center [830, 599] width 247 height 48
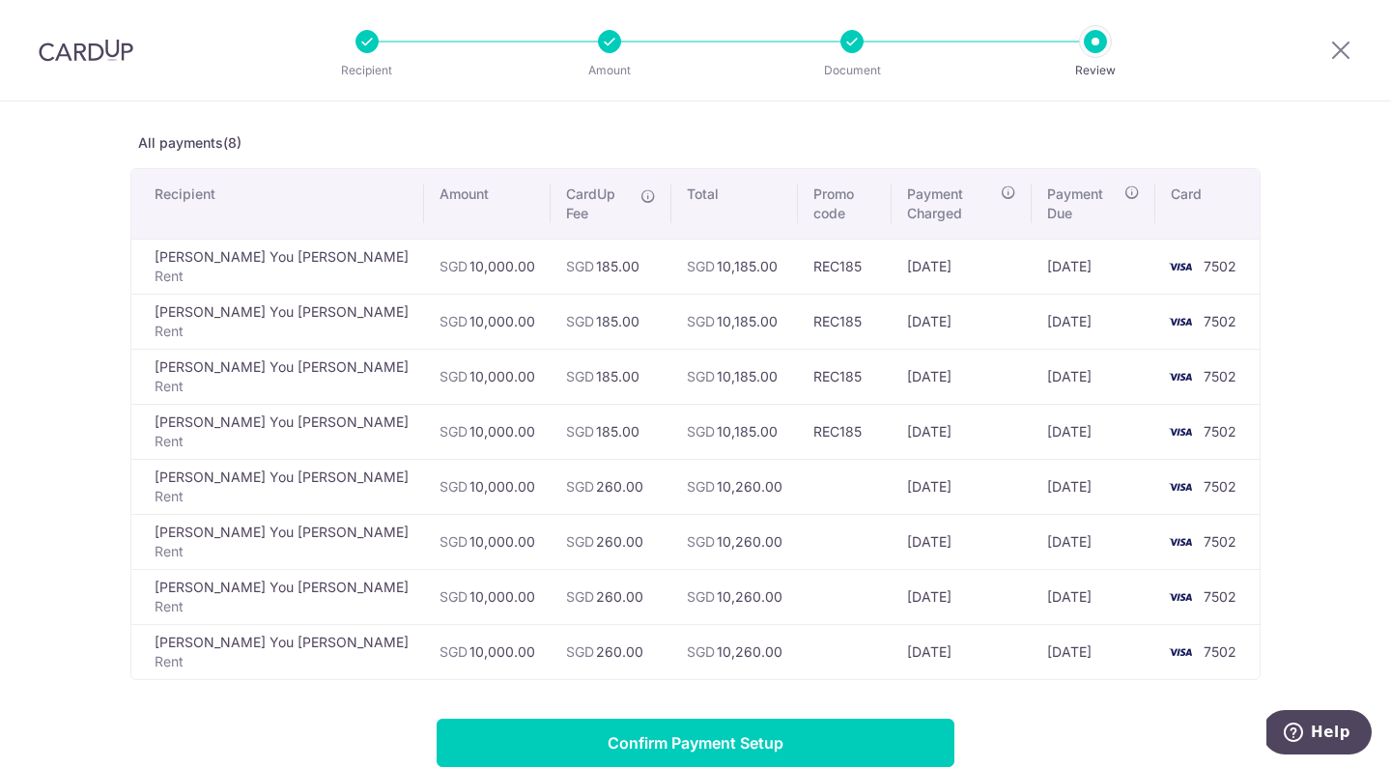
scroll to position [297, 0]
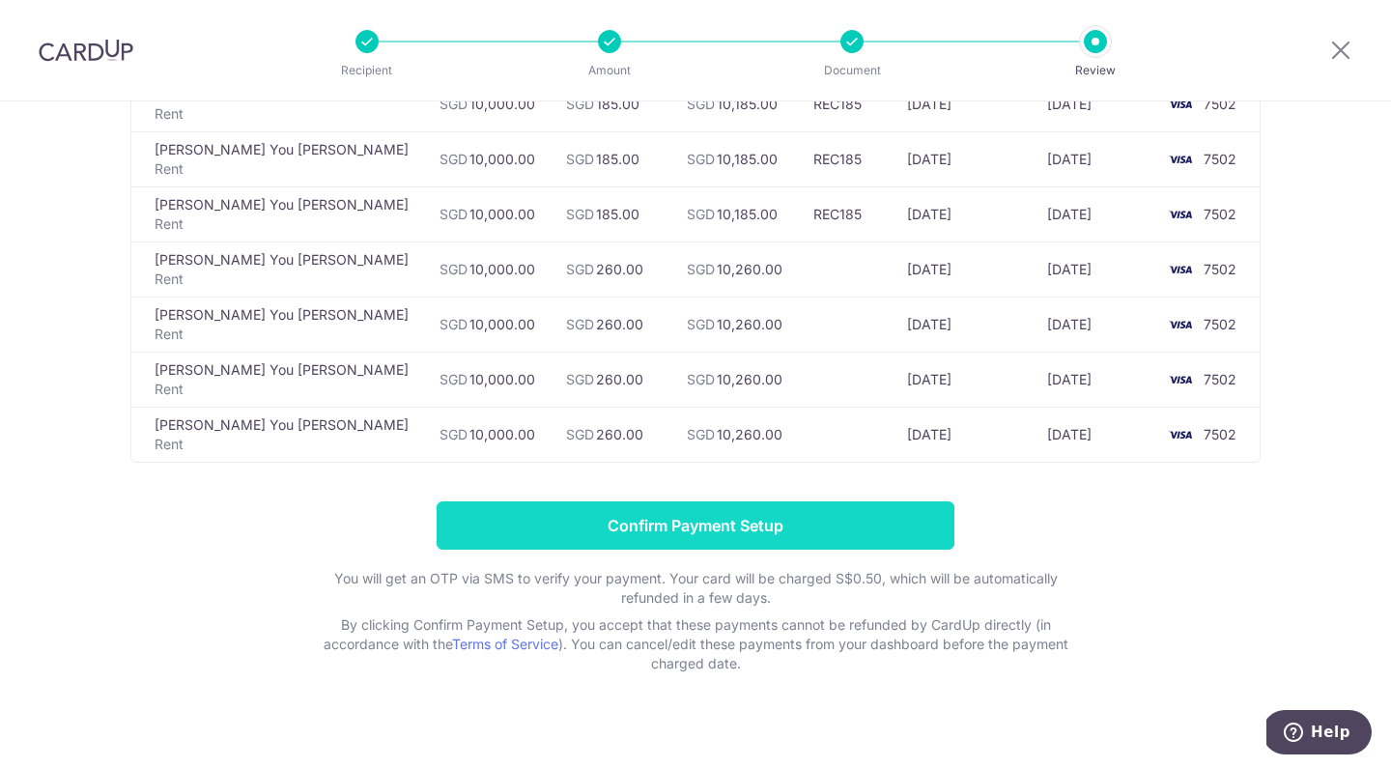
click at [719, 514] on input "Confirm Payment Setup" at bounding box center [696, 525] width 518 height 48
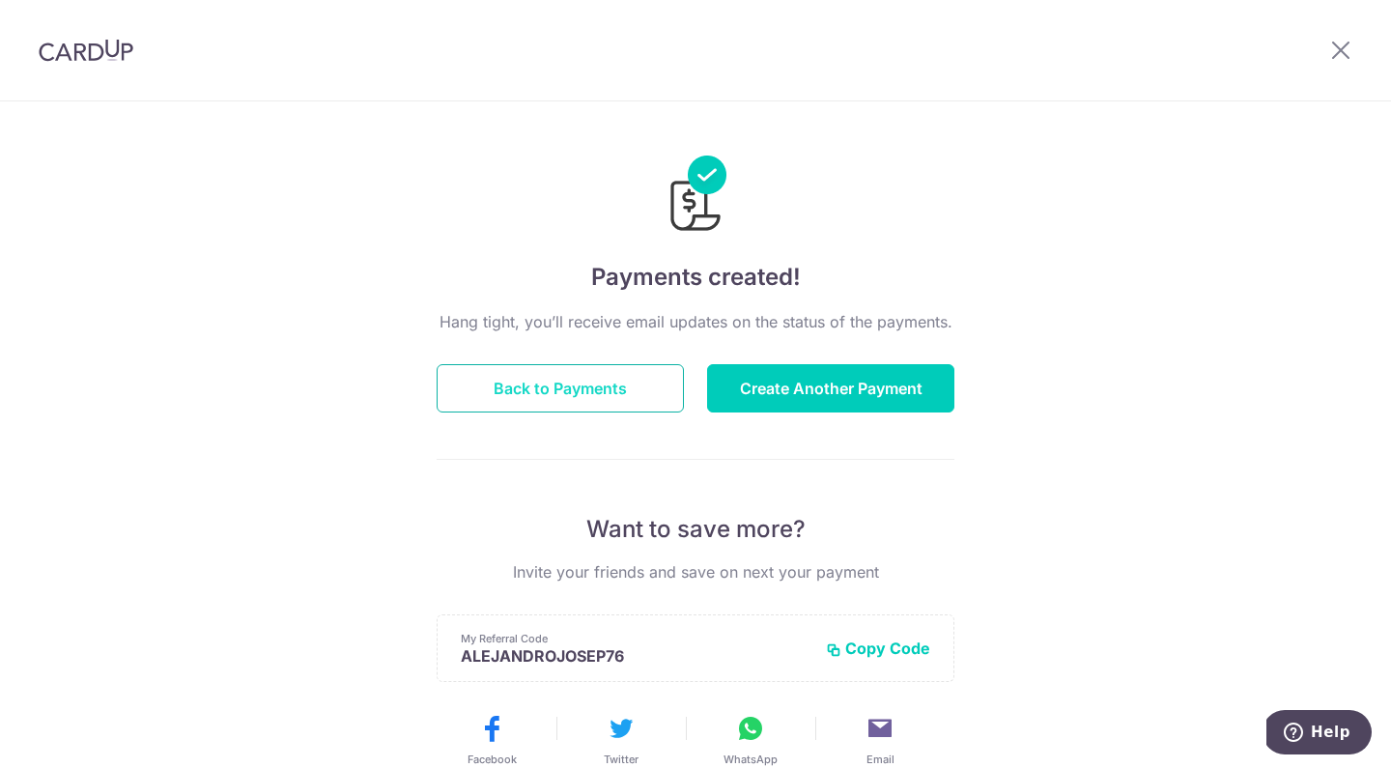
click at [524, 391] on button "Back to Payments" at bounding box center [560, 388] width 247 height 48
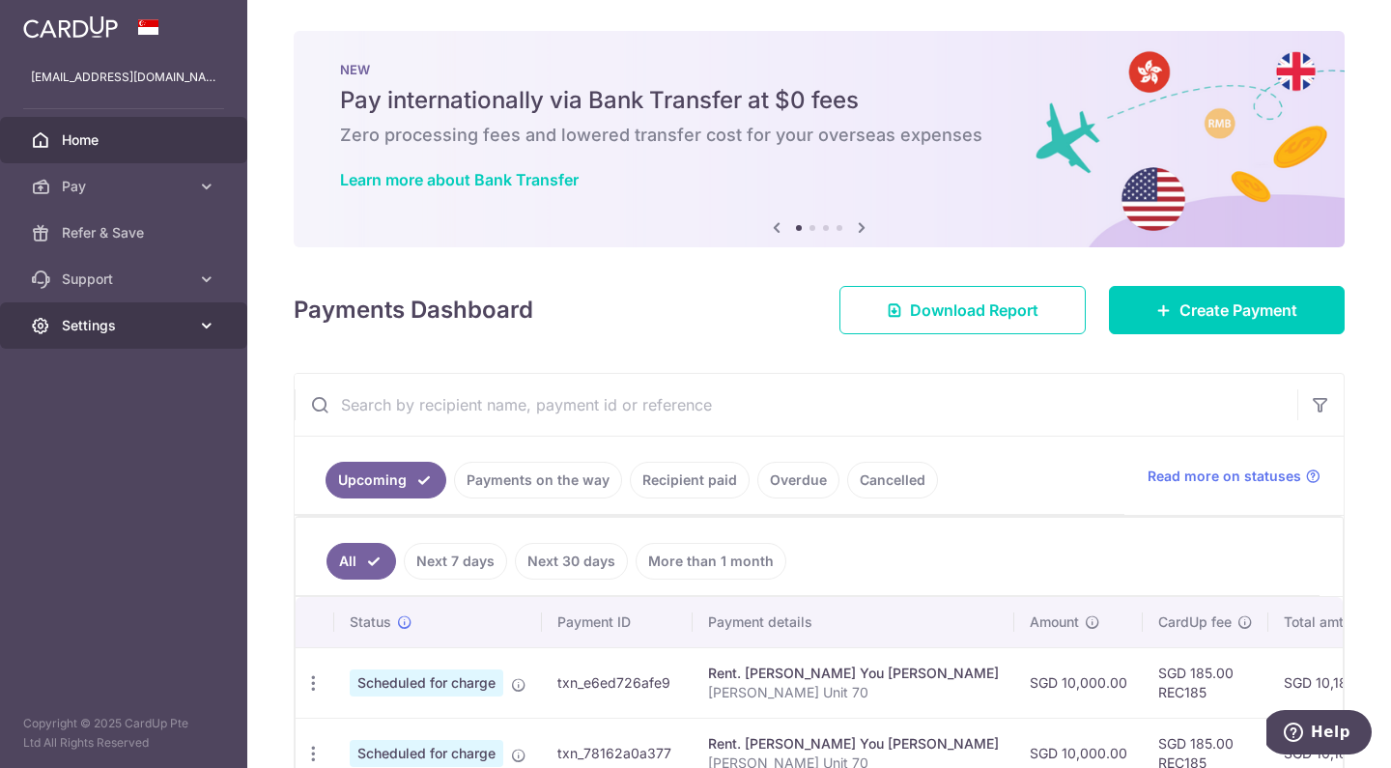
click at [111, 334] on span "Settings" at bounding box center [125, 325] width 127 height 19
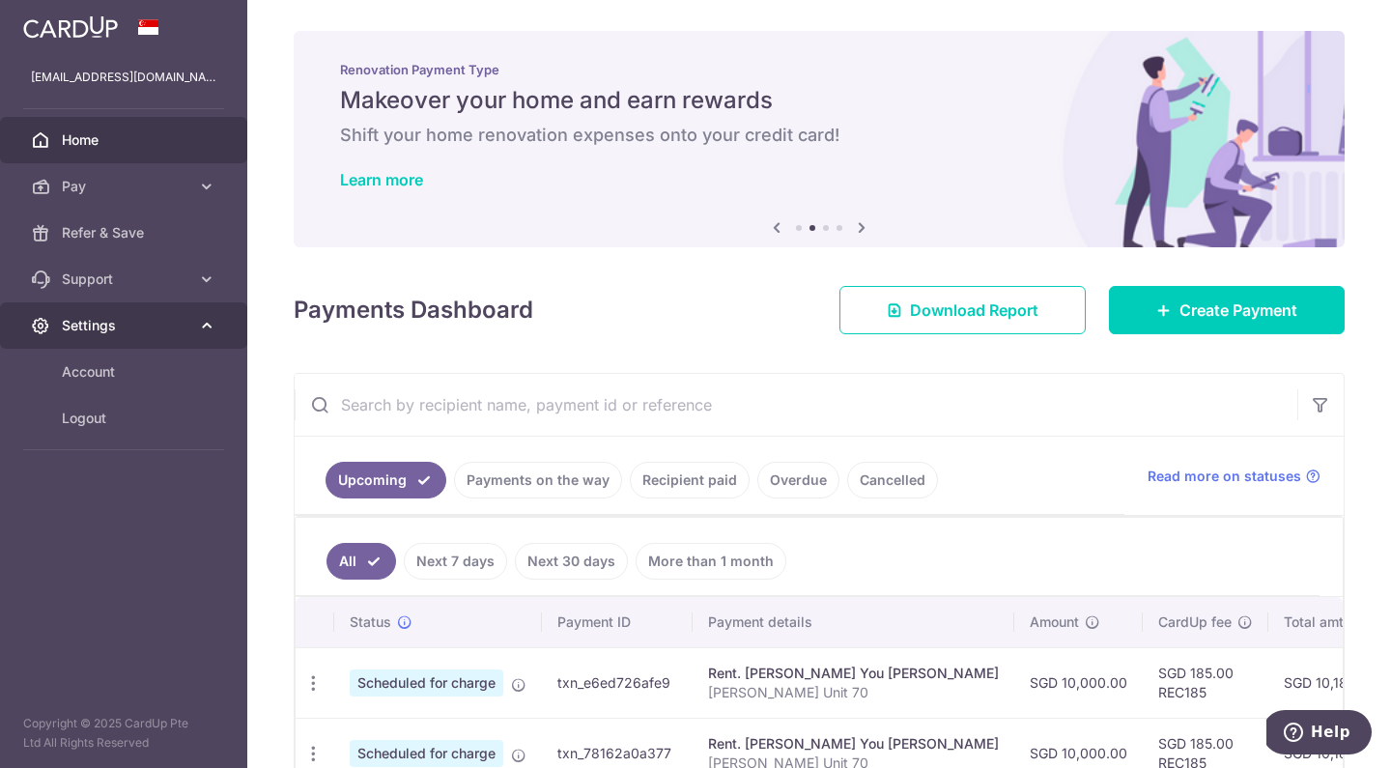
click at [128, 324] on span "Settings" at bounding box center [125, 325] width 127 height 19
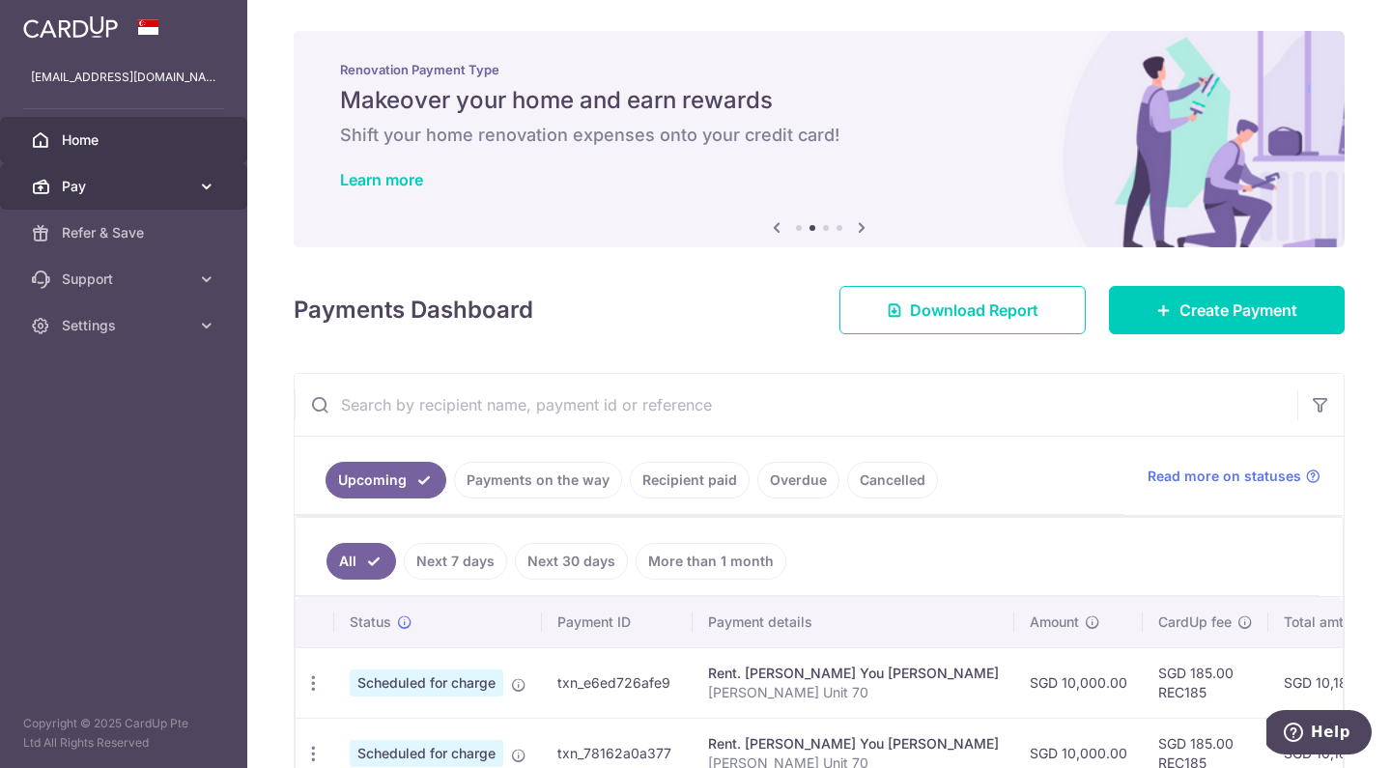
click at [171, 184] on span "Pay" at bounding box center [125, 186] width 127 height 19
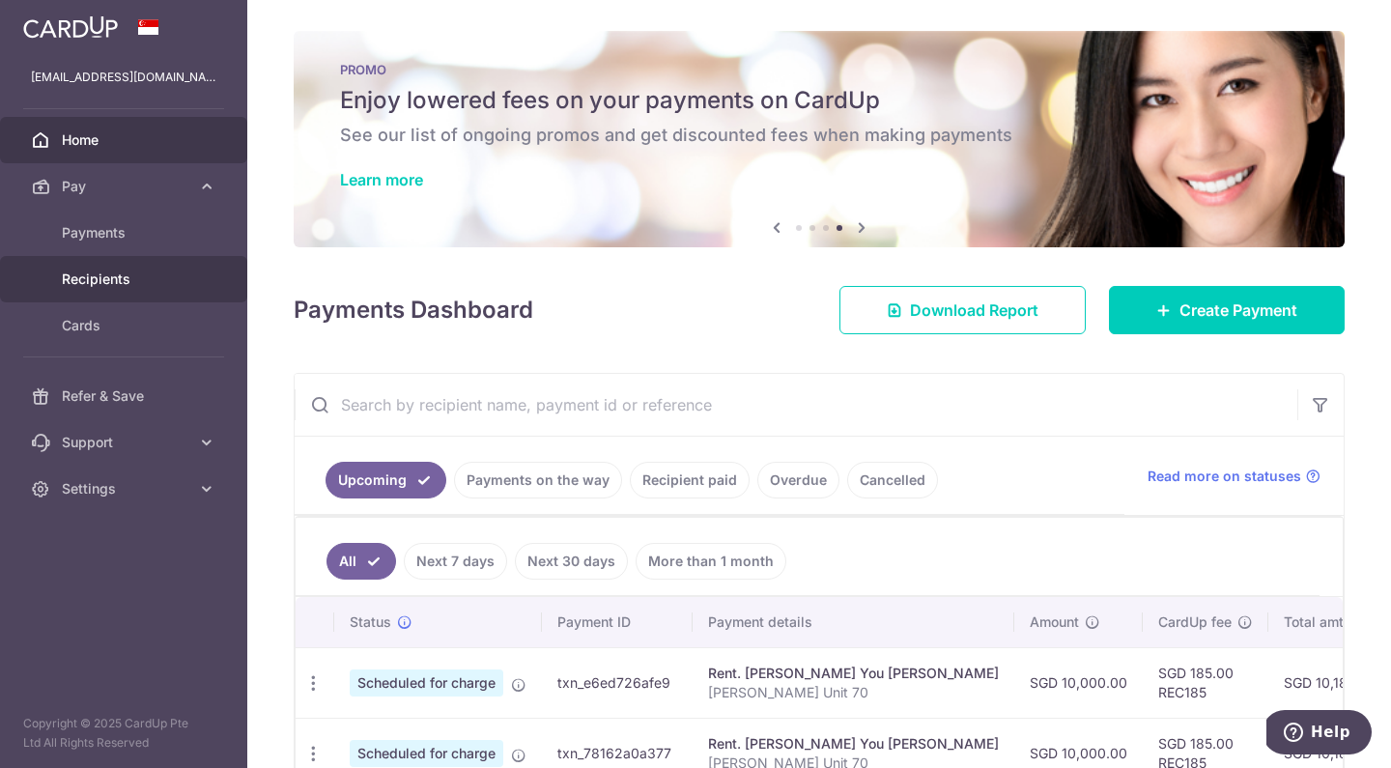
click at [101, 284] on span "Recipients" at bounding box center [125, 278] width 127 height 19
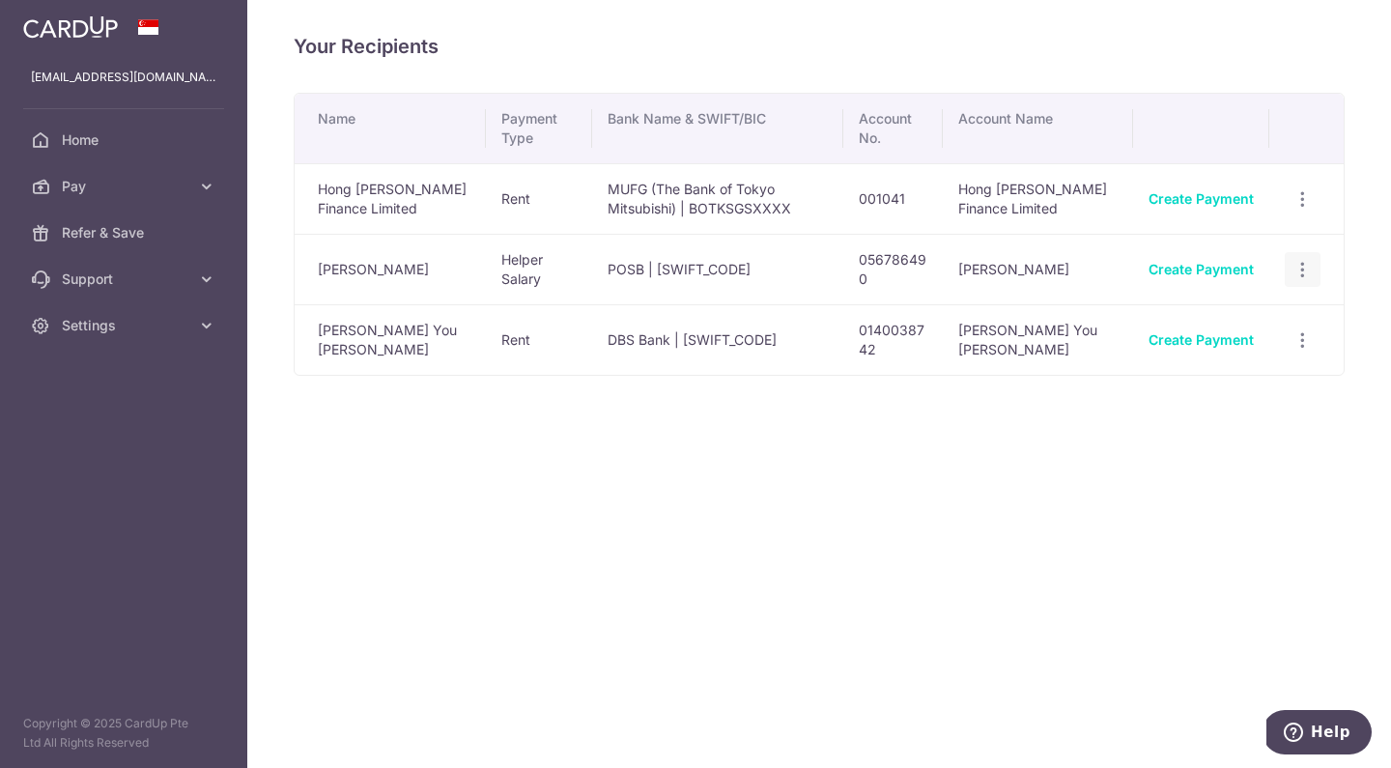
click at [1298, 269] on icon "button" at bounding box center [1302, 270] width 20 height 20
click at [1218, 320] on span "View/Edit" at bounding box center [1238, 322] width 131 height 23
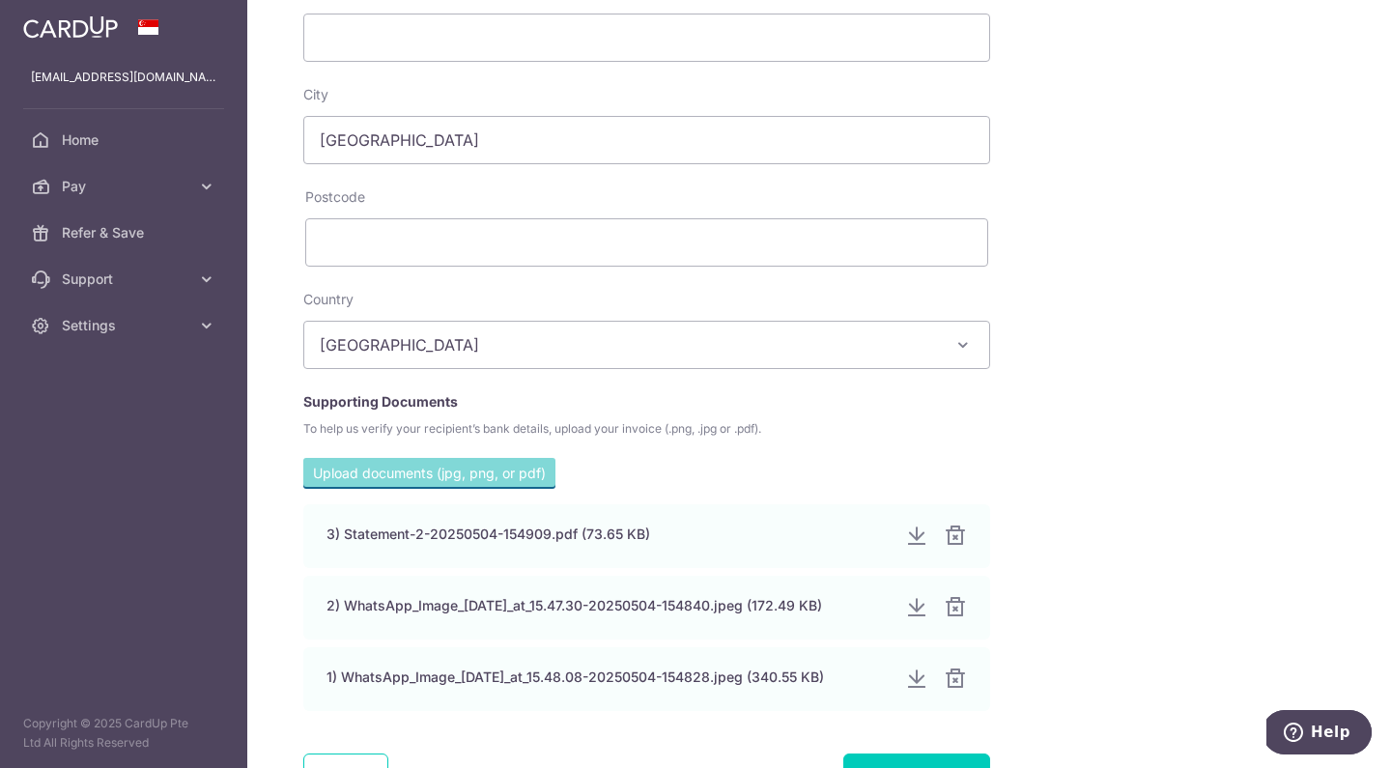
scroll to position [982, 0]
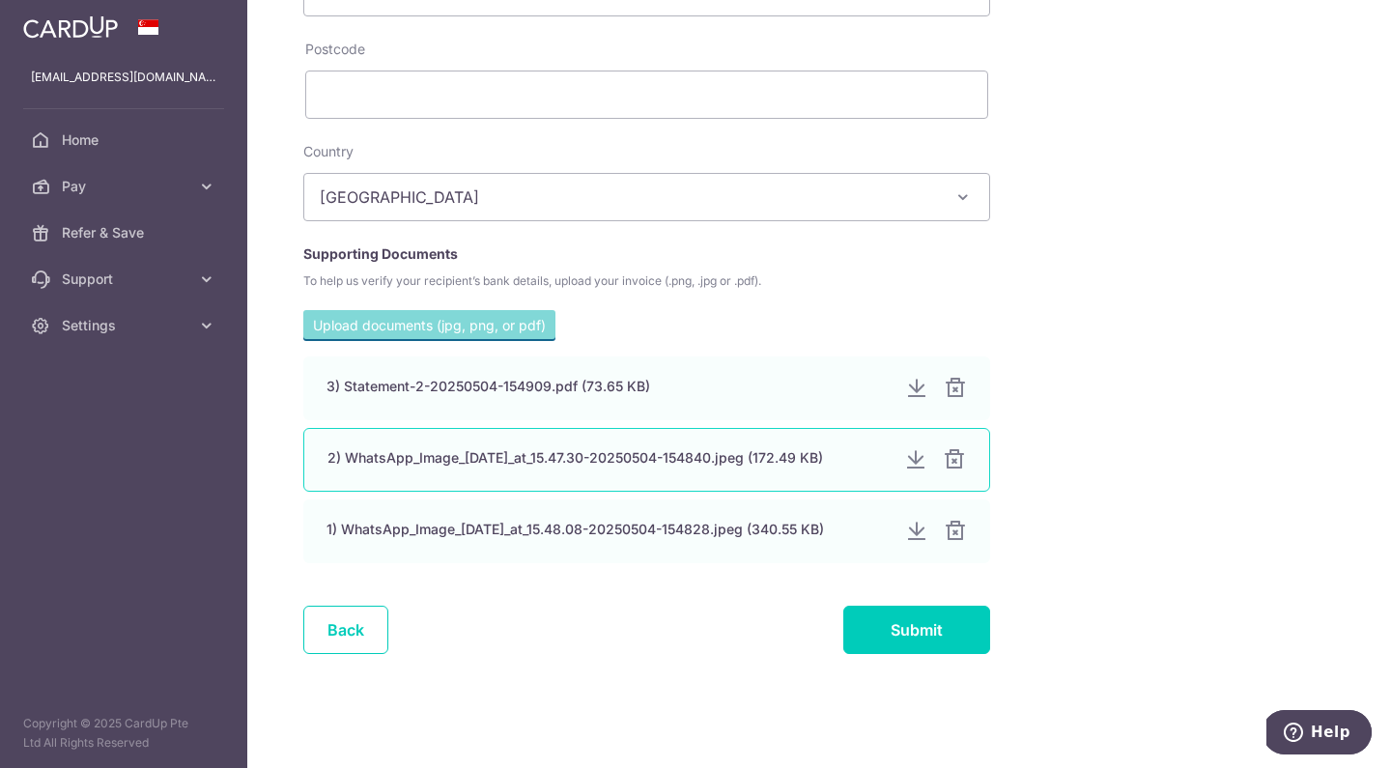
click at [913, 460] on div at bounding box center [915, 459] width 23 height 23
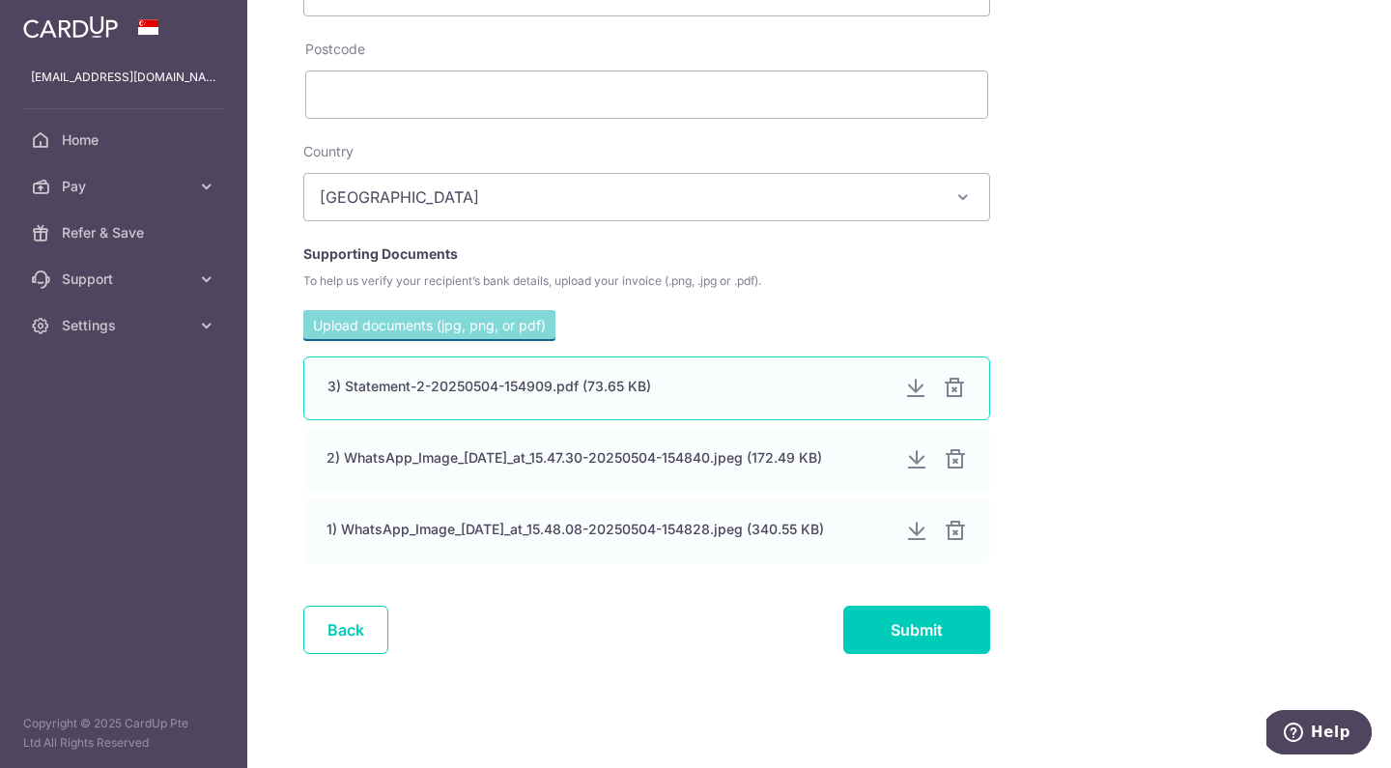
click at [912, 391] on div at bounding box center [915, 388] width 23 height 23
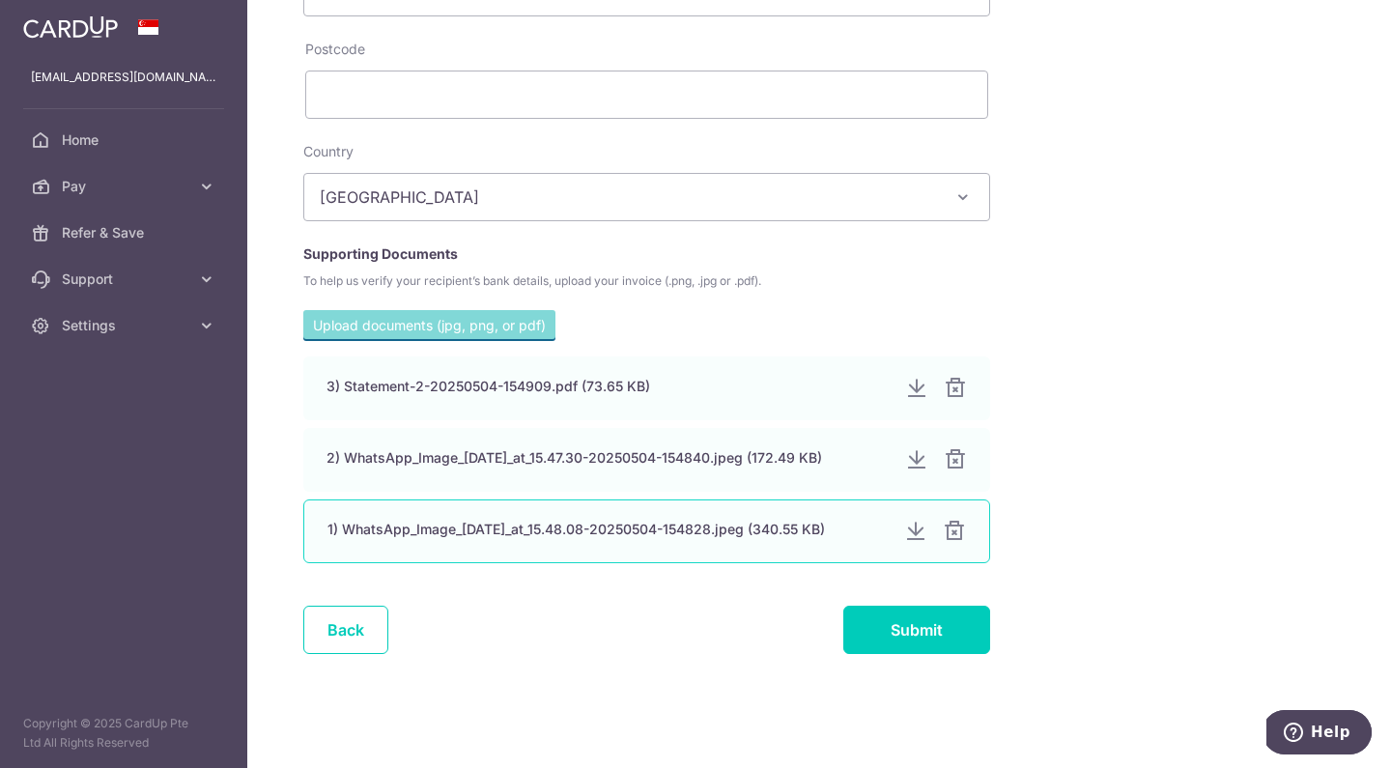
click at [914, 529] on div at bounding box center [915, 531] width 23 height 23
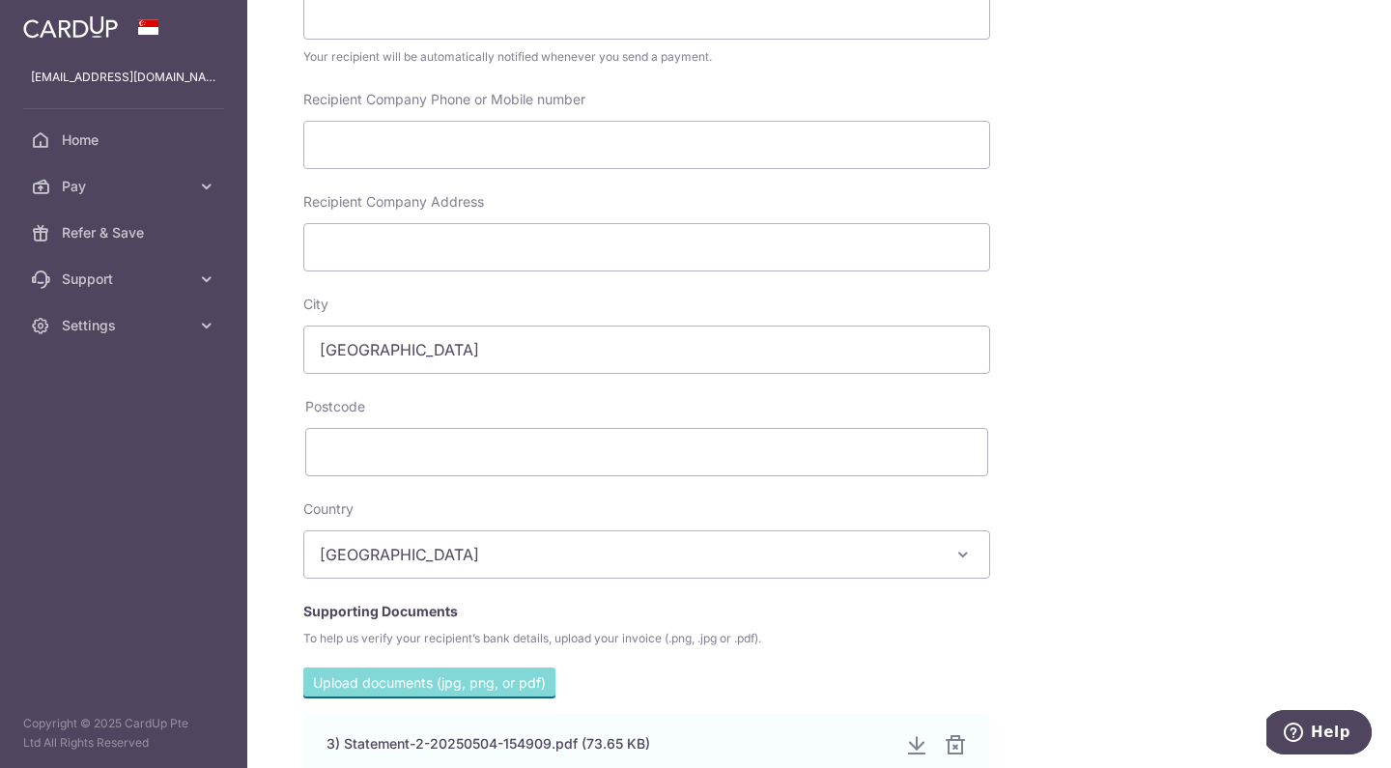
scroll to position [0, 0]
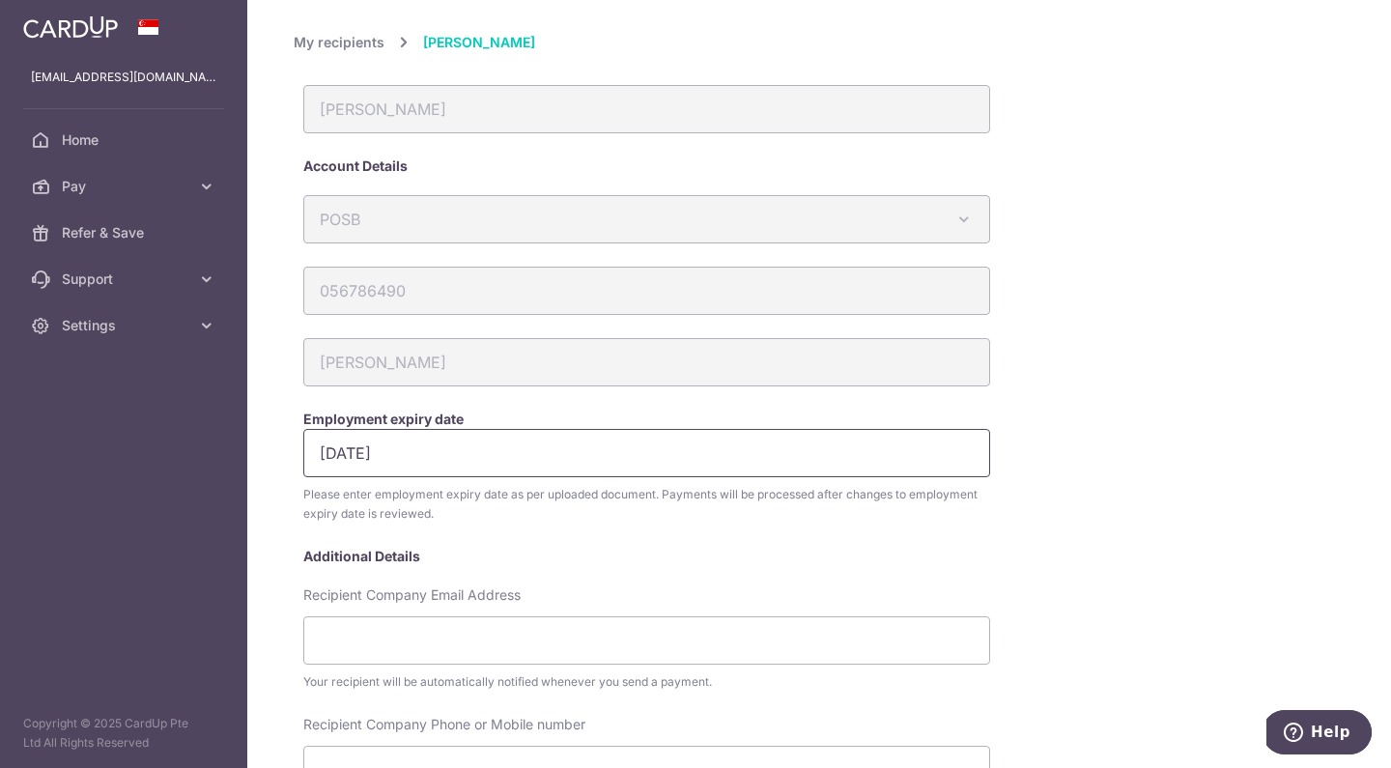
click at [337, 454] on input "01/12/2025" at bounding box center [646, 453] width 687 height 48
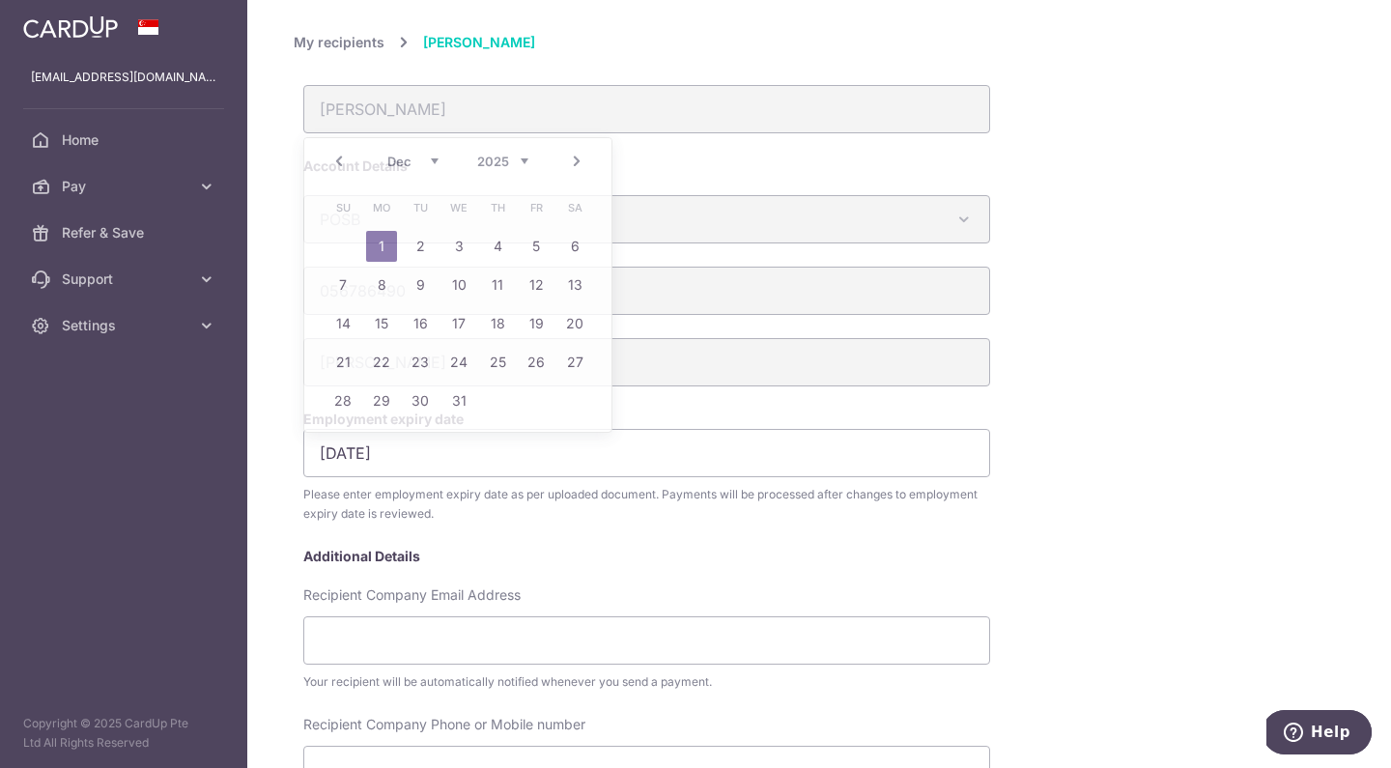
click at [1120, 494] on div "01/12/2025 Please enter employment expiry date as per uploaded document. Paymen…" at bounding box center [718, 488] width 848 height 118
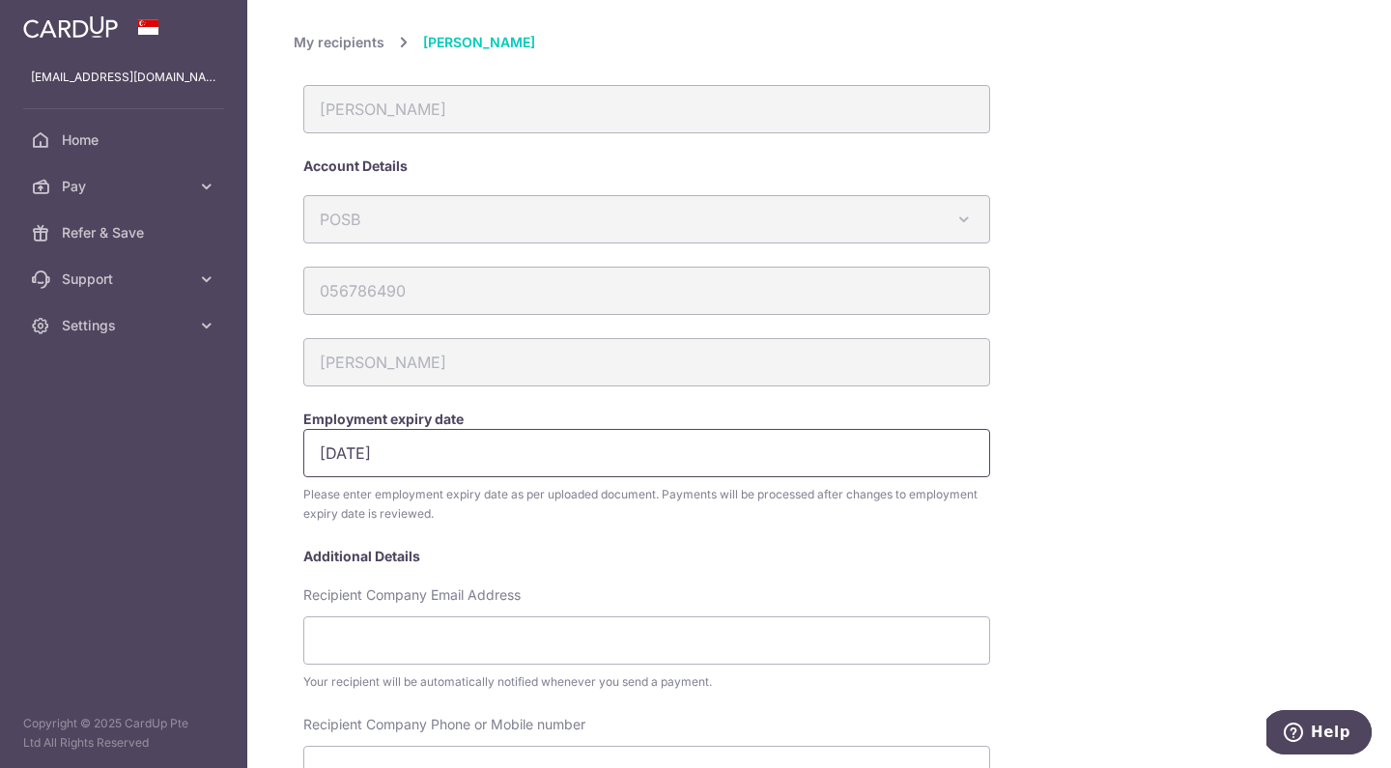
click at [334, 451] on input "01/12/2025" at bounding box center [646, 453] width 687 height 48
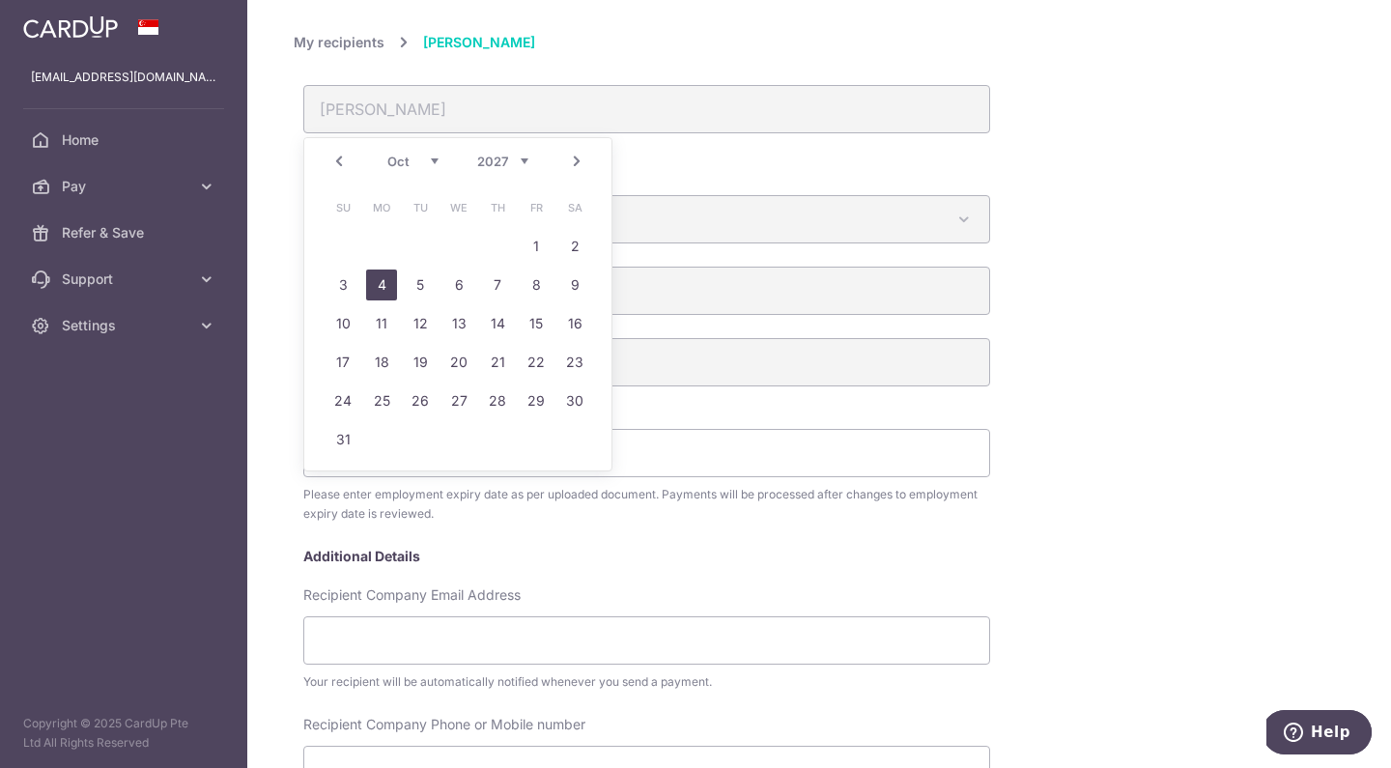
click at [385, 286] on link "4" at bounding box center [381, 284] width 31 height 31
type input "04/10/2027"
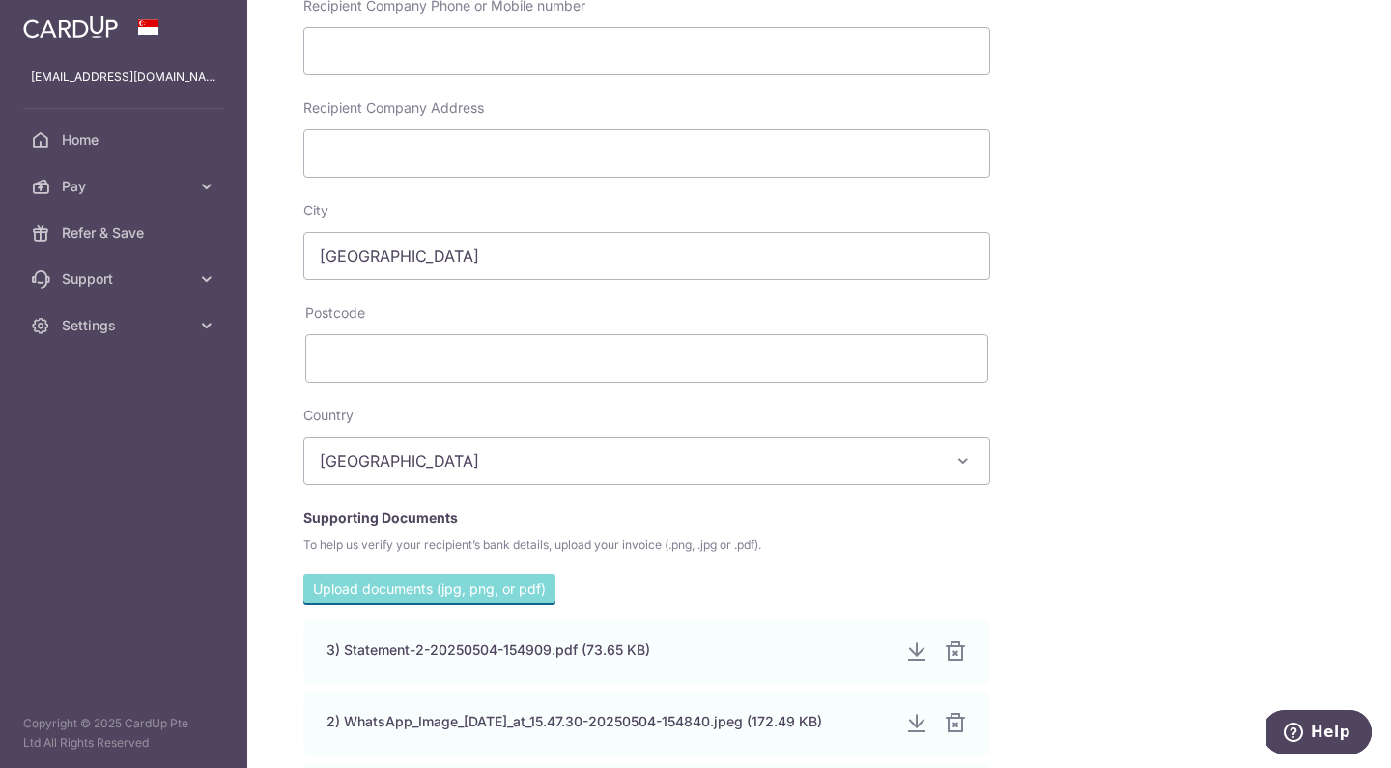
scroll to position [982, 0]
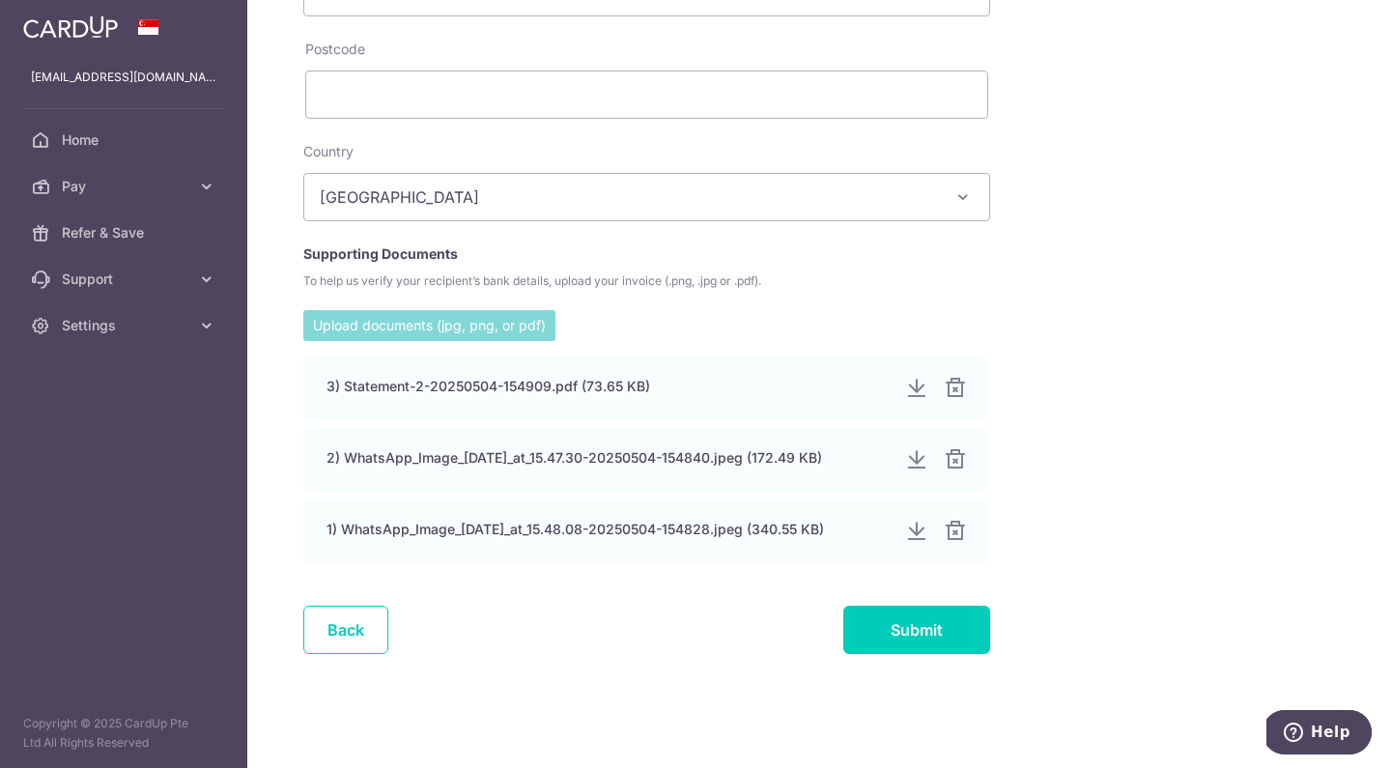
click at [430, 334] on input "file" at bounding box center [429, 324] width 252 height 29
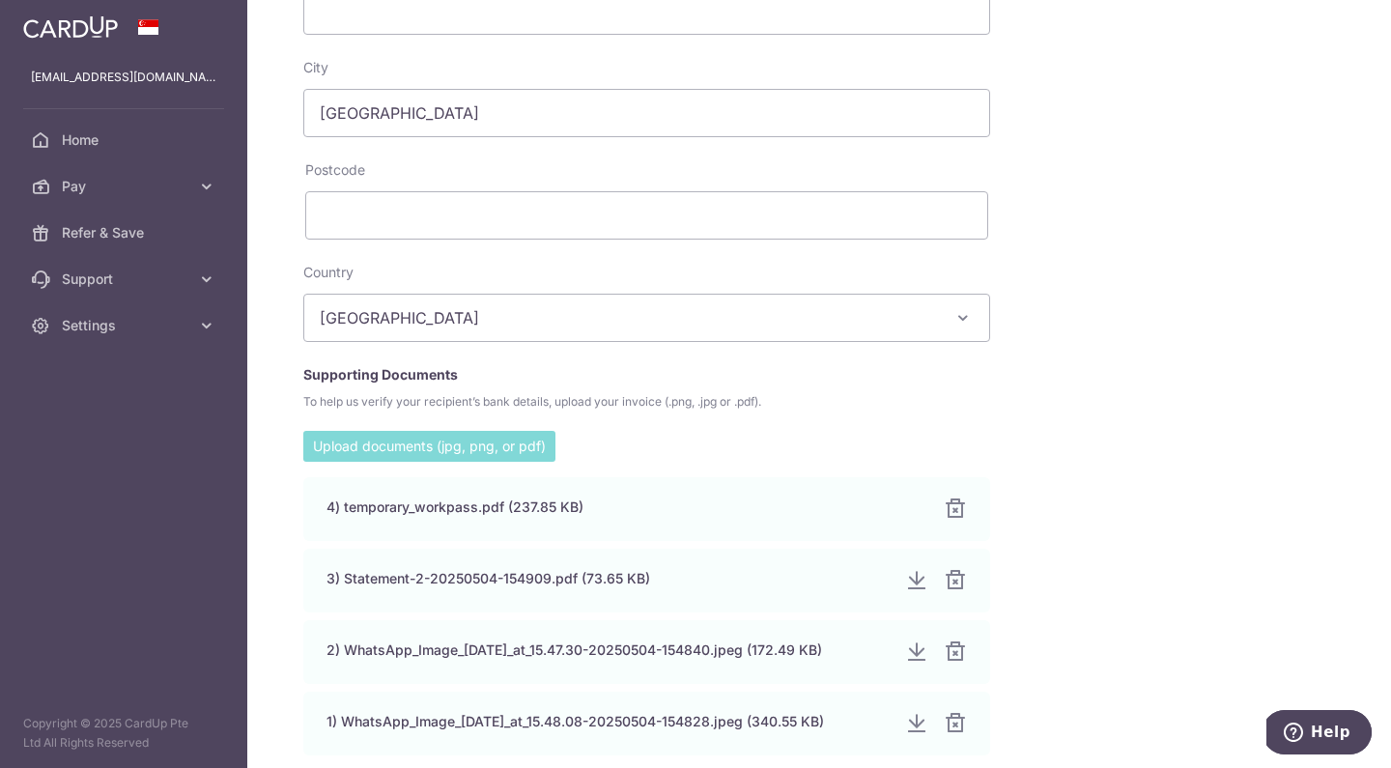
scroll to position [1054, 0]
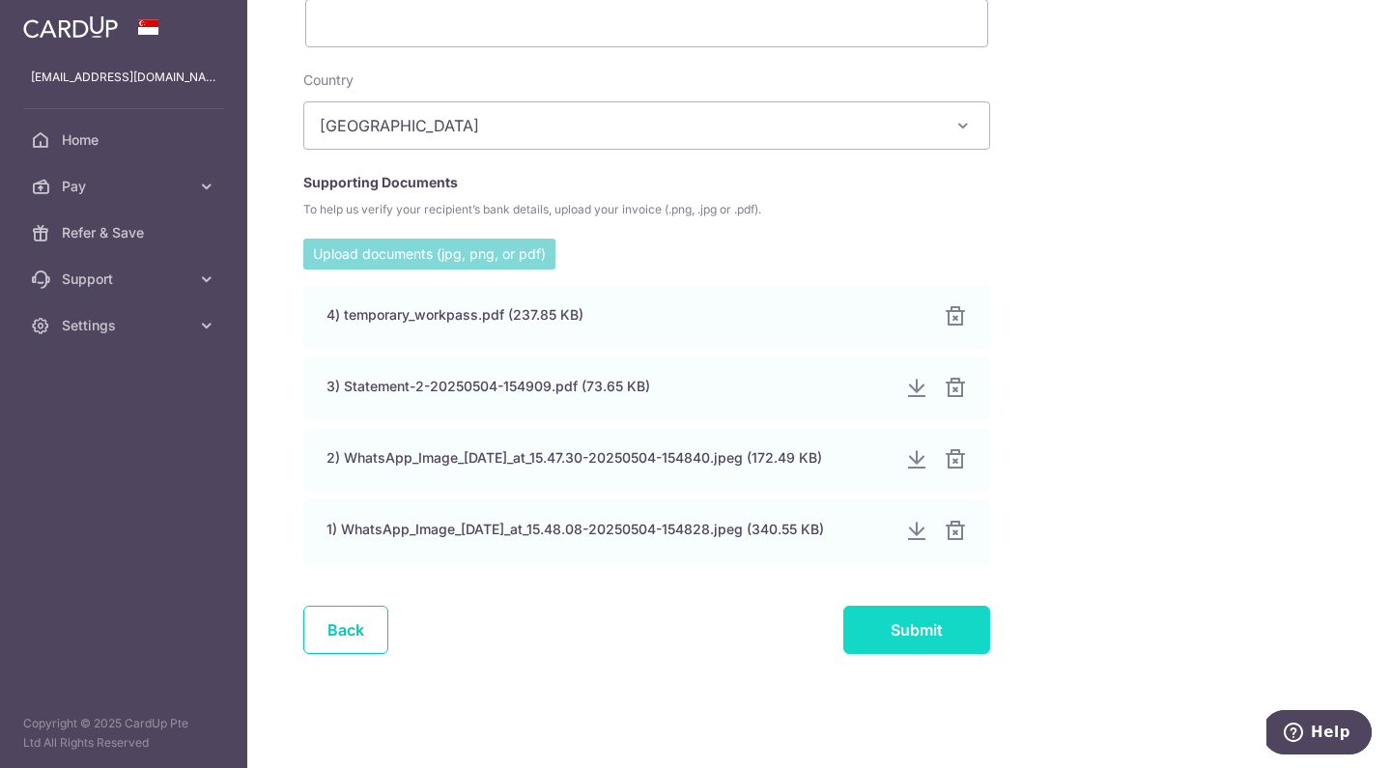
click at [912, 635] on input "Submit" at bounding box center [916, 630] width 147 height 48
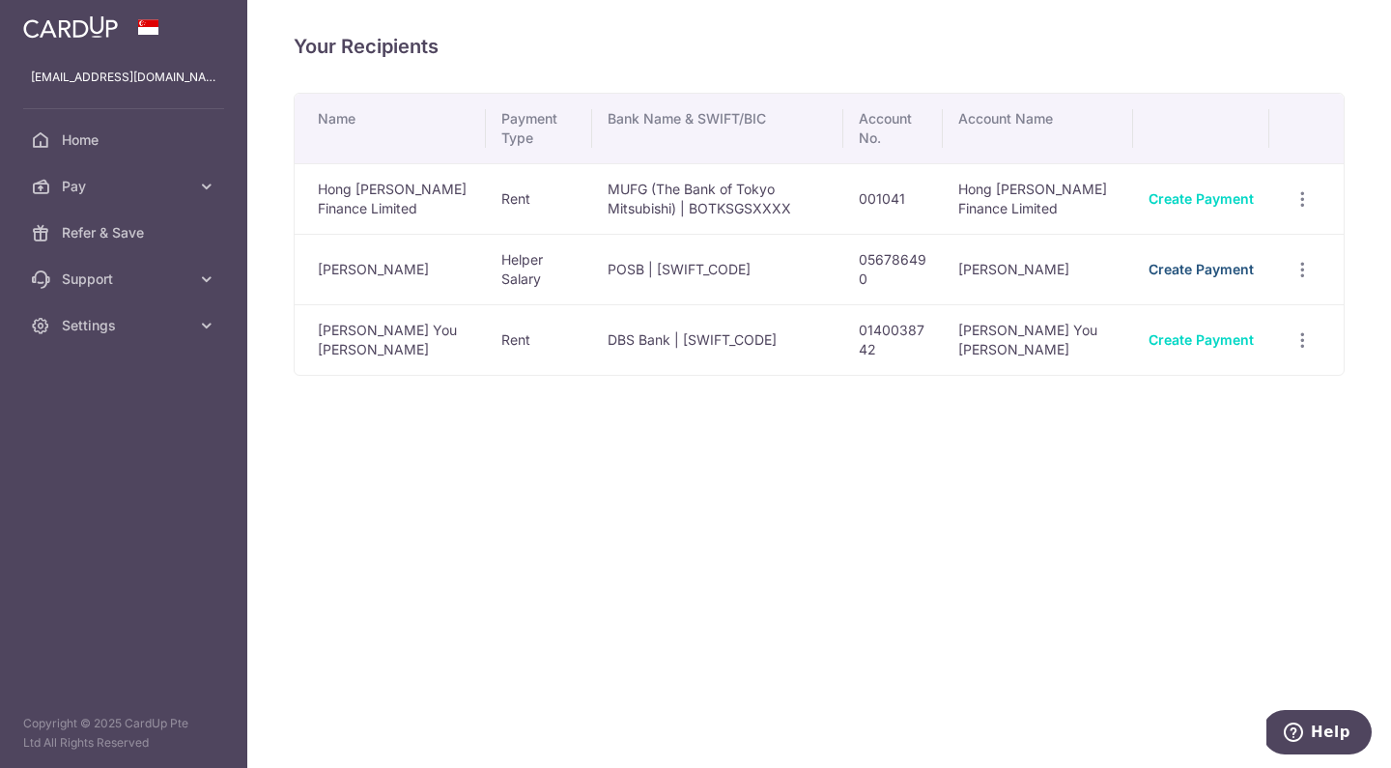
click at [1168, 267] on link "Create Payment" at bounding box center [1200, 269] width 105 height 16
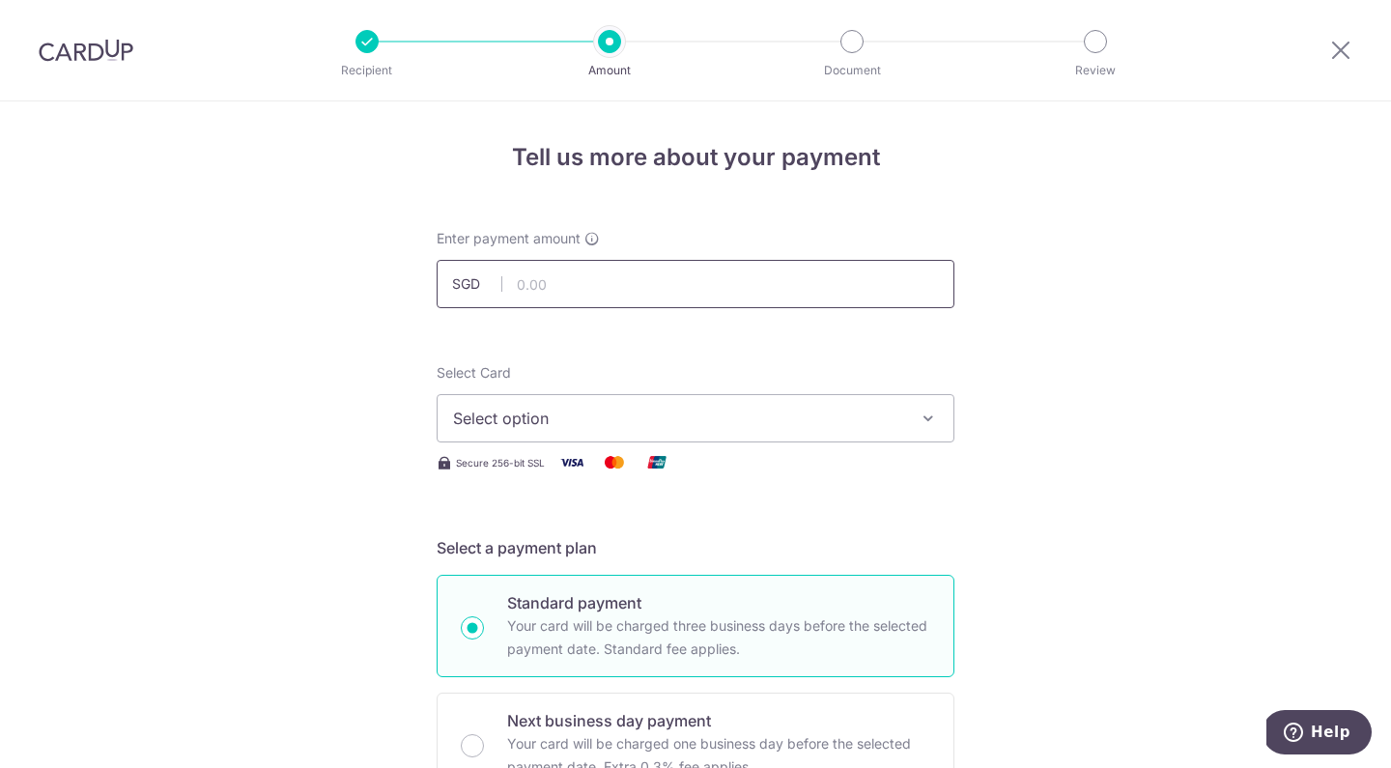
click at [623, 276] on input "text" at bounding box center [696, 284] width 518 height 48
type input "950.00"
click at [563, 435] on button "Select option" at bounding box center [696, 418] width 518 height 48
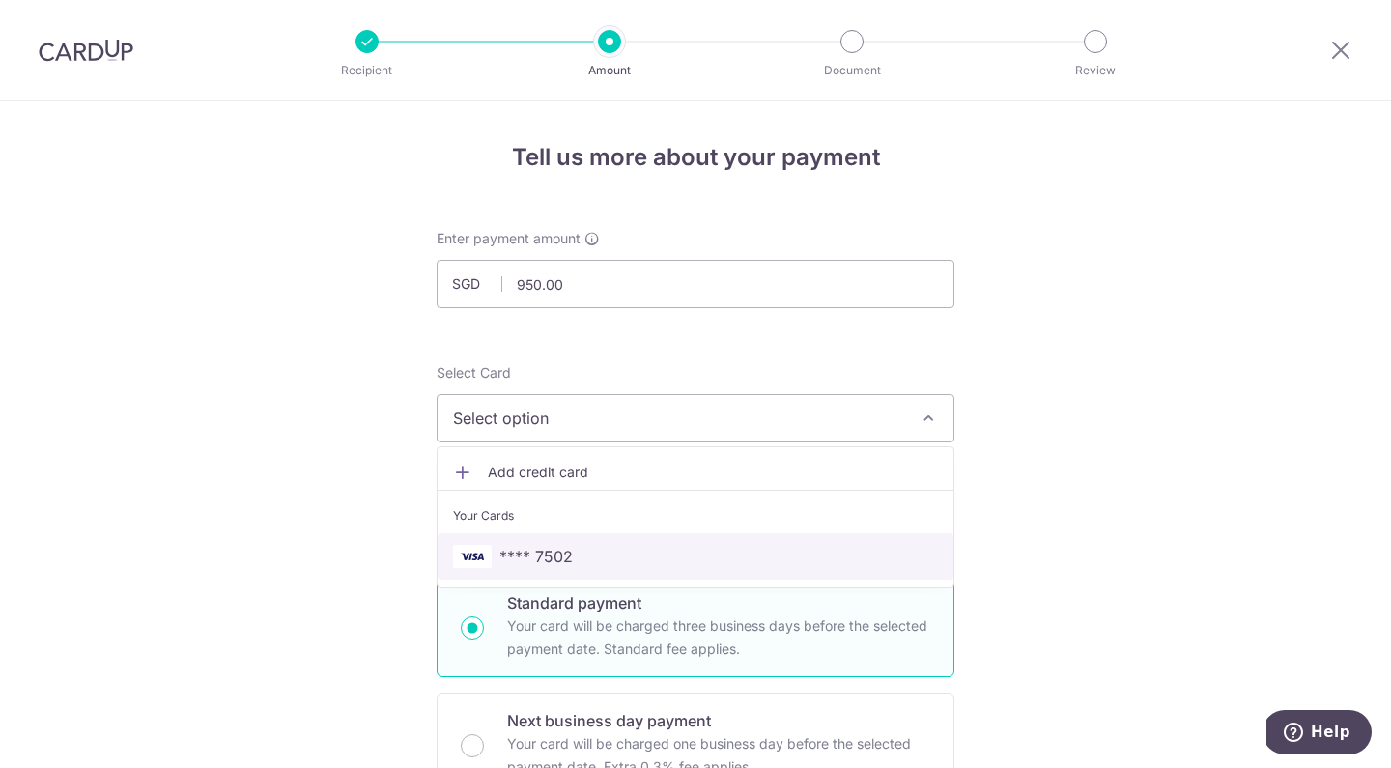
click at [539, 555] on span "**** 7502" at bounding box center [535, 556] width 73 height 23
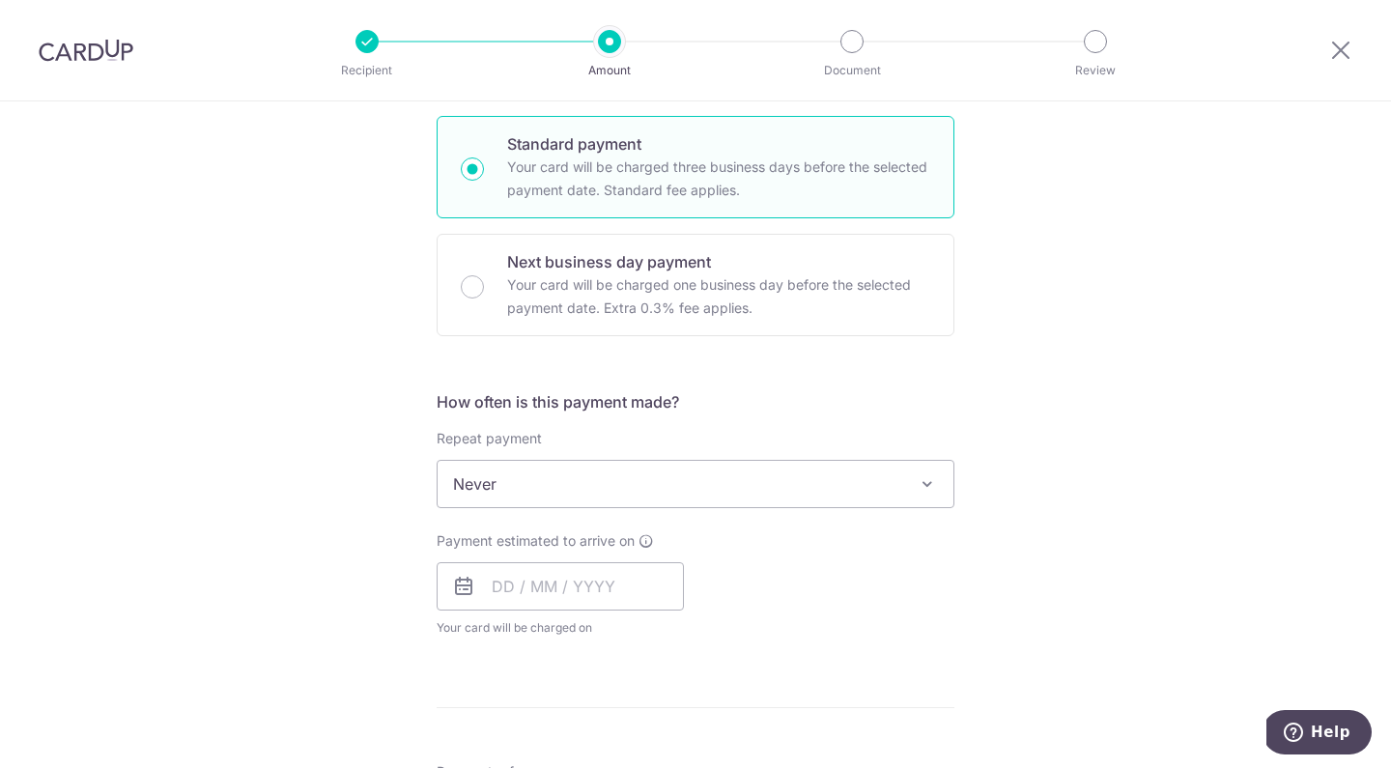
scroll to position [614, 0]
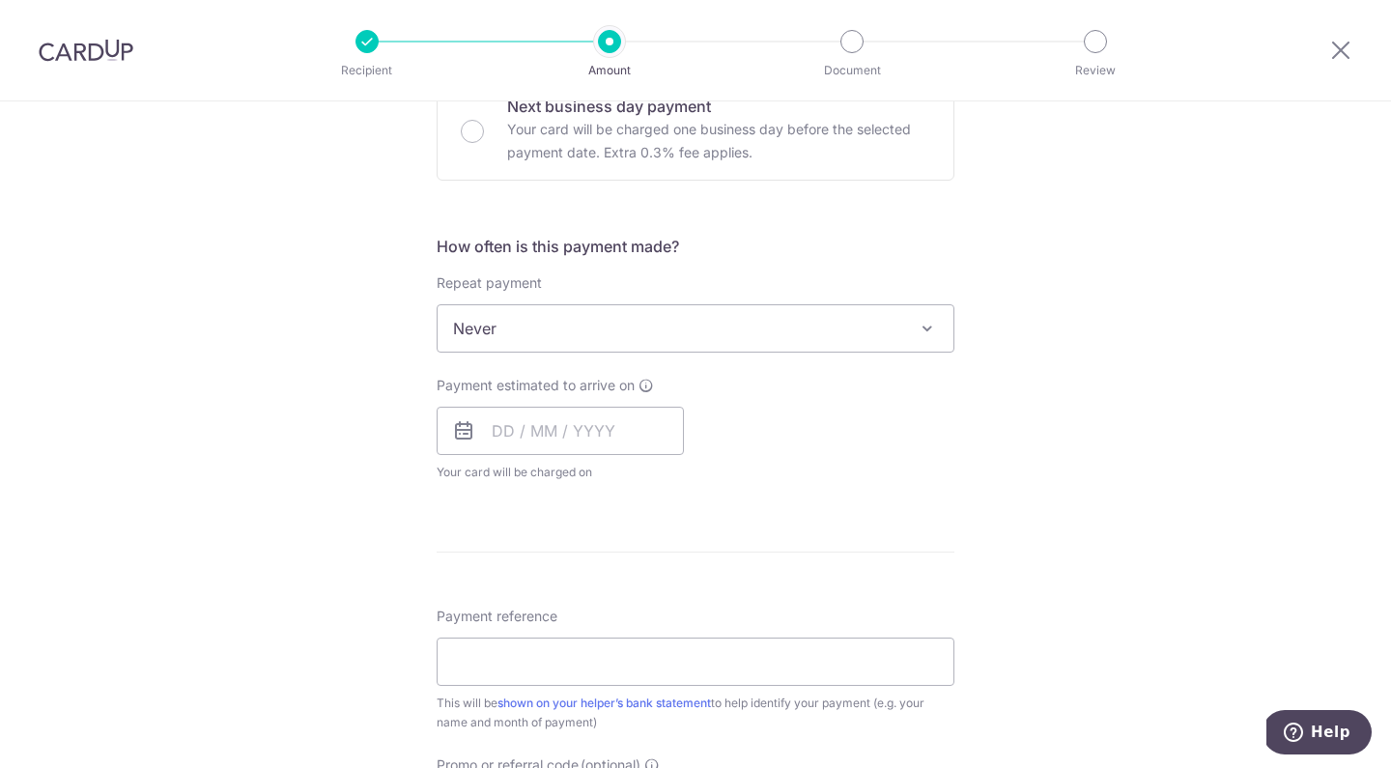
click at [898, 337] on span "Never" at bounding box center [696, 328] width 516 height 46
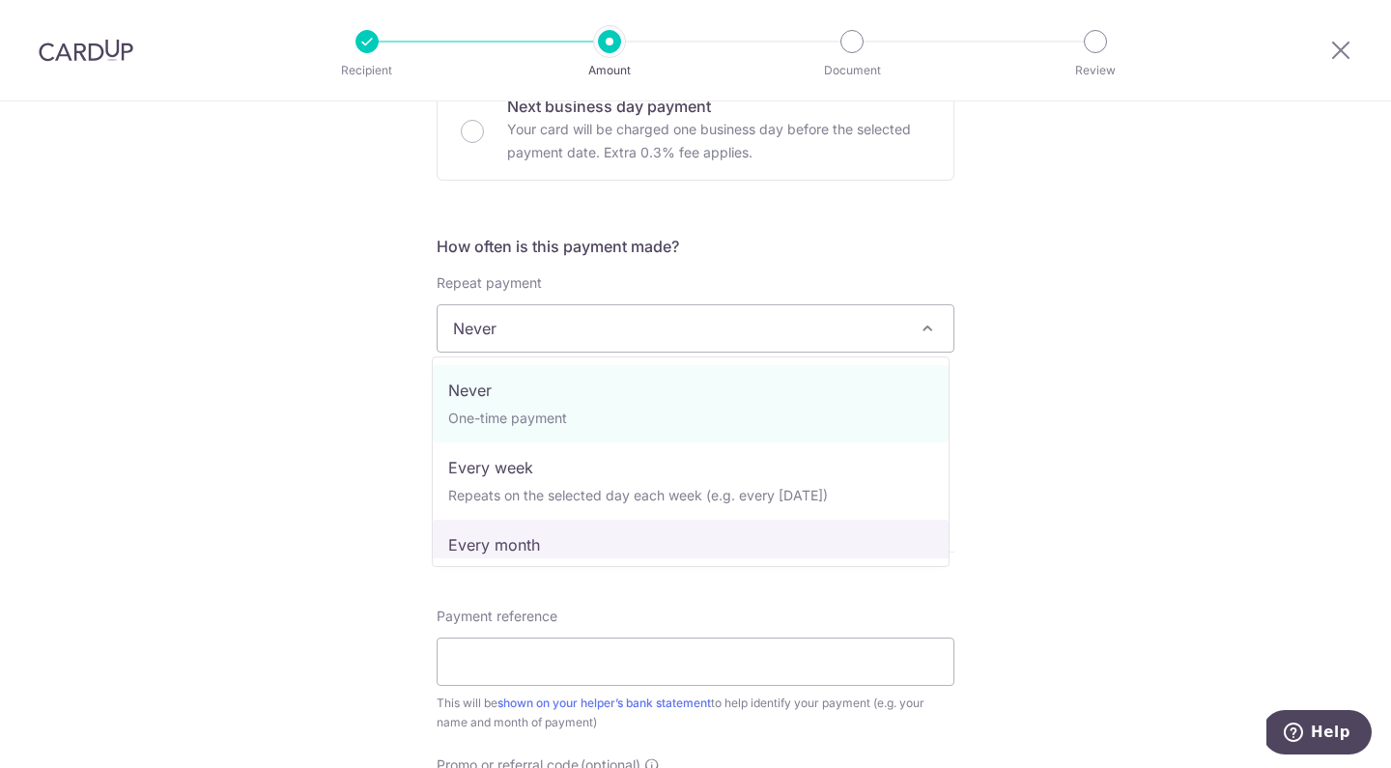
select select "3"
type input "[DATE]"
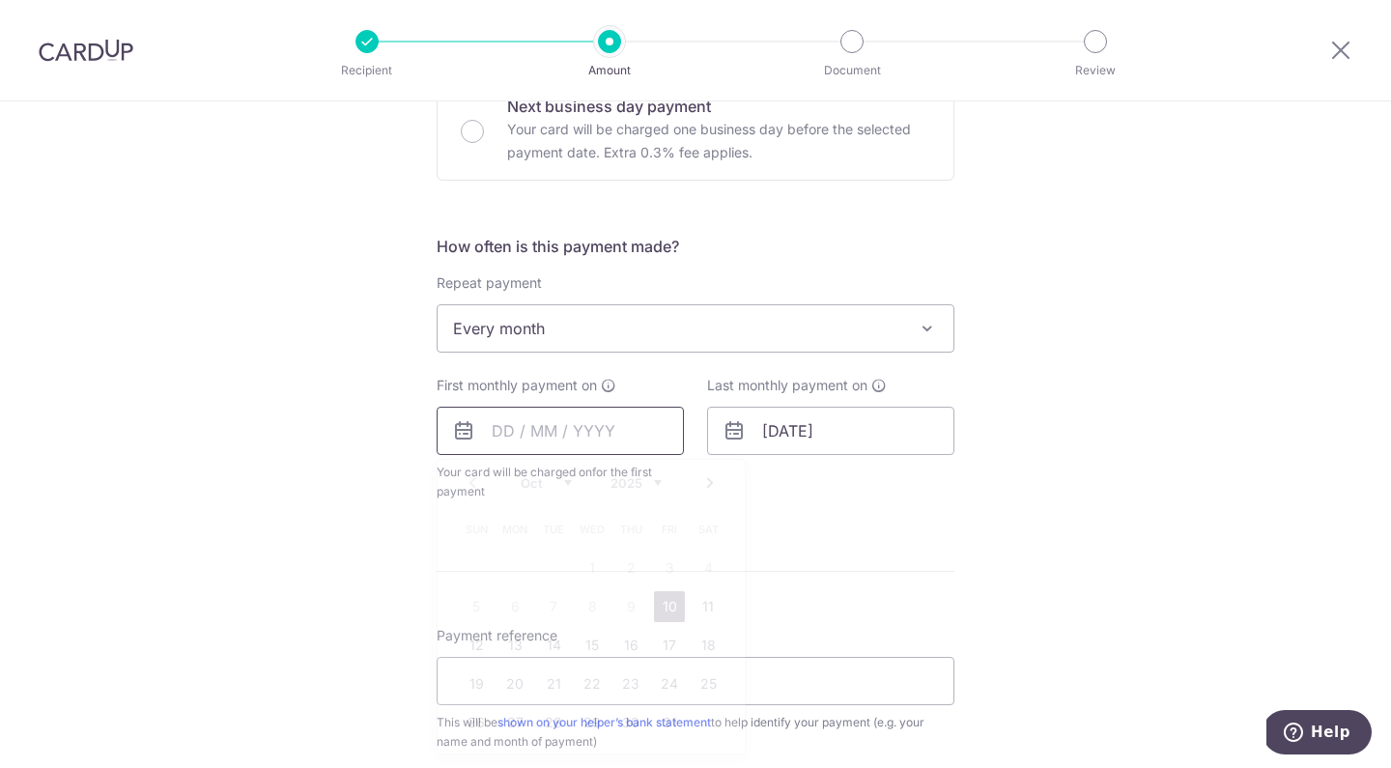
click at [527, 444] on input "text" at bounding box center [560, 431] width 247 height 48
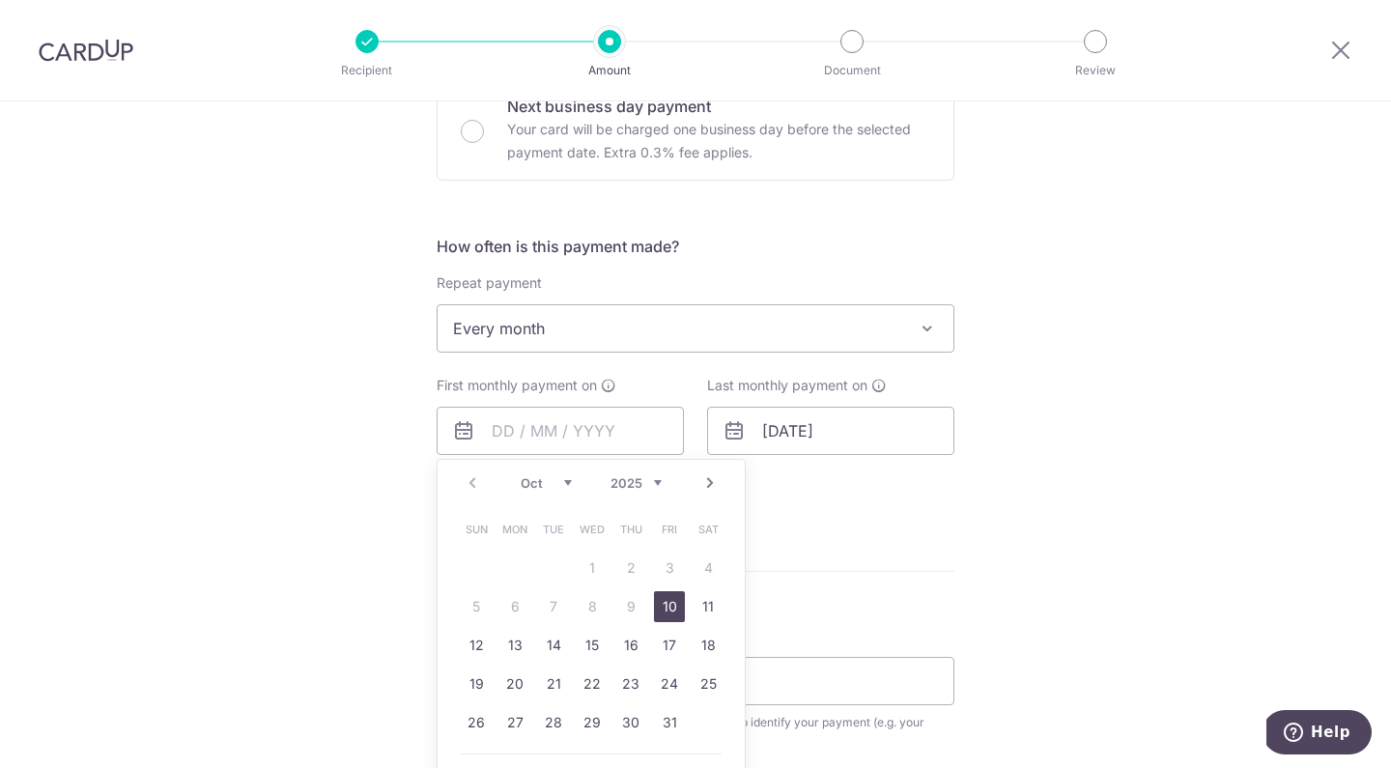
click at [708, 485] on link "Next" at bounding box center [709, 482] width 23 height 23
click at [541, 607] on link "4" at bounding box center [553, 606] width 31 height 31
type input "04/11/2025"
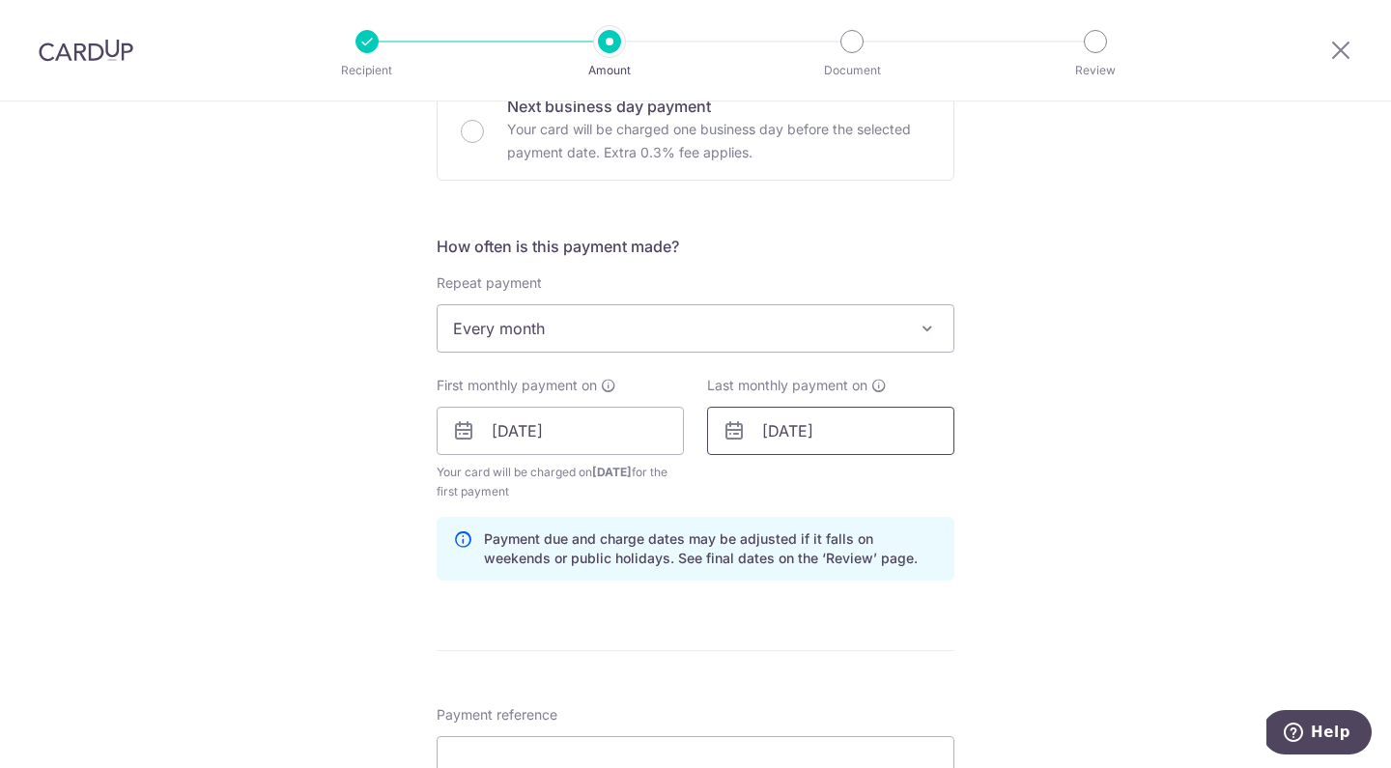
click at [763, 426] on input "04/10/2027" at bounding box center [830, 431] width 247 height 48
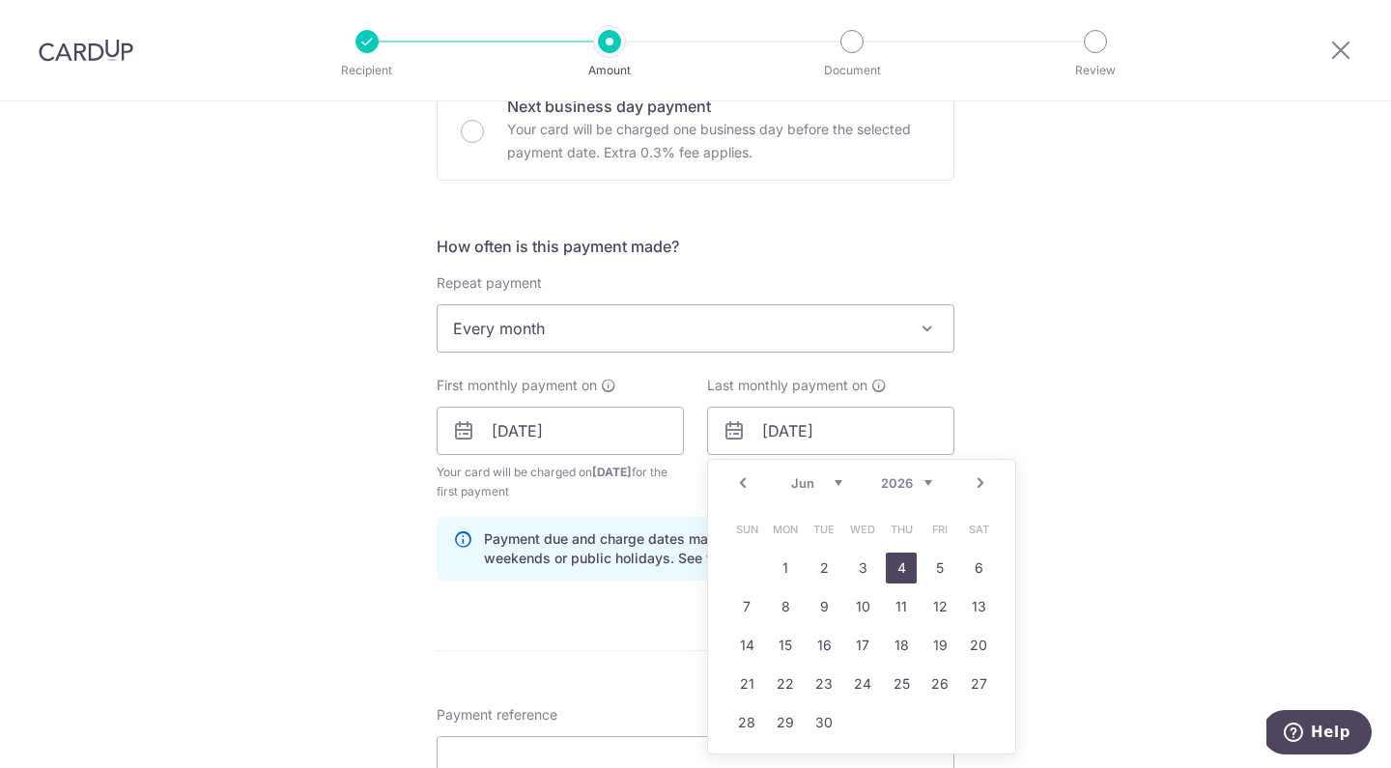
click at [894, 562] on link "4" at bounding box center [901, 567] width 31 height 31
type input "04/06/2026"
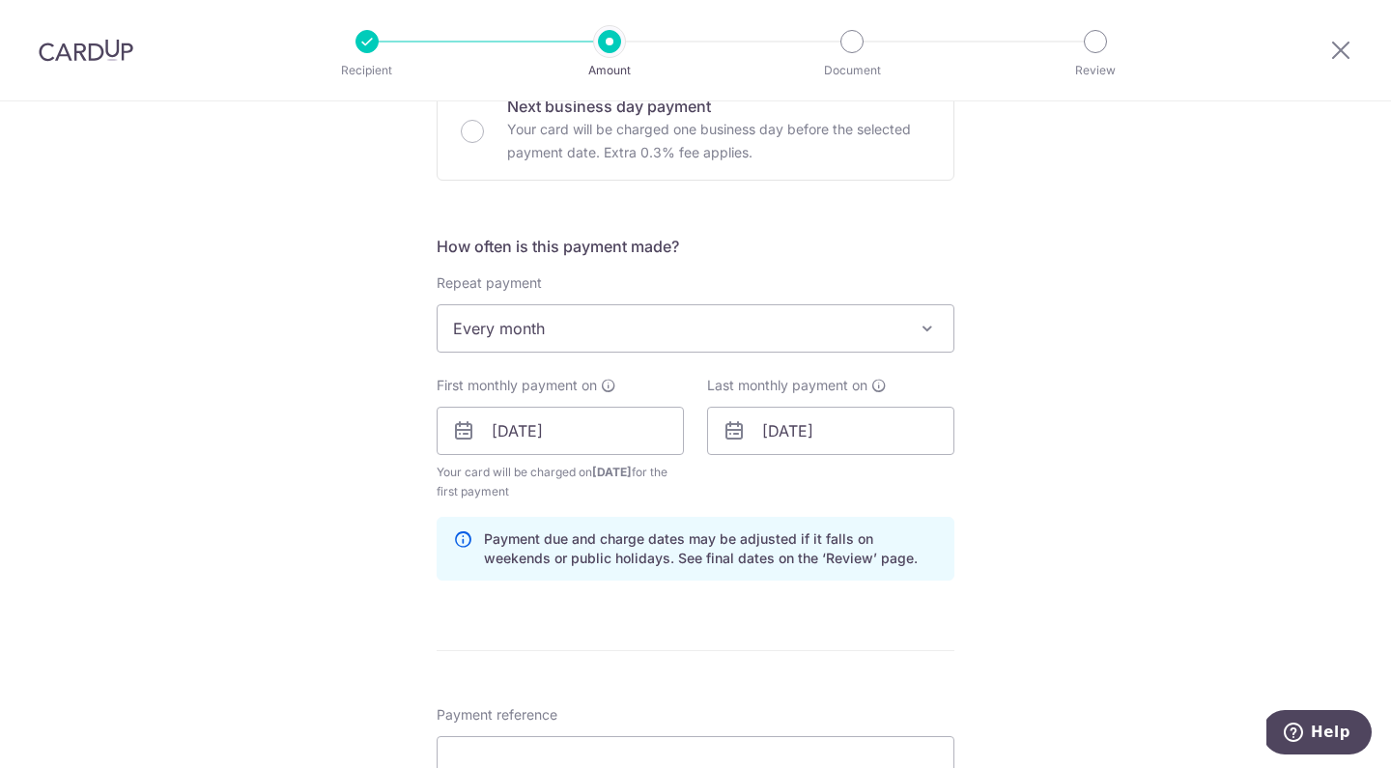
click at [1021, 468] on div "Tell us more about your payment Enter payment amount SGD 950.00 950.00 Select C…" at bounding box center [695, 410] width 1391 height 1846
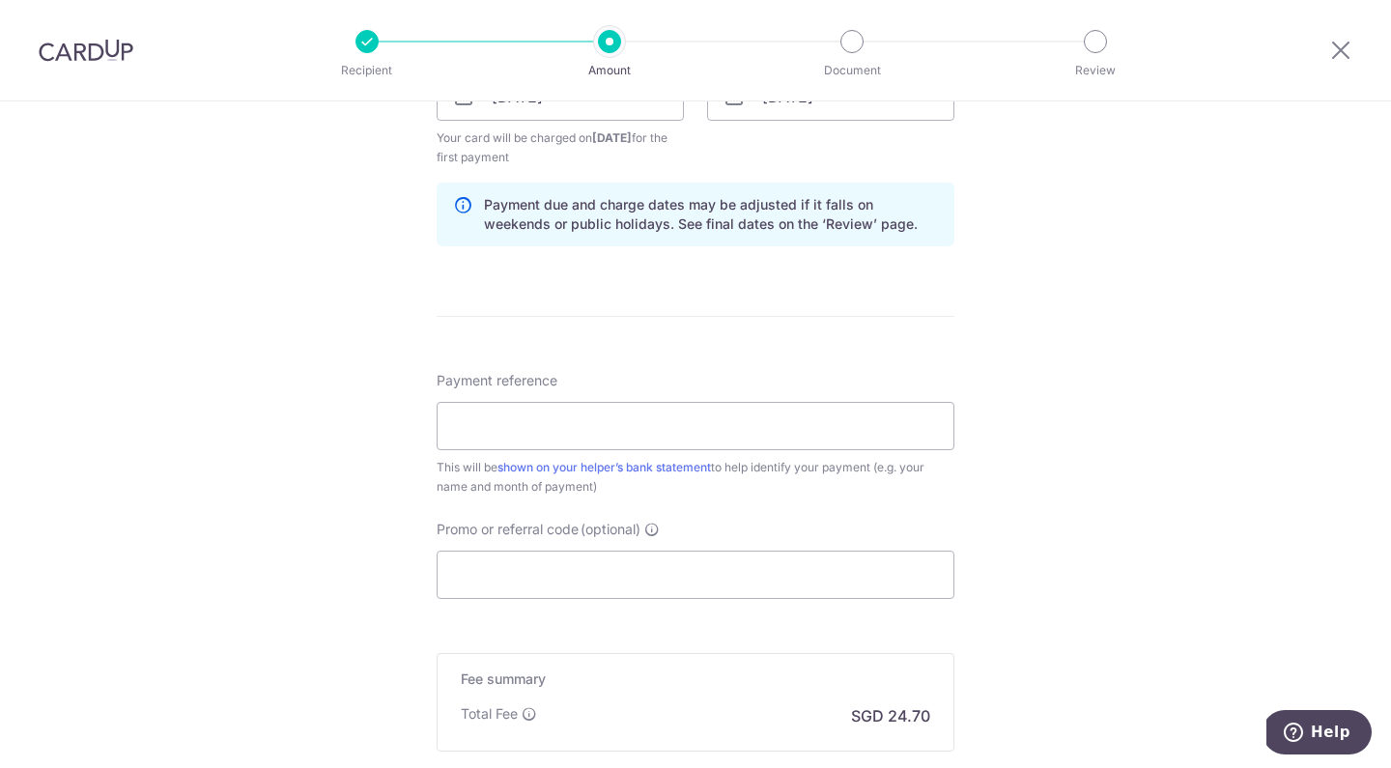
scroll to position [1108, 0]
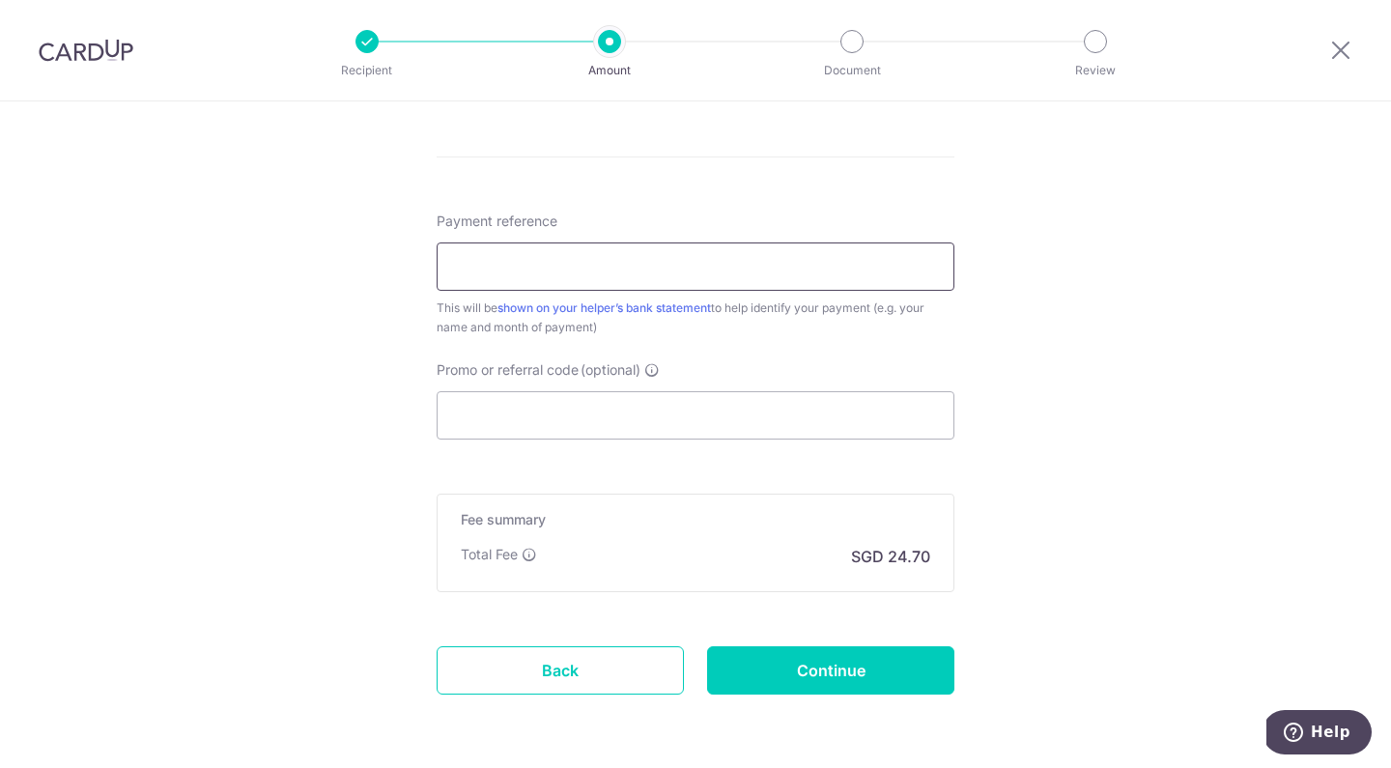
click at [608, 282] on input "Payment reference" at bounding box center [696, 266] width 518 height 48
type input "Salary"
click at [548, 421] on input "Promo or referral code (optional)" at bounding box center [696, 415] width 518 height 48
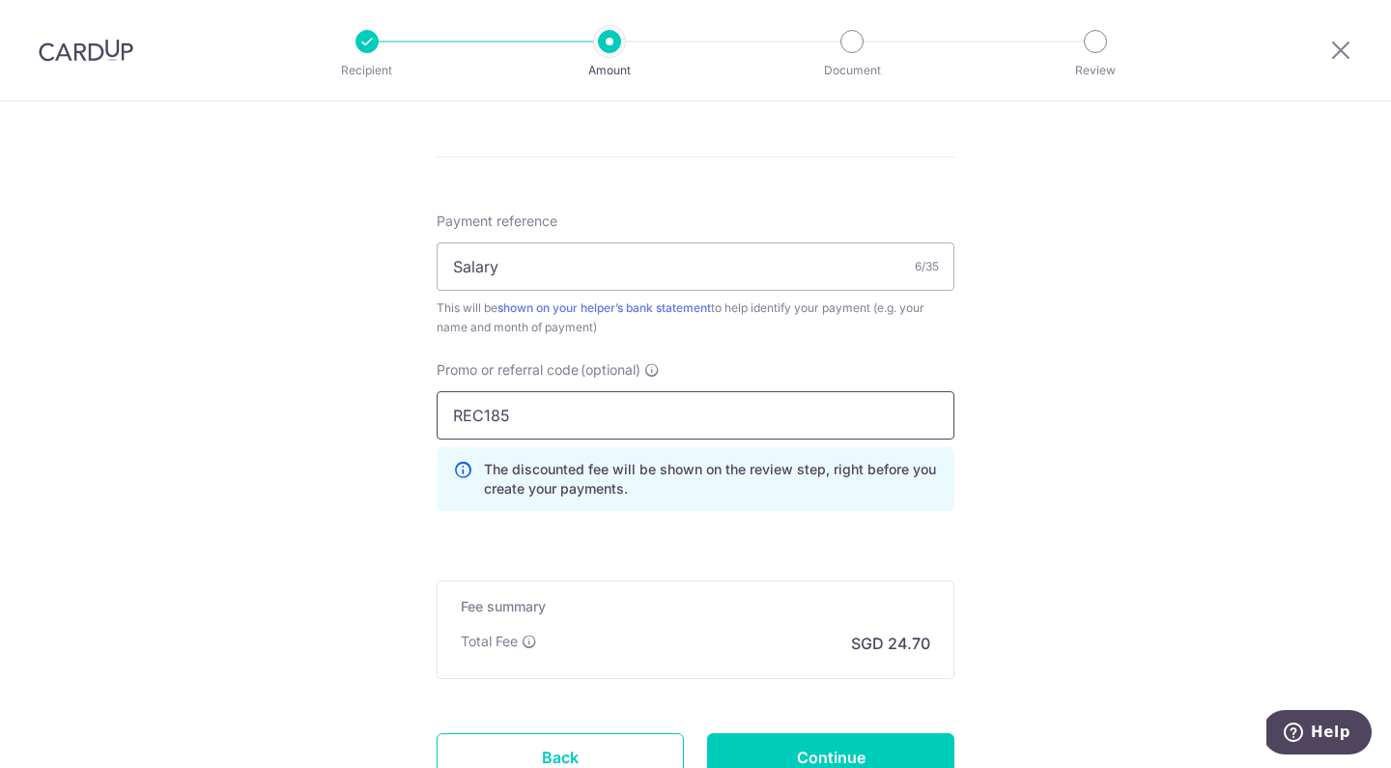
type input "REC185"
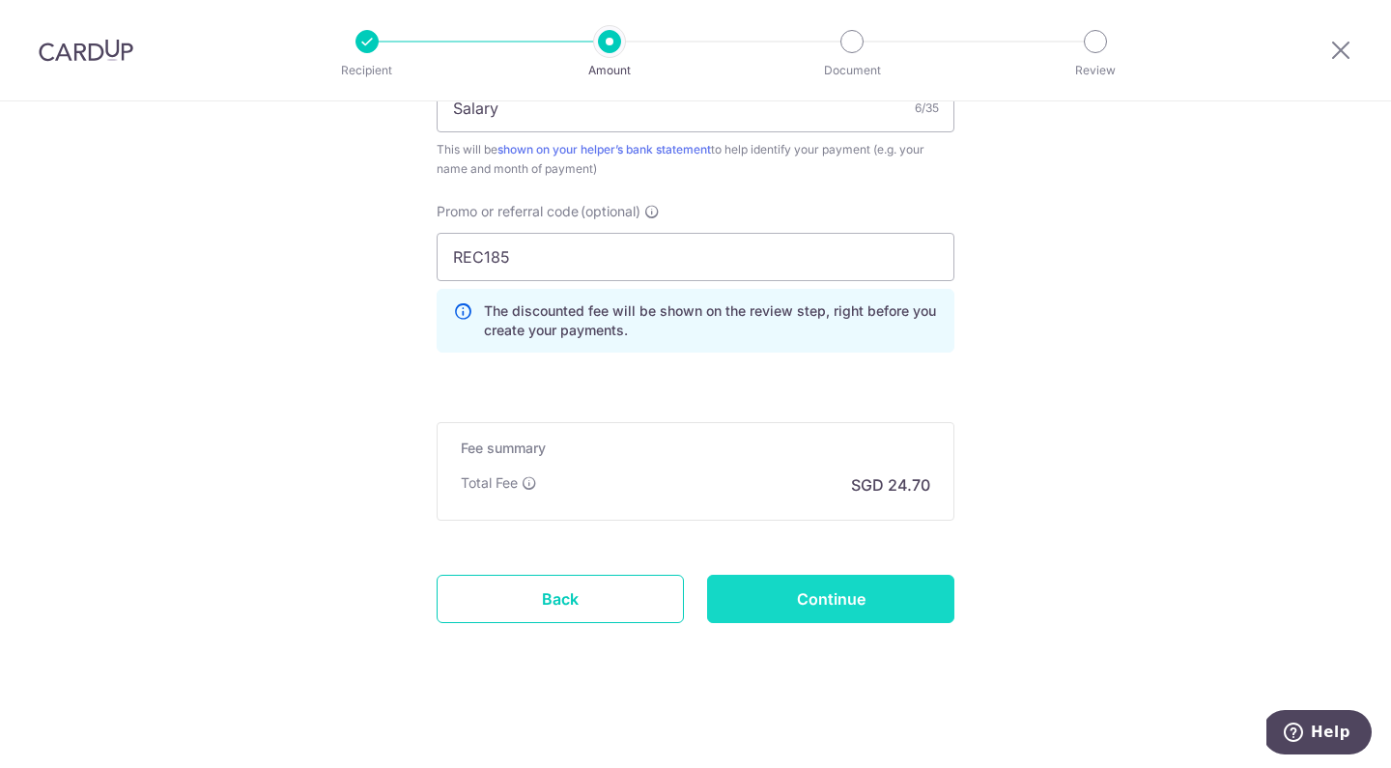
click at [855, 596] on input "Continue" at bounding box center [830, 599] width 247 height 48
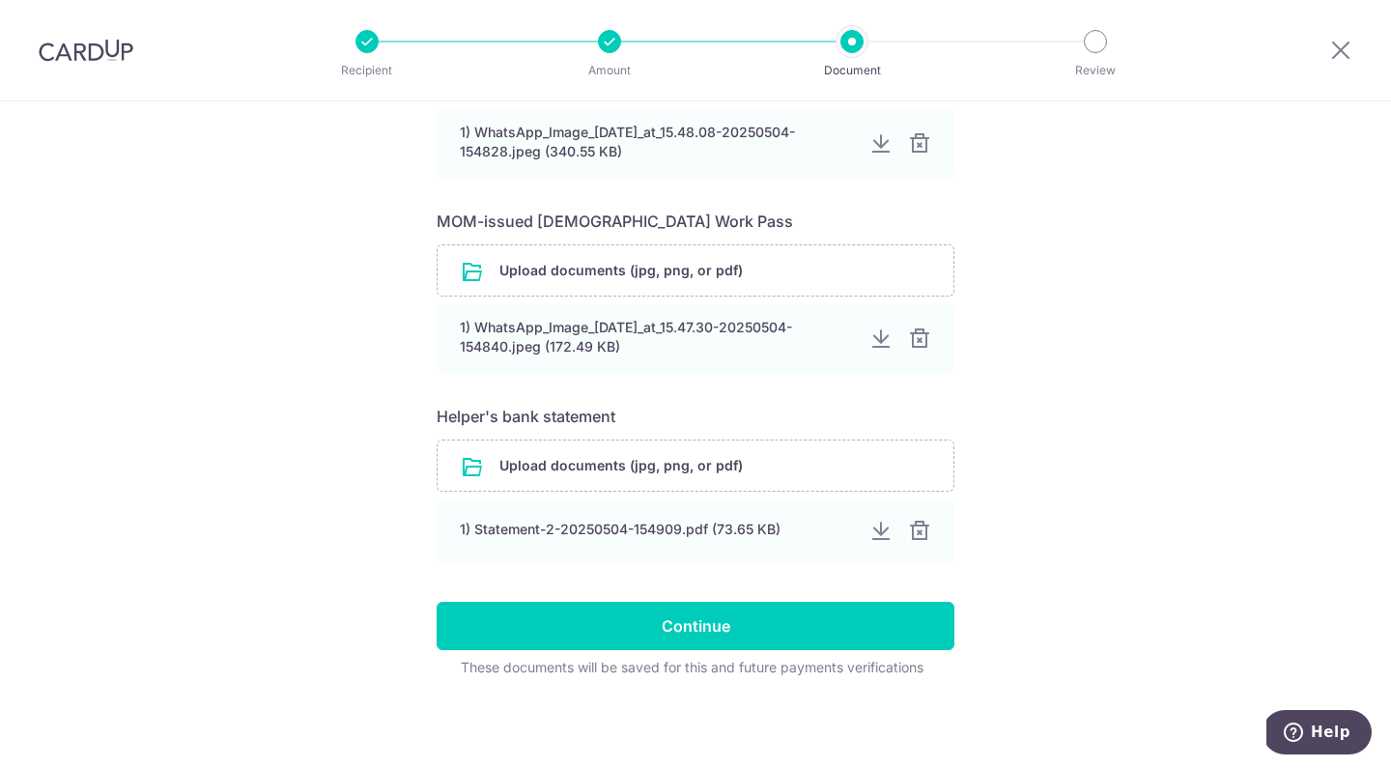
scroll to position [741, 0]
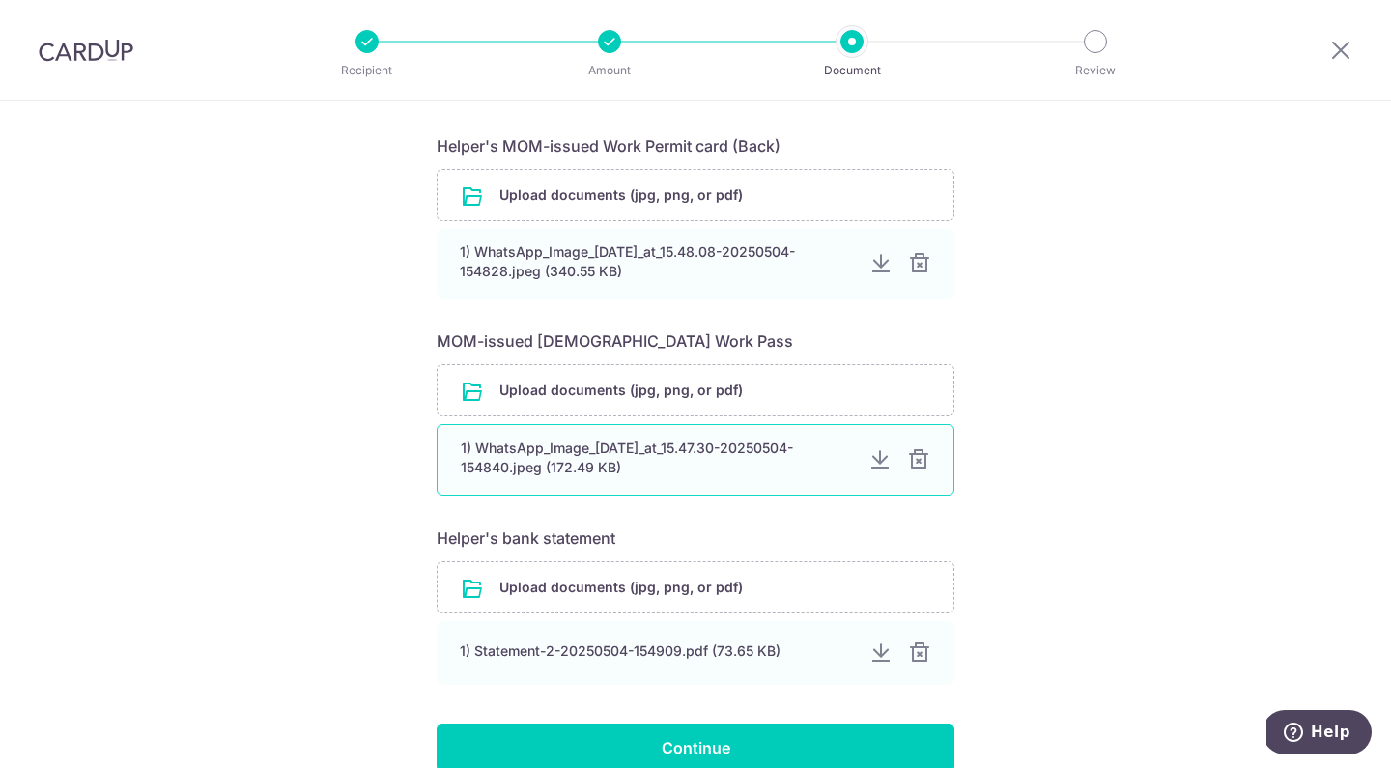
click at [911, 459] on div at bounding box center [918, 459] width 23 height 23
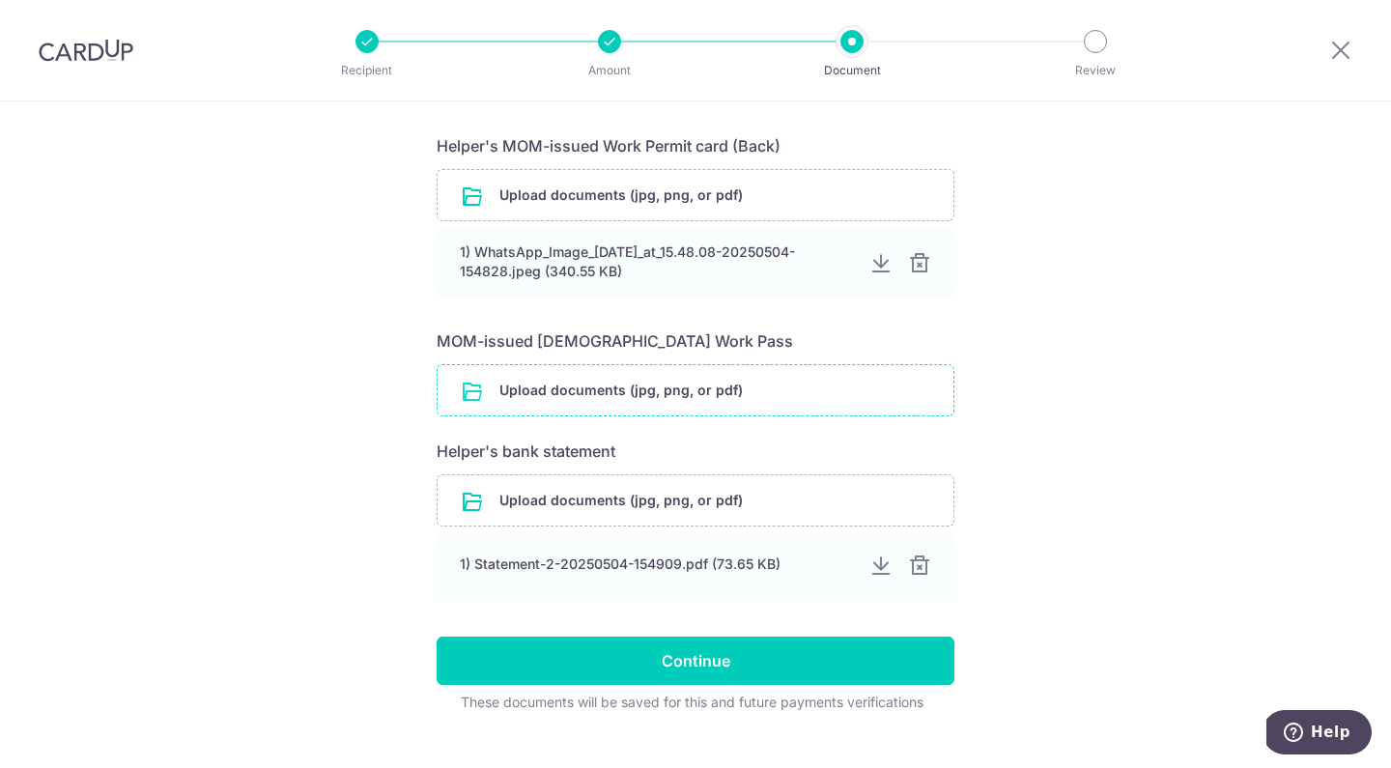
click at [579, 389] on input "file" at bounding box center [696, 390] width 516 height 50
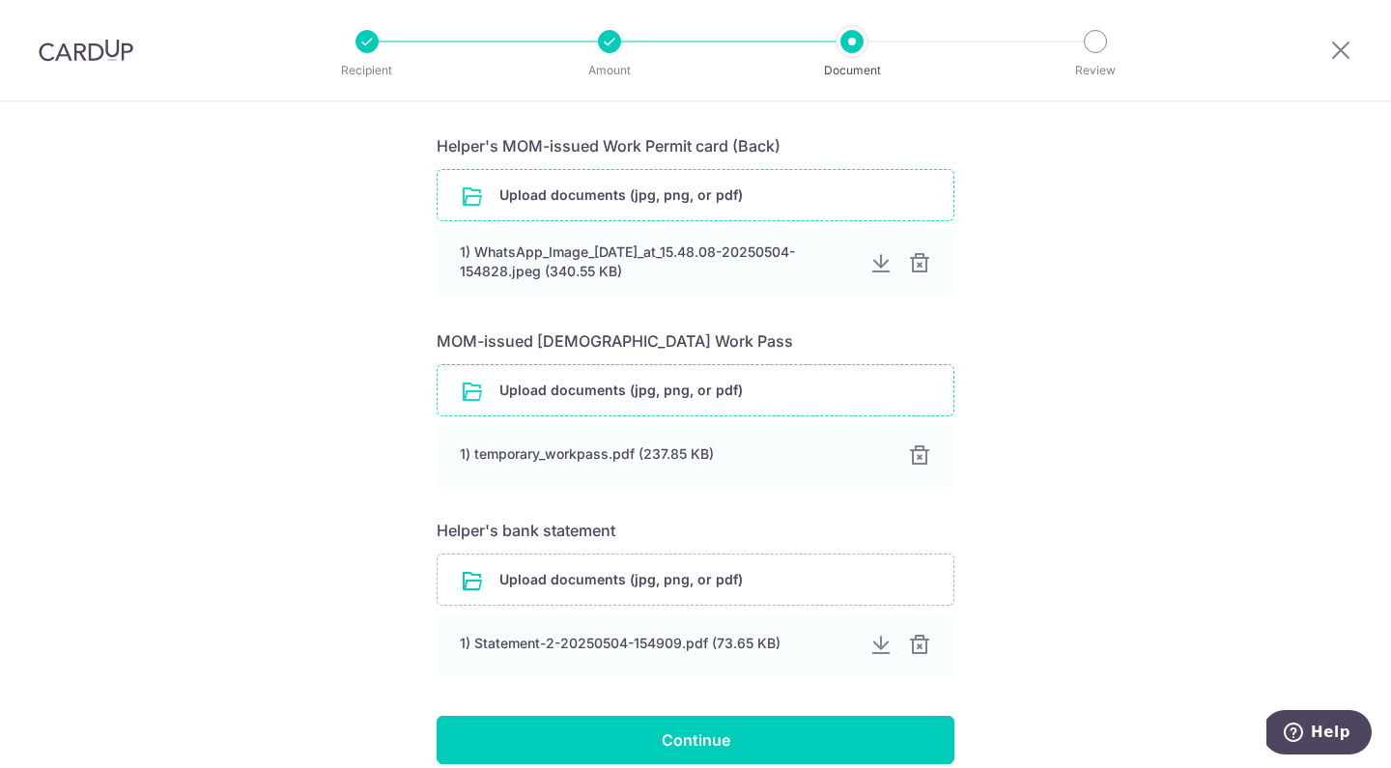
click at [679, 197] on input "file" at bounding box center [696, 195] width 516 height 50
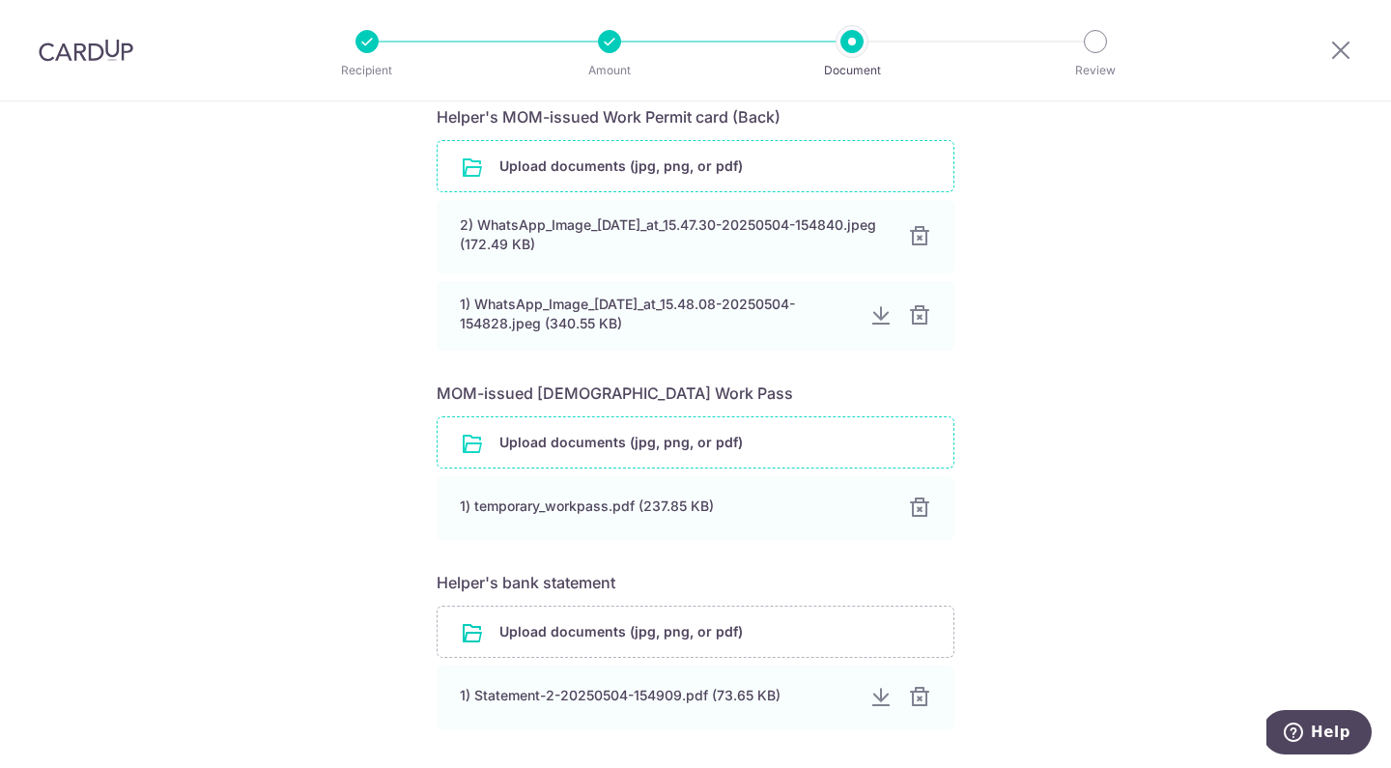
scroll to position [936, 0]
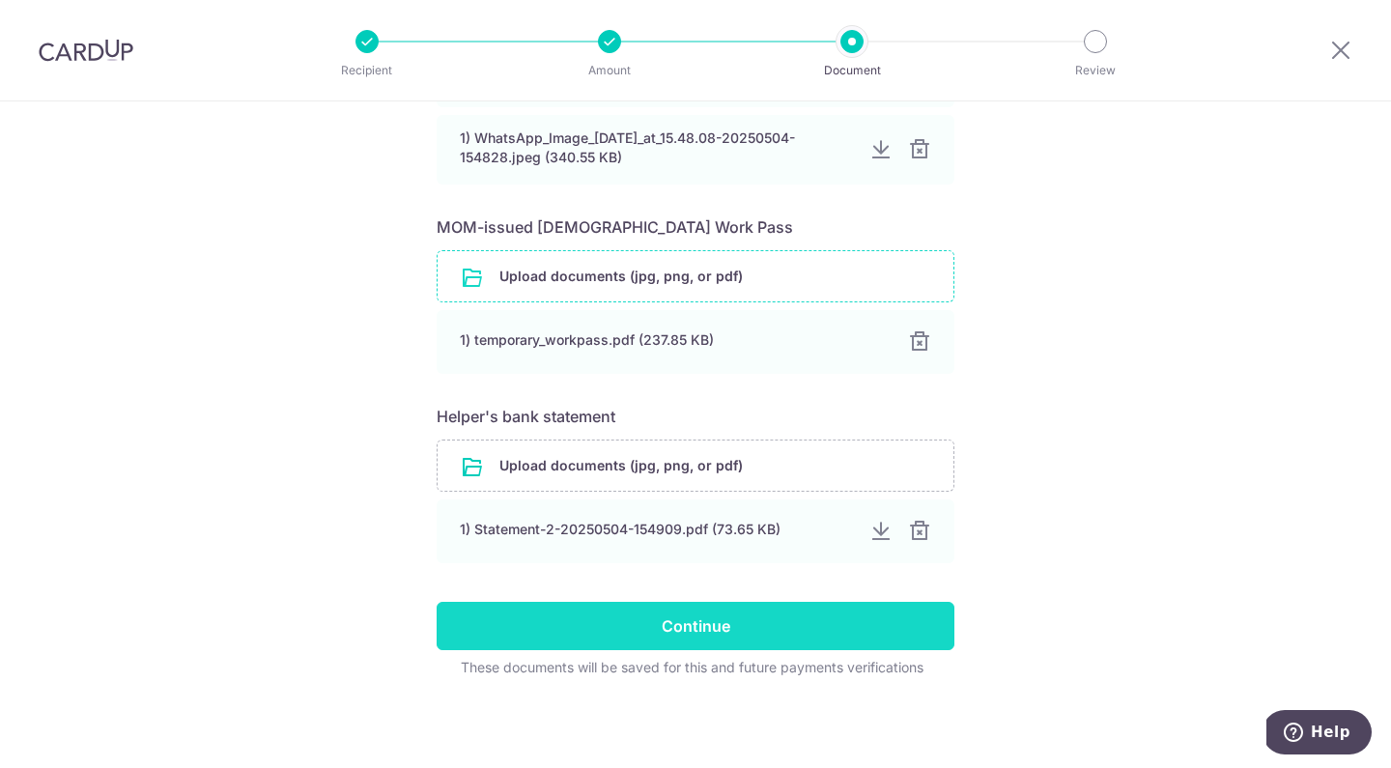
click at [726, 618] on input "Continue" at bounding box center [696, 626] width 518 height 48
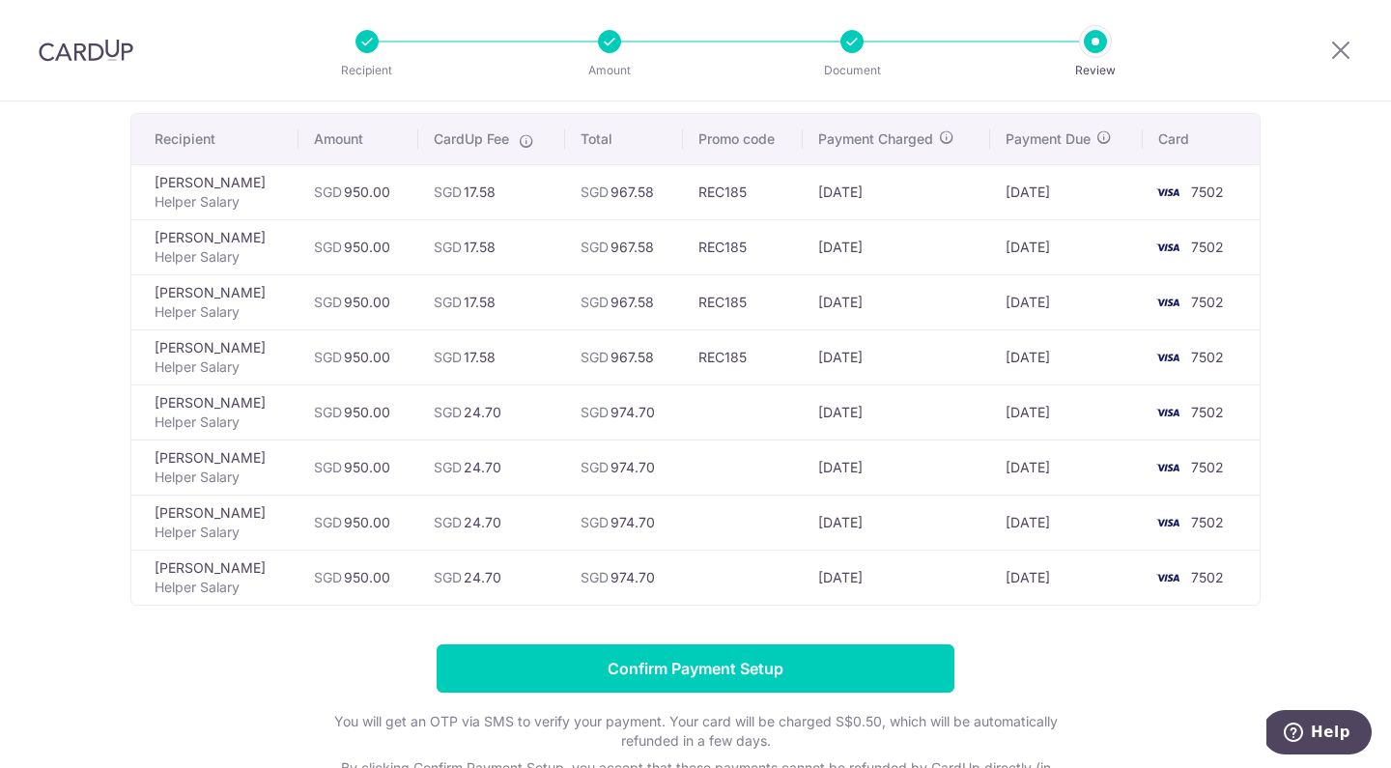
scroll to position [297, 0]
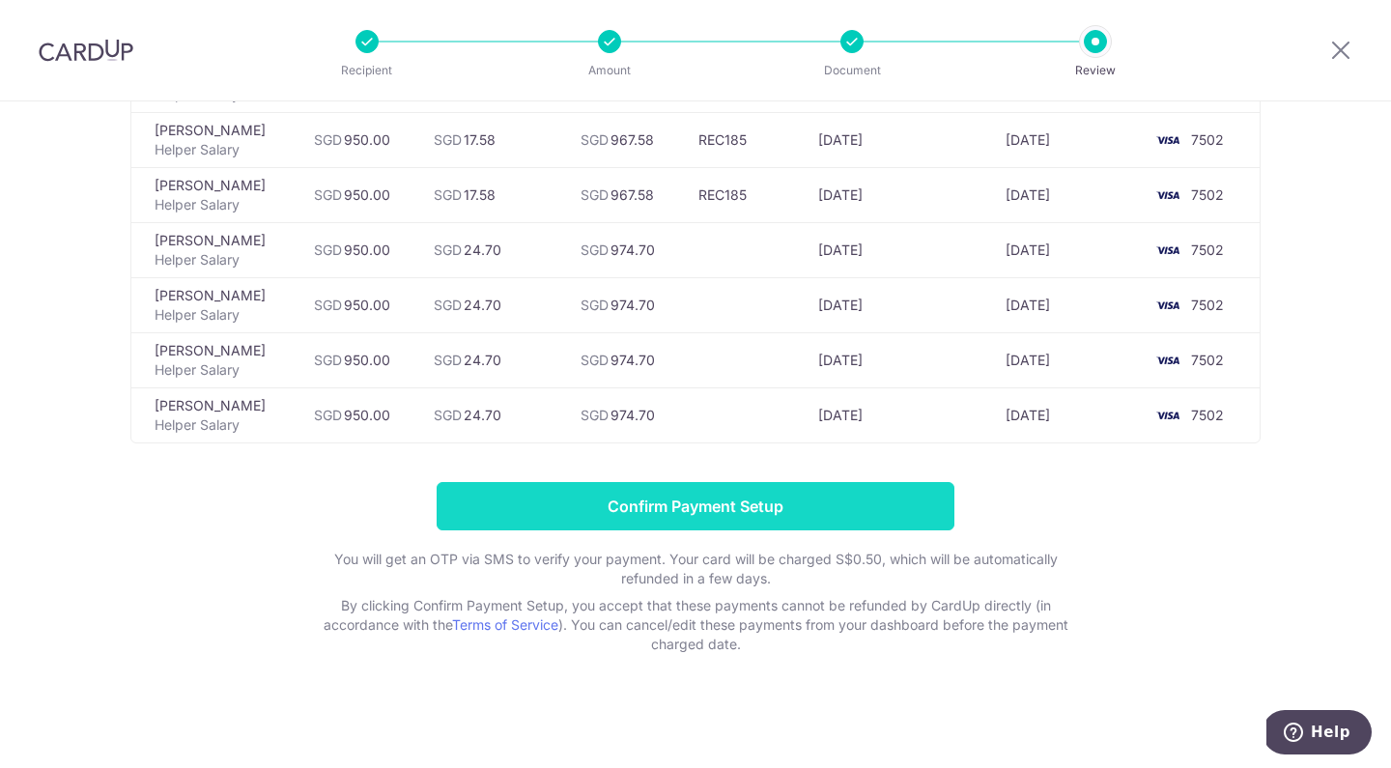
click at [701, 518] on input "Confirm Payment Setup" at bounding box center [696, 506] width 518 height 48
